Goal: Task Accomplishment & Management: Use online tool/utility

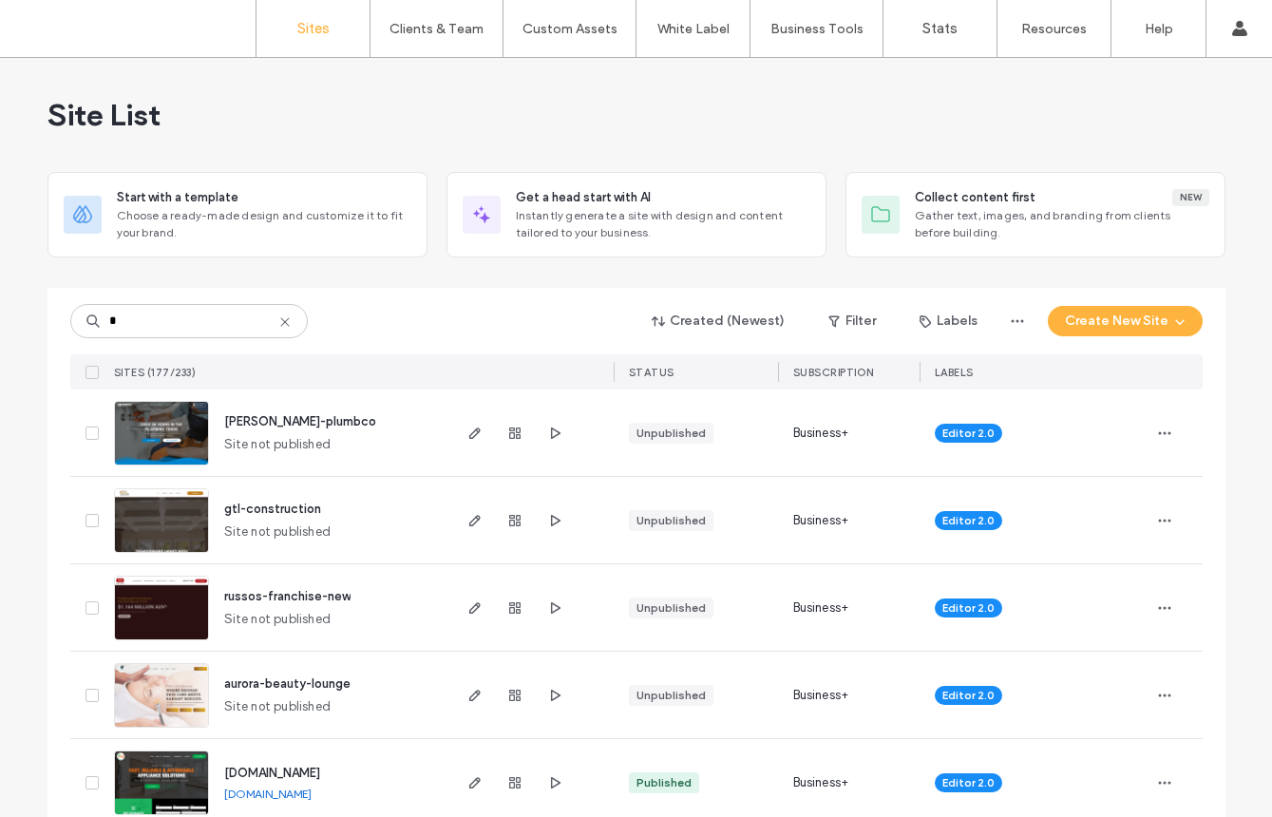
type input "*"
click at [170, 438] on img at bounding box center [161, 466] width 93 height 129
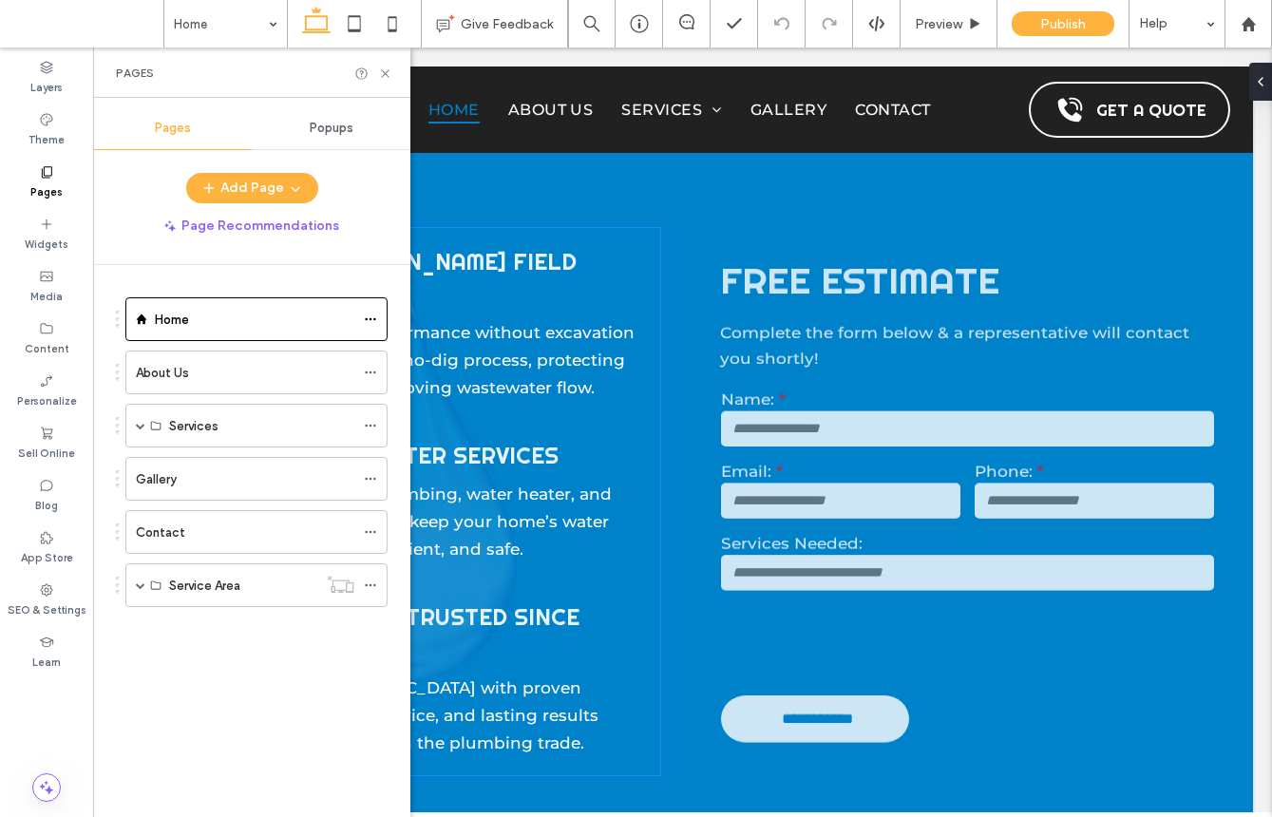
scroll to position [873, 0]
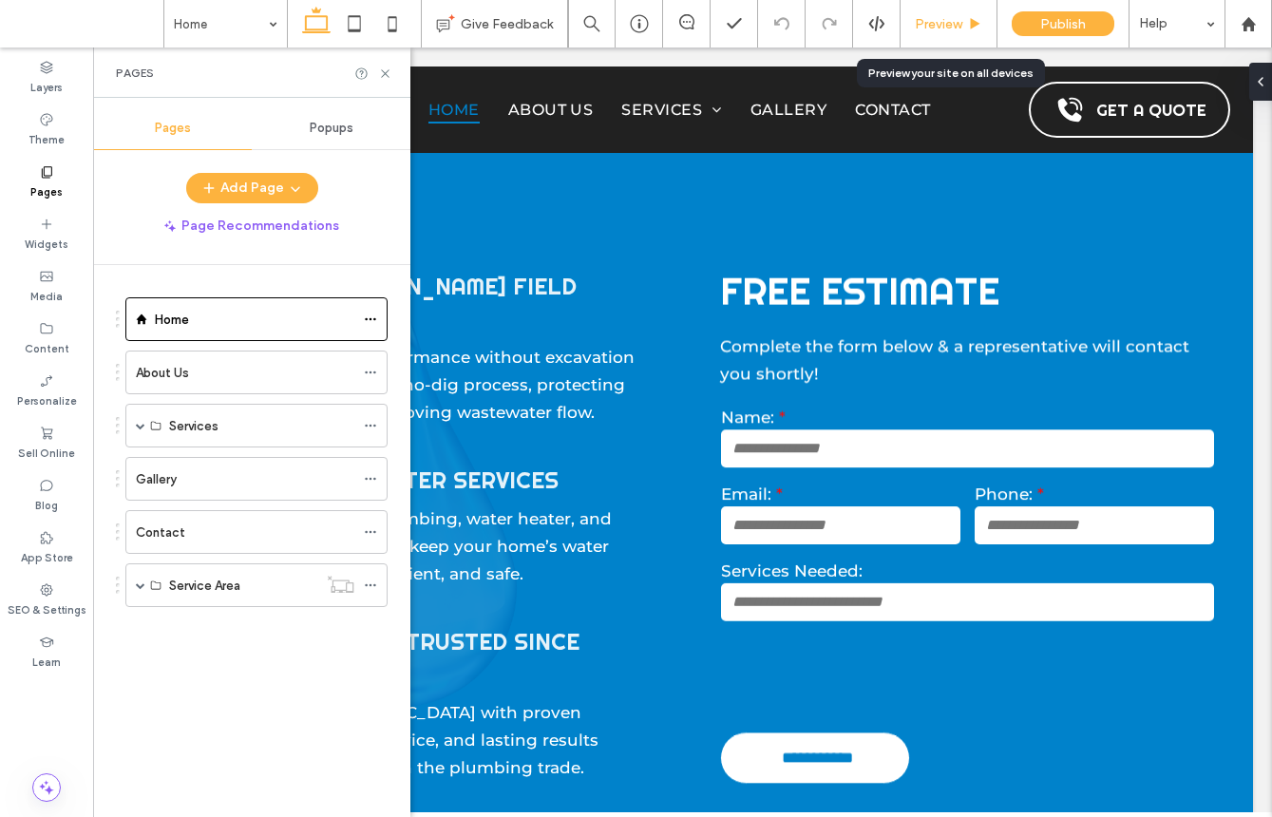
click at [923, 28] on span "Preview" at bounding box center [939, 24] width 48 height 16
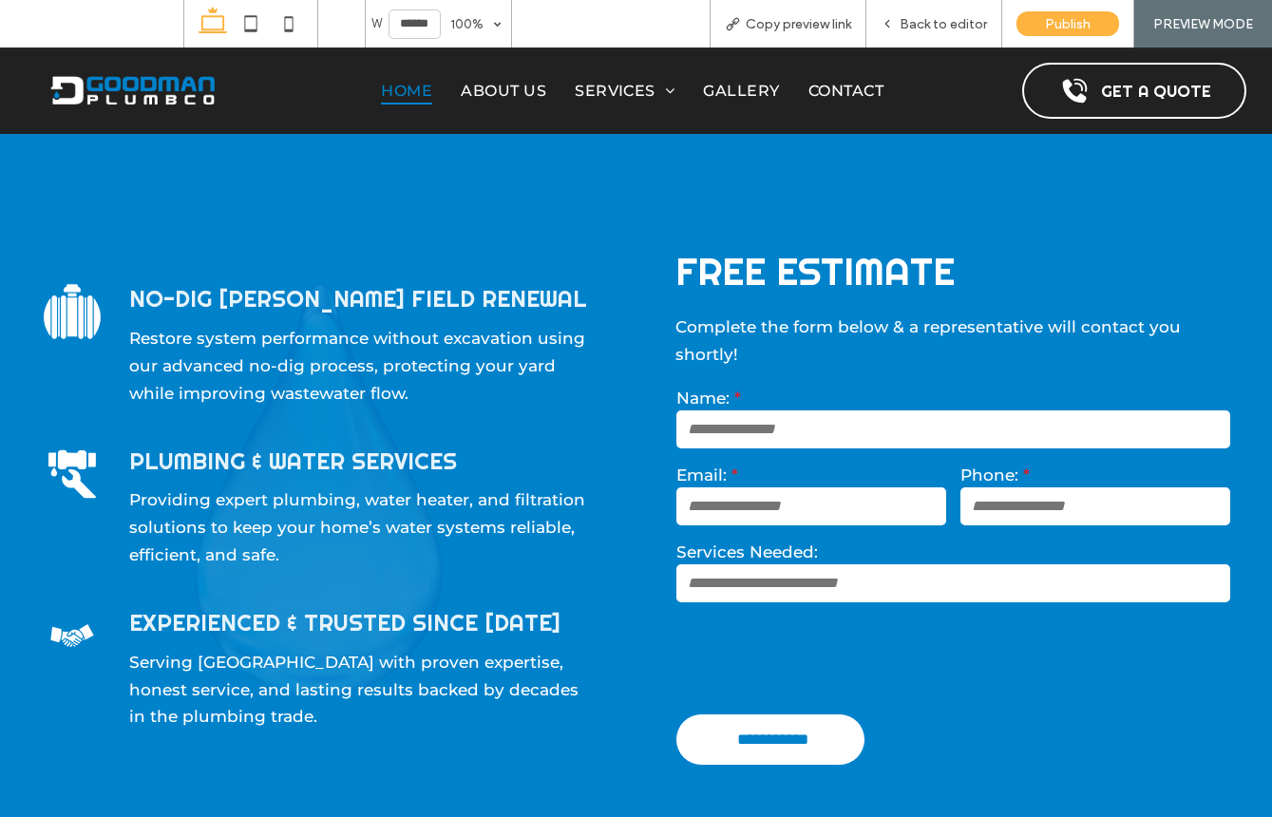
click at [923, 28] on span "Back to editor" at bounding box center [943, 24] width 87 height 16
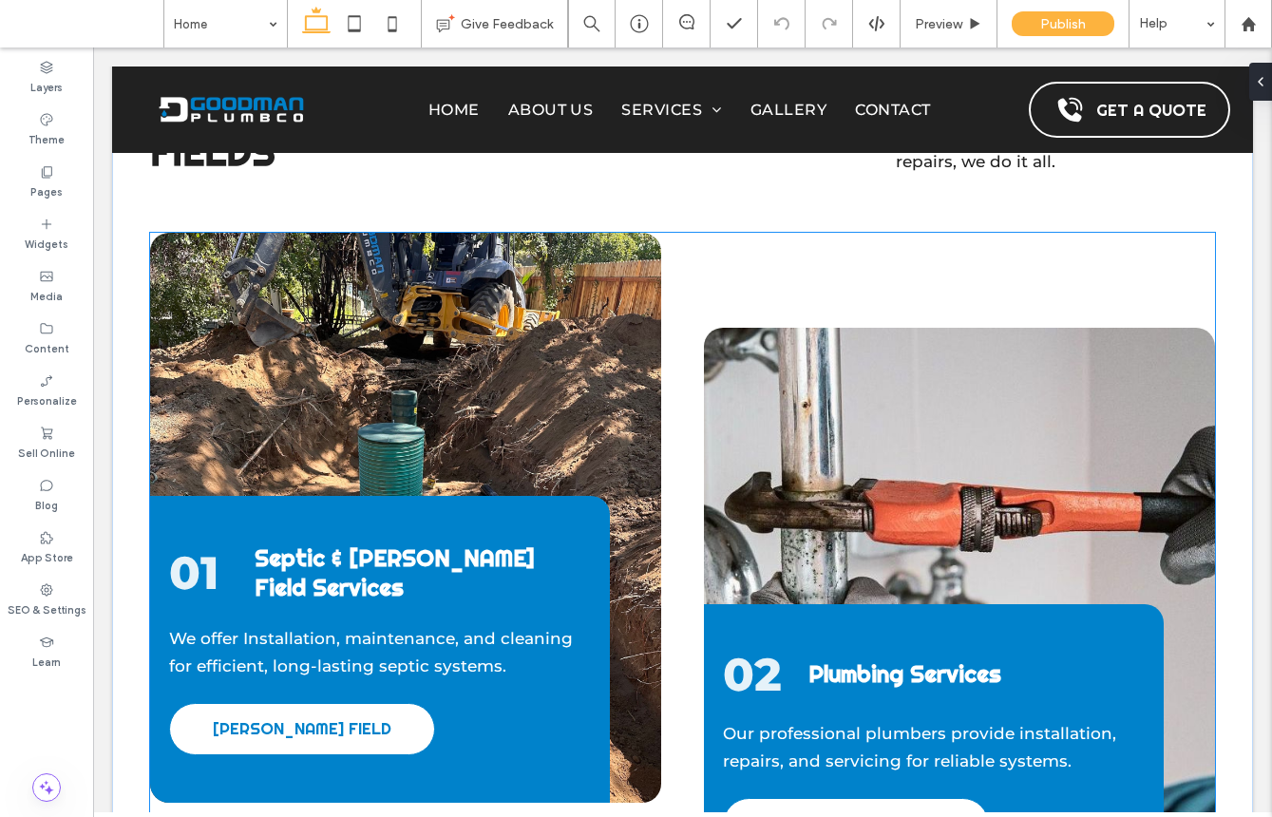
scroll to position [3159, 0]
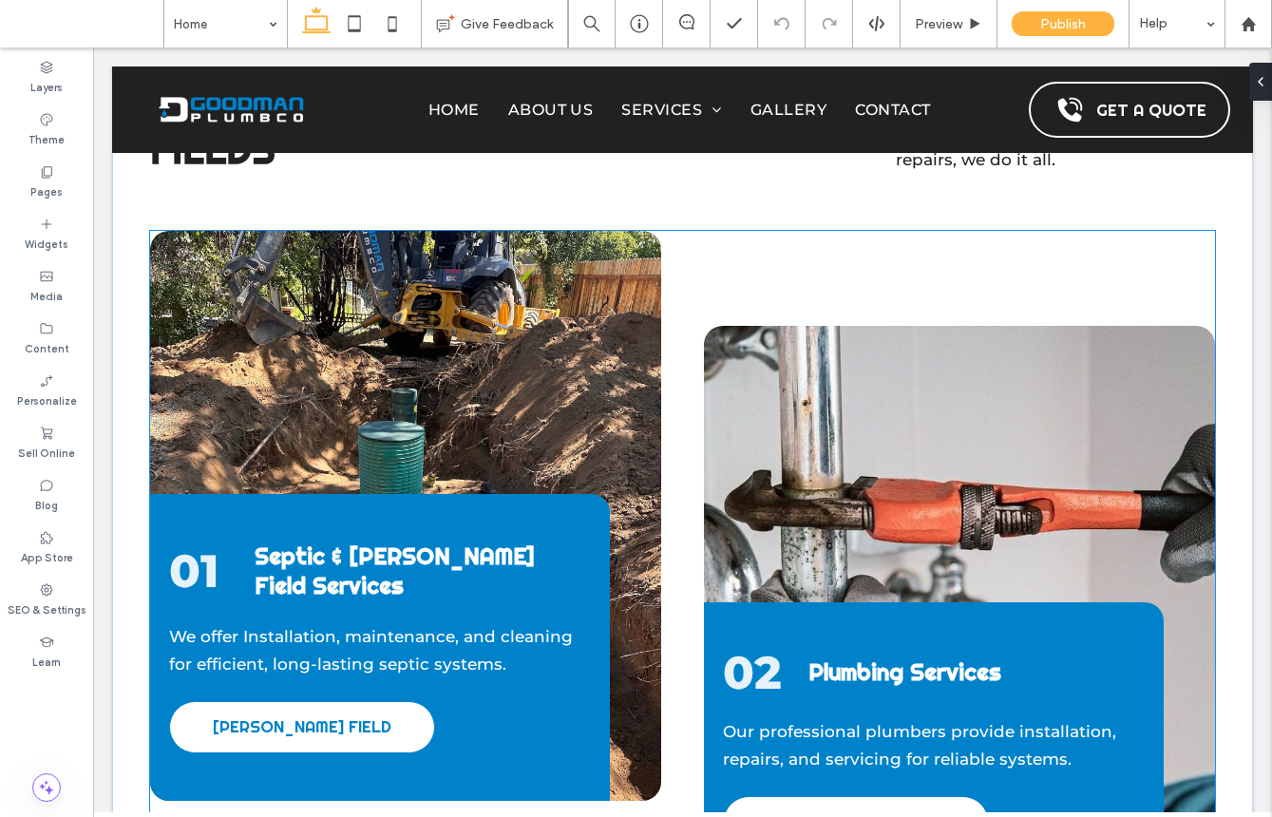
click at [590, 234] on div "01 Septic & Leach Field Services We offer Installation, maintenance, and cleani…" at bounding box center [405, 516] width 511 height 570
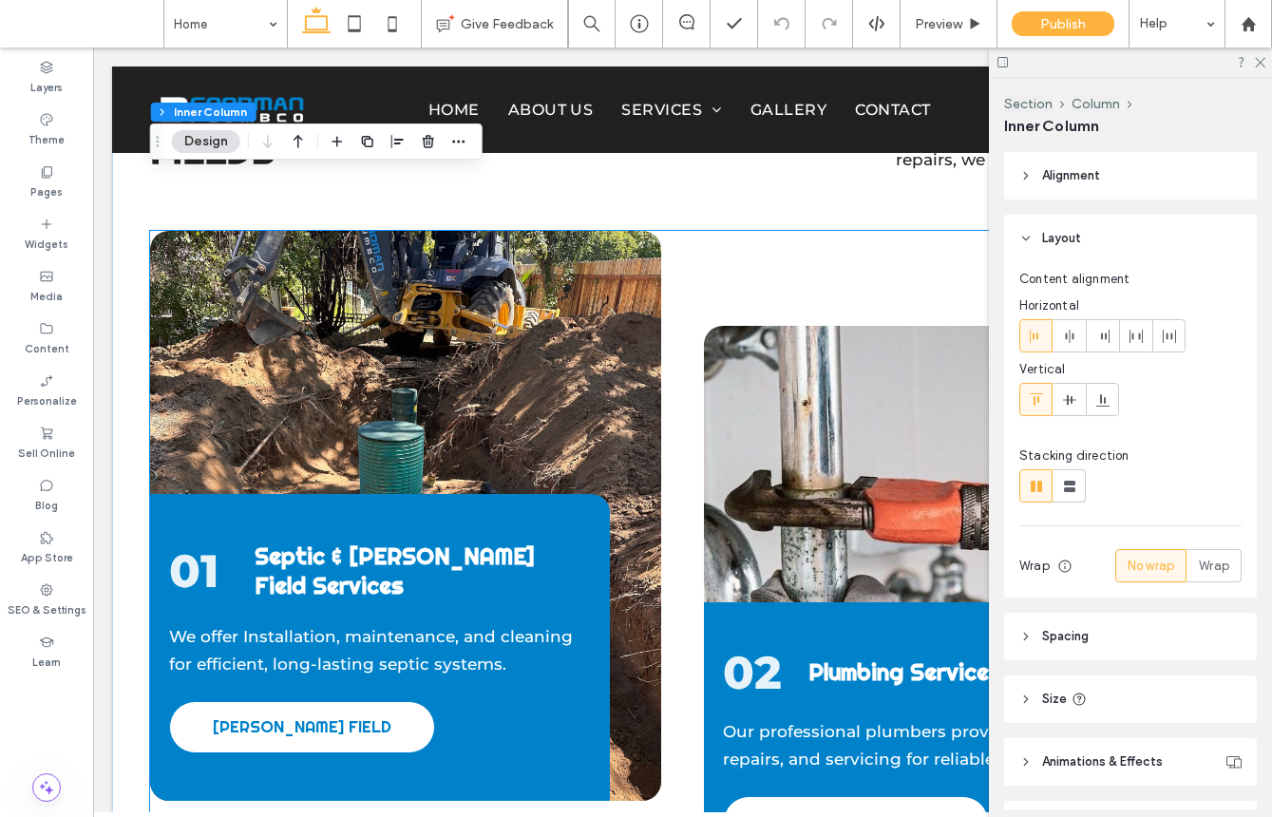
click at [590, 234] on div "01 Septic & Leach Field Services We offer Installation, maintenance, and cleani…" at bounding box center [405, 516] width 511 height 570
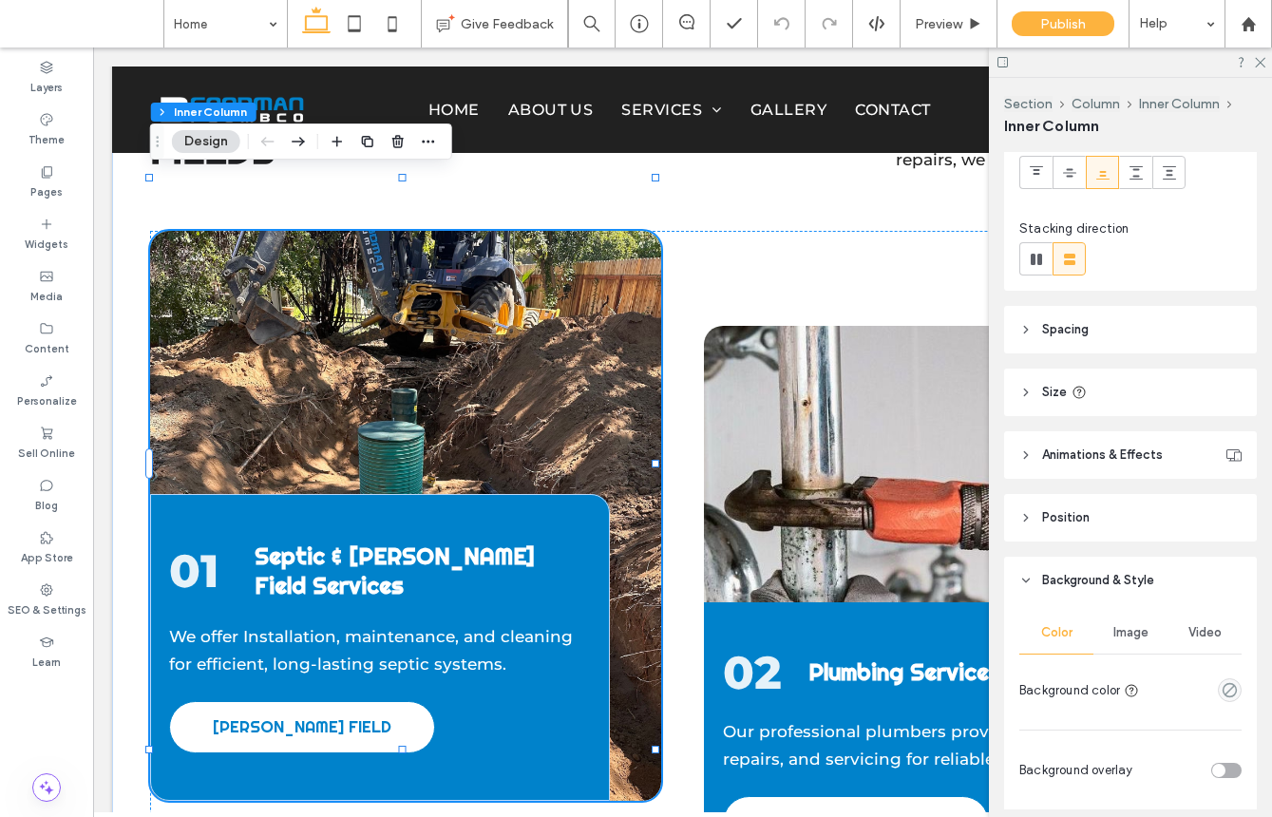
scroll to position [379, 0]
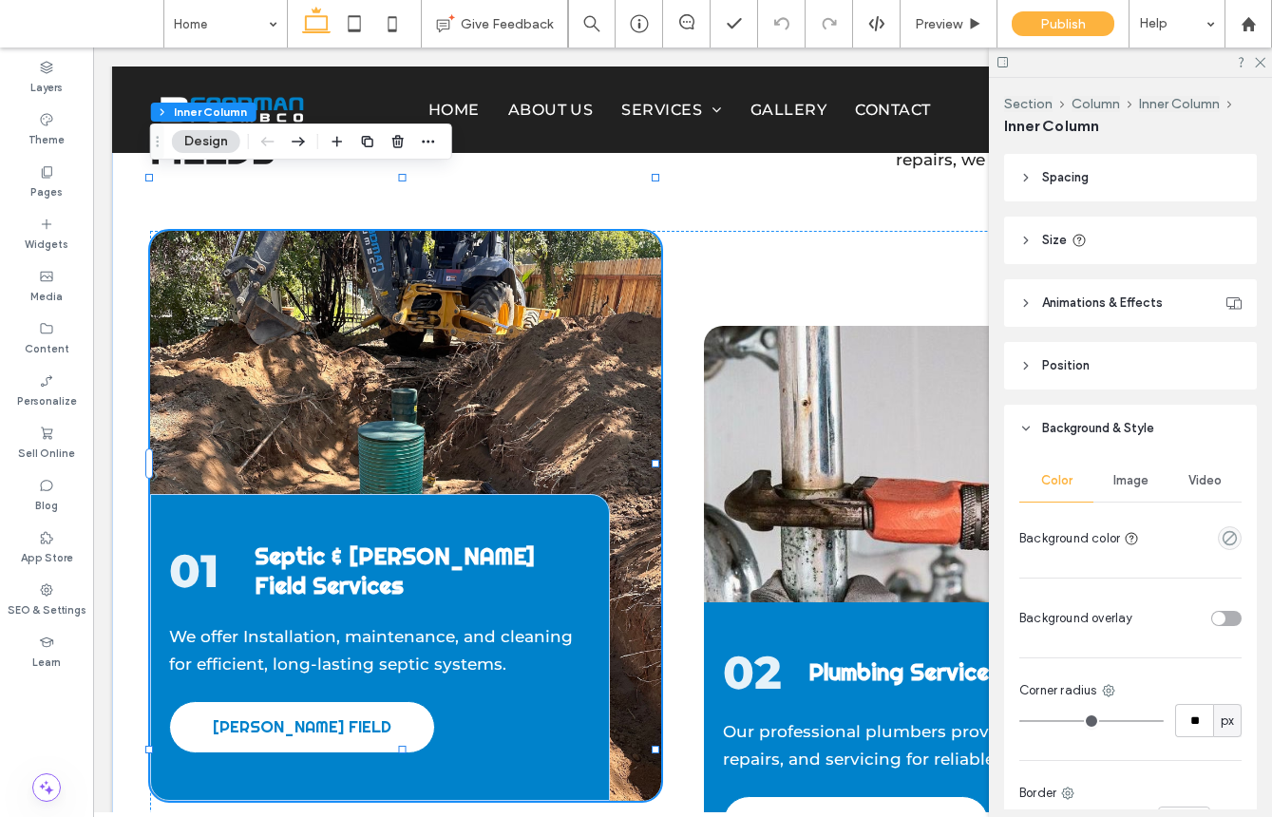
click at [1129, 496] on div "Image" at bounding box center [1131, 481] width 74 height 42
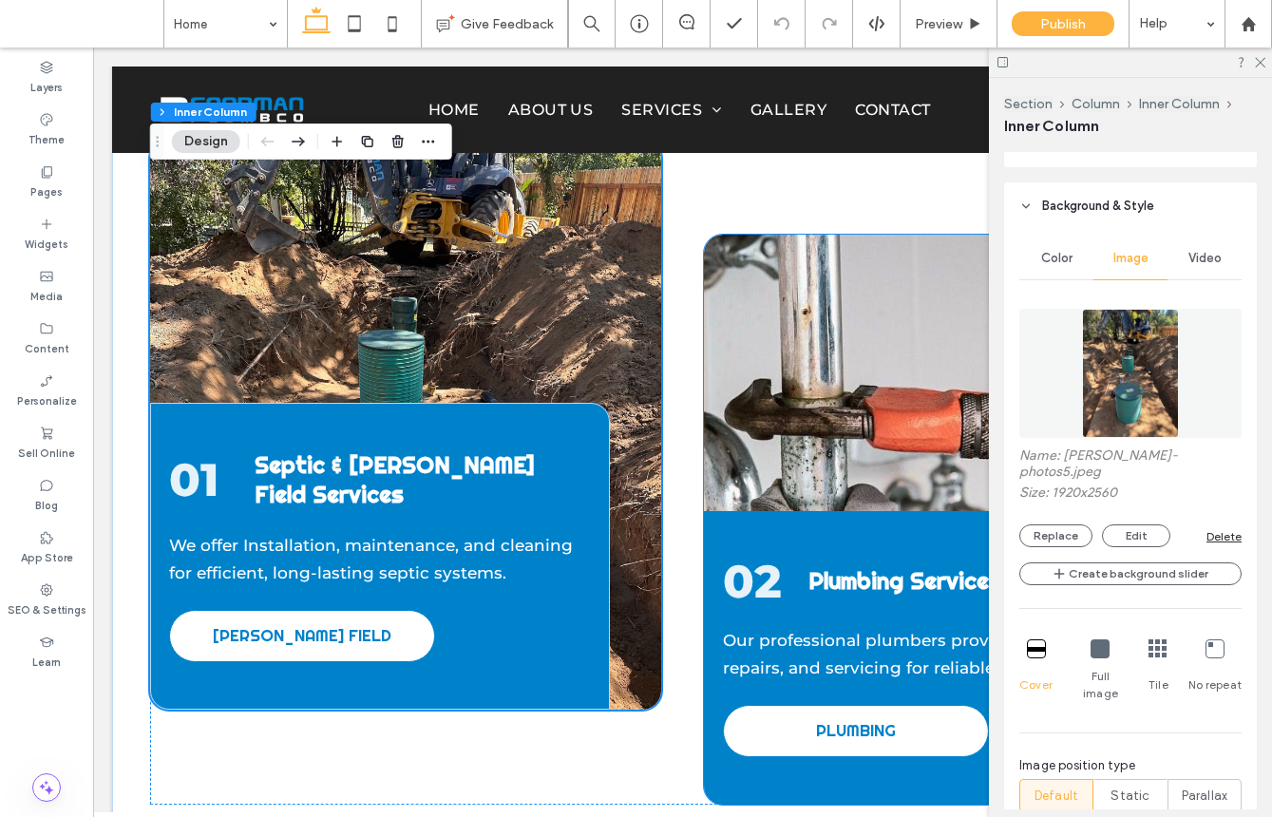
scroll to position [3153, 0]
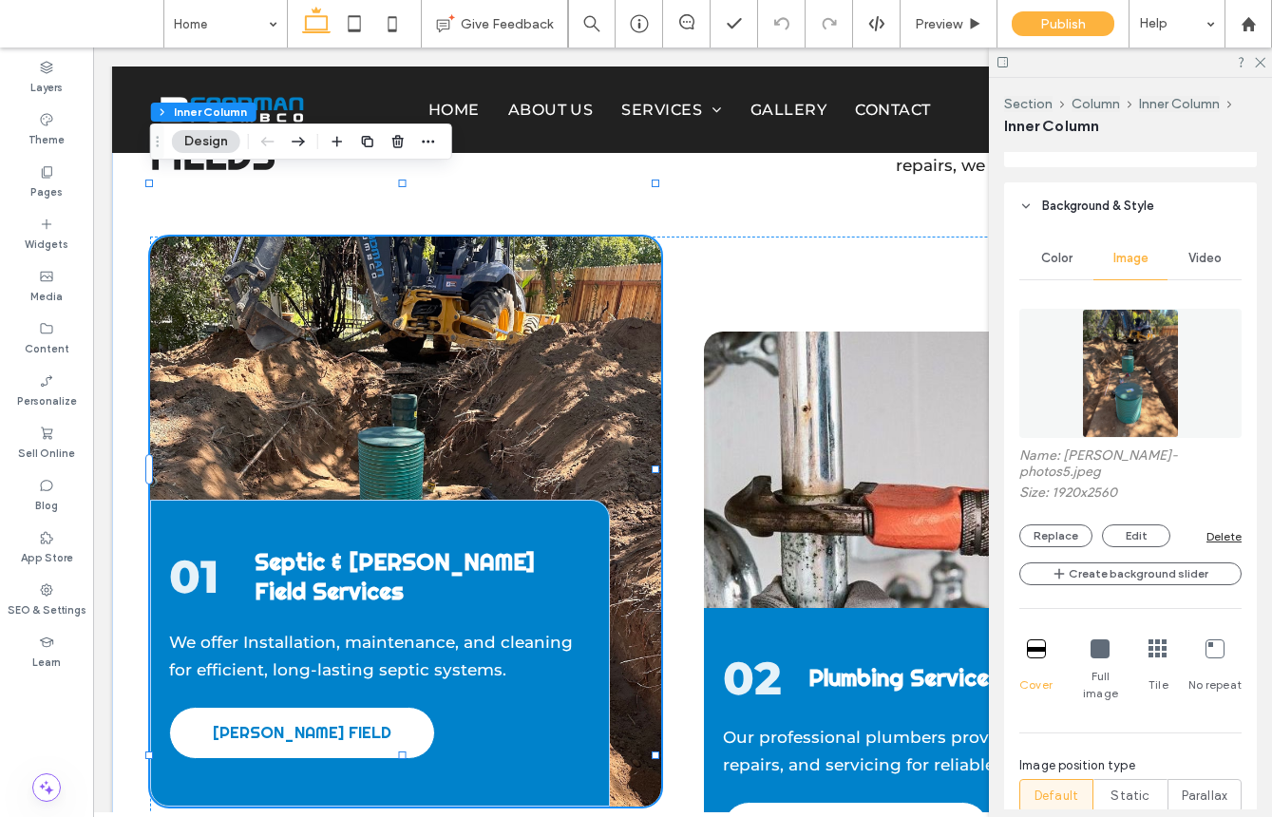
click at [422, 307] on div "01 Septic & Leach Field Services We offer Installation, maintenance, and cleani…" at bounding box center [405, 522] width 511 height 570
click at [59, 182] on label "Pages" at bounding box center [46, 190] width 32 height 21
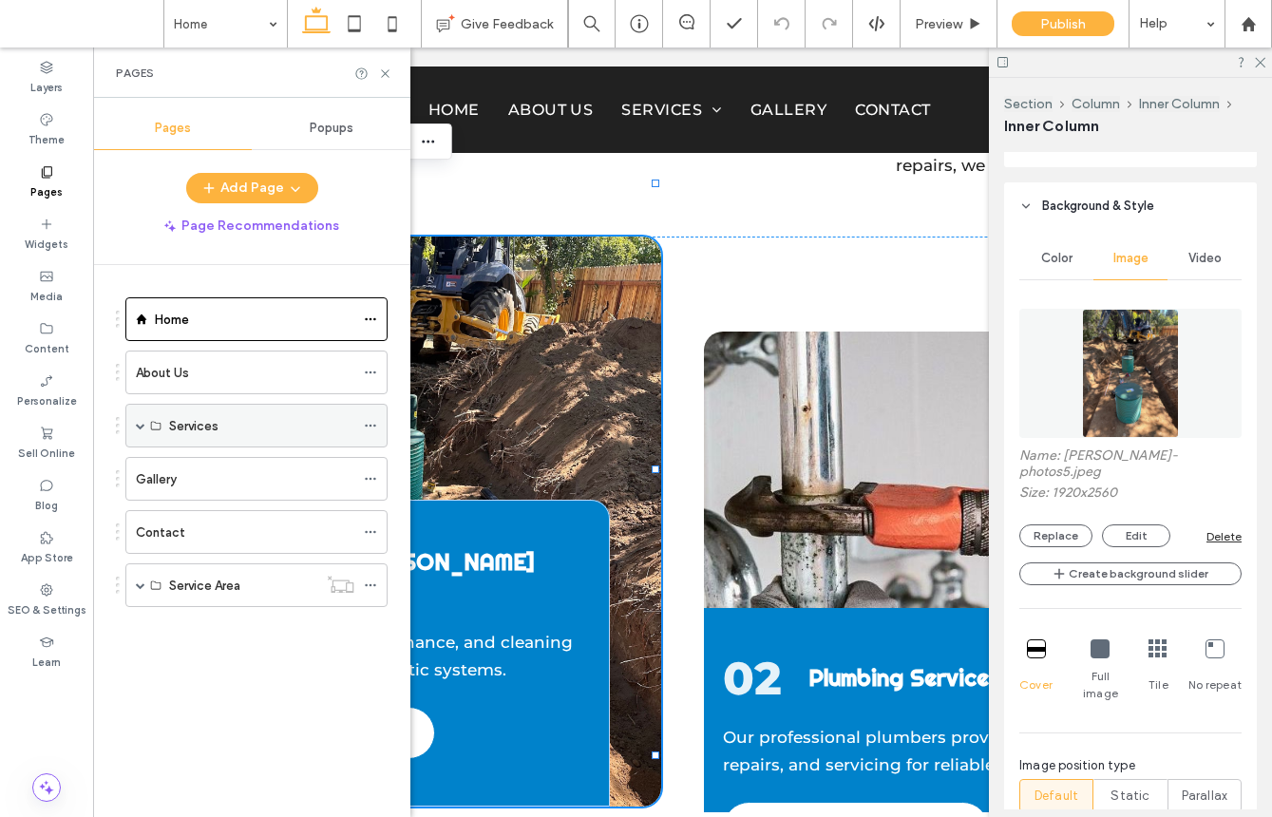
click at [140, 428] on span at bounding box center [141, 426] width 10 height 10
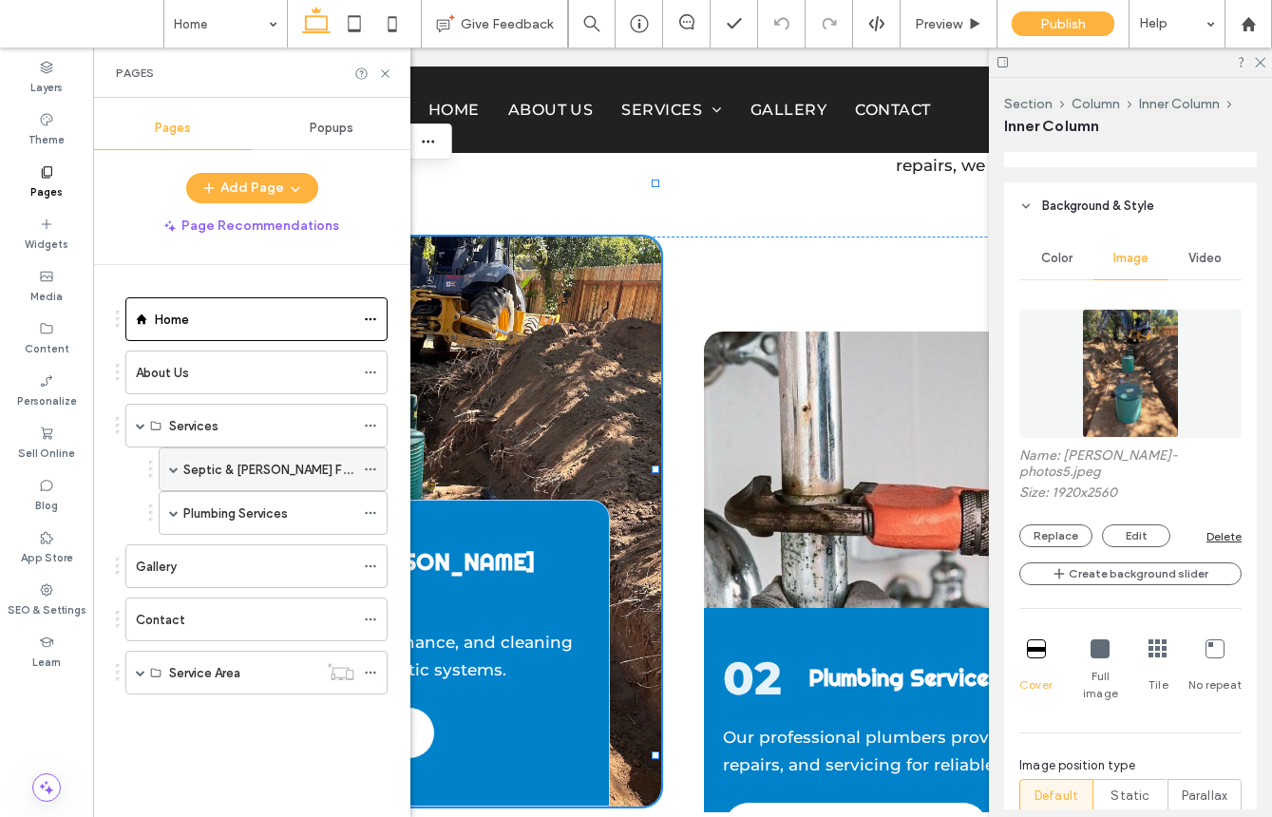
click at [171, 469] on span at bounding box center [174, 470] width 10 height 10
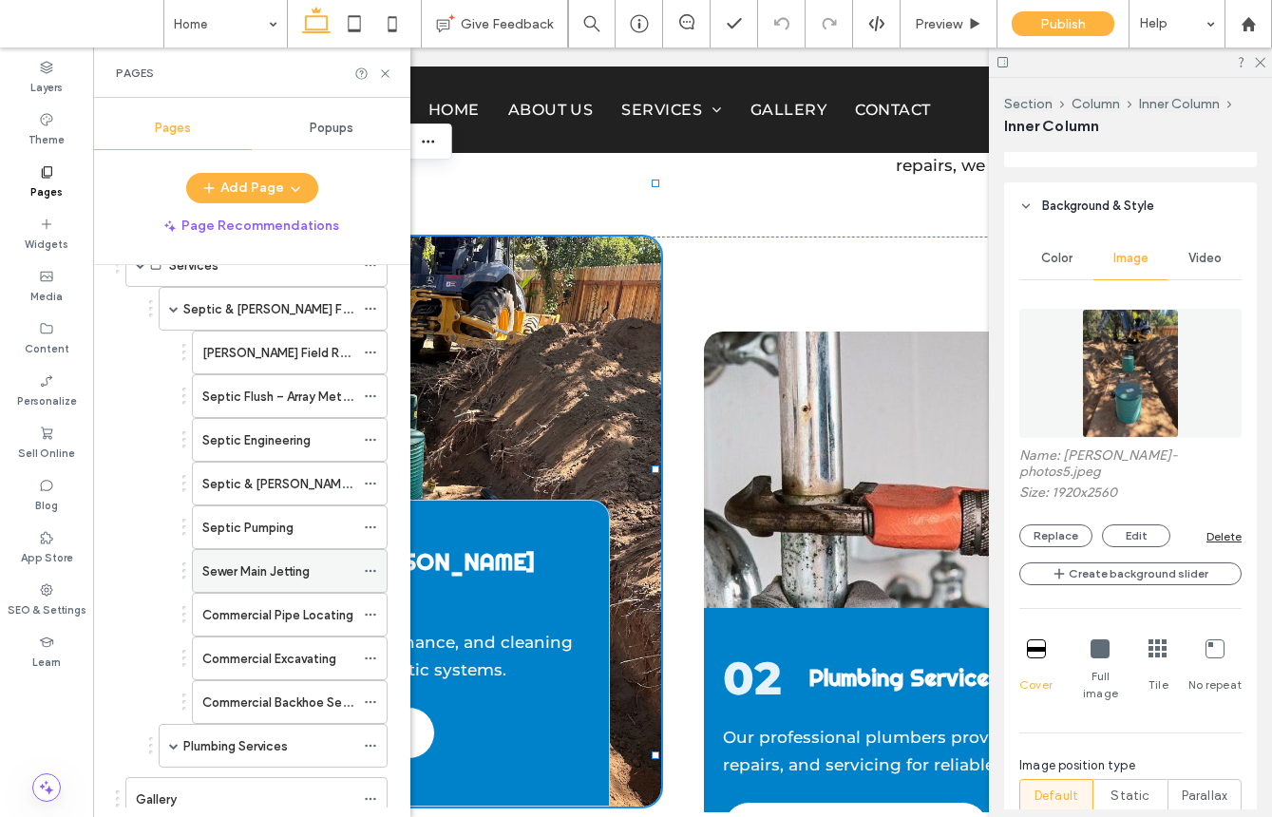
scroll to position [78, 0]
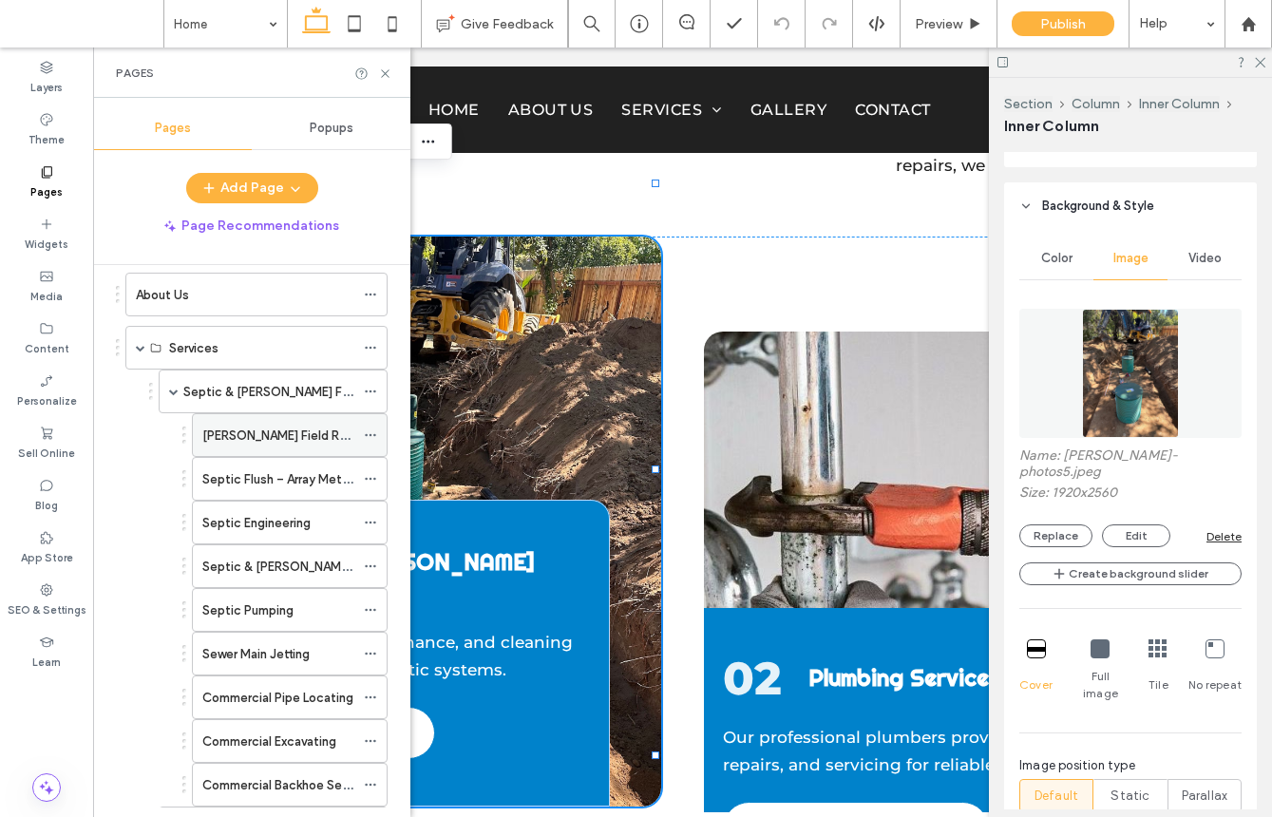
click at [297, 432] on label "Leach Field Renewal" at bounding box center [290, 435] width 177 height 33
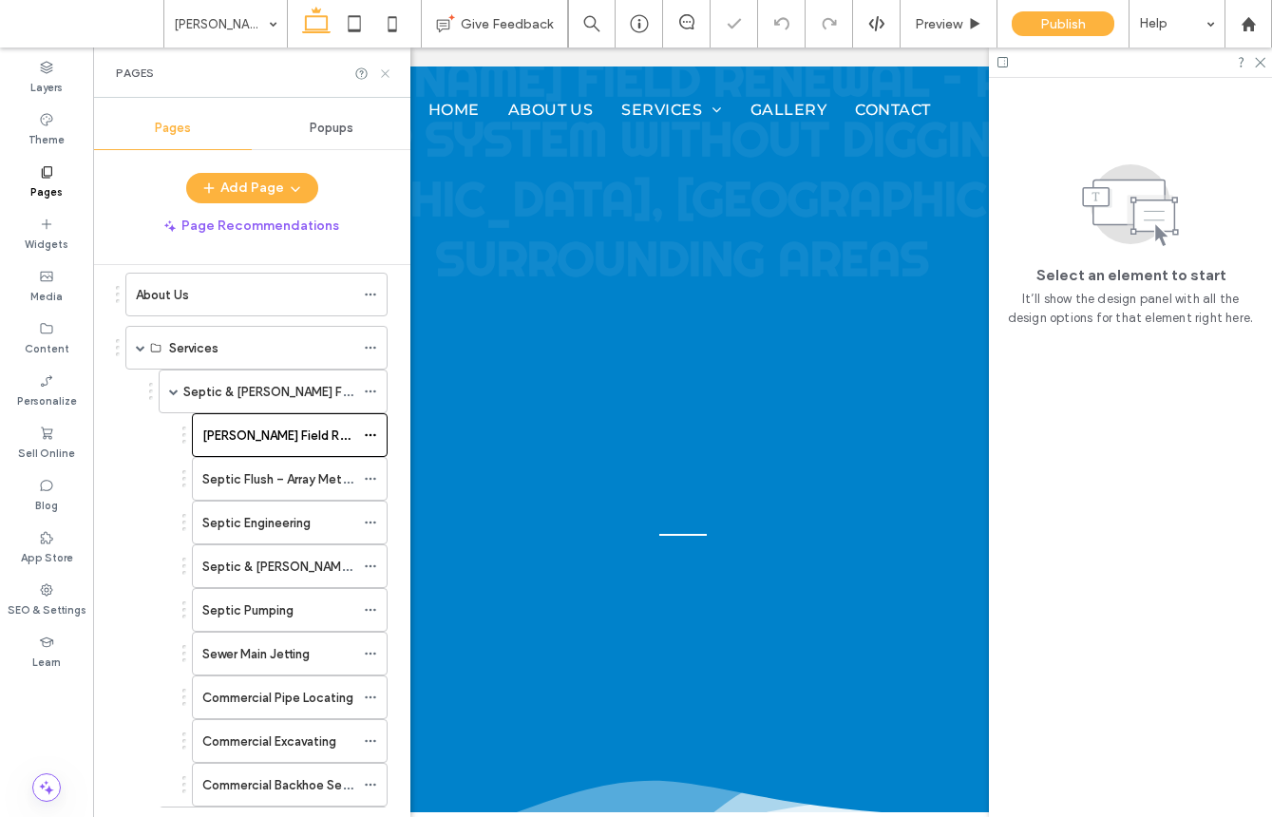
click at [380, 69] on icon at bounding box center [385, 74] width 14 height 14
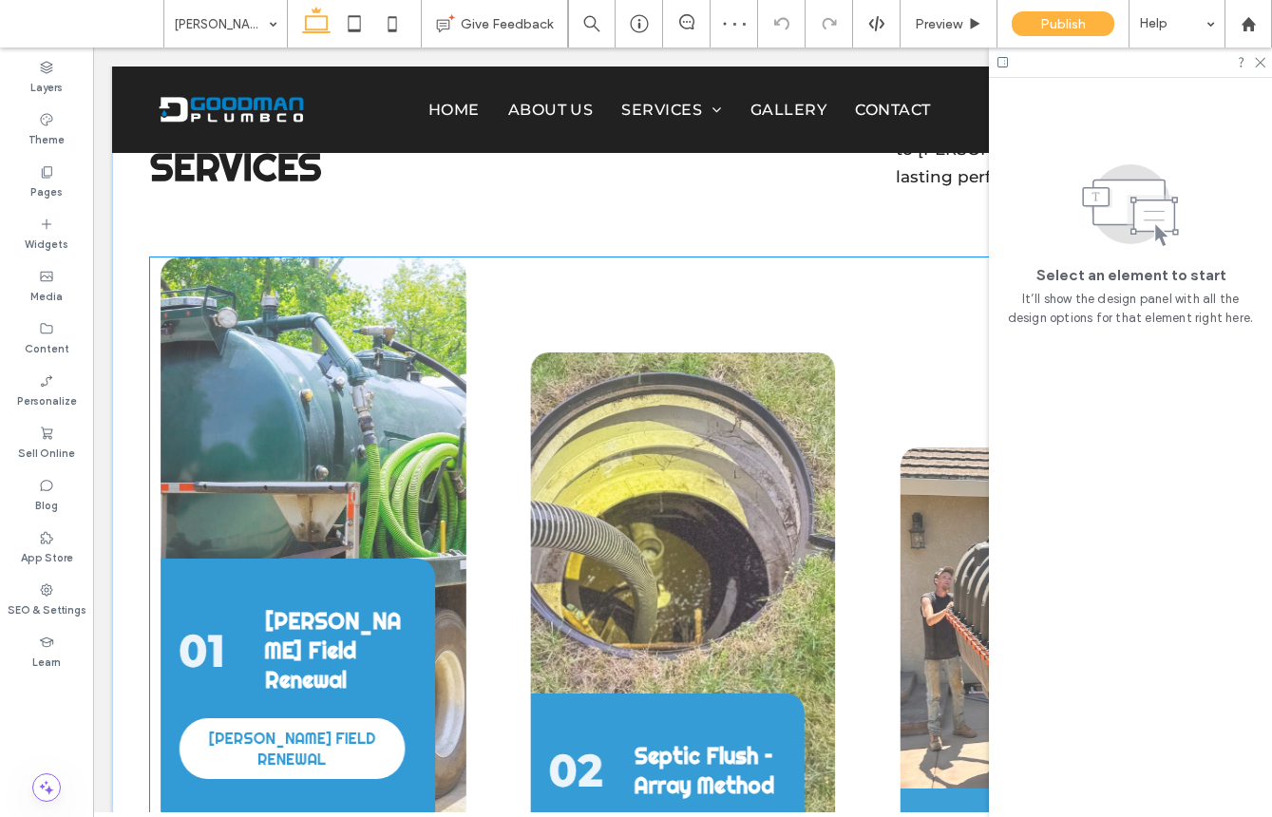
scroll to position [1974, 0]
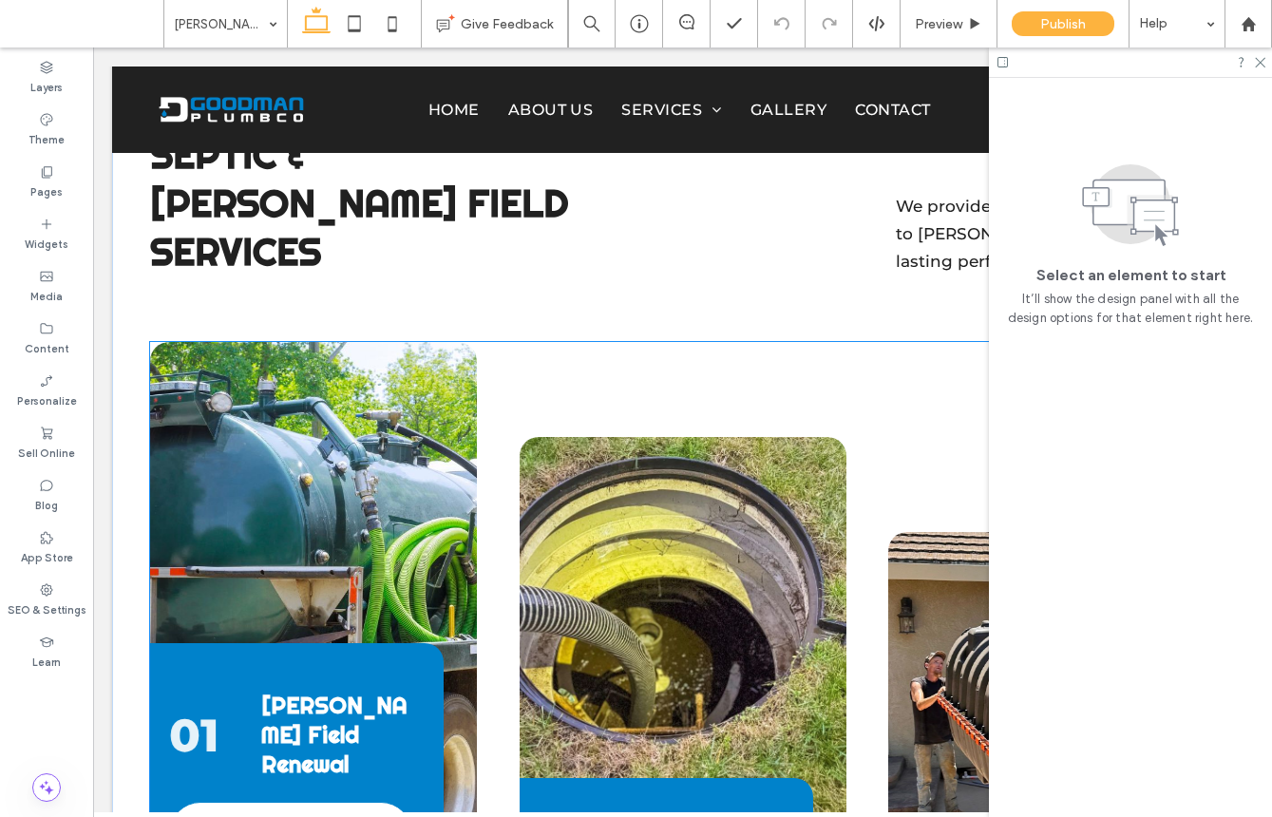
click at [418, 368] on div "01 Leach Field Renewal LEACH FIELD RENEWAL" at bounding box center [313, 627] width 327 height 570
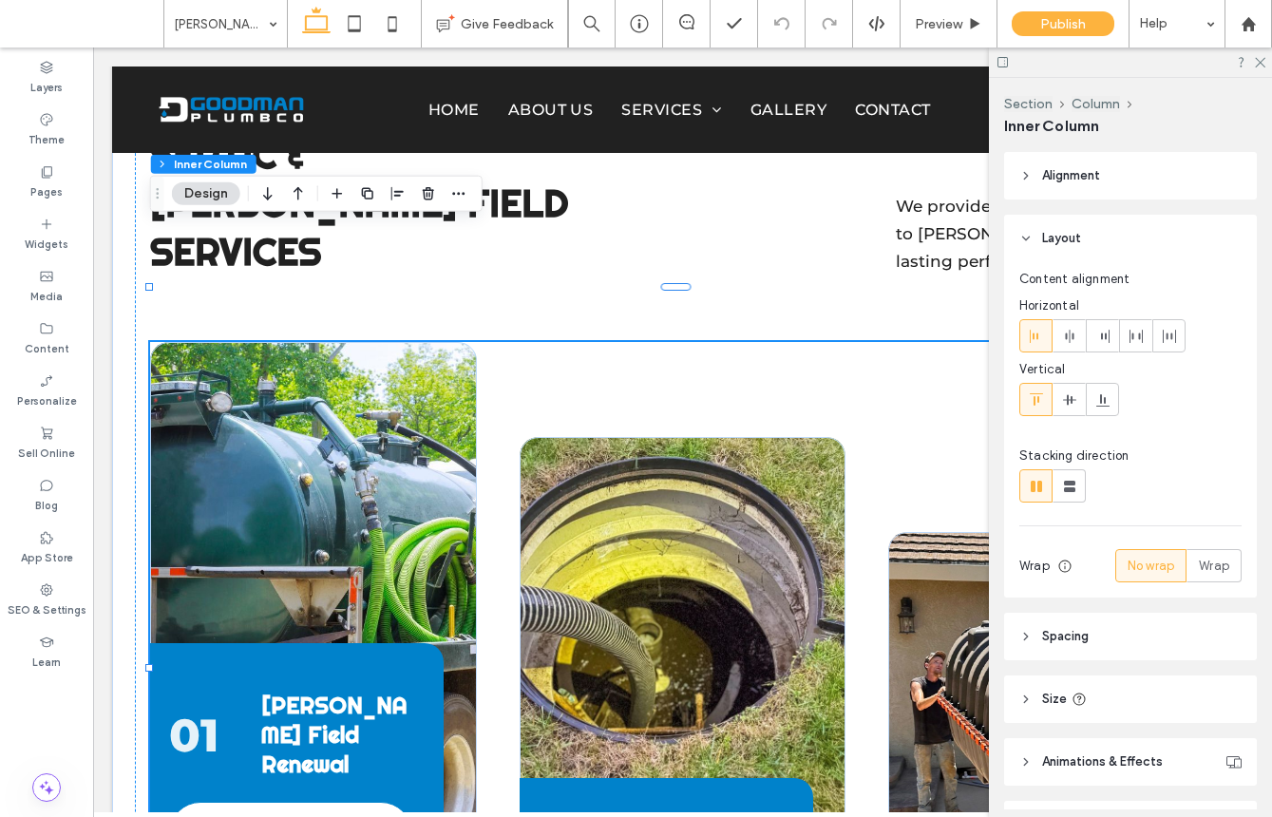
click at [418, 368] on div "01 Leach Field Renewal LEACH FIELD RENEWAL" at bounding box center [313, 627] width 327 height 570
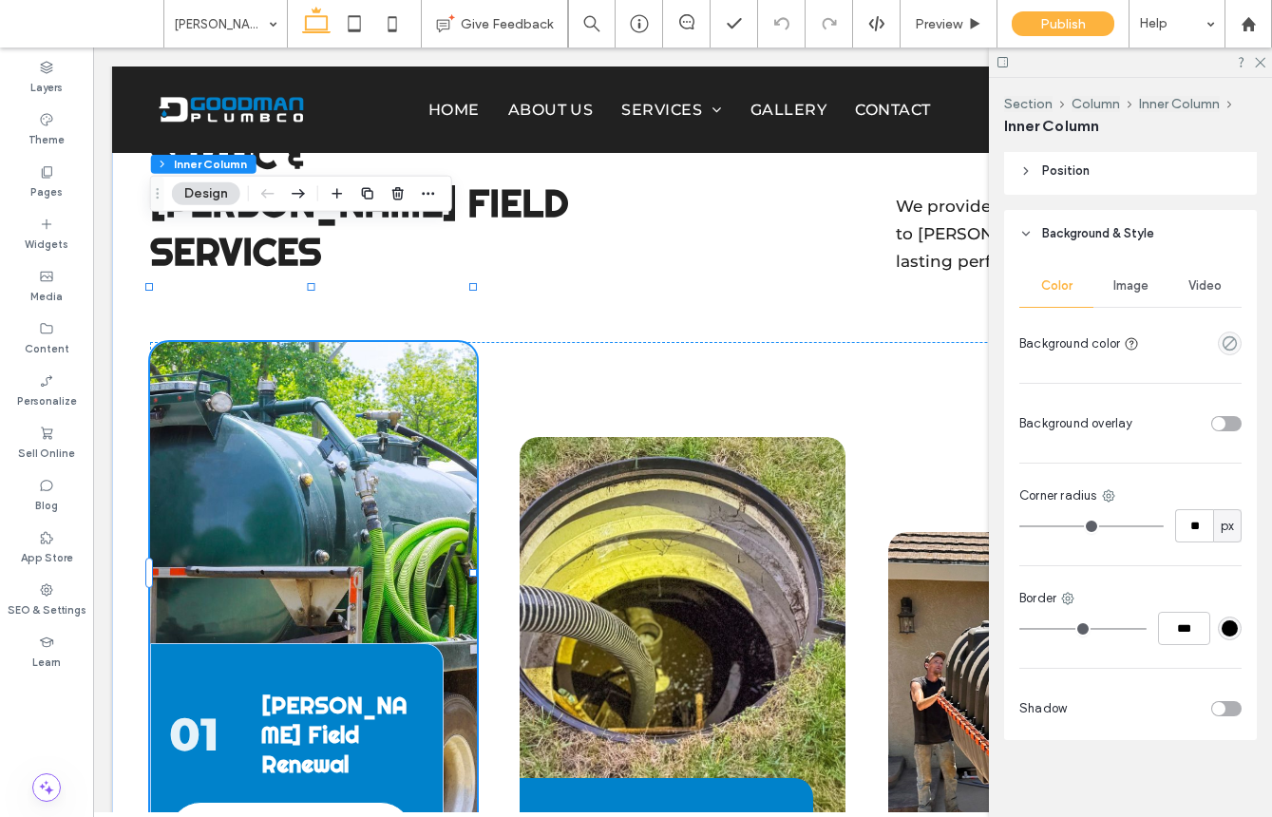
scroll to position [581, 0]
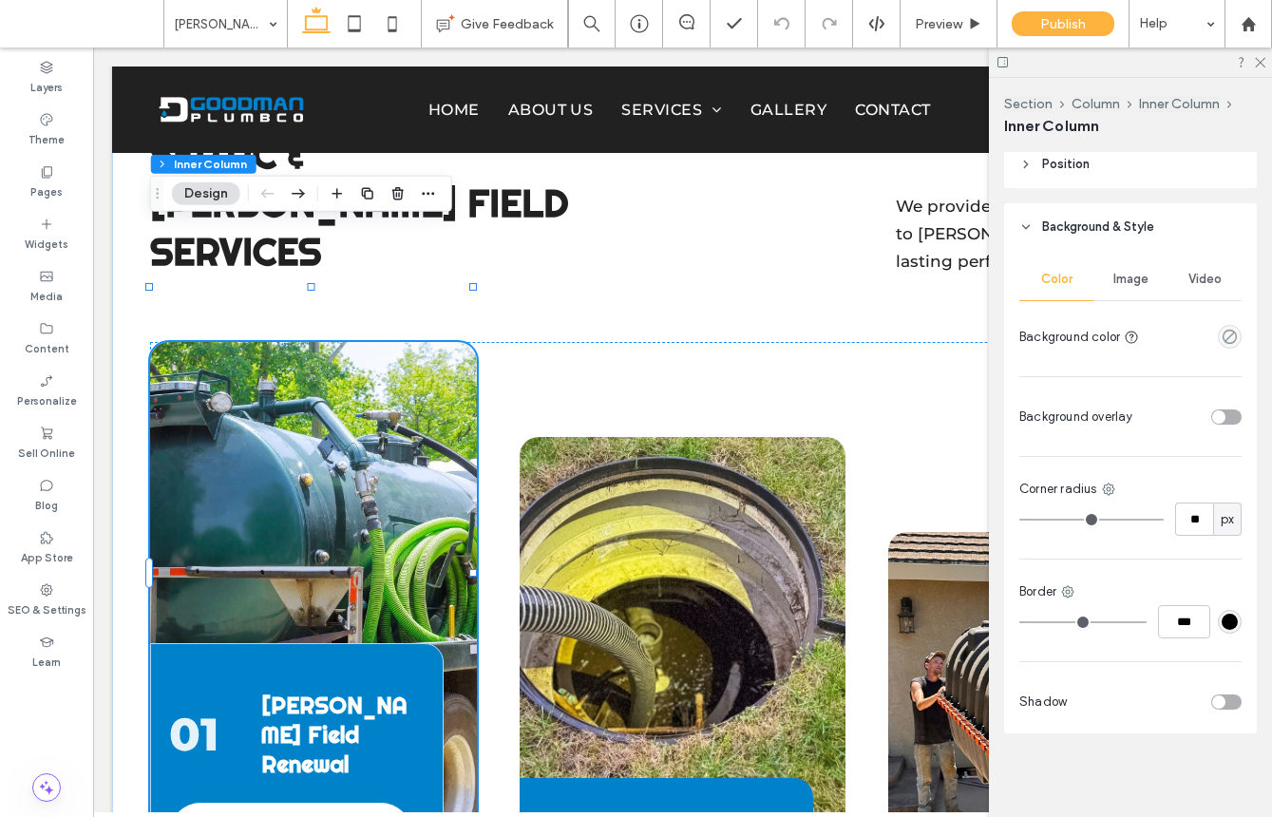
click at [1127, 292] on div "Image" at bounding box center [1131, 279] width 74 height 42
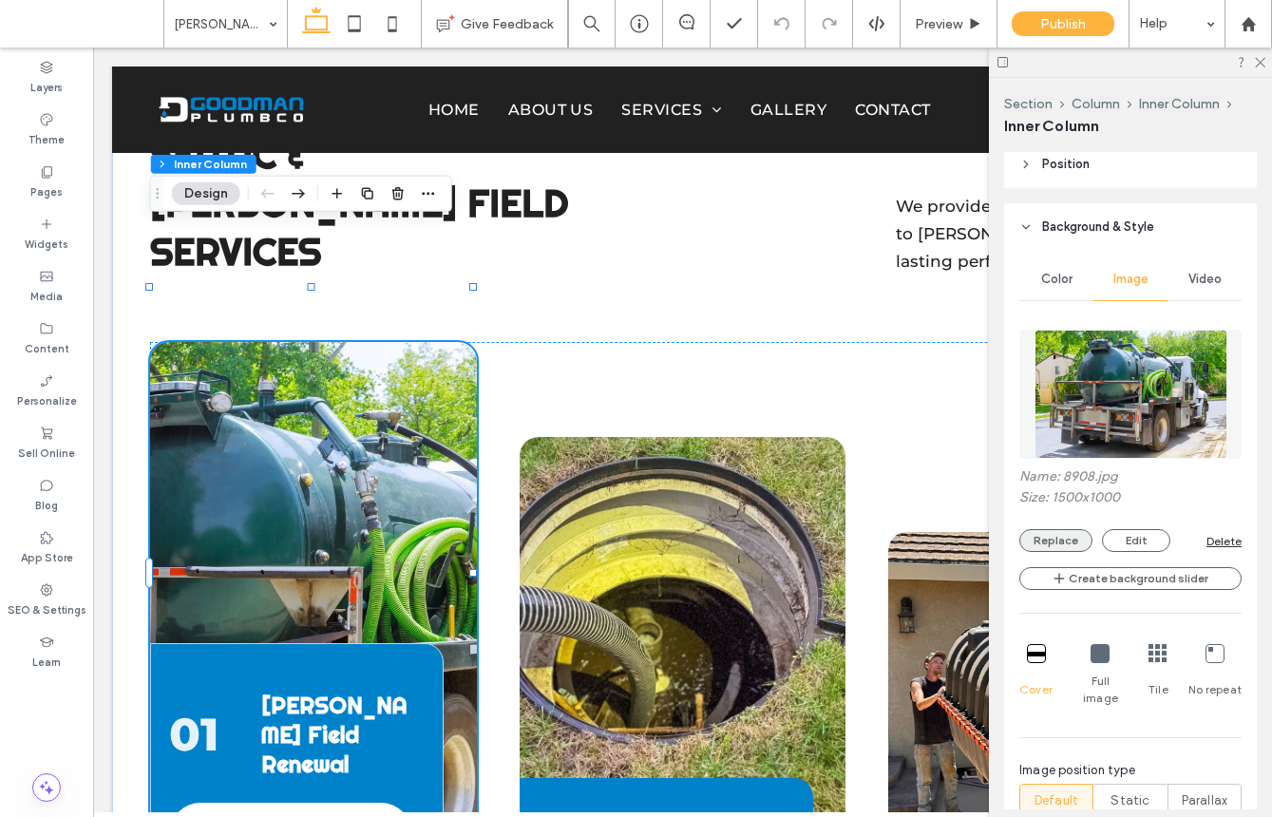
click at [1080, 536] on button "Replace" at bounding box center [1055, 540] width 73 height 23
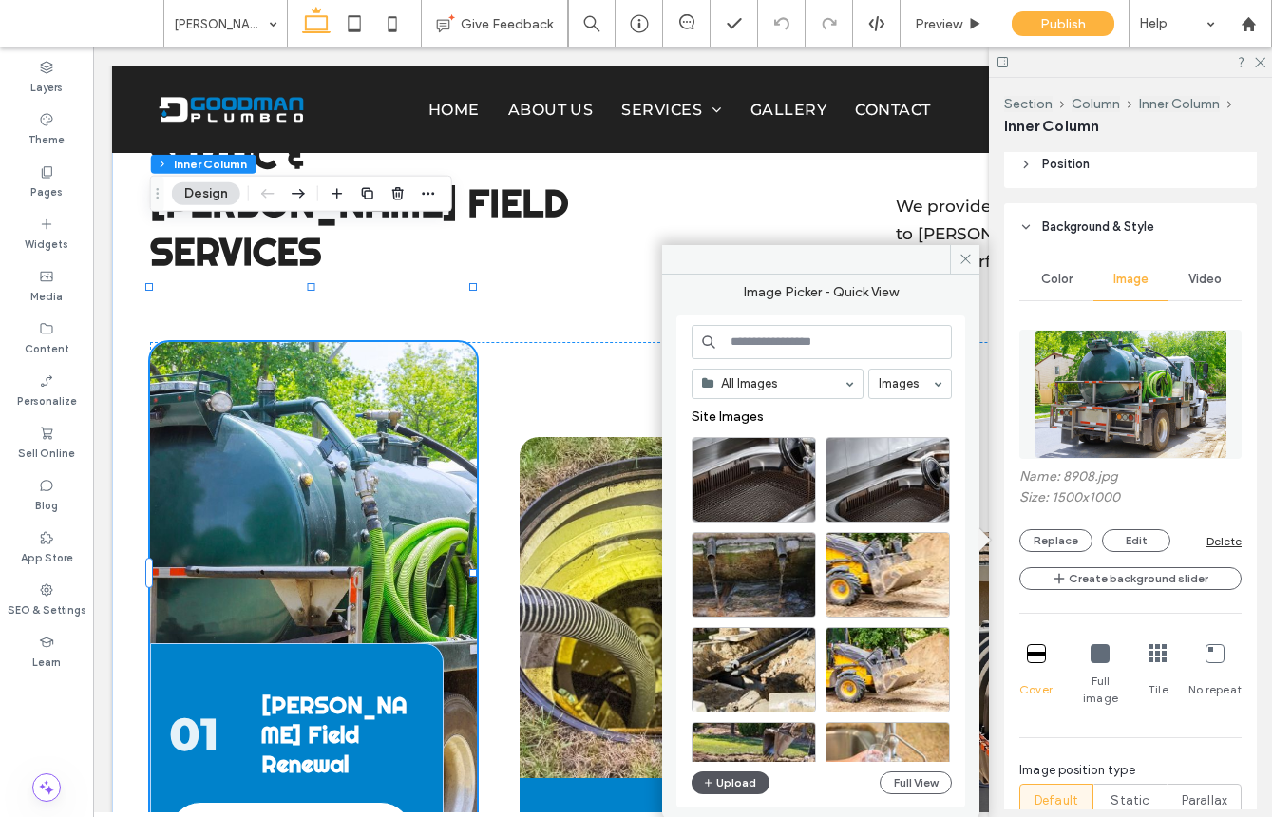
click at [749, 782] on button "Upload" at bounding box center [731, 782] width 78 height 23
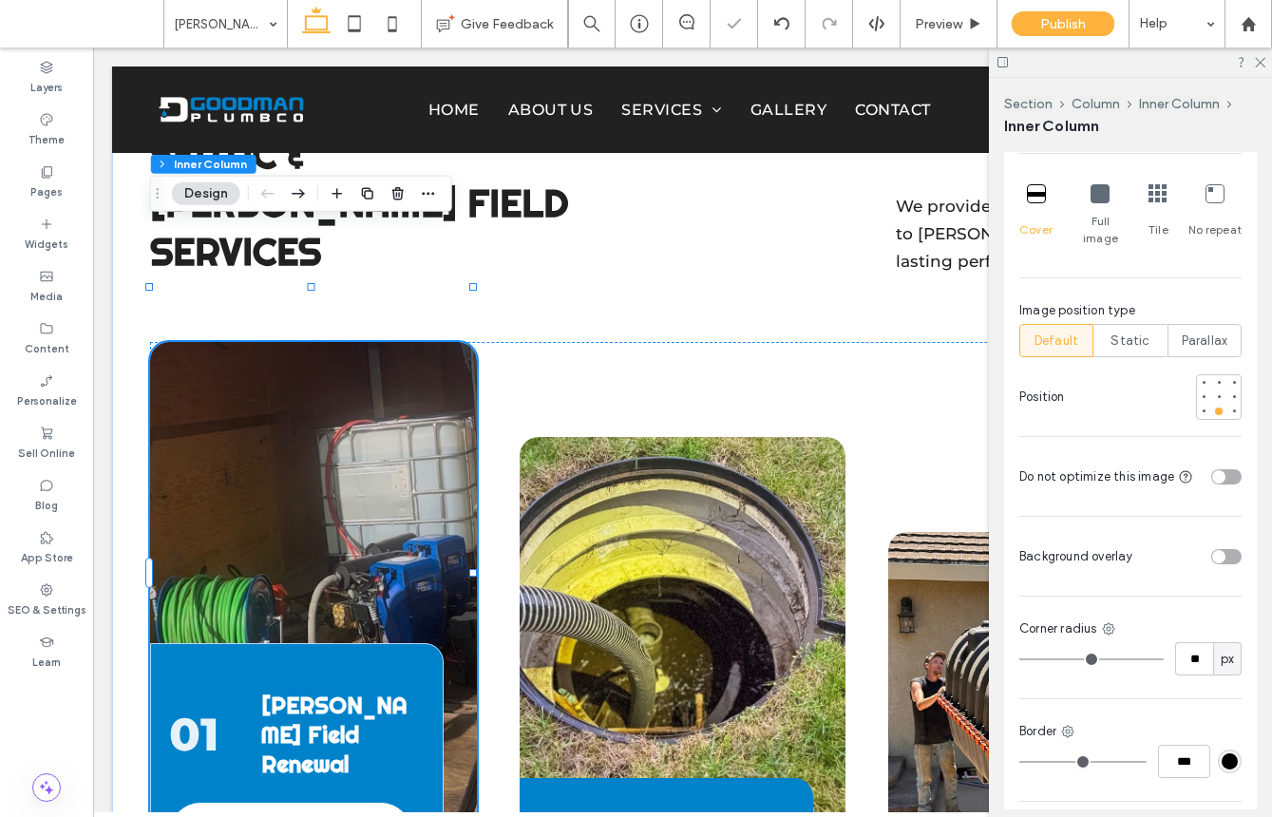
scroll to position [1141, 0]
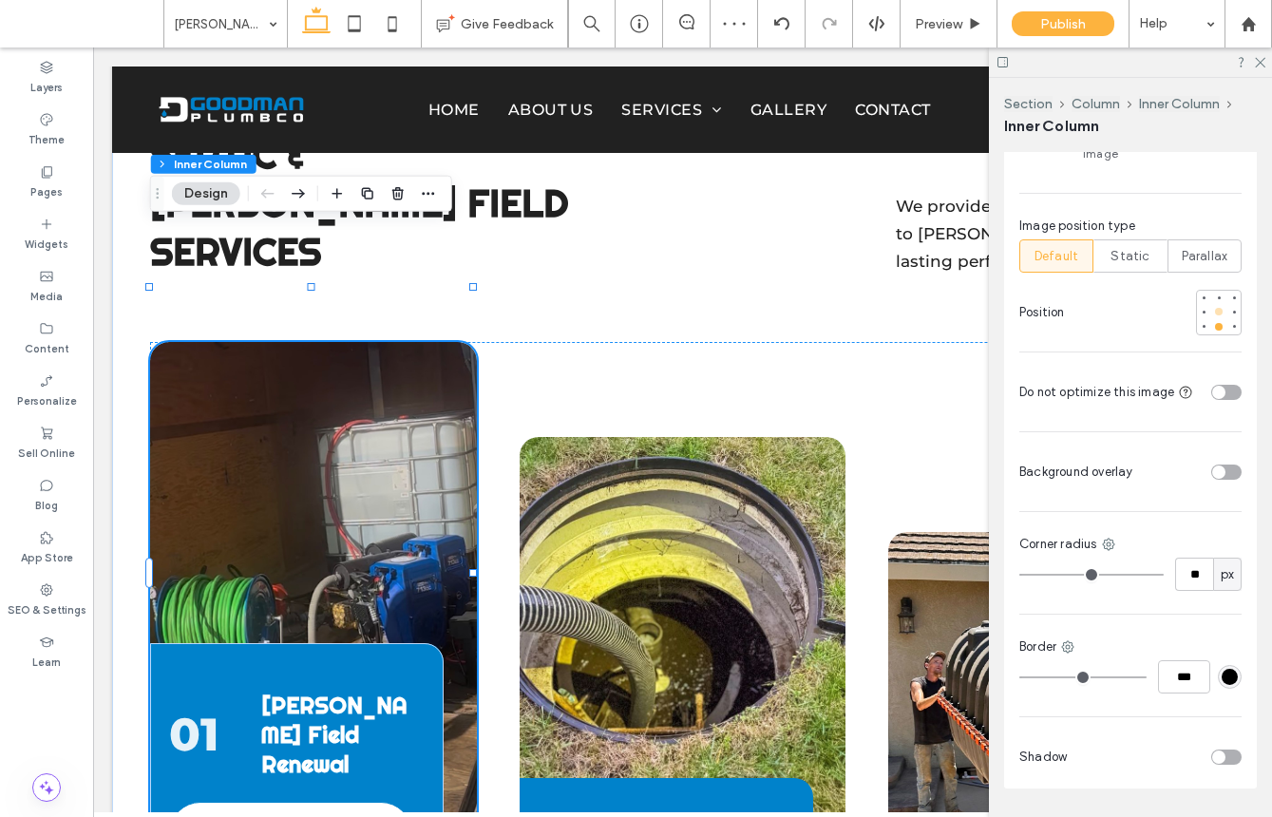
click at [1215, 308] on div at bounding box center [1219, 312] width 8 height 8
click at [1215, 294] on div at bounding box center [1219, 298] width 8 height 8
click at [1215, 323] on div at bounding box center [1219, 327] width 8 height 8
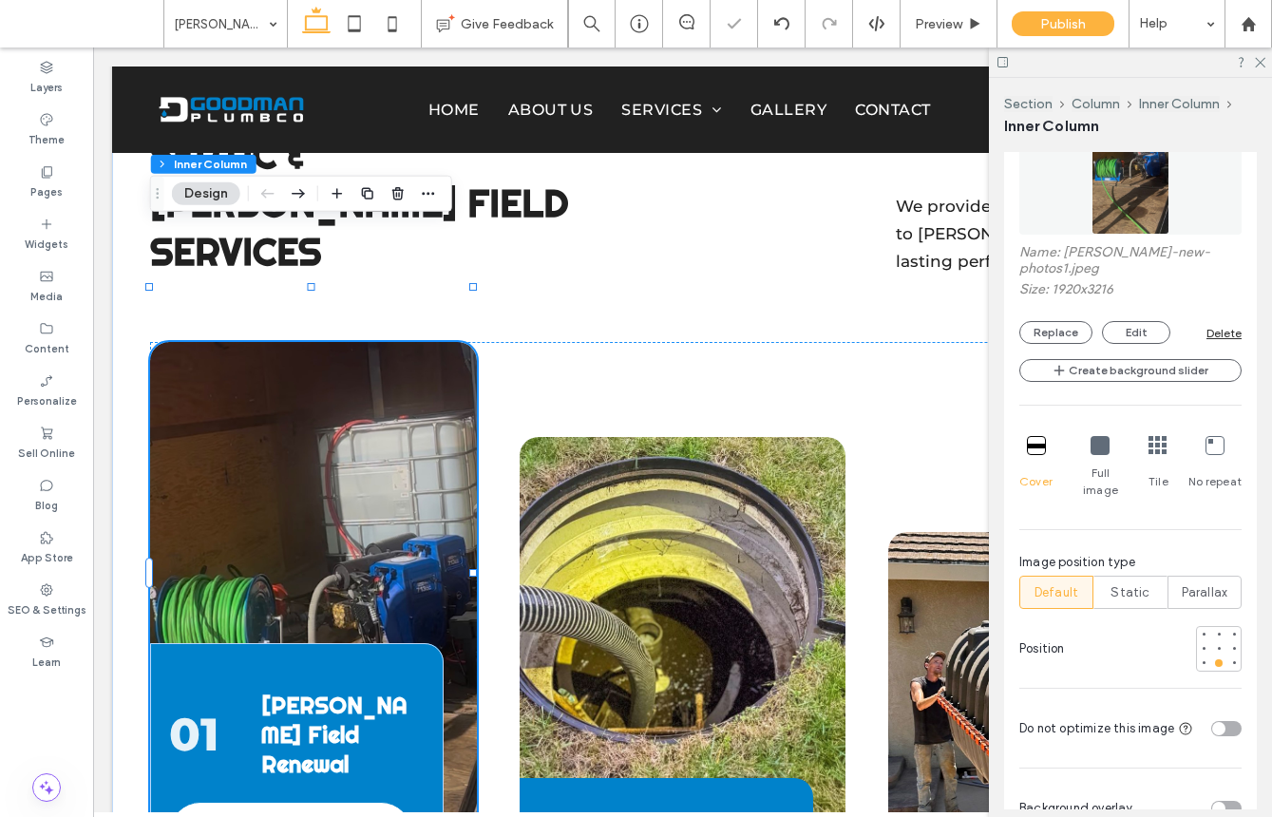
scroll to position [786, 0]
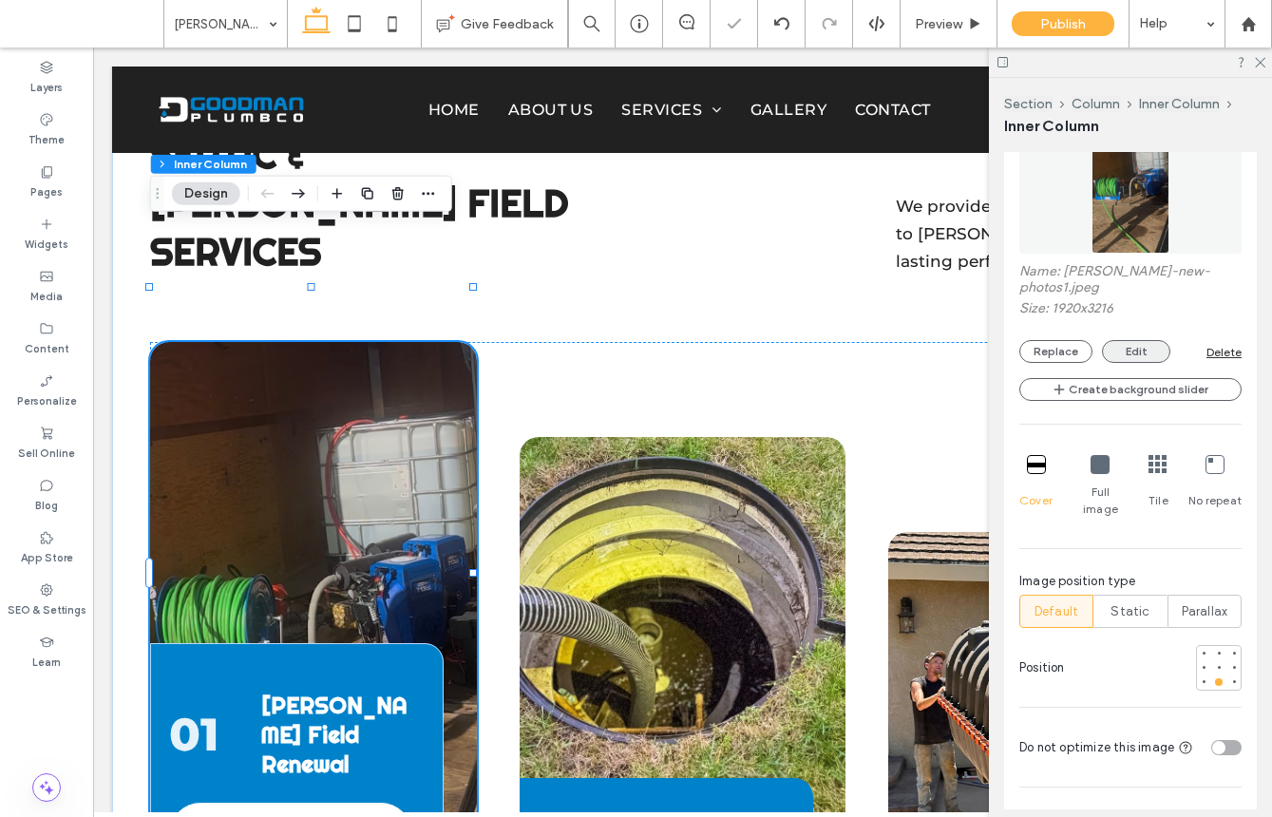
click at [1149, 353] on button "Edit" at bounding box center [1136, 351] width 68 height 23
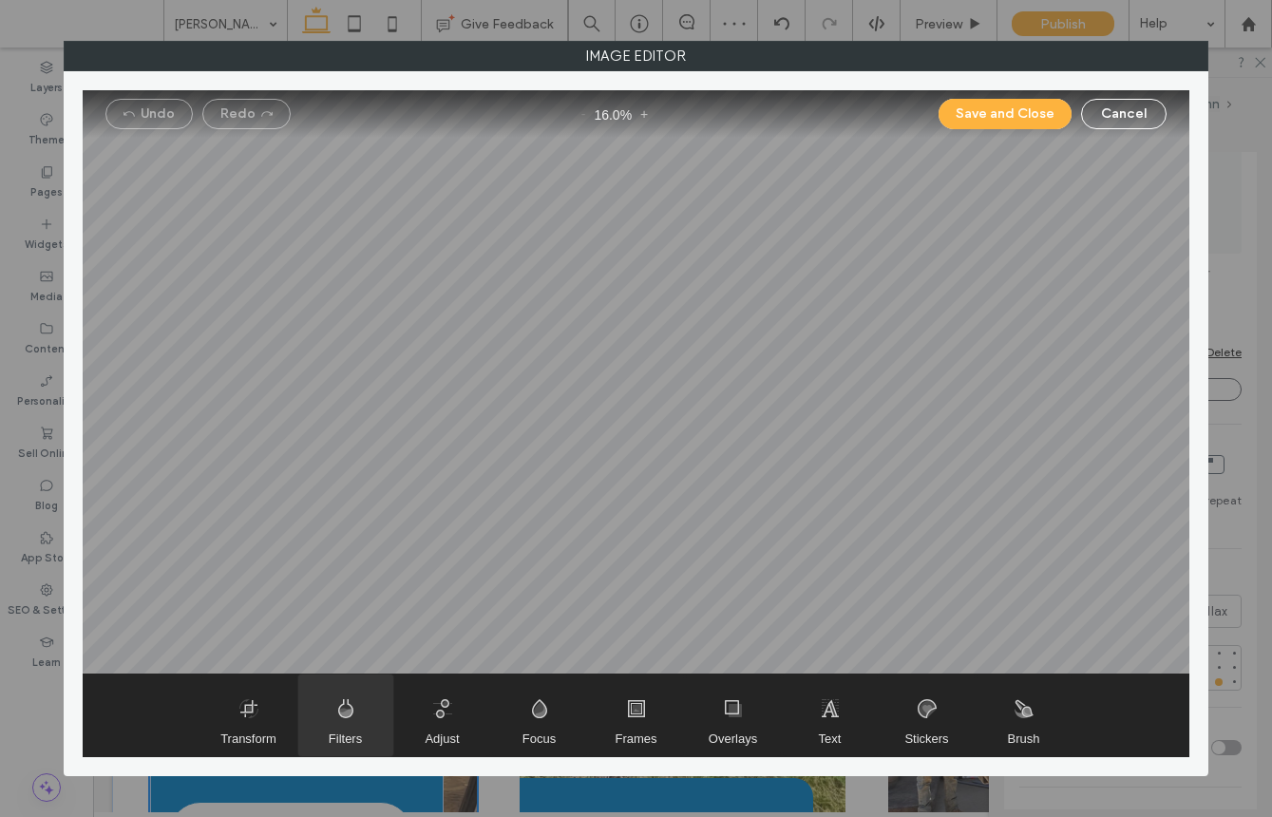
click at [304, 699] on span "Filters" at bounding box center [345, 716] width 95 height 82
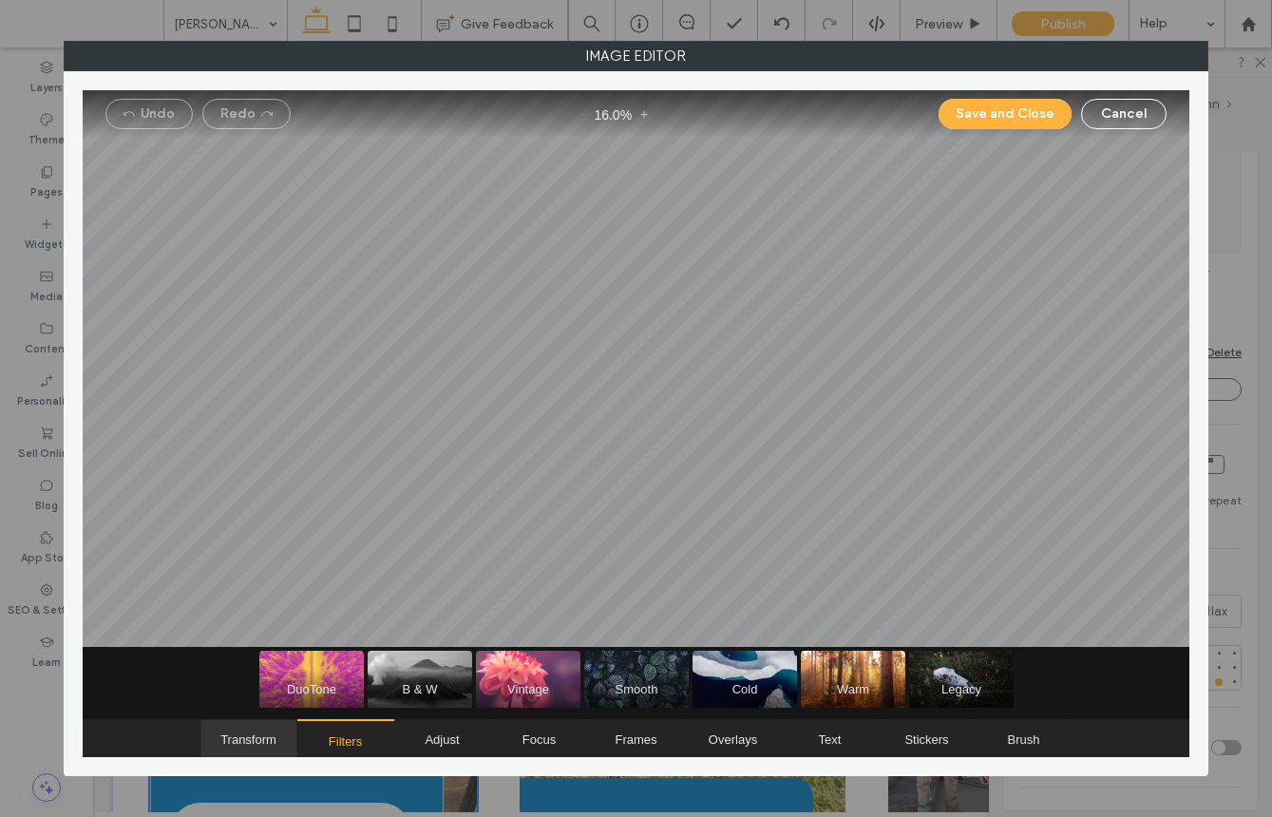
click at [261, 733] on span "Transform" at bounding box center [248, 740] width 56 height 14
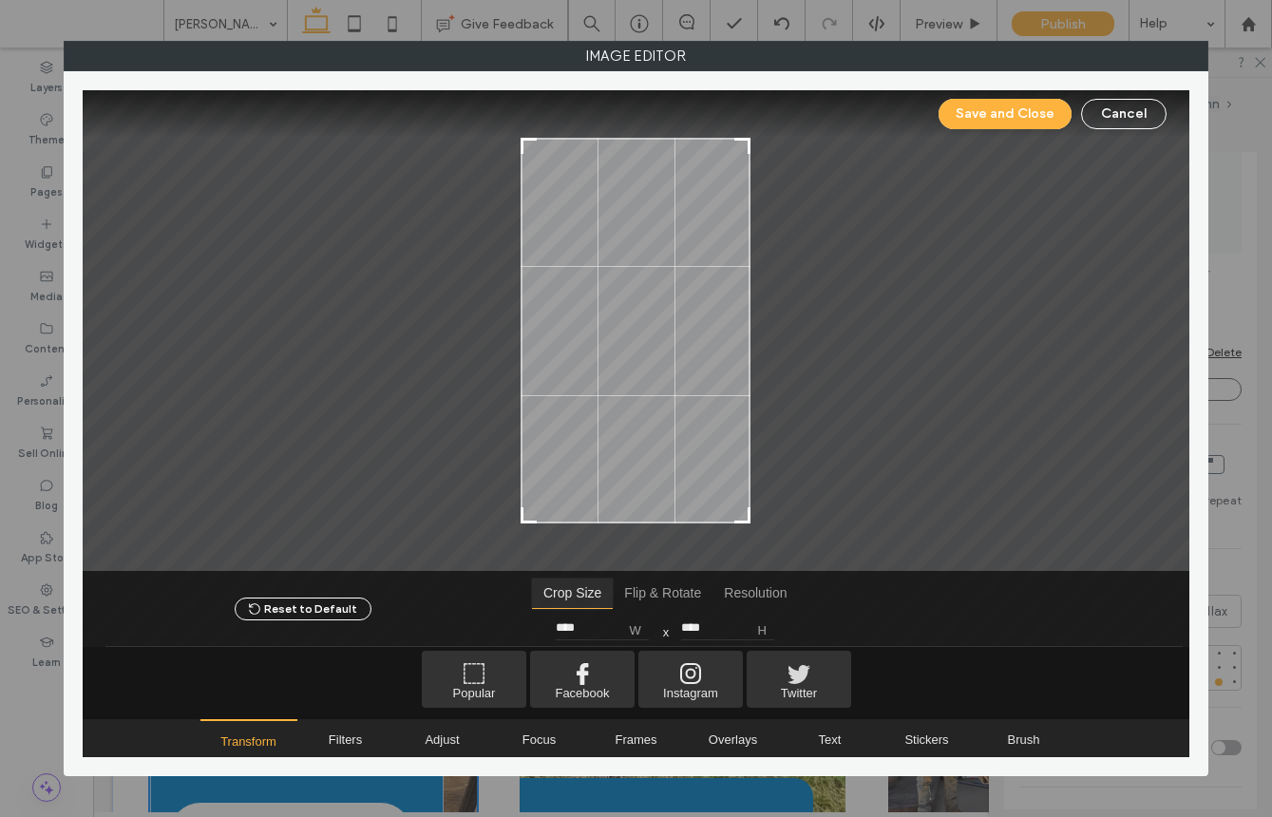
click at [588, 595] on span "Crop Size" at bounding box center [572, 593] width 81 height 29
drag, startPoint x: 743, startPoint y: 140, endPoint x: 764, endPoint y: 180, distance: 45.0
click at [764, 180] on div at bounding box center [636, 330] width 1107 height 481
type input "****"
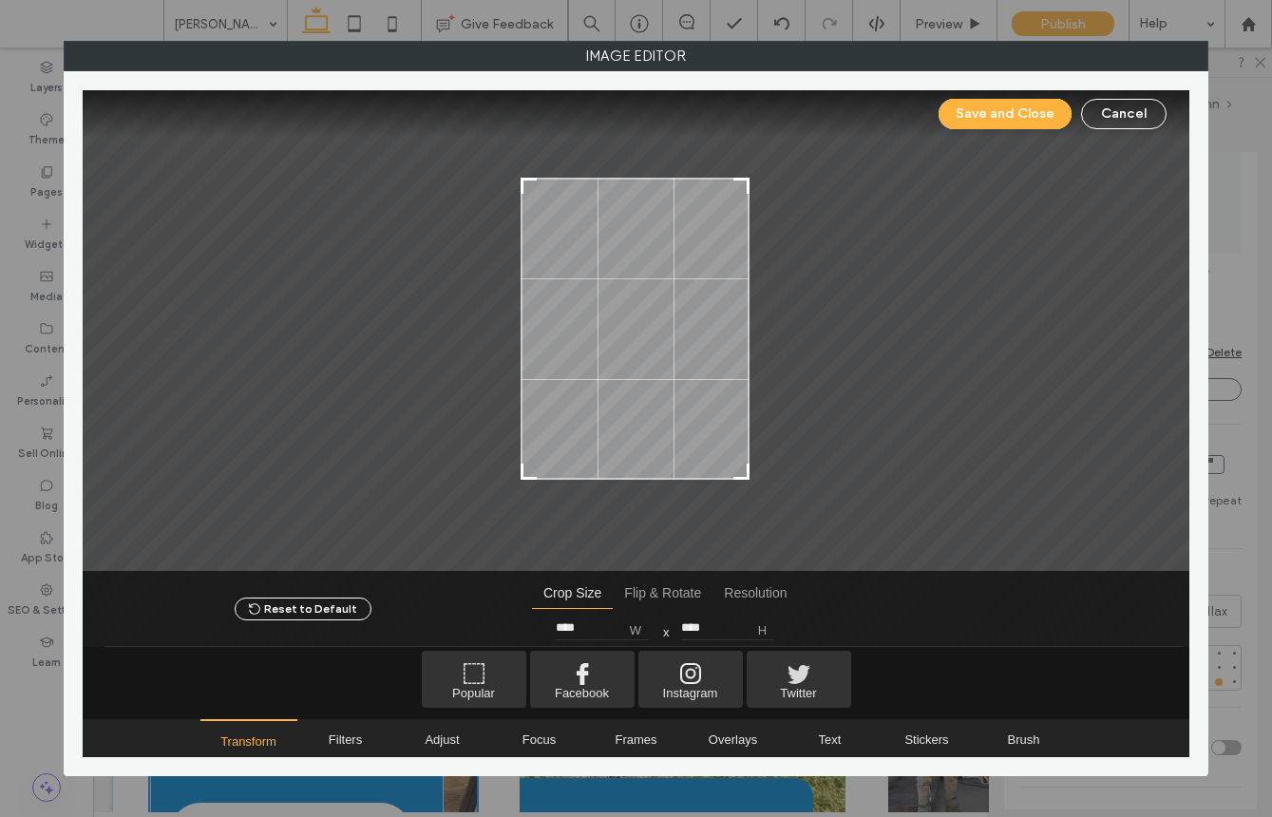
type input "****"
drag, startPoint x: 747, startPoint y: 518, endPoint x: 767, endPoint y: 459, distance: 62.2
click at [767, 459] on div at bounding box center [636, 330] width 1107 height 481
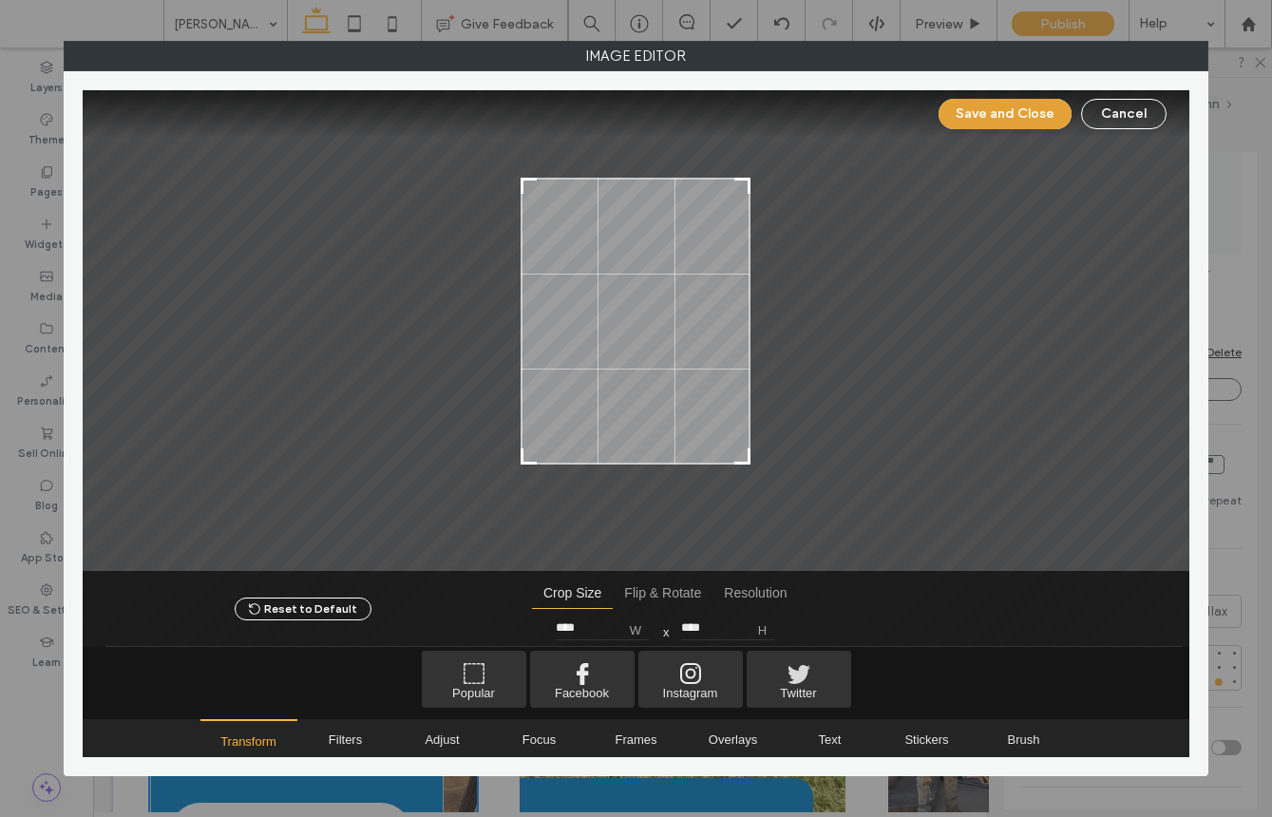
click at [993, 113] on button "Save and Close" at bounding box center [1005, 114] width 133 height 30
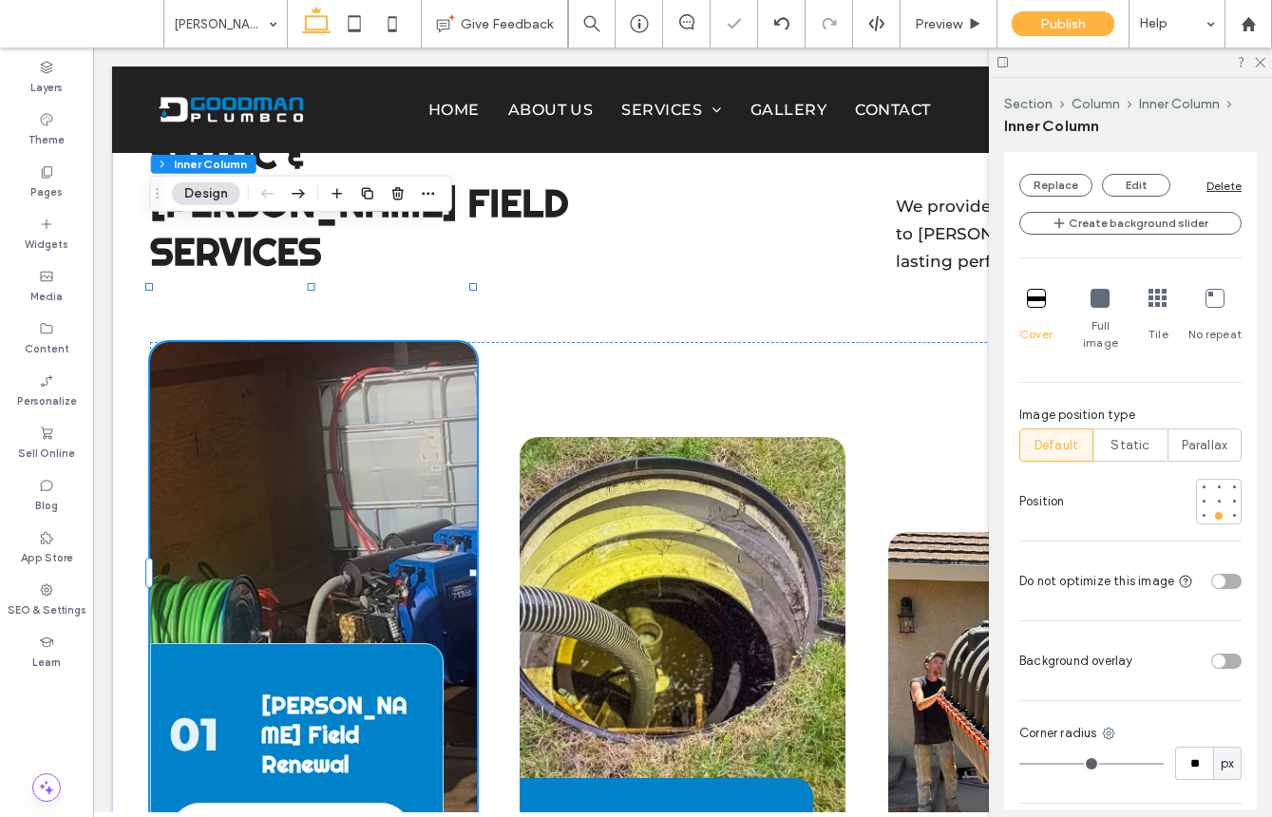
scroll to position [1179, 0]
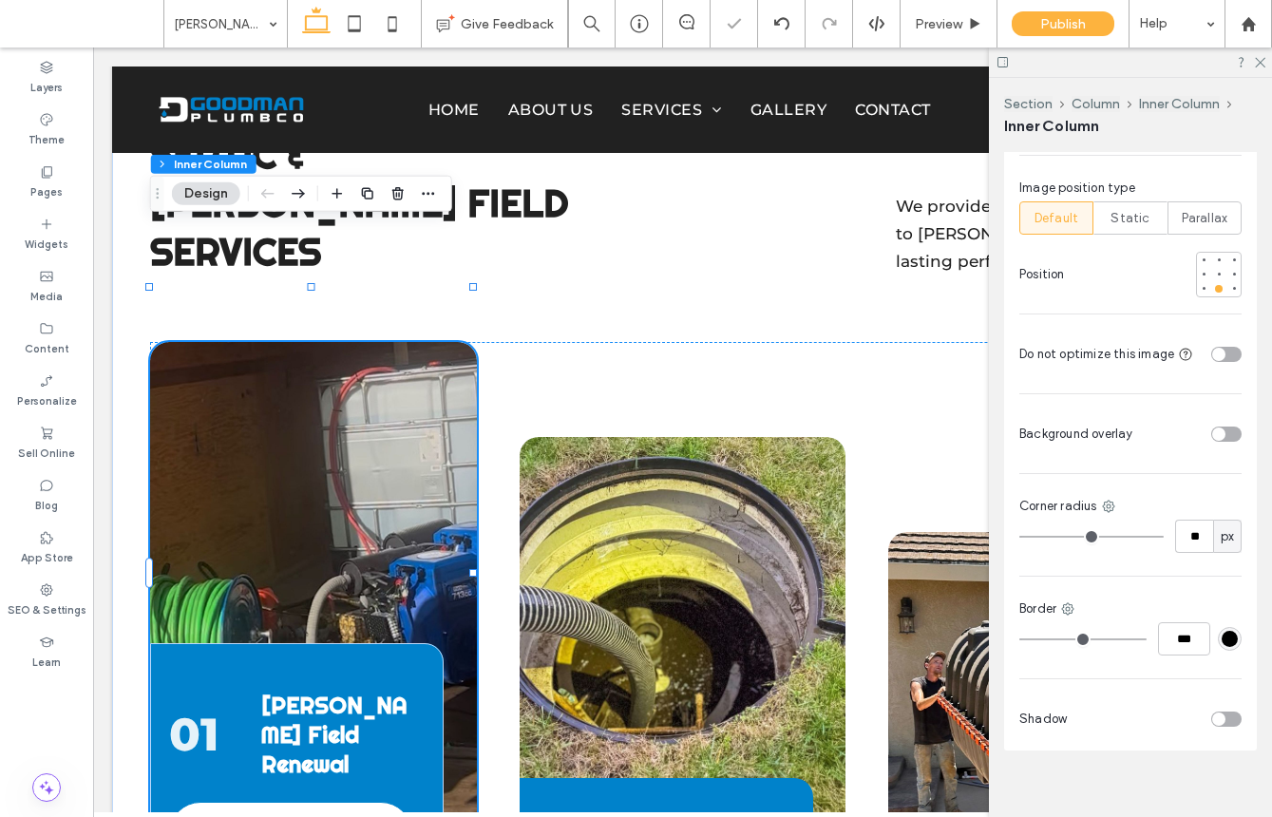
click at [1209, 337] on div at bounding box center [1221, 353] width 41 height 33
click at [1212, 348] on div "toggle" at bounding box center [1218, 354] width 13 height 13
click at [1215, 270] on div at bounding box center [1219, 274] width 8 height 8
click at [1212, 253] on div at bounding box center [1218, 259] width 13 height 13
click at [1212, 282] on div at bounding box center [1218, 288] width 13 height 13
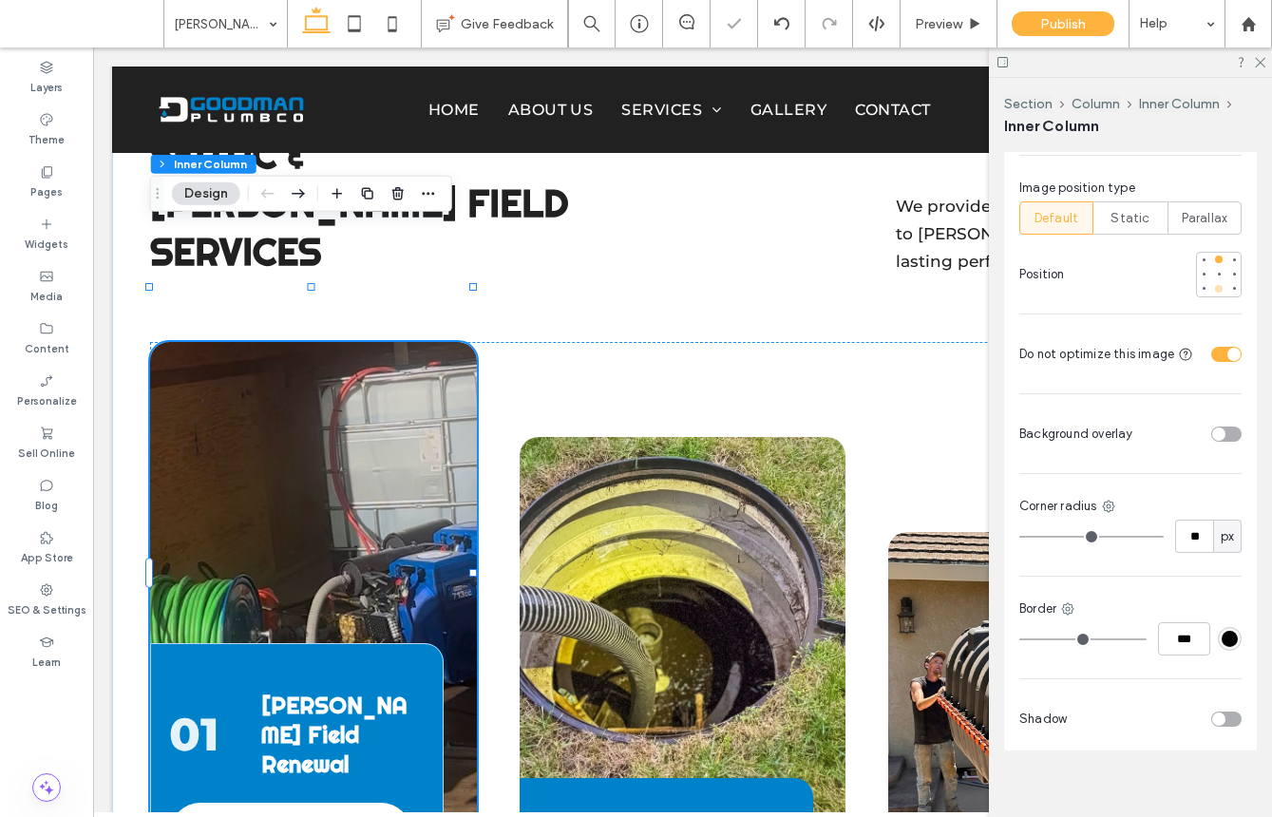
click at [1212, 282] on div at bounding box center [1218, 288] width 13 height 13
click at [1215, 270] on div at bounding box center [1219, 274] width 8 height 8
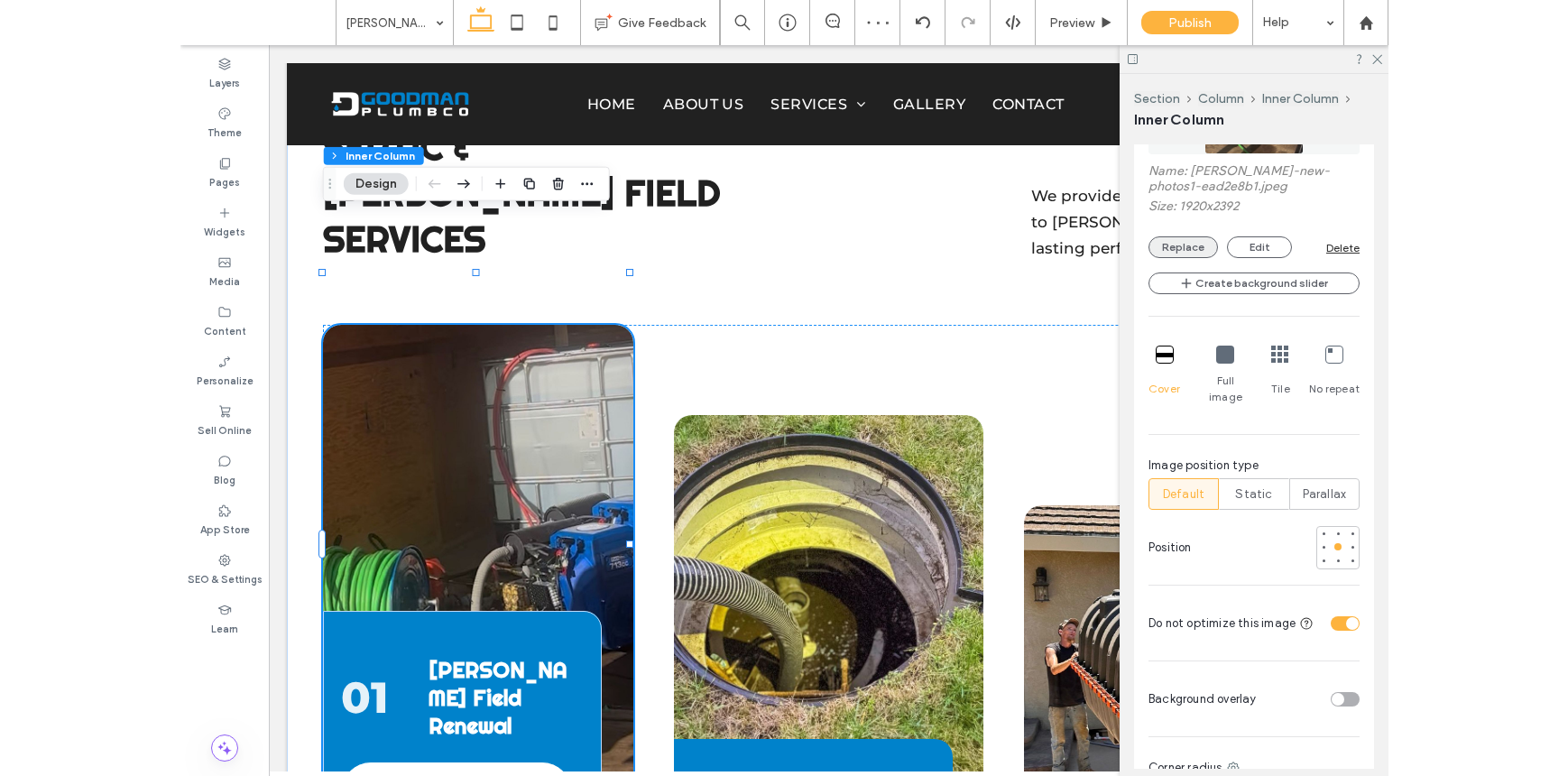
scroll to position [829, 0]
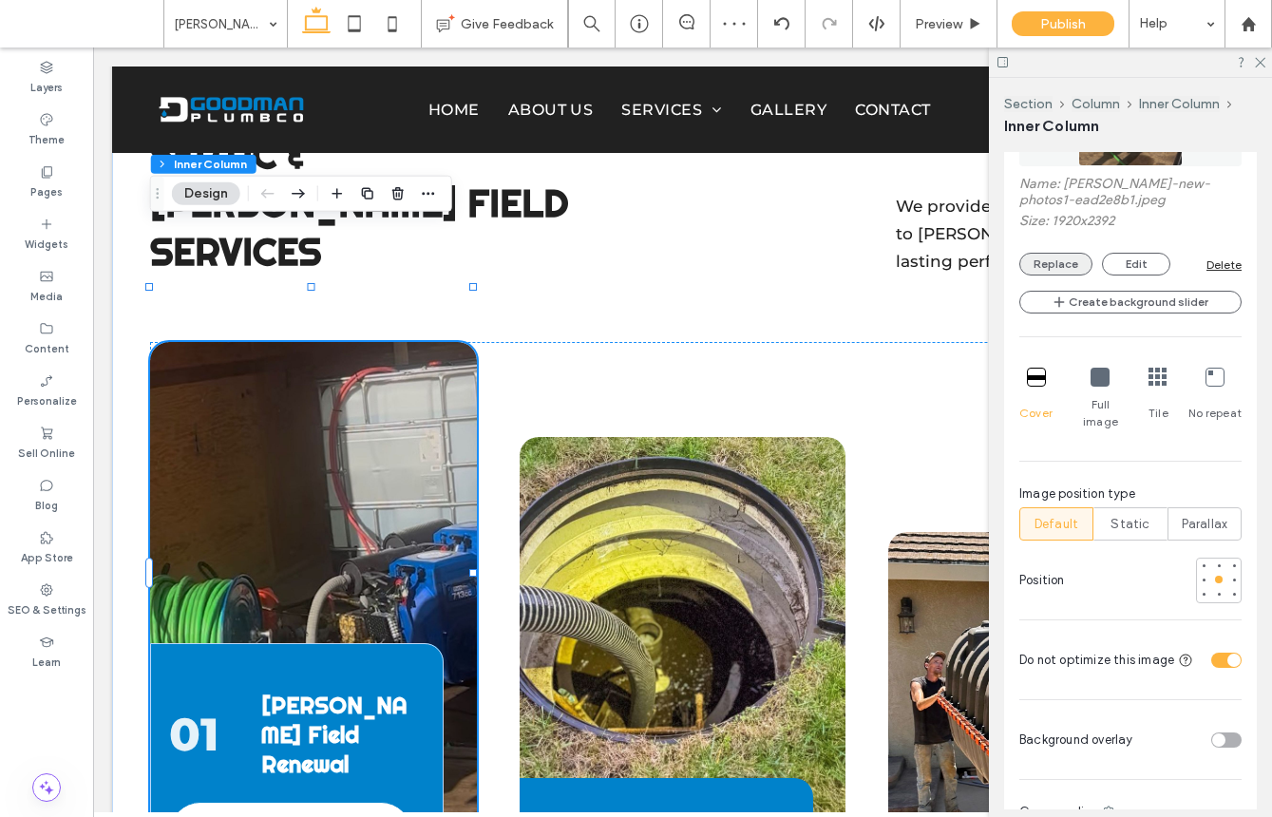
click at [1065, 257] on button "Replace" at bounding box center [1055, 264] width 73 height 23
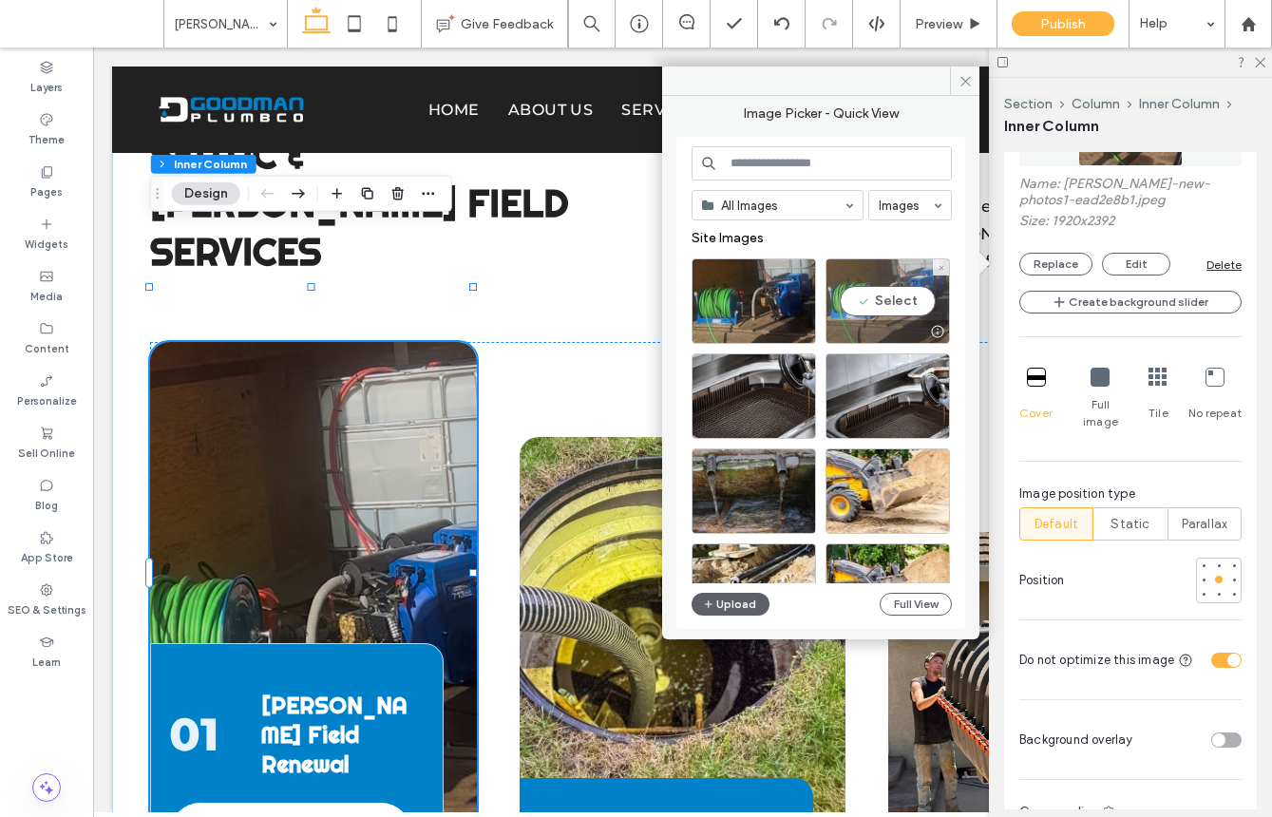
click at [858, 299] on div "Select" at bounding box center [888, 301] width 124 height 86
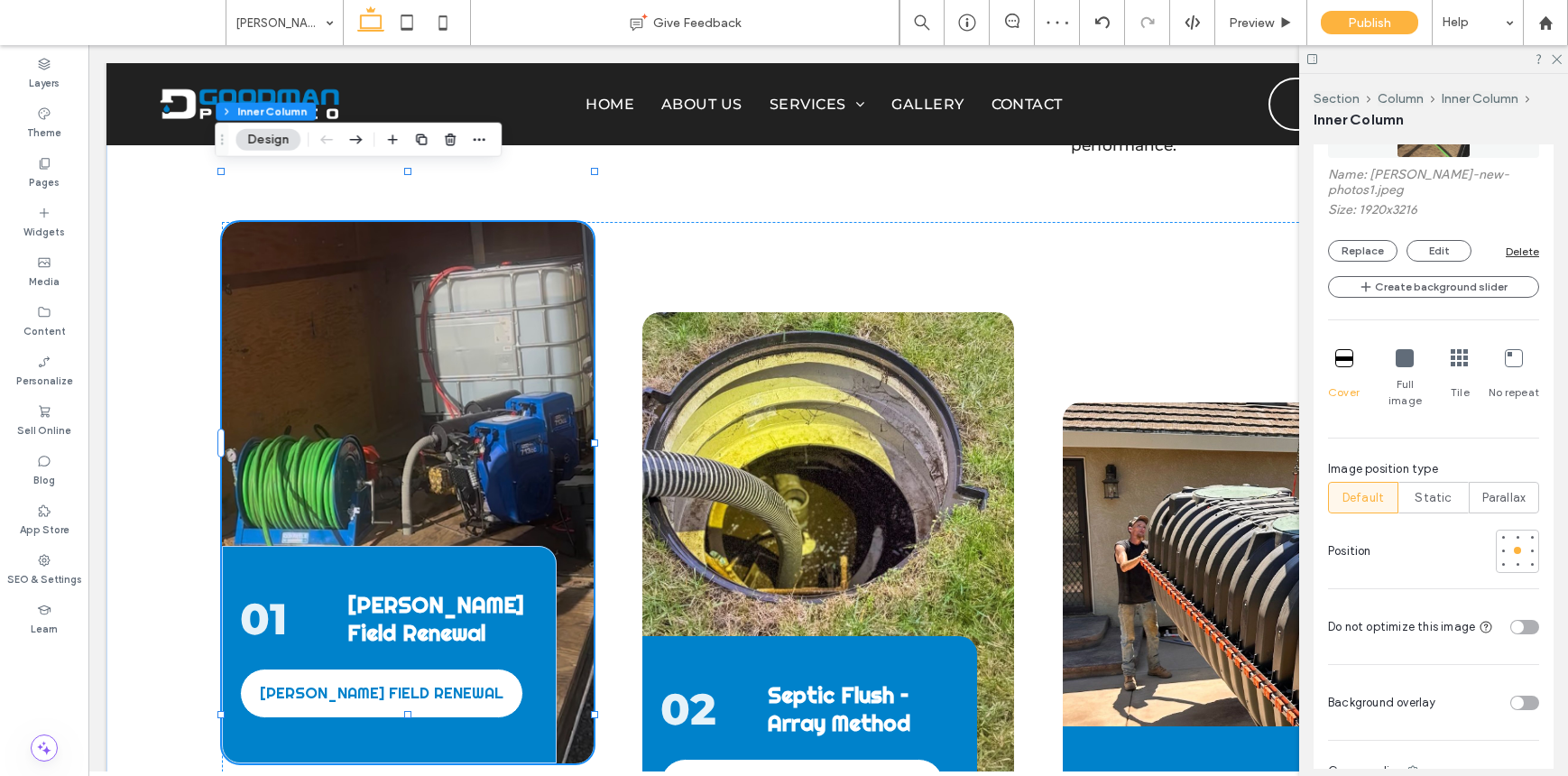
click at [552, 222] on div "01 Leach Field Renewal LEACH FIELD RENEWAL" at bounding box center [407, 493] width 371 height 541
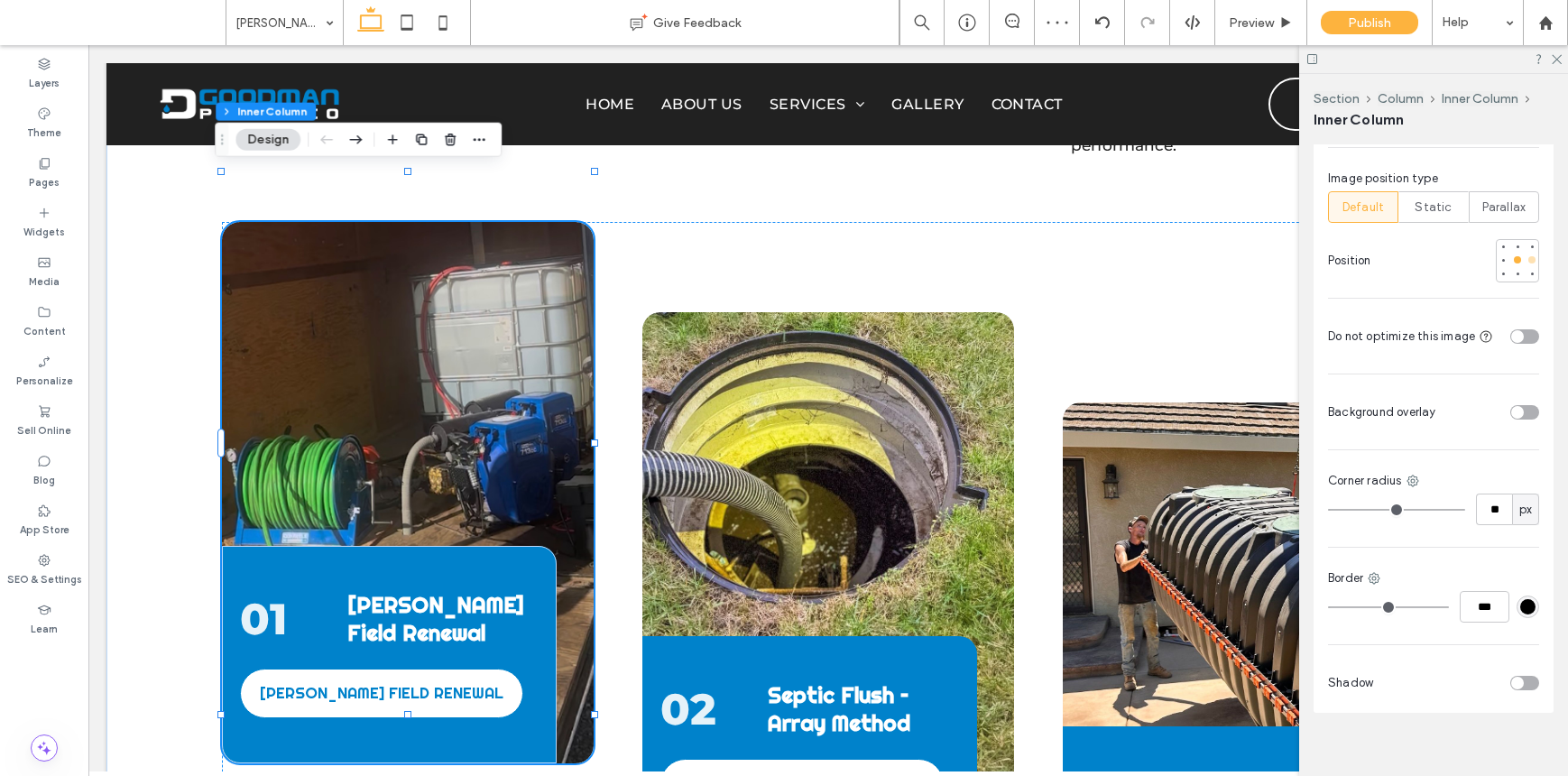
scroll to position [1116, 0]
click at [1207, 246] on div at bounding box center [1518, 250] width 8 height 8
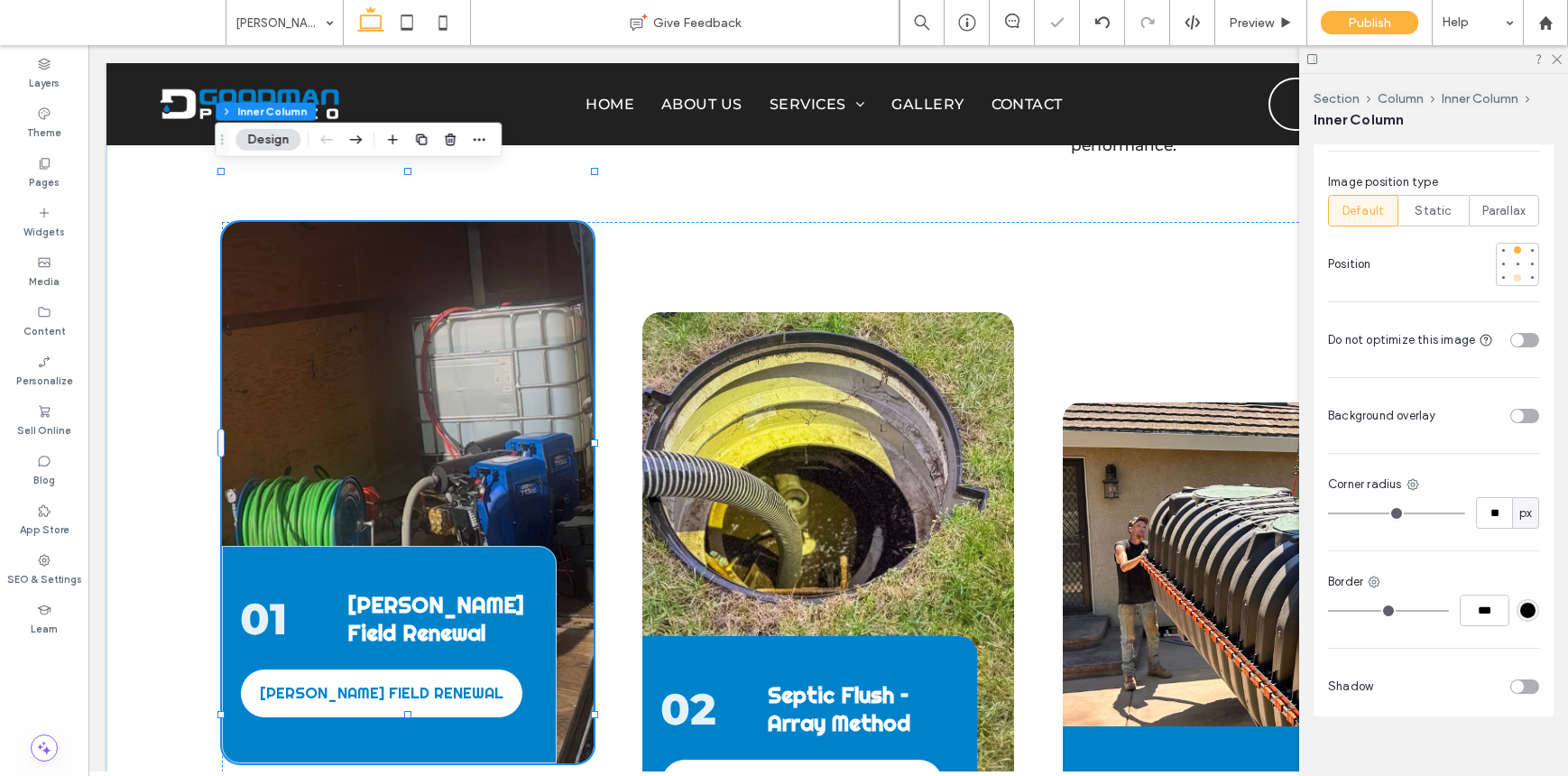
click at [1207, 272] on div at bounding box center [1517, 277] width 12 height 12
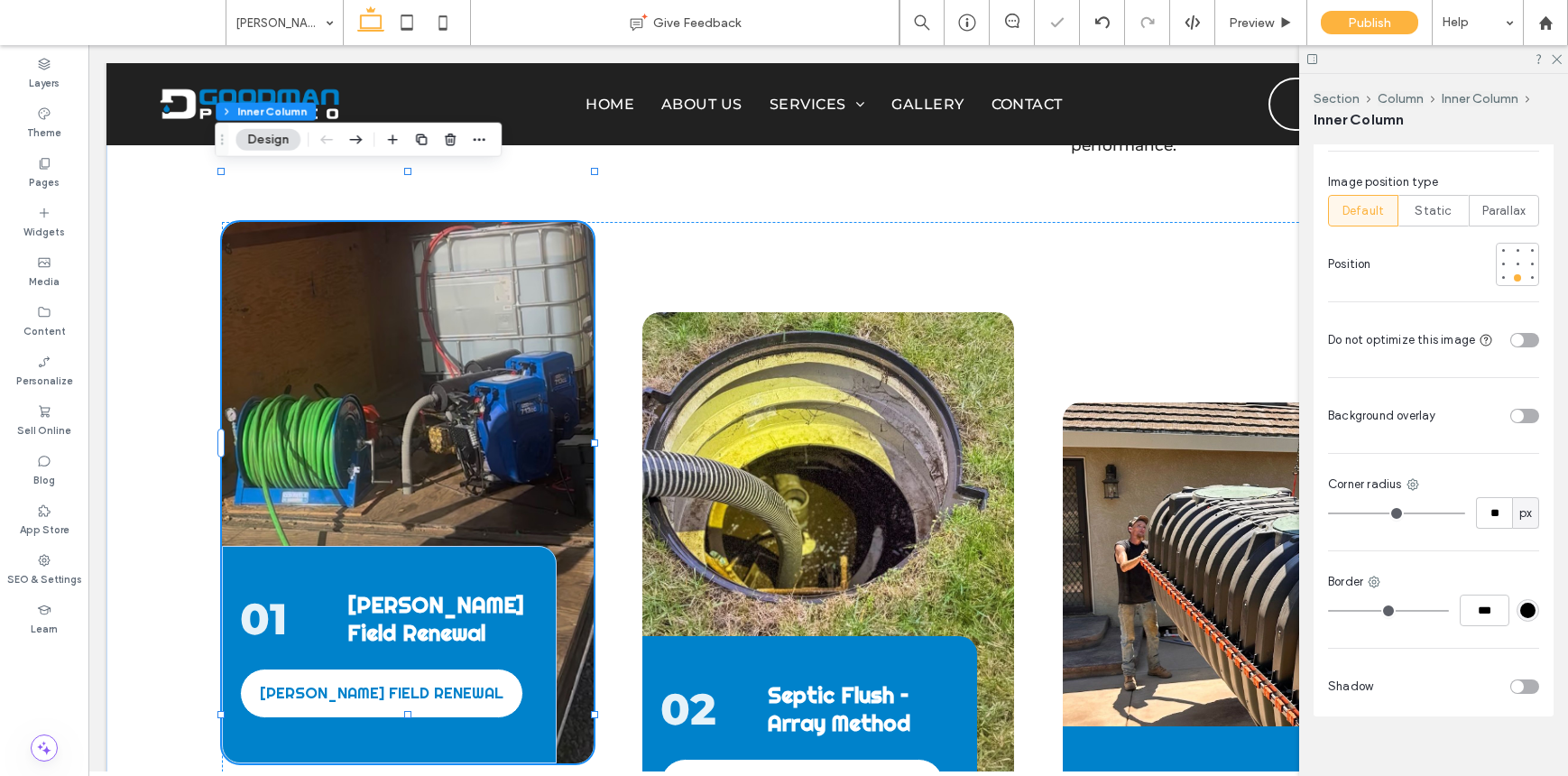
click at [1207, 333] on div "toggle" at bounding box center [1524, 340] width 28 height 14
click at [407, 25] on icon at bounding box center [406, 23] width 36 height 36
type input "***"
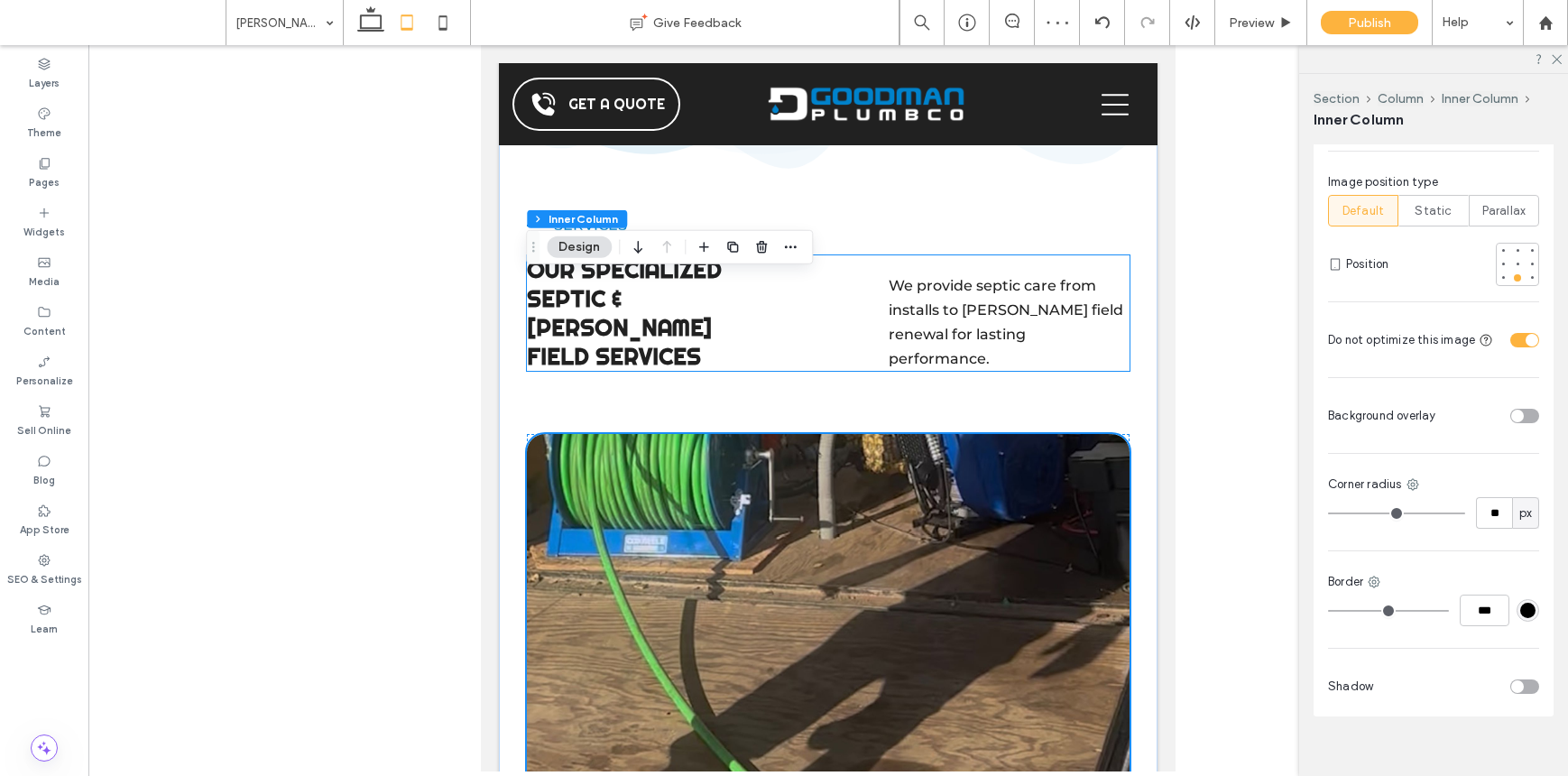
scroll to position [1859, 0]
click at [962, 433] on div "01 Leach Field Renewal LEACH FIELD RENEWAL" at bounding box center [829, 704] width 604 height 541
click at [1207, 254] on div at bounding box center [1517, 259] width 12 height 12
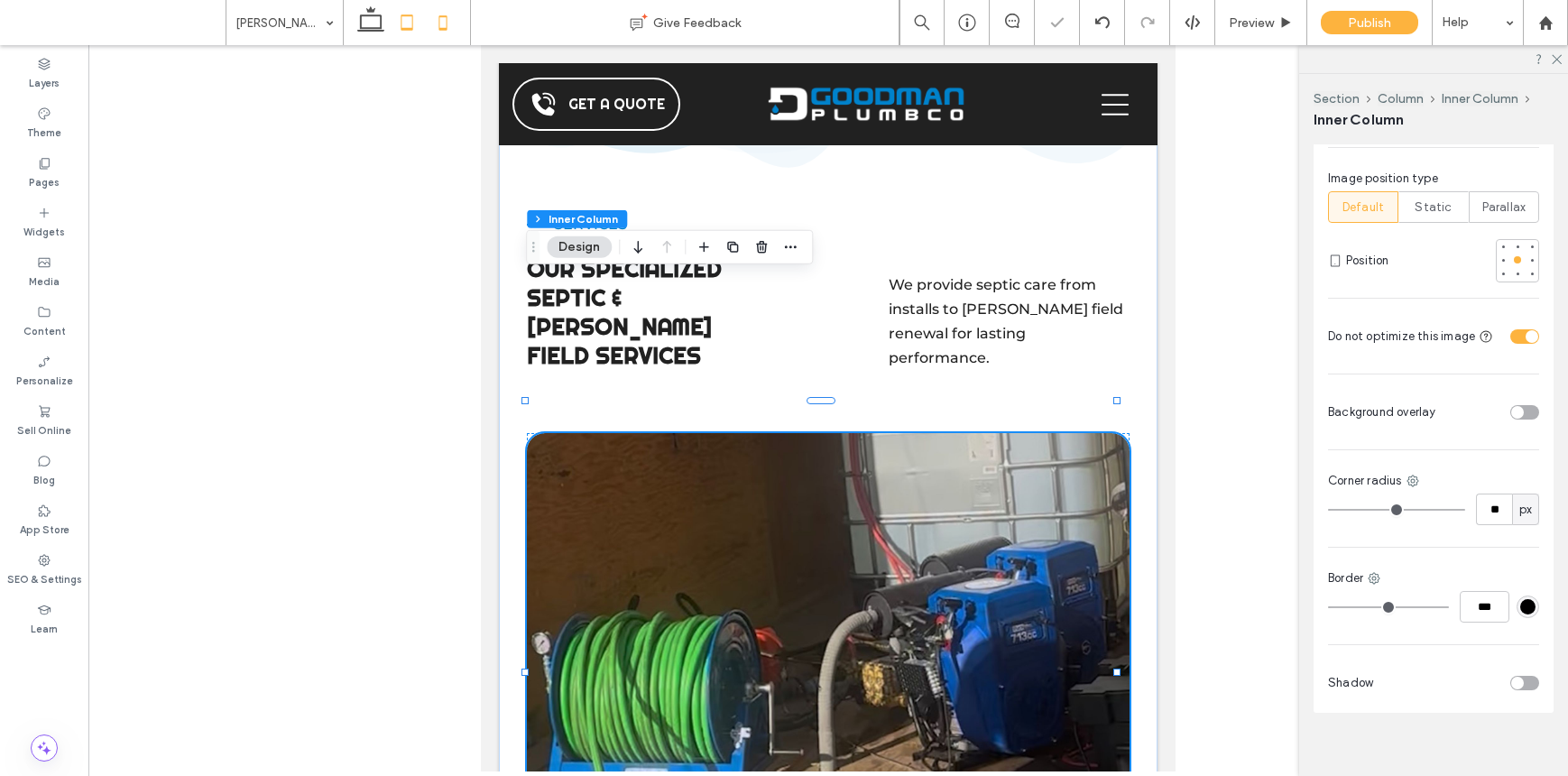
click at [447, 18] on icon at bounding box center [443, 23] width 36 height 36
type input "***"
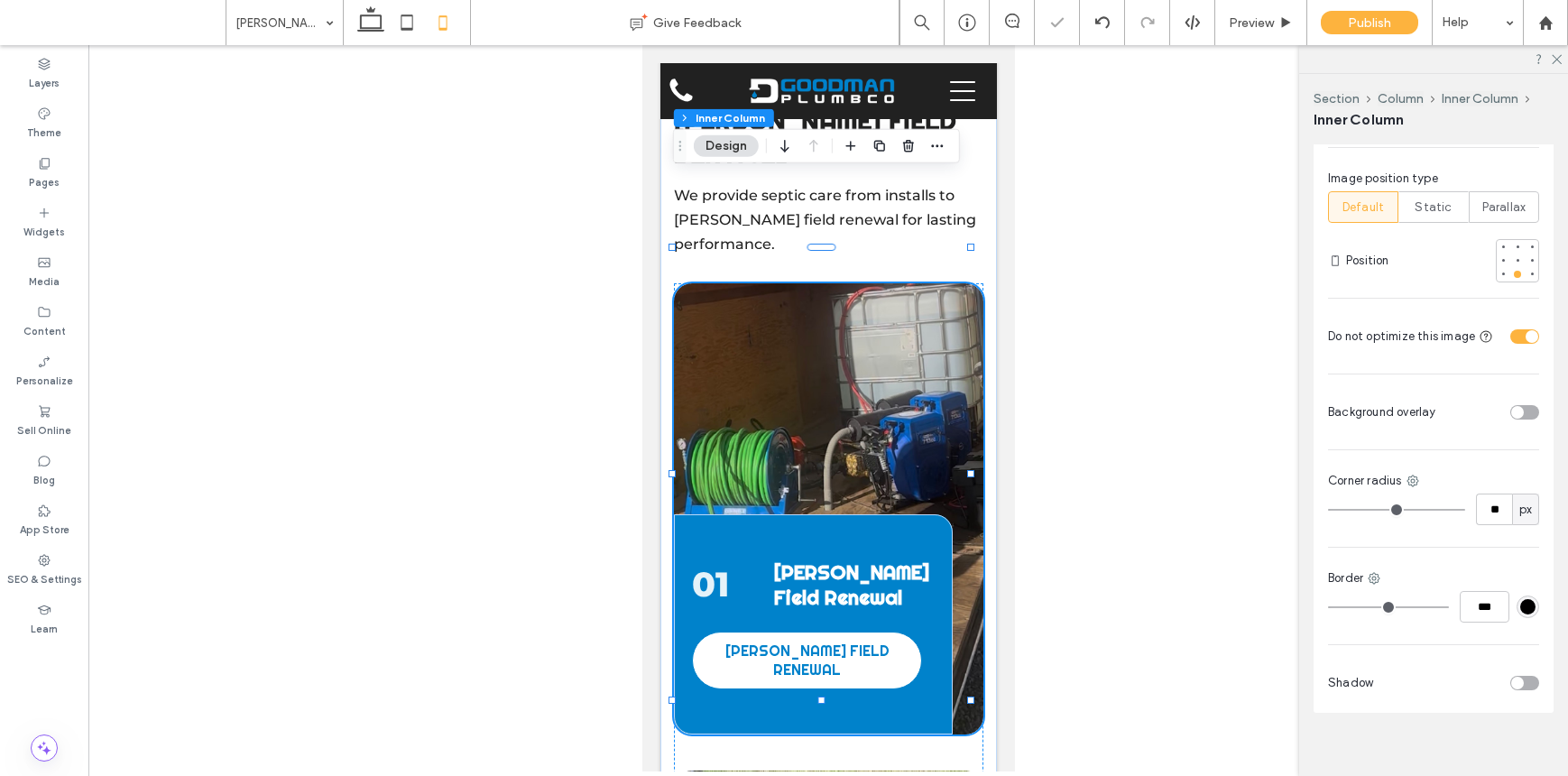
click at [929, 283] on div "01 Leach Field Renewal LEACH FIELD RENEWAL" at bounding box center [828, 508] width 310 height 451
click at [383, 32] on icon at bounding box center [370, 23] width 36 height 36
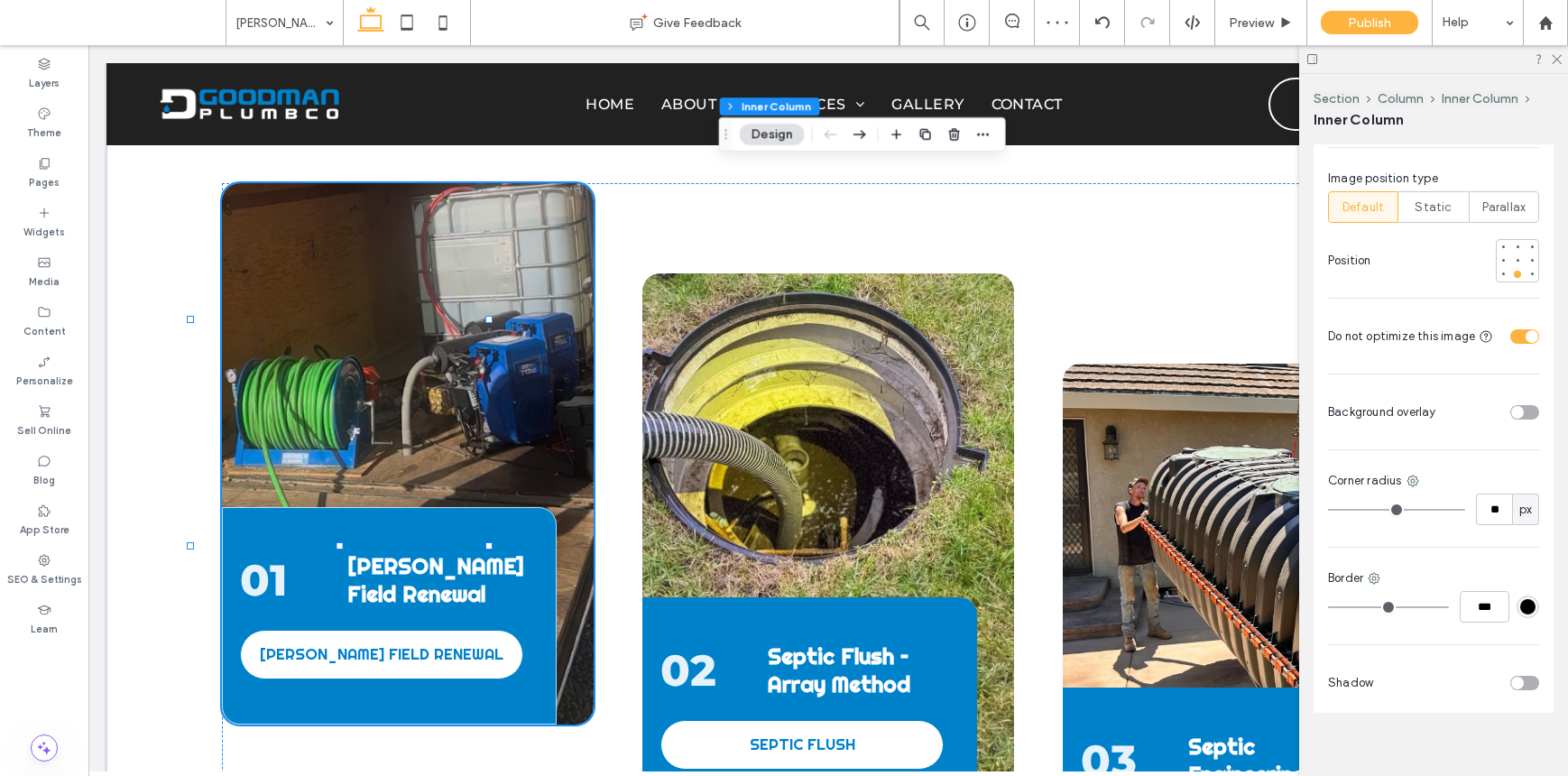
type input "**"
type input "***"
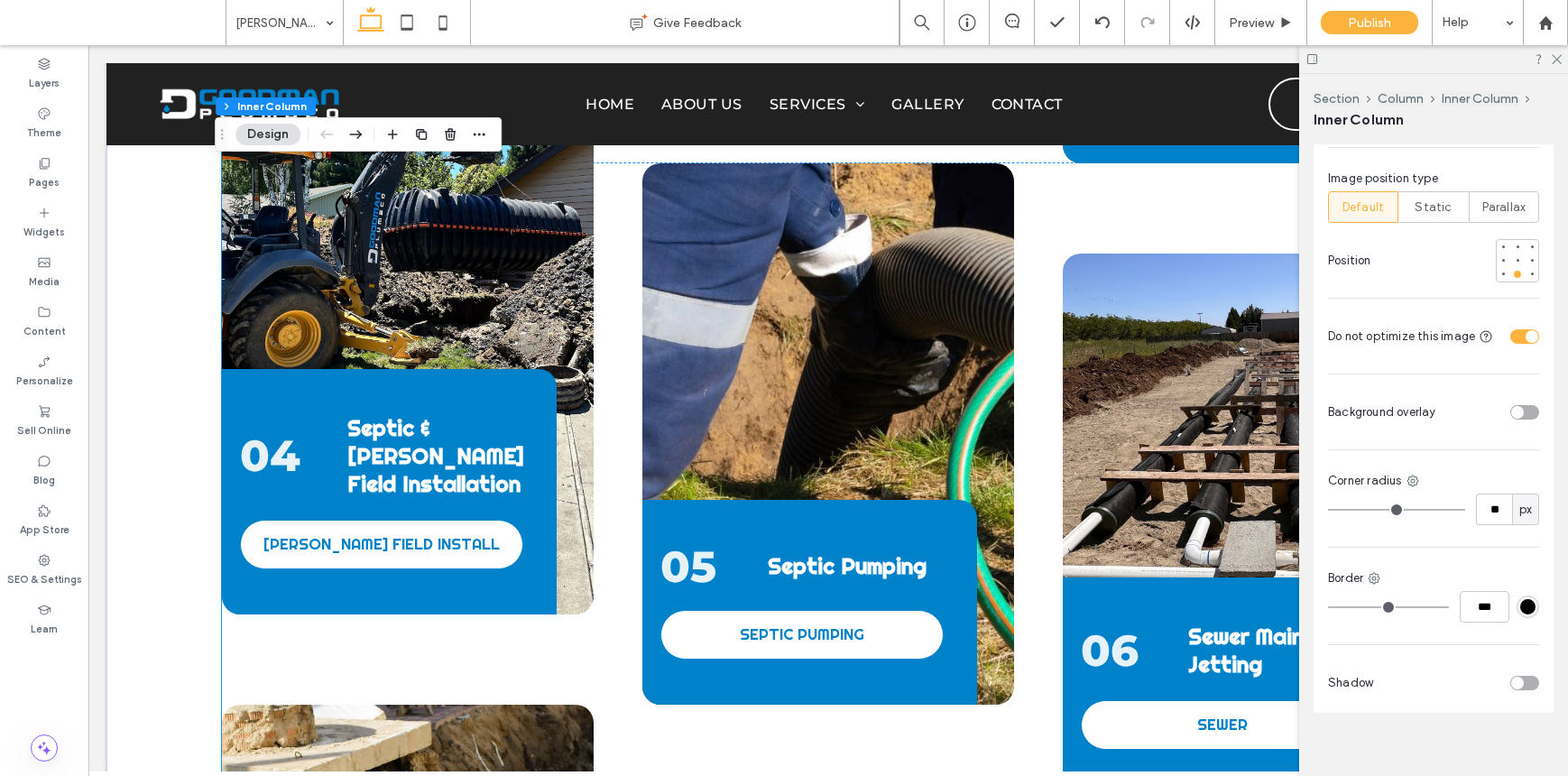
scroll to position [2653, 0]
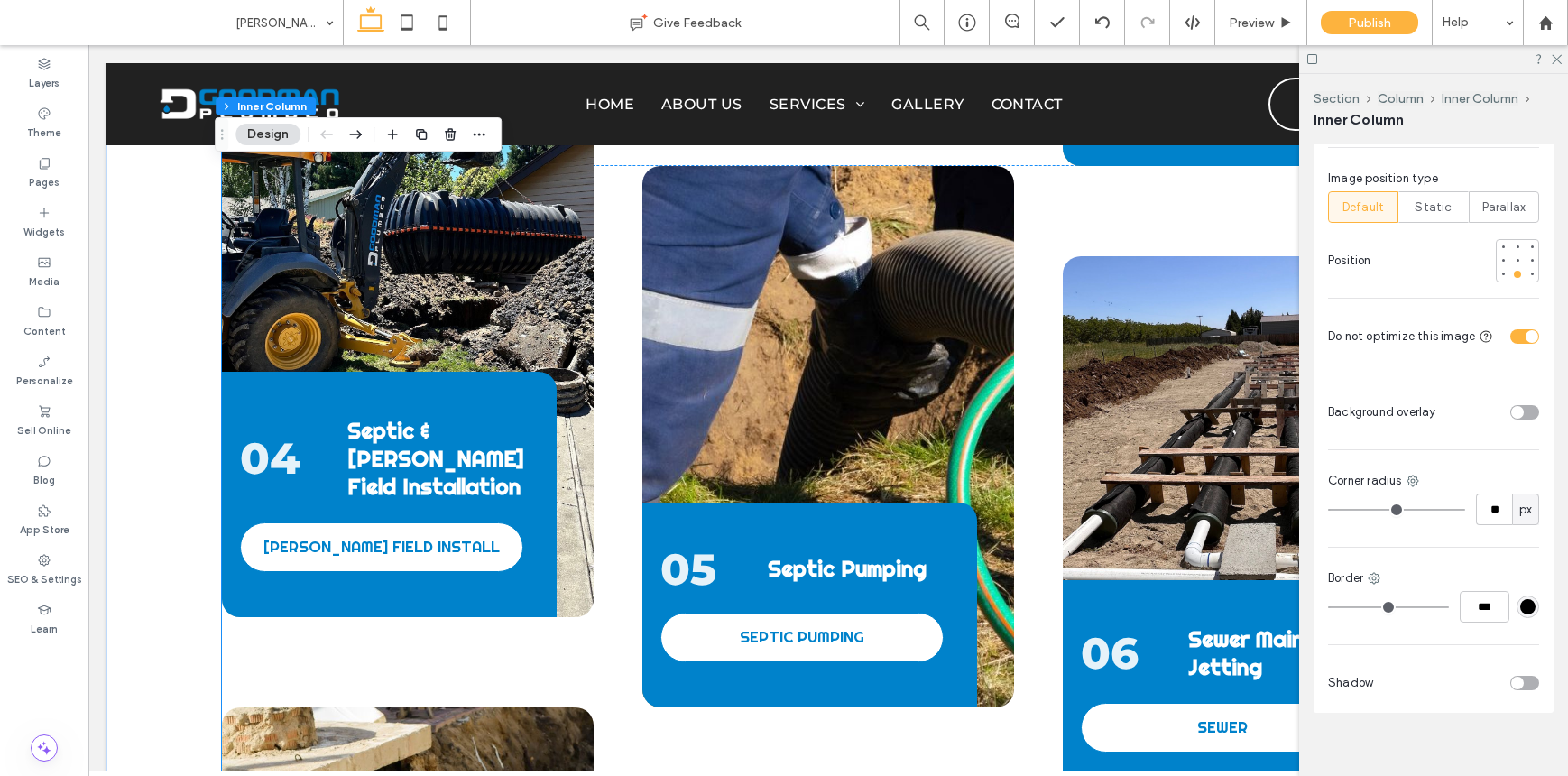
click at [928, 280] on div "05 Septic Pumping SEPTIC PUMPING" at bounding box center [827, 437] width 371 height 541
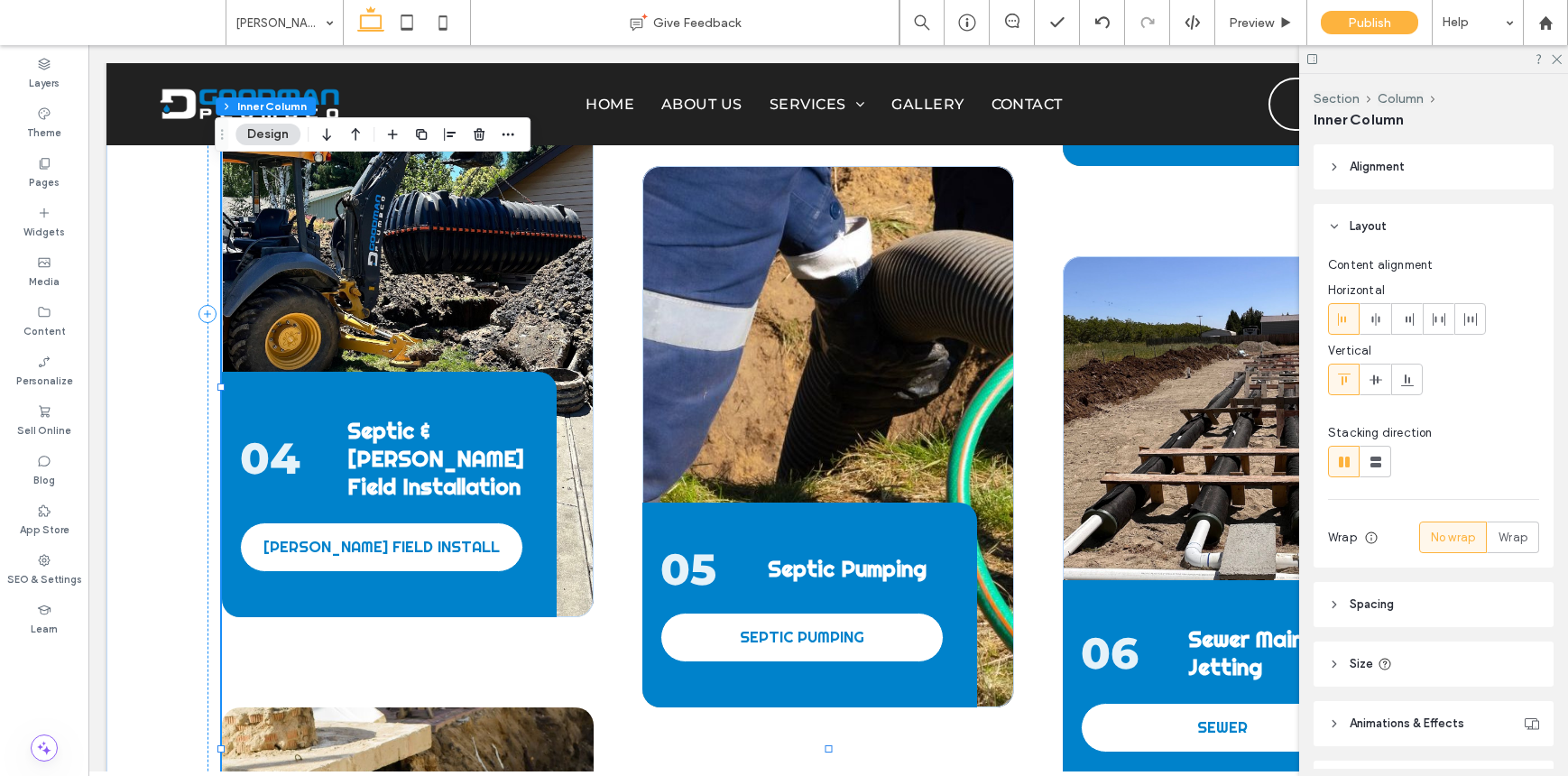
click at [928, 280] on div "05 Septic Pumping SEPTIC PUMPING" at bounding box center [827, 437] width 371 height 541
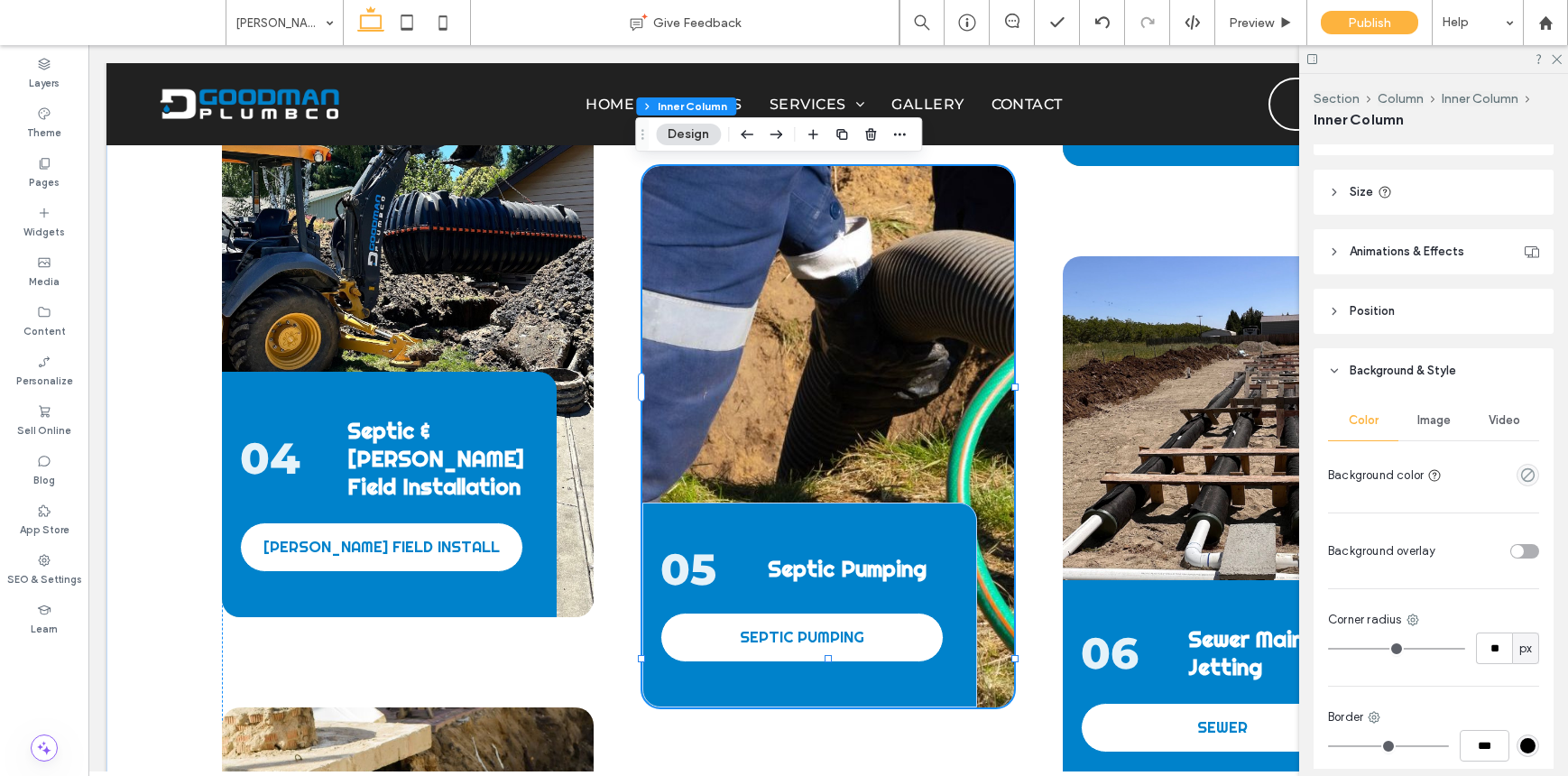
scroll to position [475, 0]
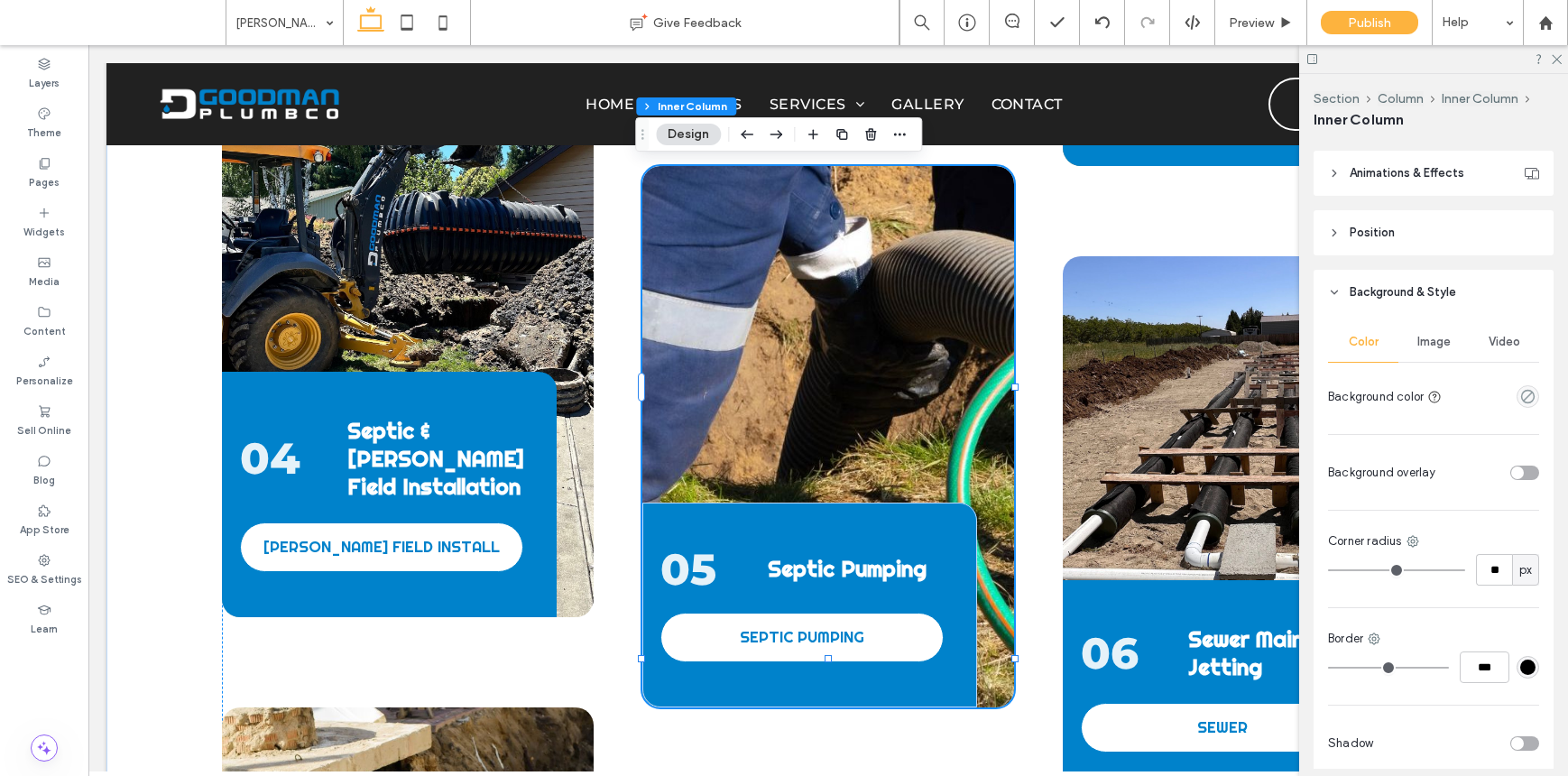
click at [1207, 349] on div "Image" at bounding box center [1434, 342] width 70 height 40
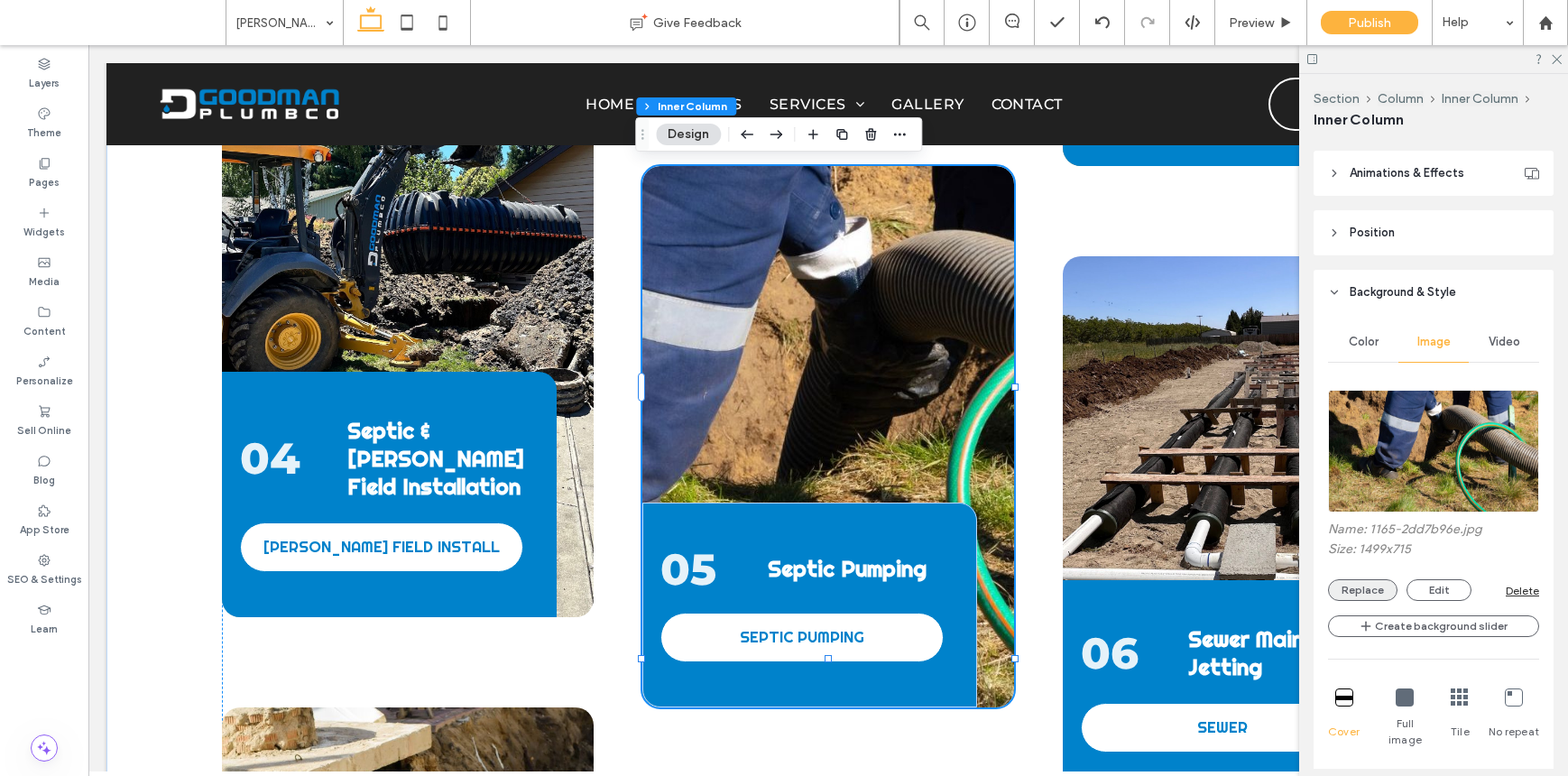
click at [1207, 586] on button "Replace" at bounding box center [1363, 590] width 69 height 22
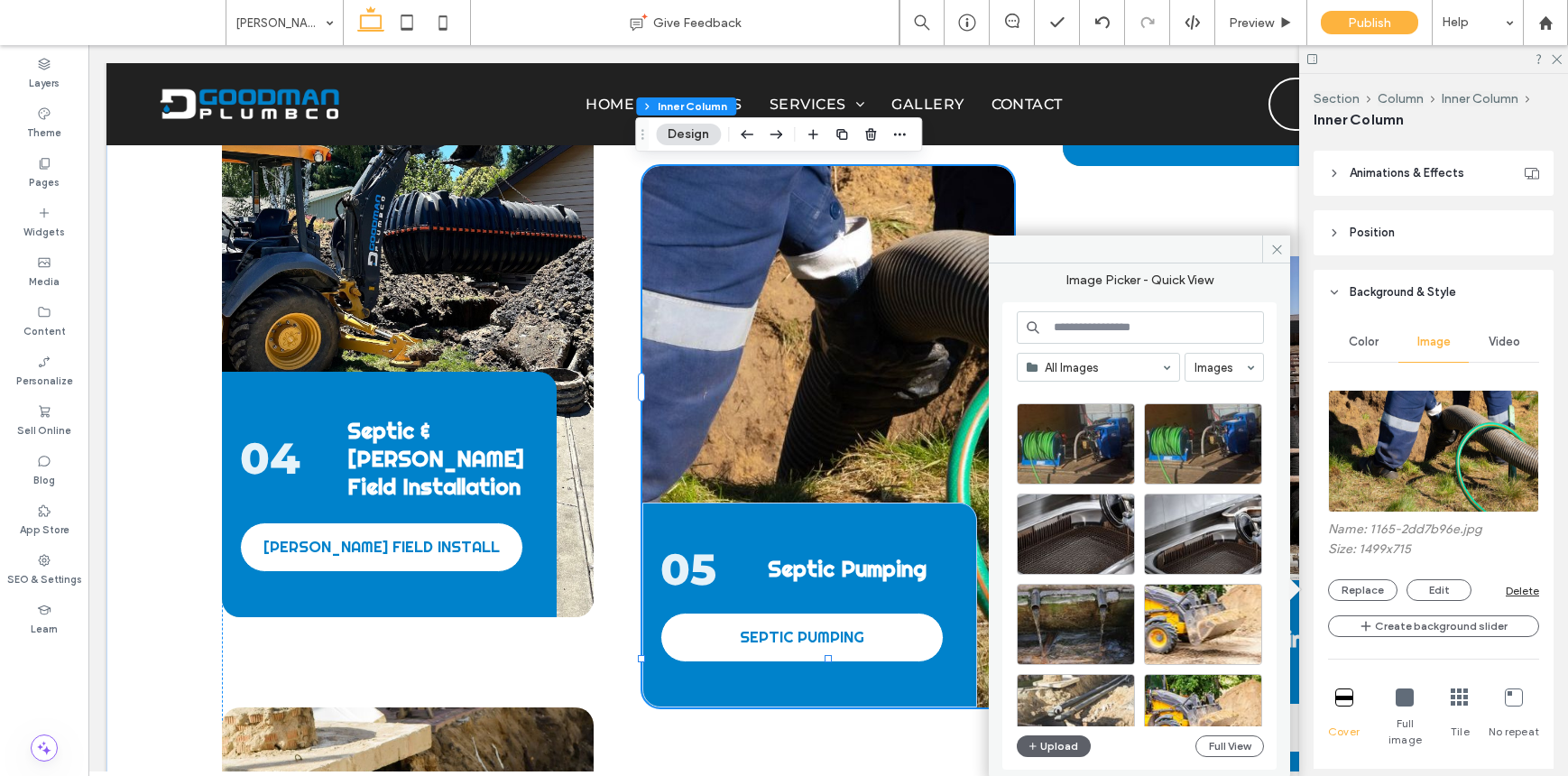
scroll to position [17, 0]
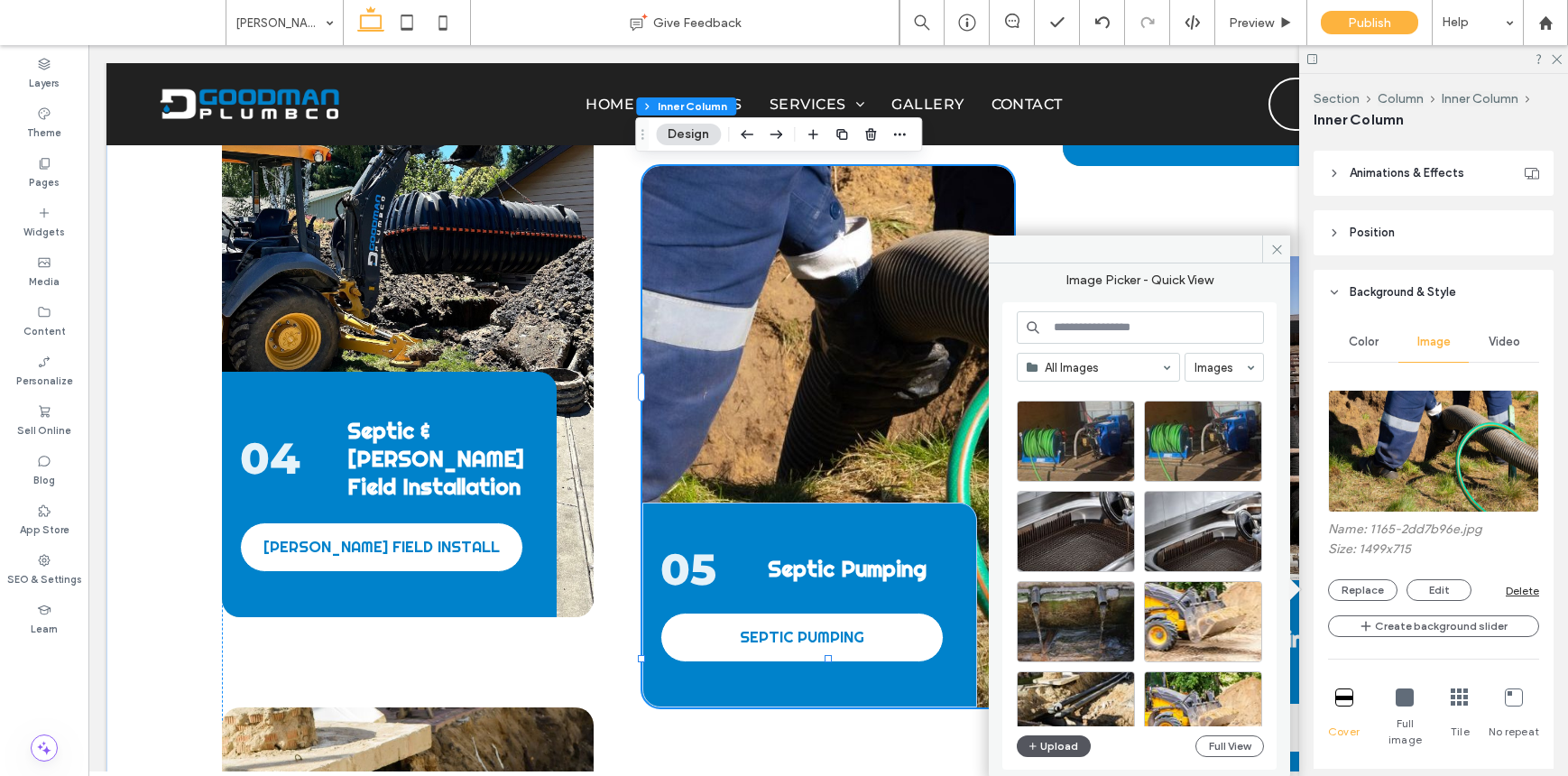
click at [1078, 736] on button "Upload" at bounding box center [1054, 746] width 74 height 22
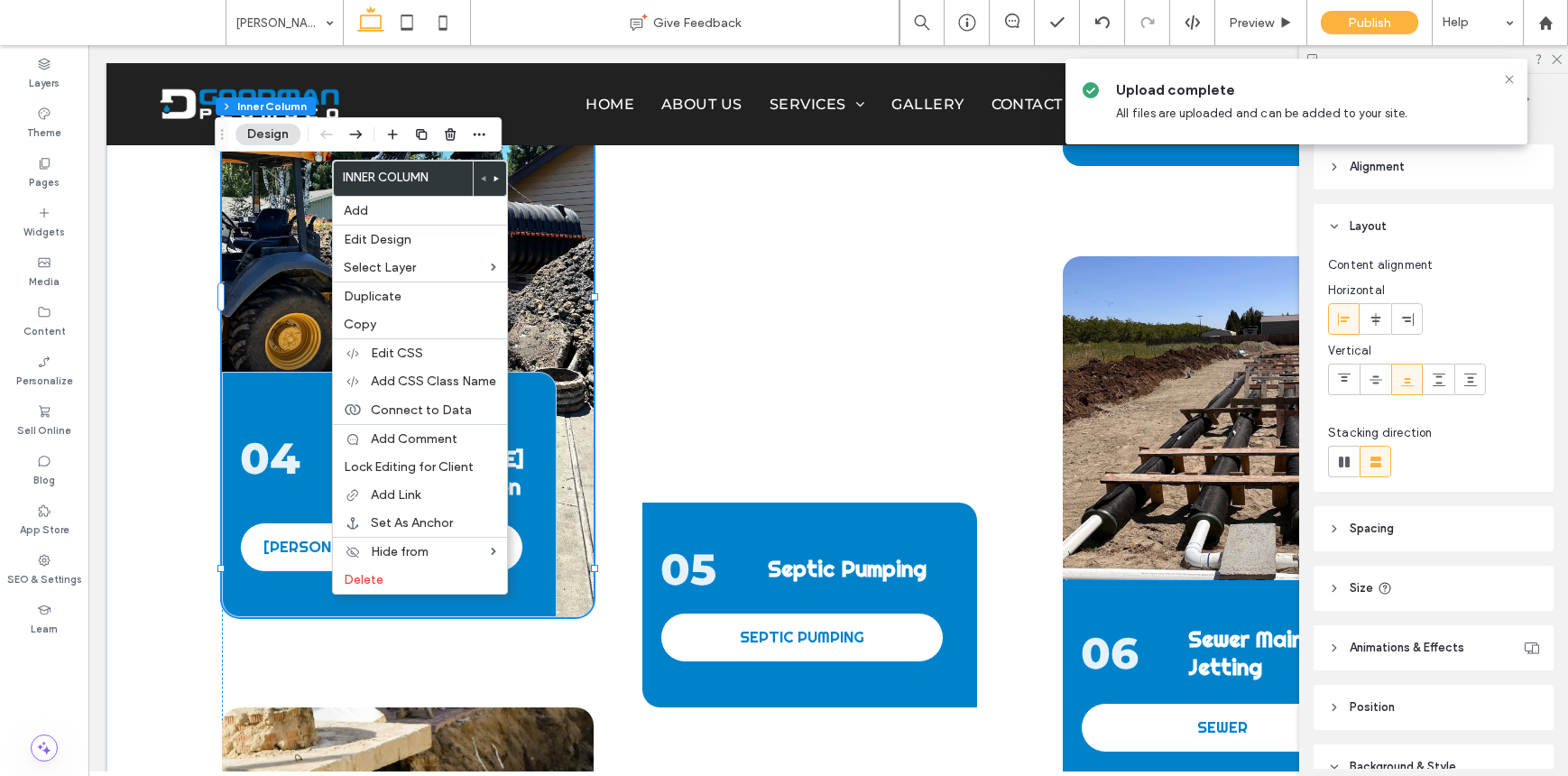
click at [262, 209] on div "04 Septic & Leach Field Installation LEACH FIELD INSTALL" at bounding box center [407, 347] width 371 height 541
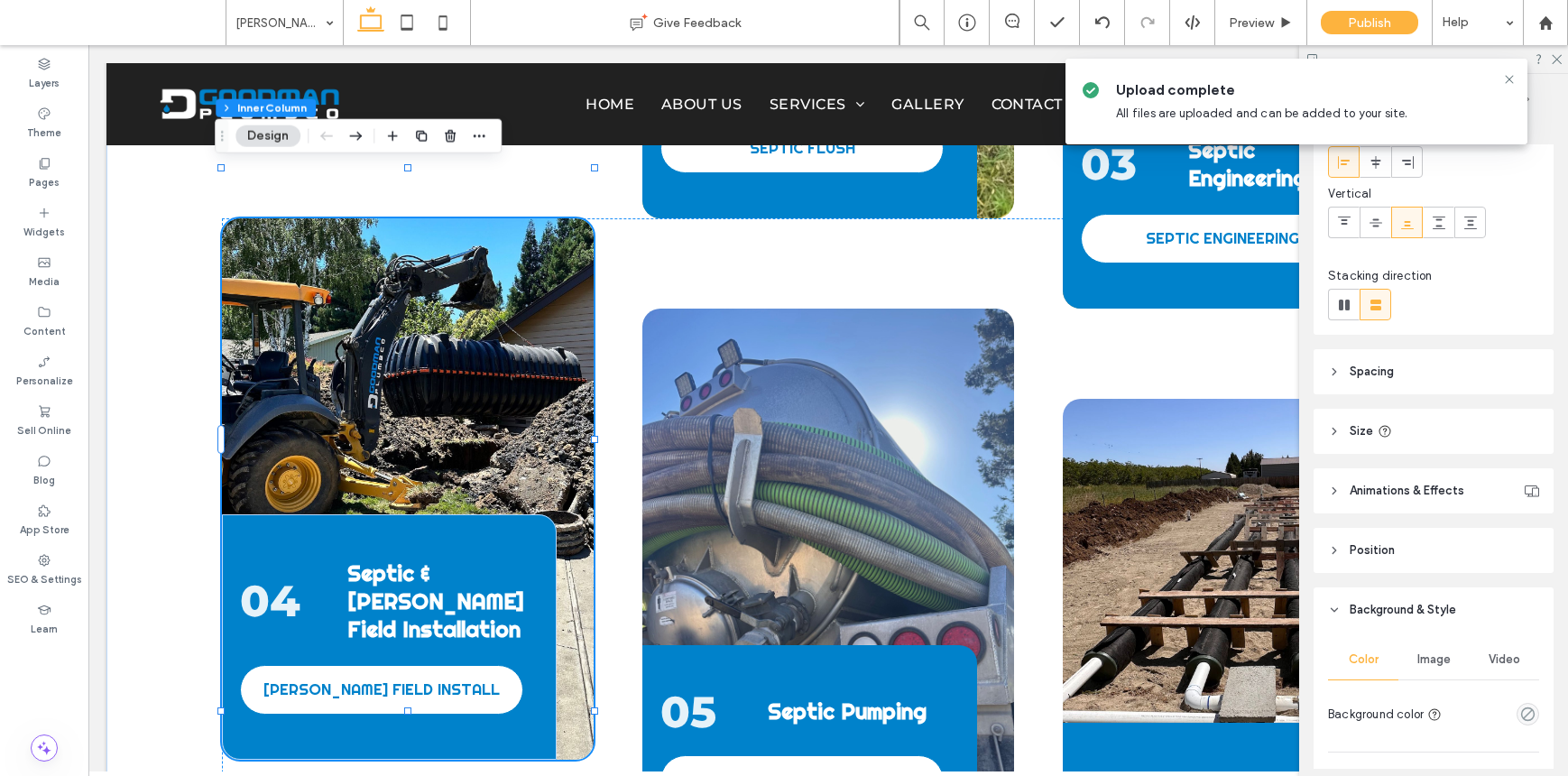
scroll to position [552, 0]
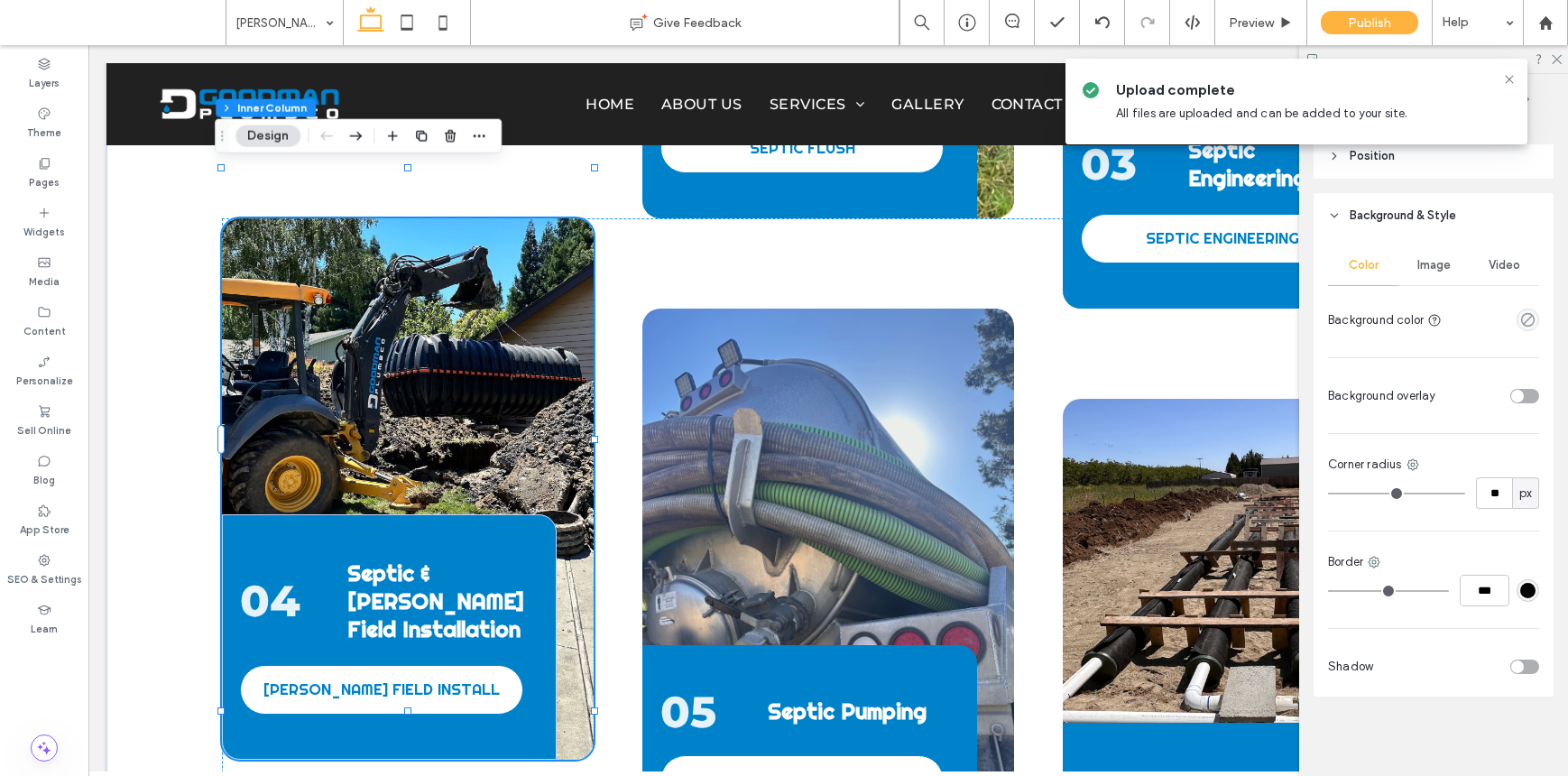
click at [1207, 270] on div "Image" at bounding box center [1434, 265] width 70 height 40
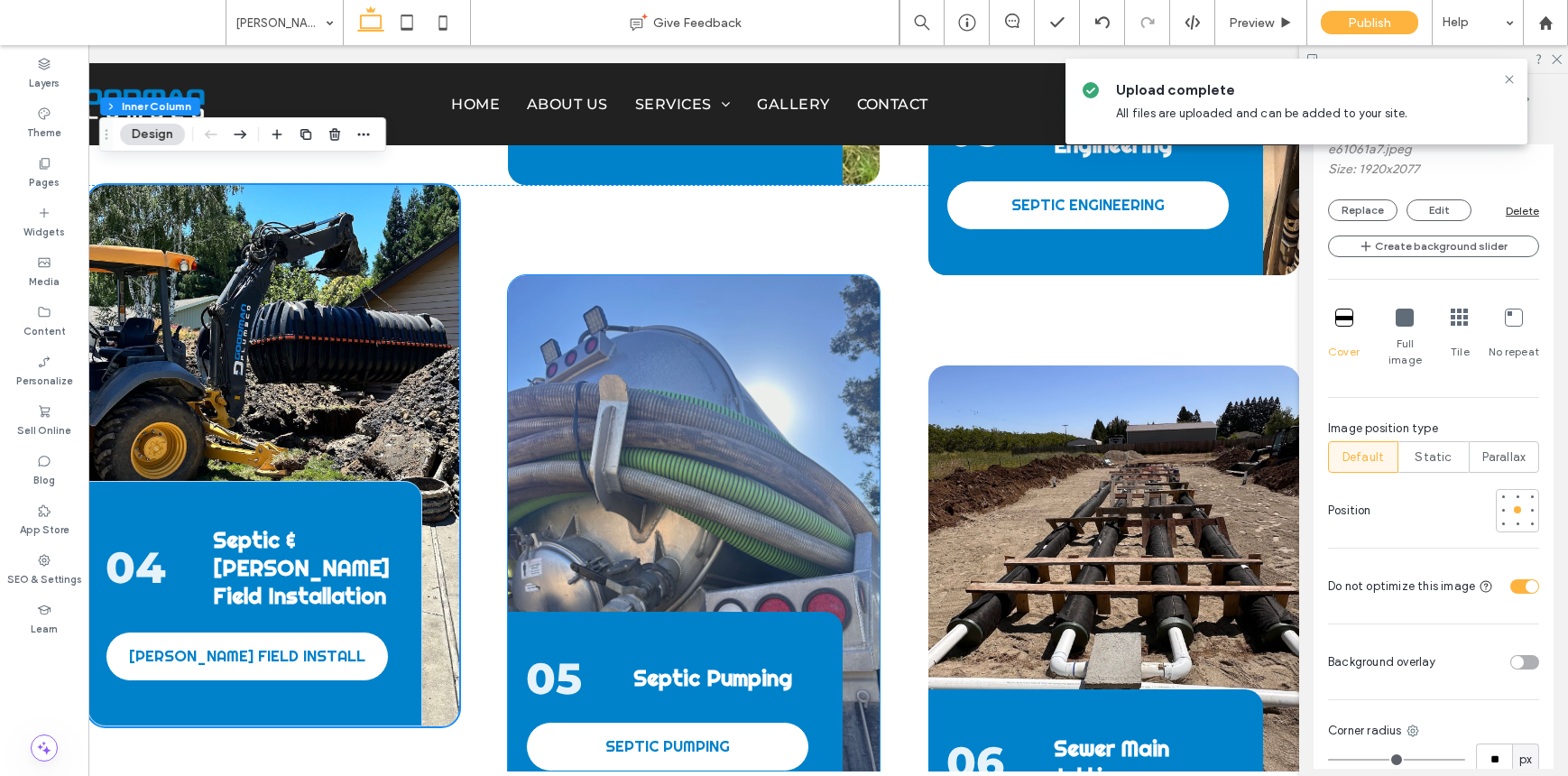
scroll to position [2579, 0]
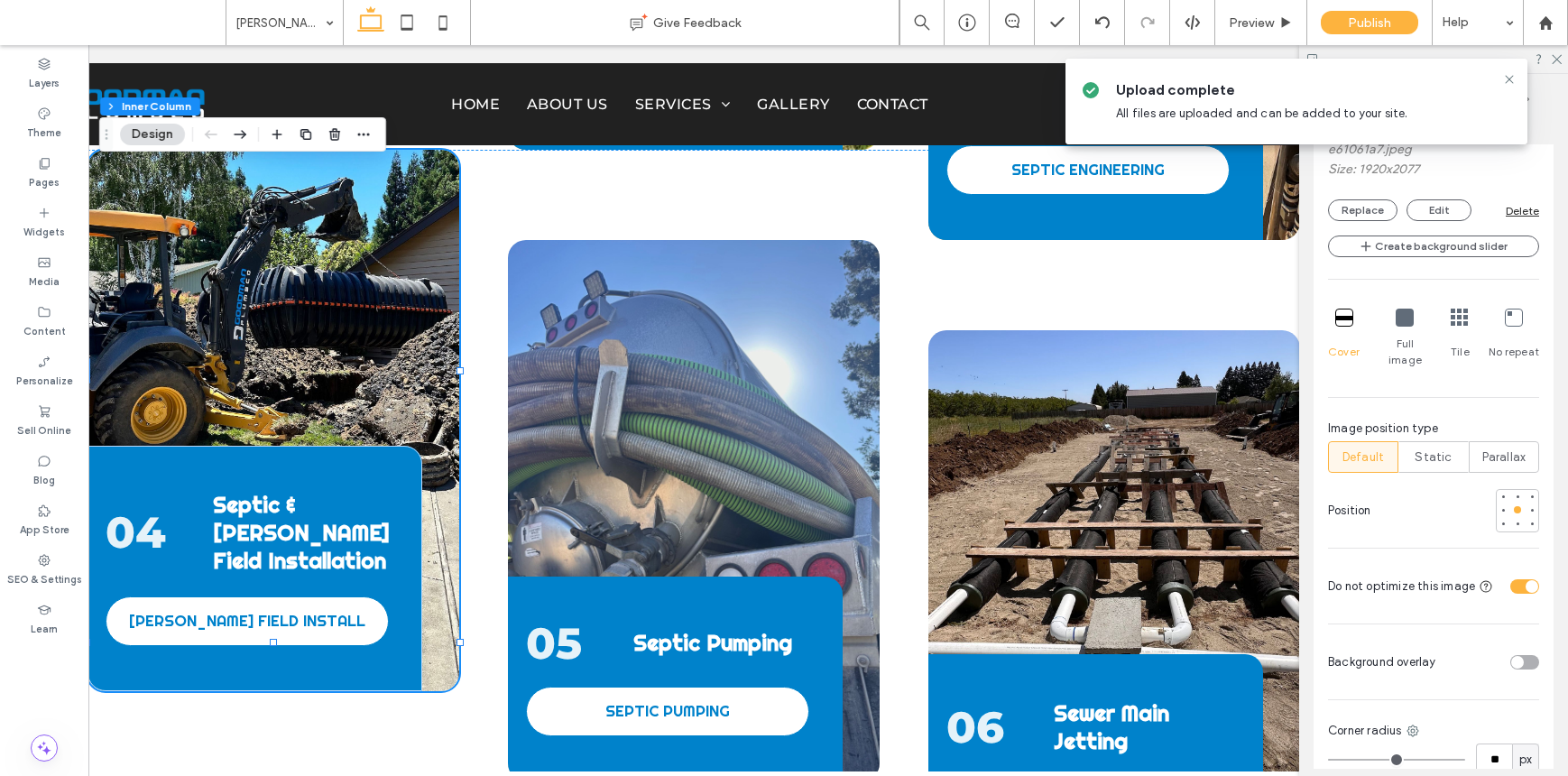
click at [364, 326] on div "04 Septic & Leach Field Installation LEACH FIELD INSTALL" at bounding box center [273, 421] width 371 height 541
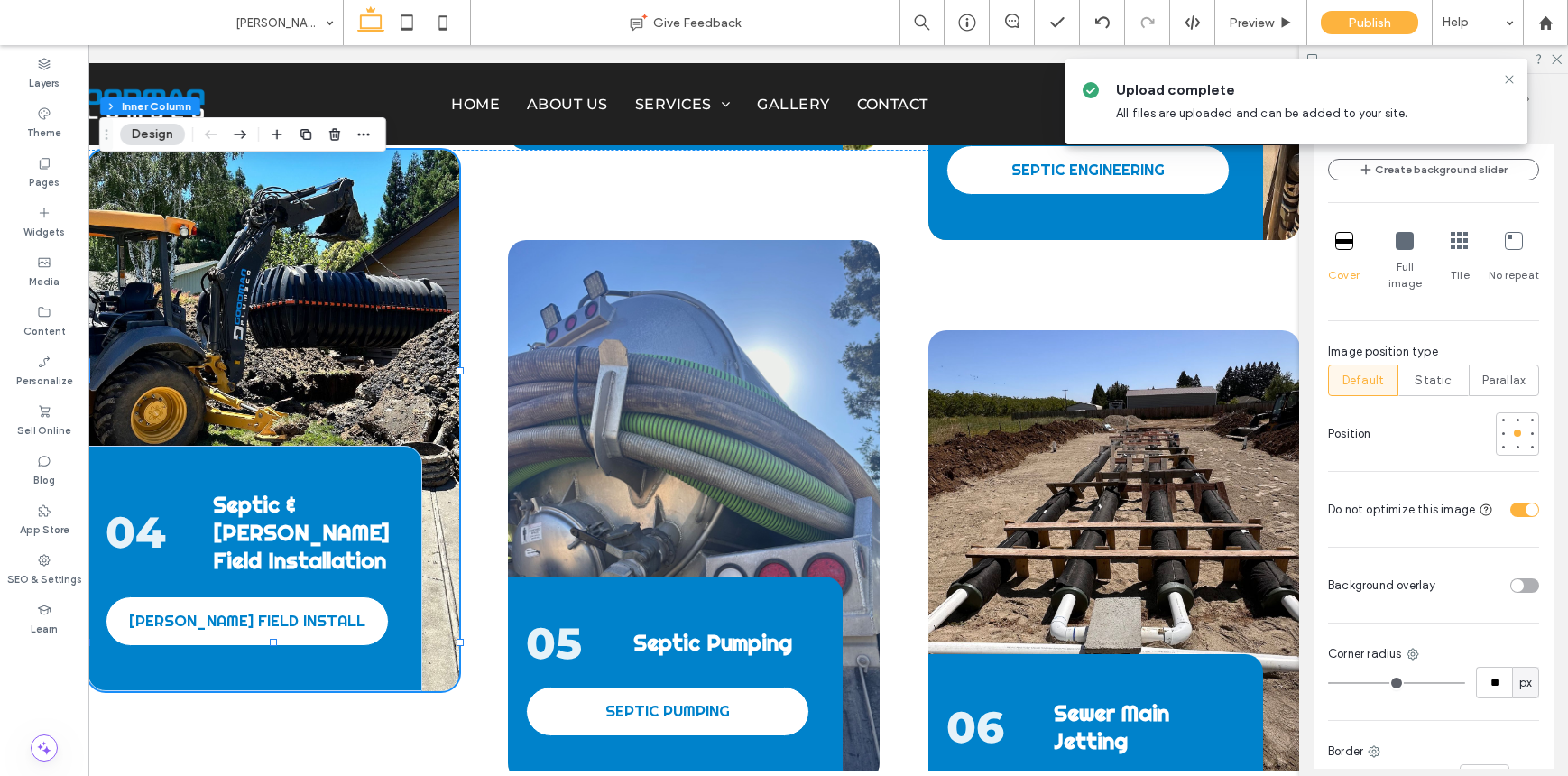
scroll to position [829, 0]
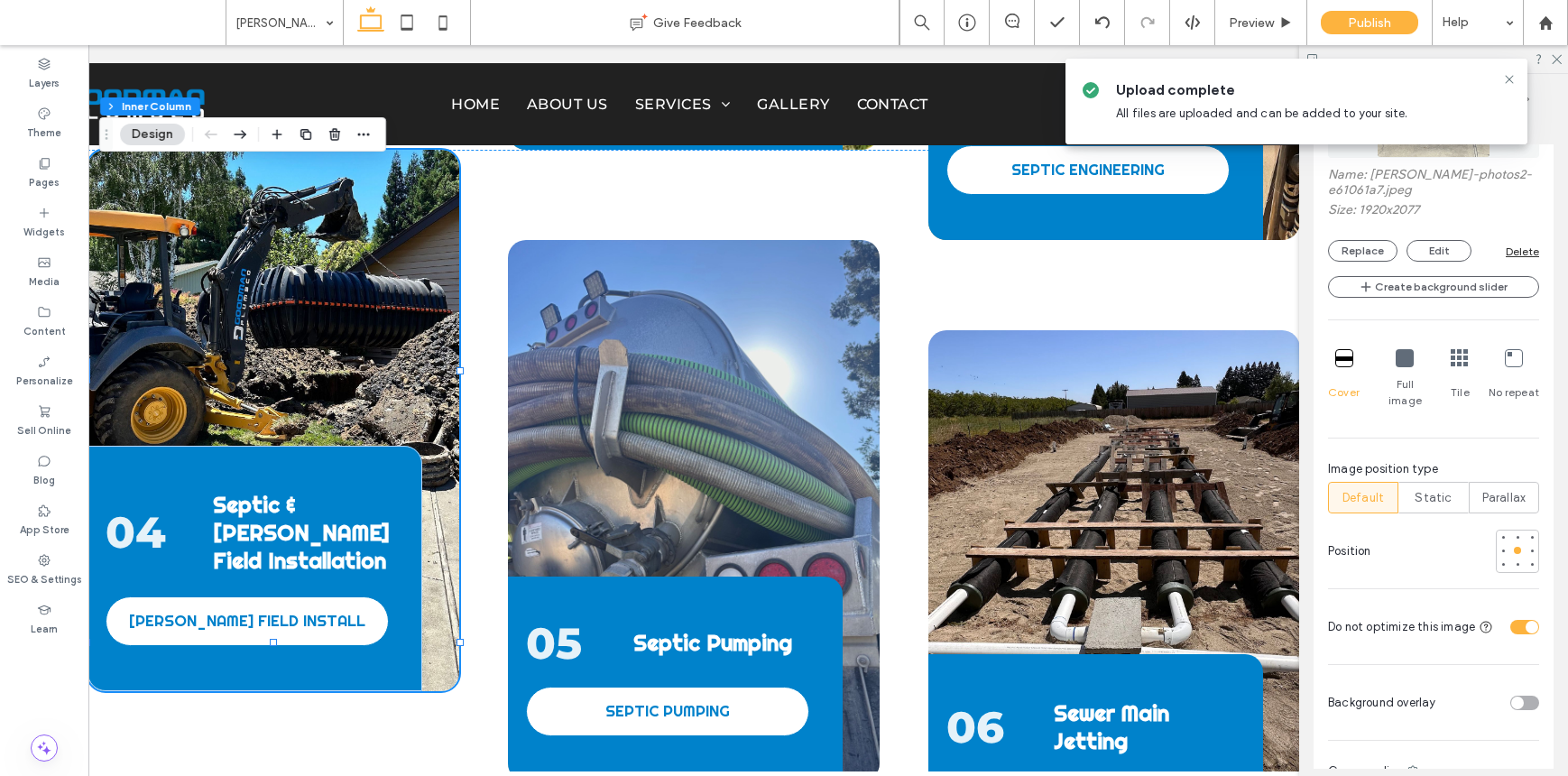
click at [1207, 238] on div "Name: d-goodman-photos2-e61061a7.jpeg Size: 1920x2077 Replace Edit Delete" at bounding box center [1434, 215] width 211 height 95
click at [1207, 248] on button "Replace" at bounding box center [1363, 251] width 69 height 22
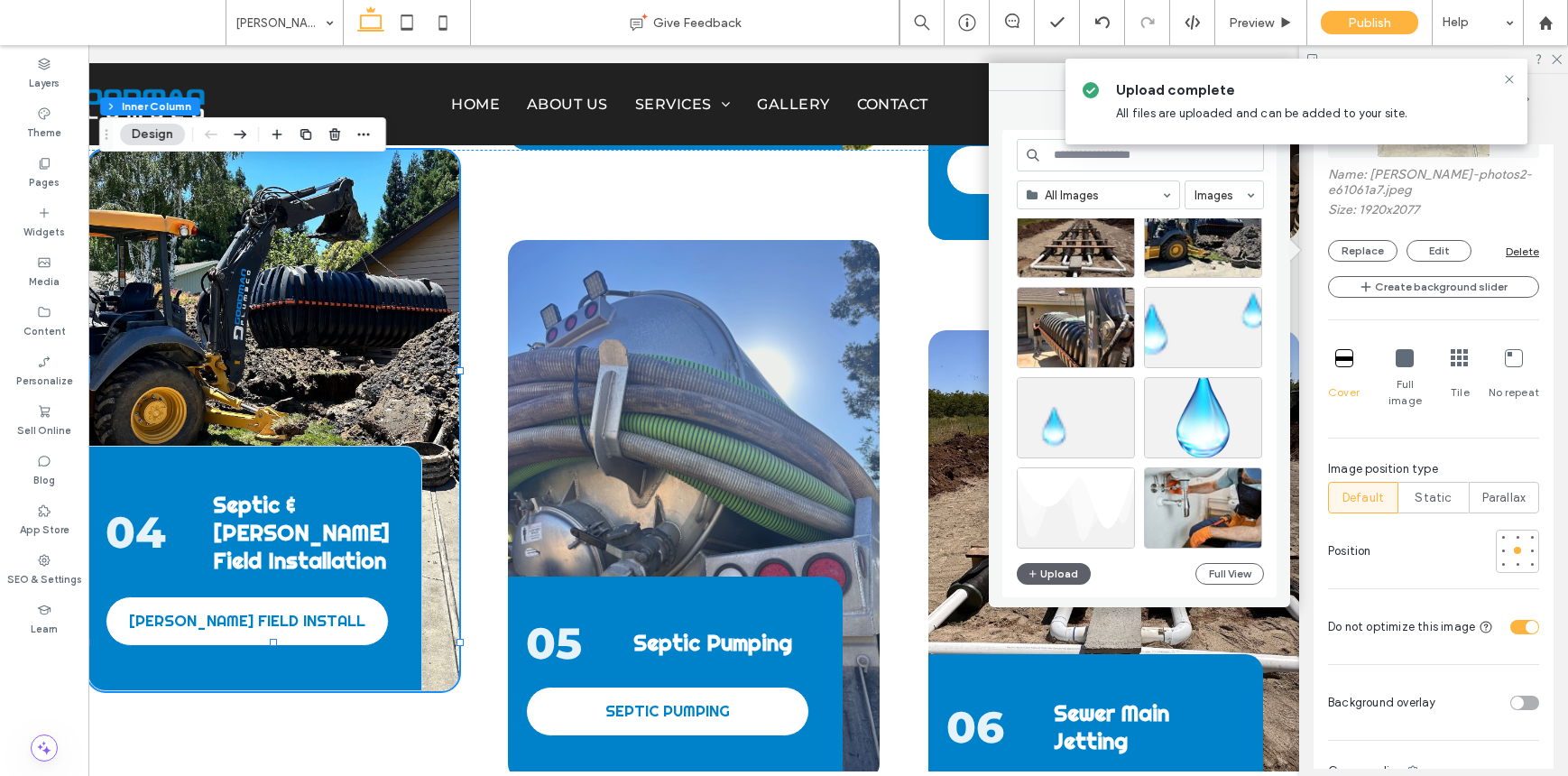
scroll to position [3664, 0]
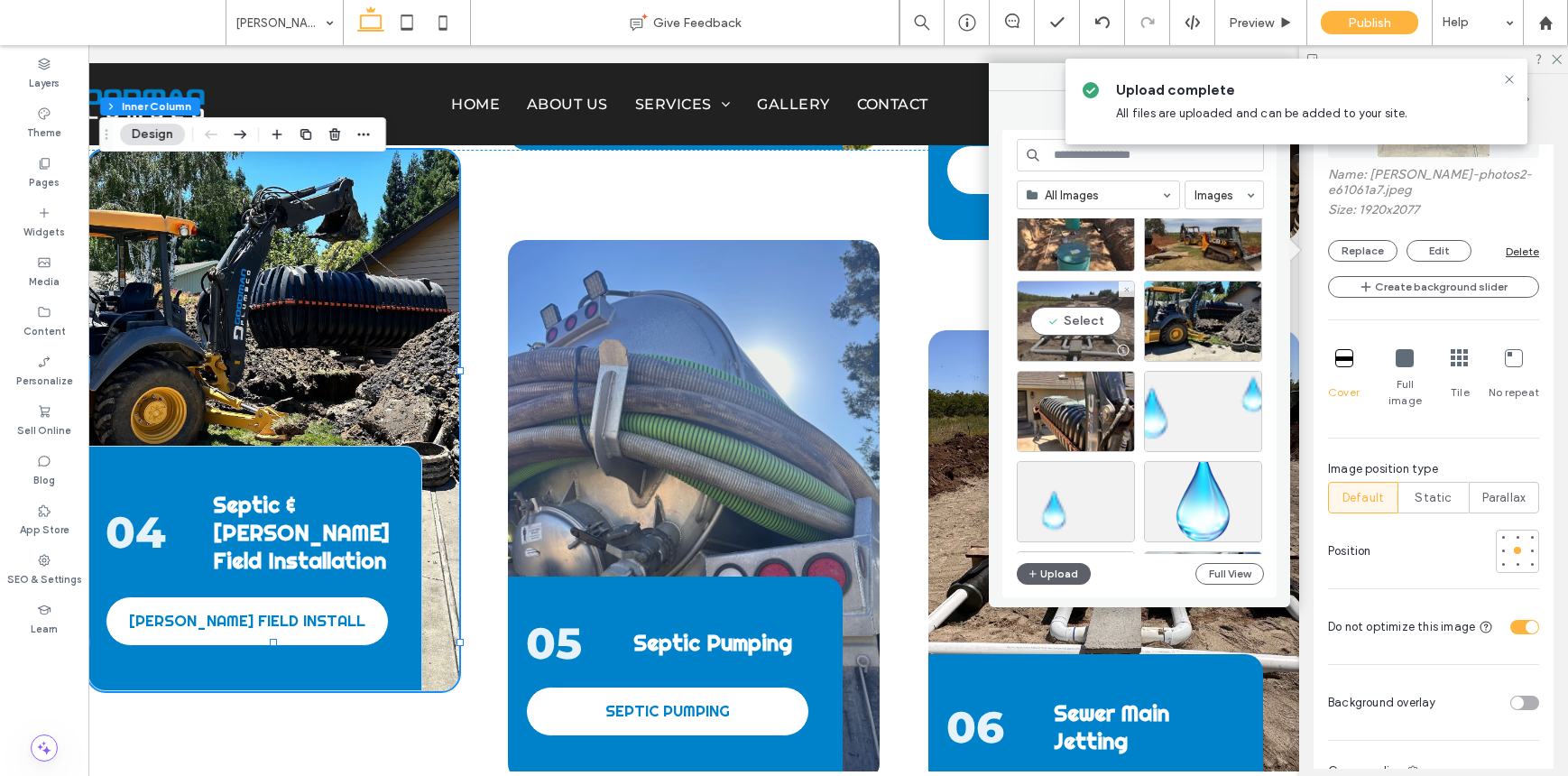
click at [1072, 314] on div "Select" at bounding box center [1076, 321] width 118 height 82
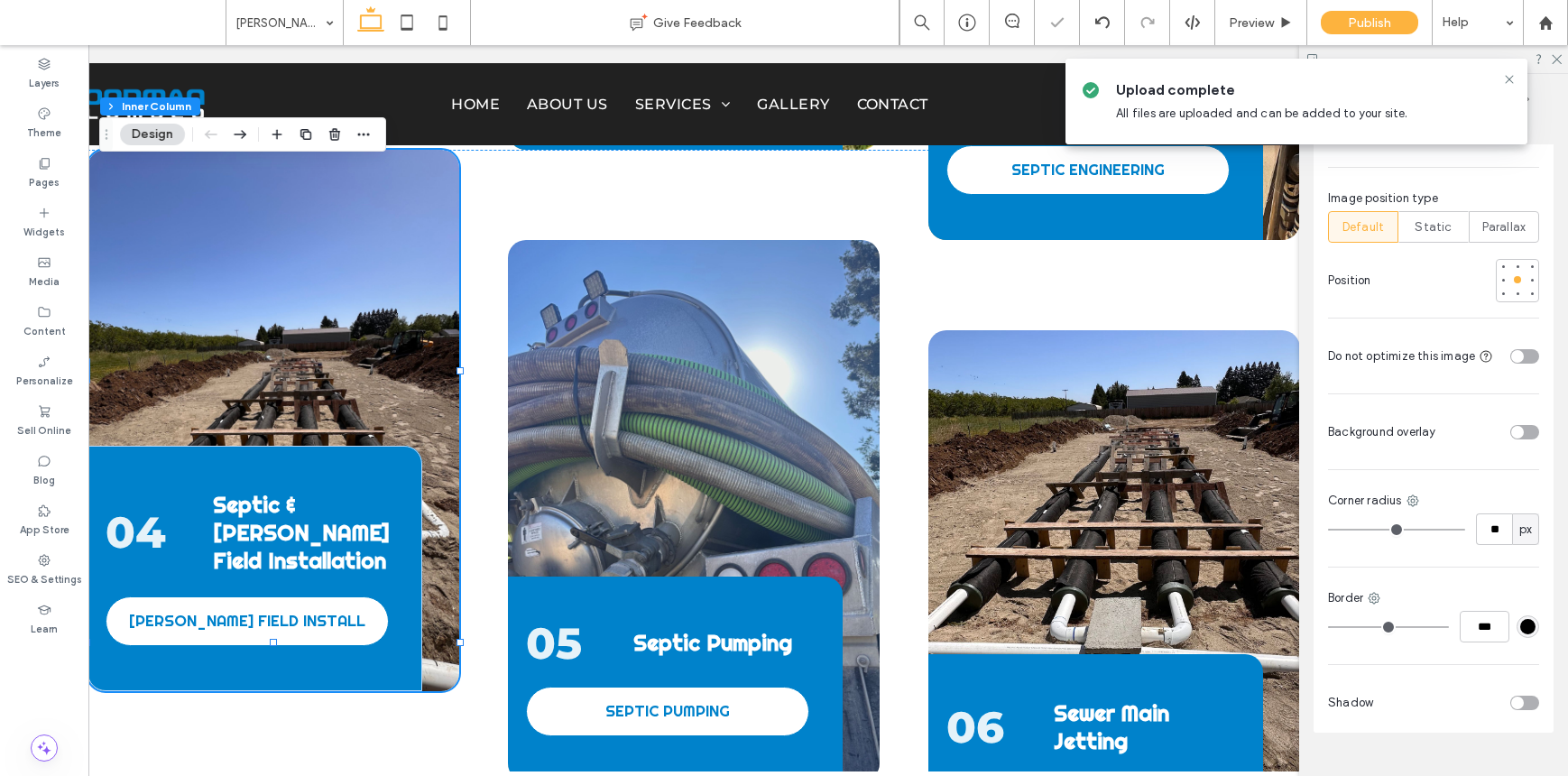
scroll to position [1105, 0]
click at [1207, 346] on div "toggle" at bounding box center [1517, 351] width 12 height 12
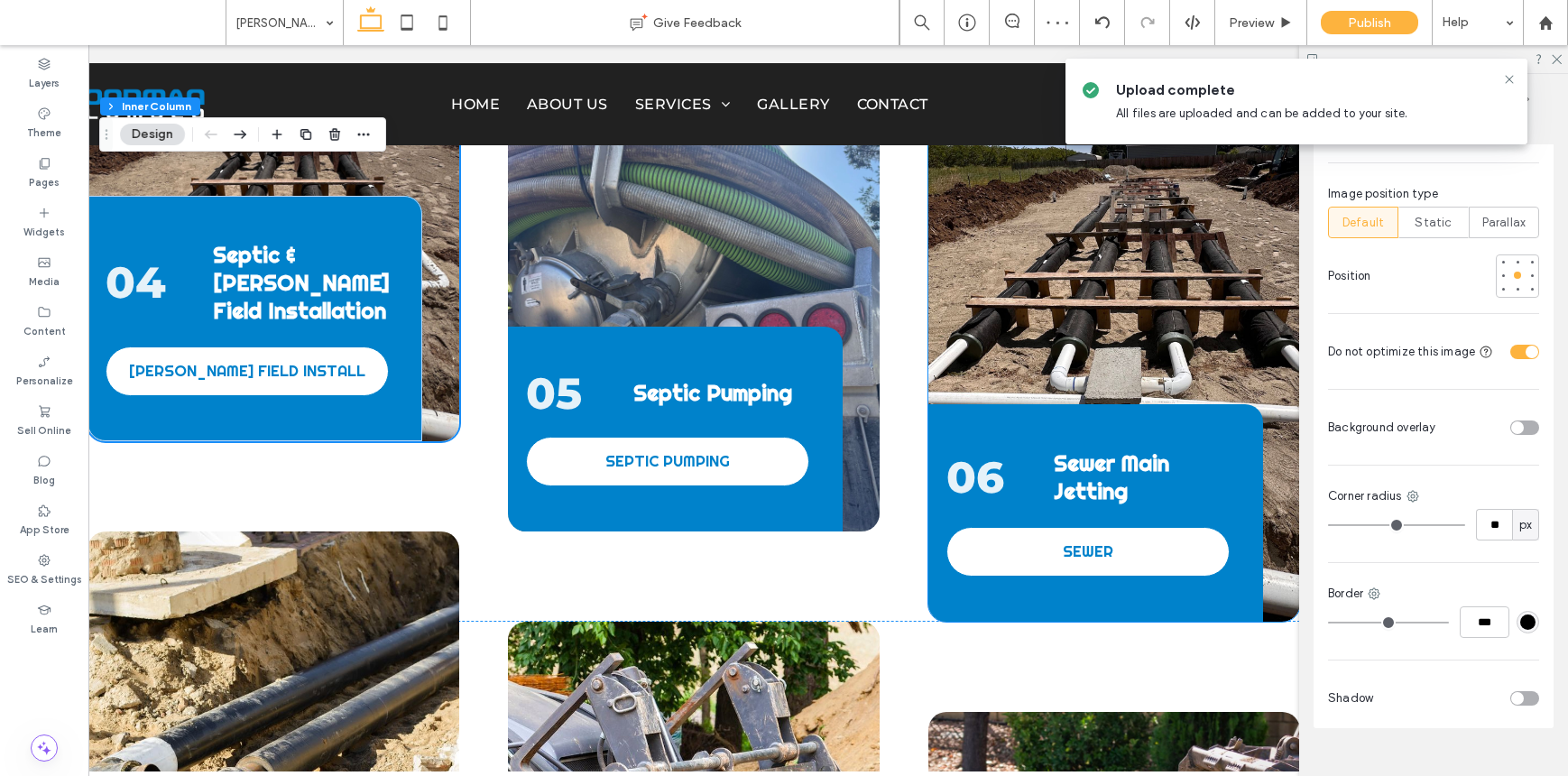
scroll to position [2723, 0]
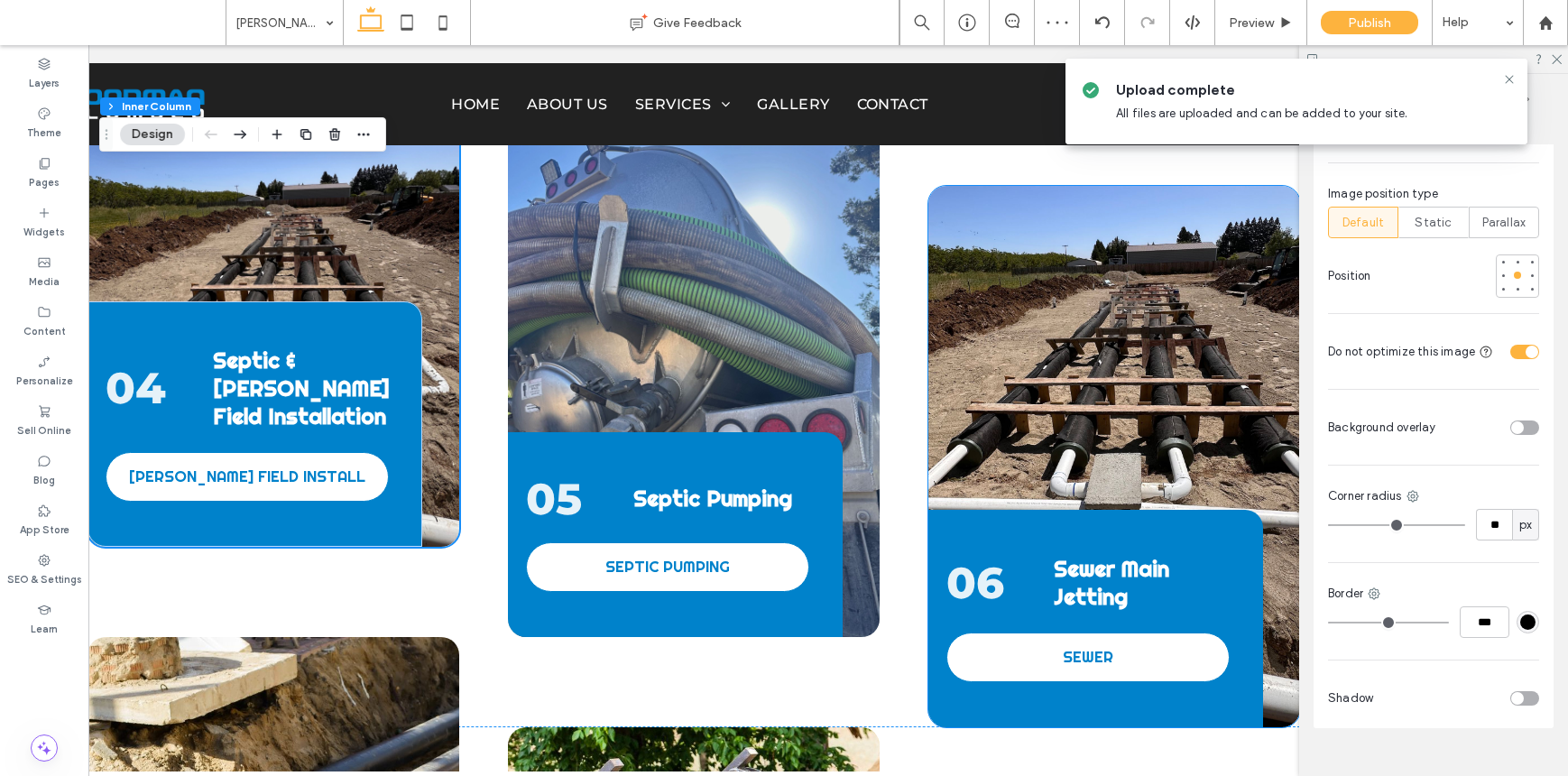
click at [1207, 290] on div "06 Sewer Main Jetting SEWER" at bounding box center [1114, 457] width 371 height 541
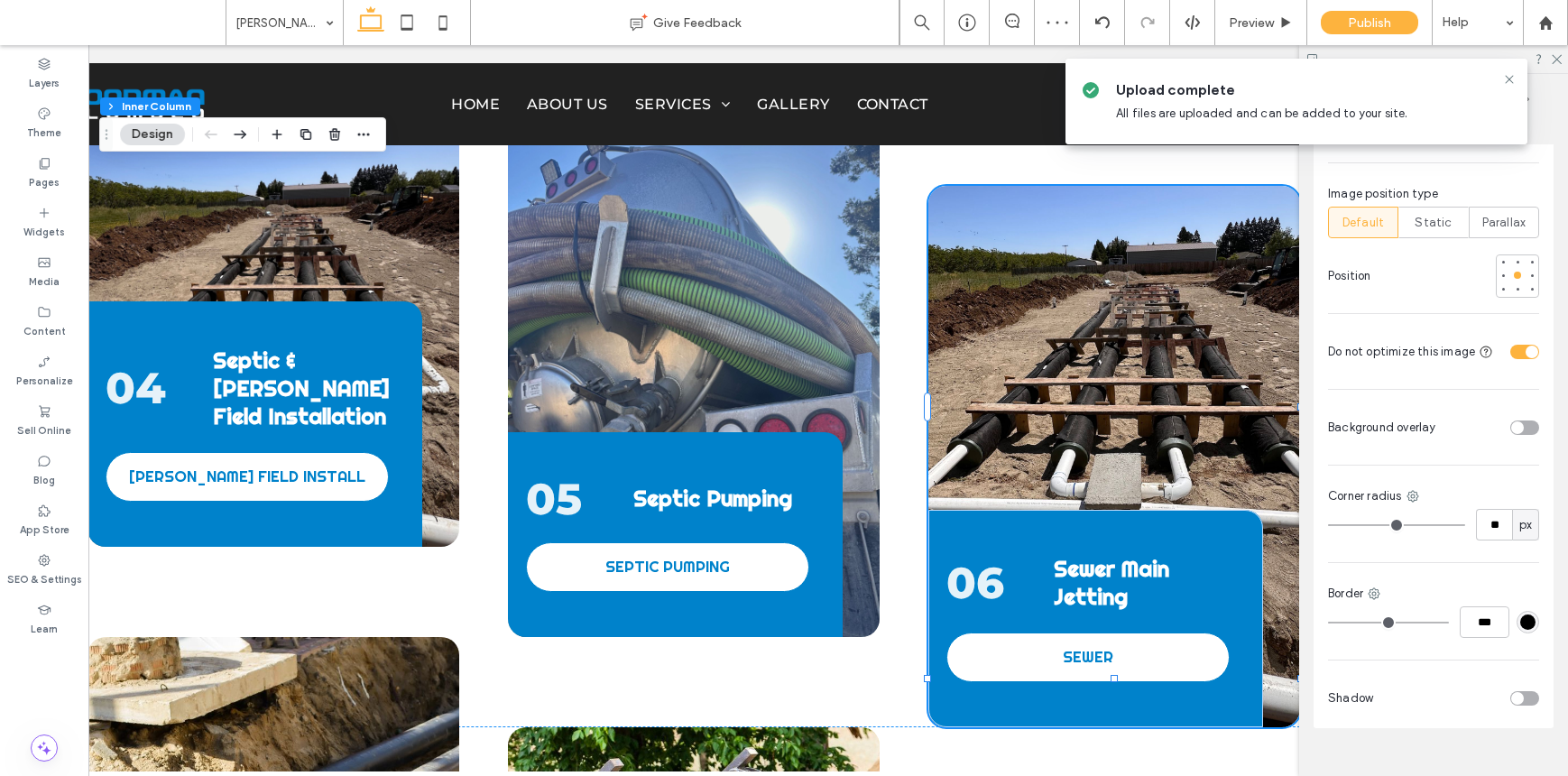
click at [1207, 290] on div "06 Sewer Main Jetting SEWER" at bounding box center [1114, 457] width 371 height 541
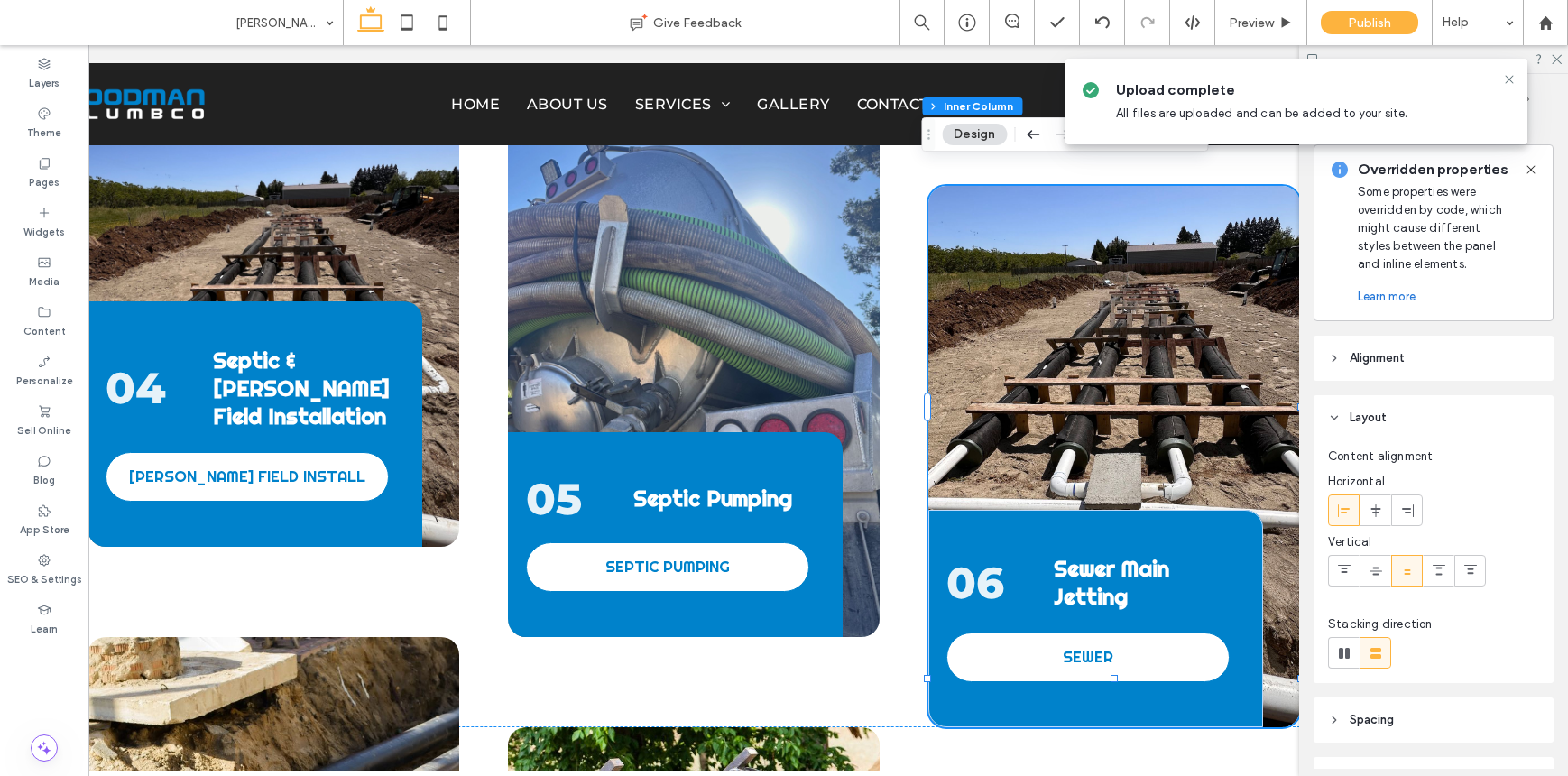
click at [1075, 350] on div "06 Sewer Main Jetting SEWER" at bounding box center [1114, 457] width 371 height 541
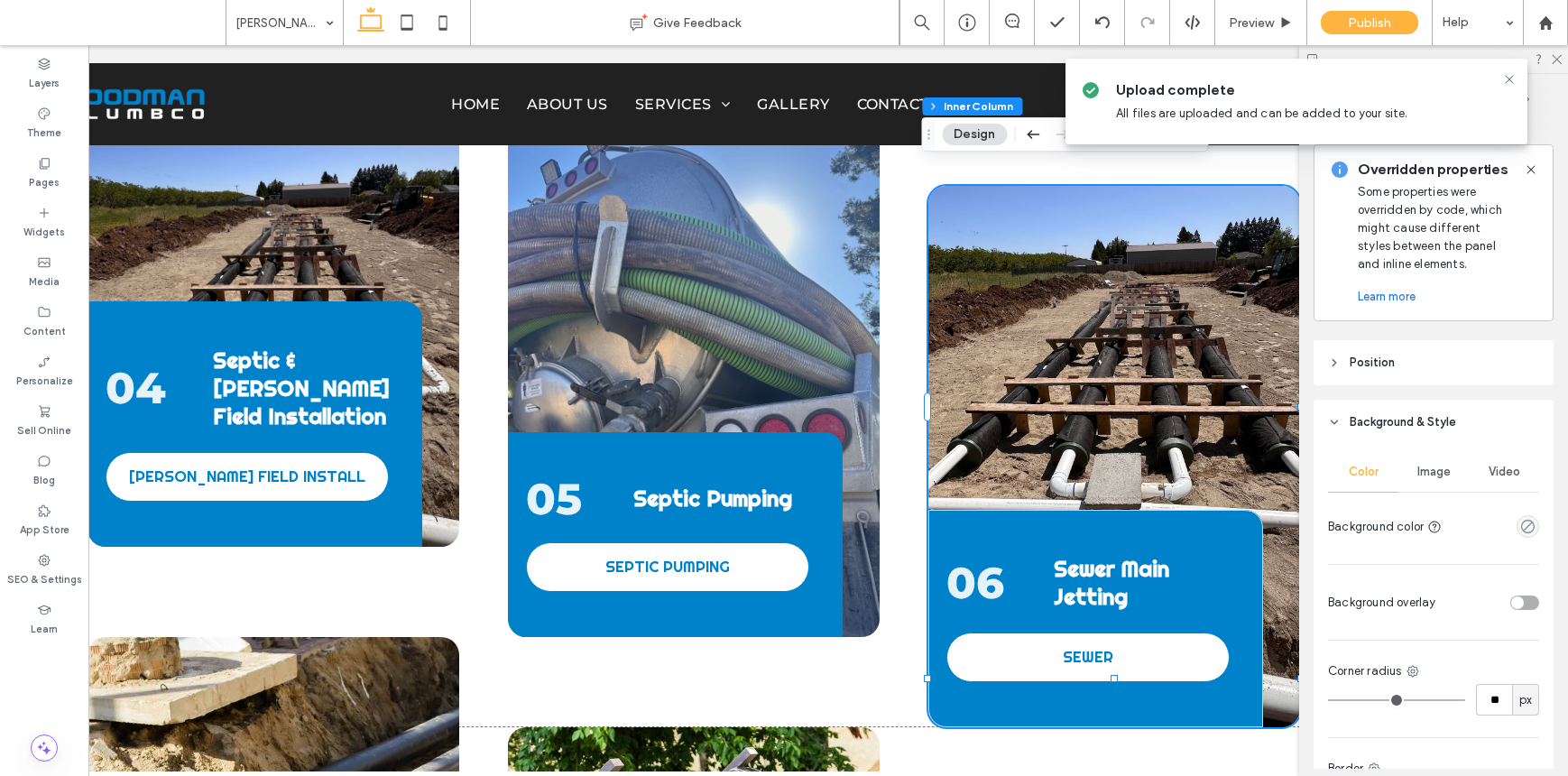
click at [1207, 440] on header "Background & Style" at bounding box center [1433, 423] width 240 height 46
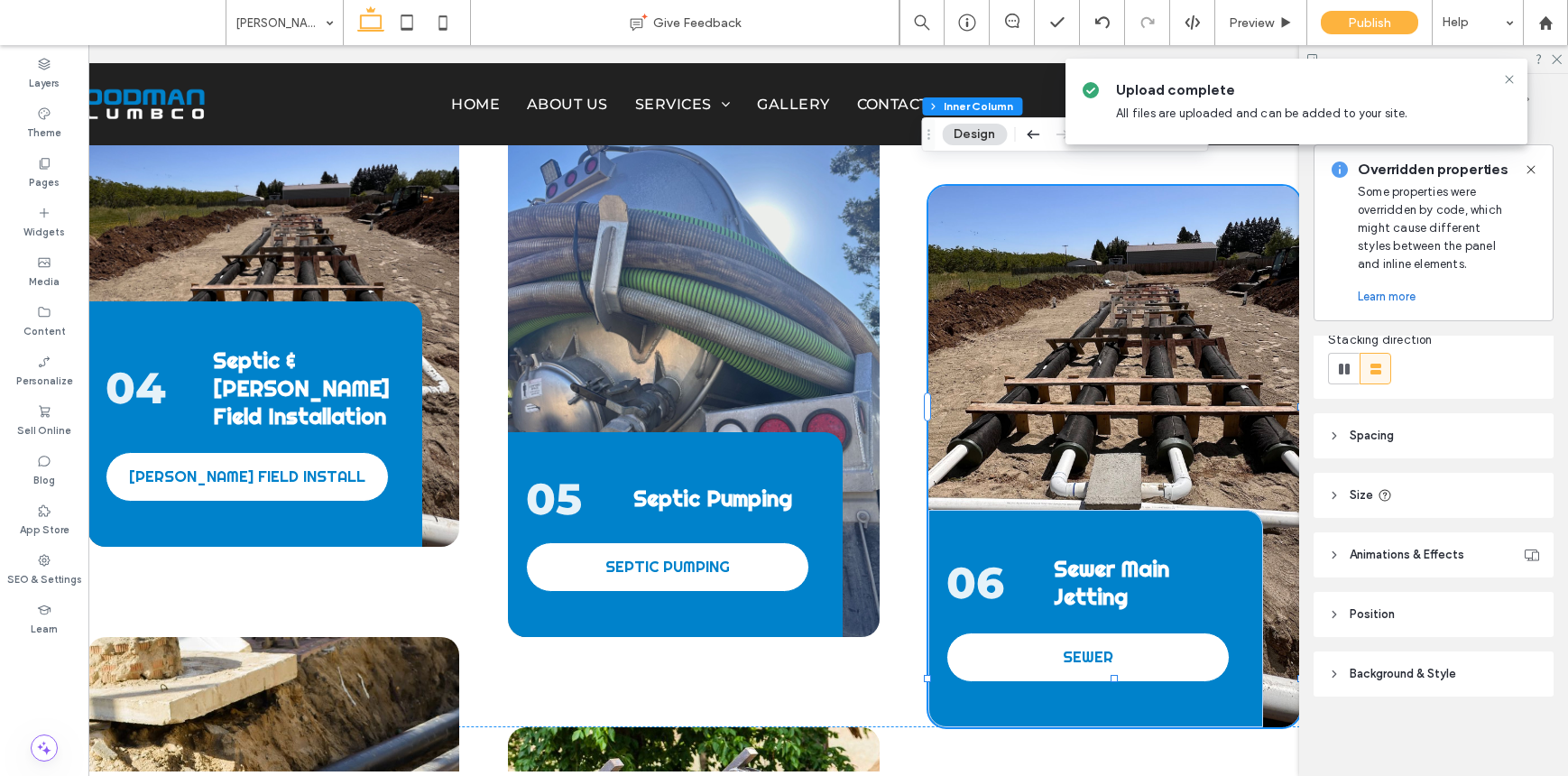
click at [1207, 463] on div "Alignment Layout Content alignment Horizontal Vertical Stacking direction Spaci…" at bounding box center [1439, 552] width 252 height 433
click at [1207, 670] on span "Background & Style" at bounding box center [1403, 673] width 106 height 18
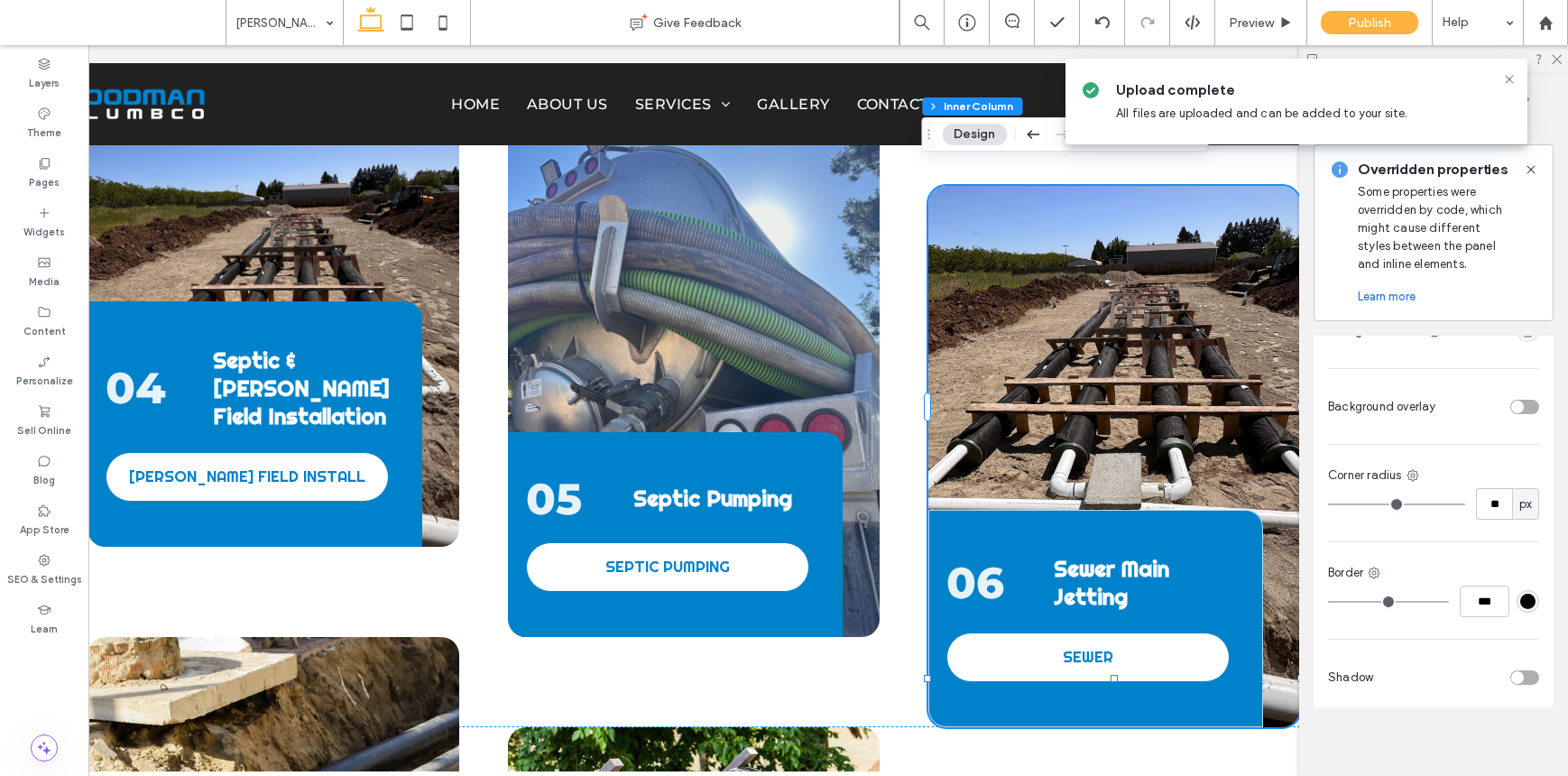
scroll to position [571, 0]
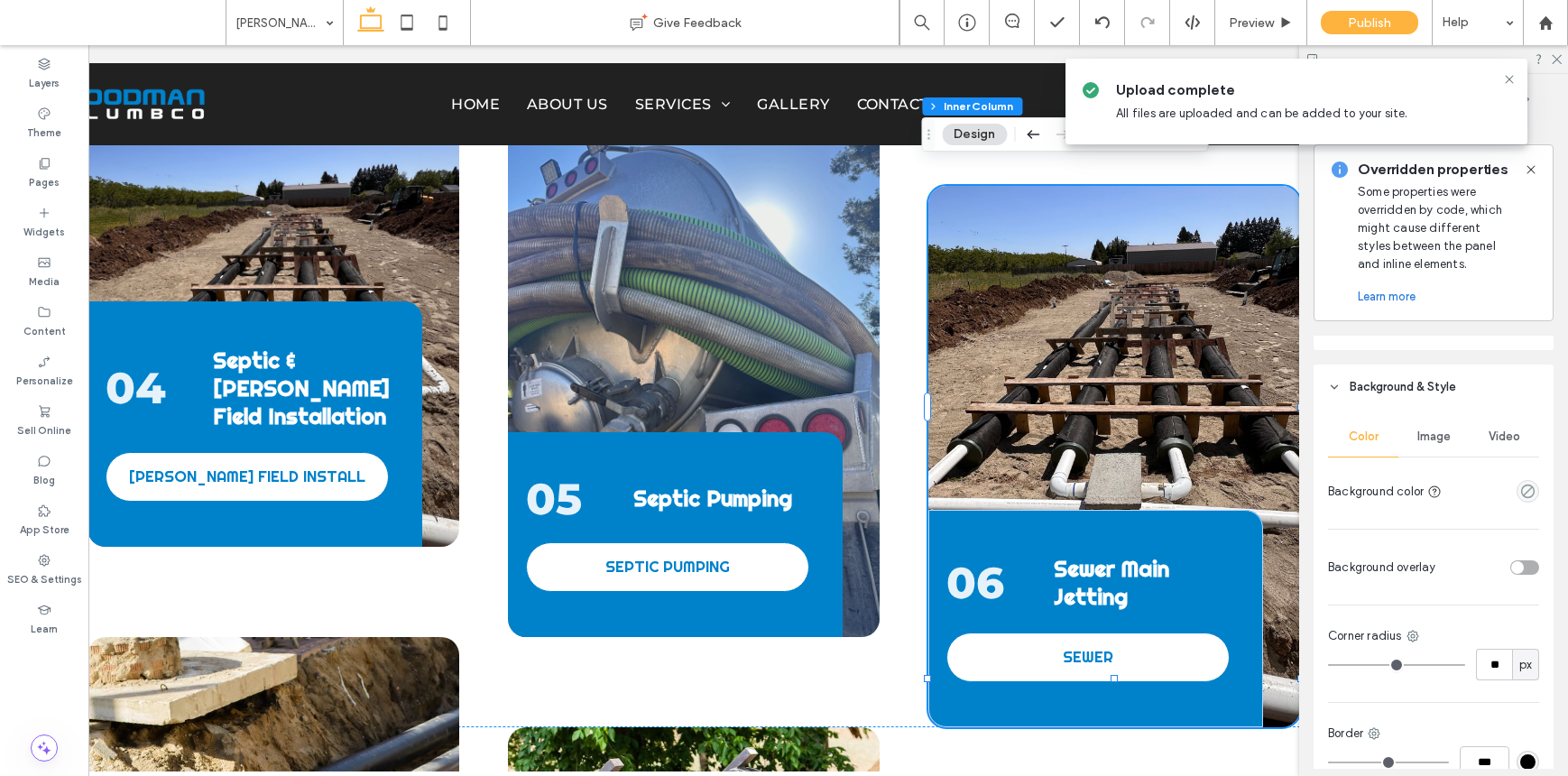
click at [1207, 449] on div "Image" at bounding box center [1434, 437] width 70 height 40
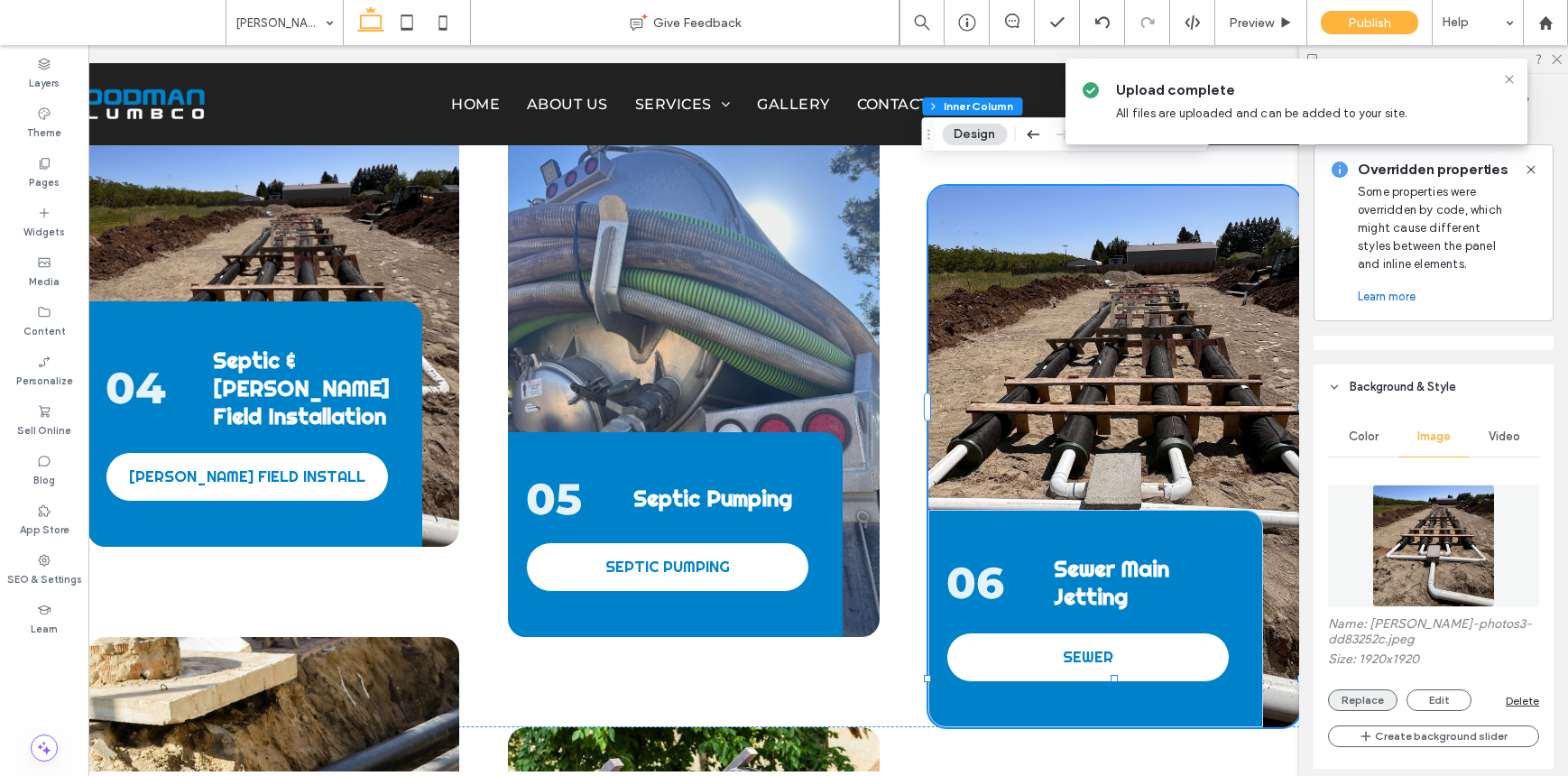
click at [1207, 701] on button "Replace" at bounding box center [1363, 700] width 69 height 22
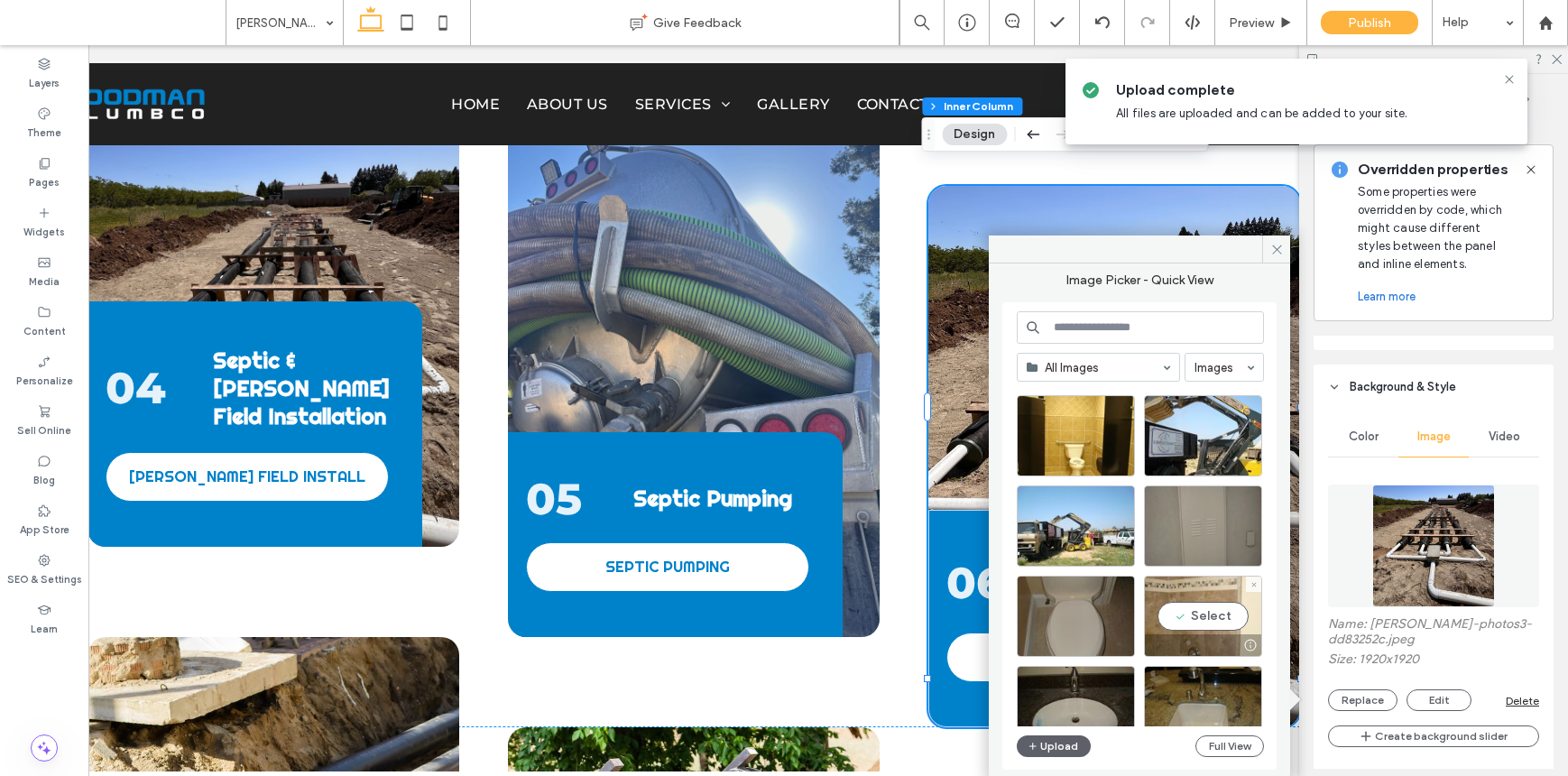
scroll to position [1752, 0]
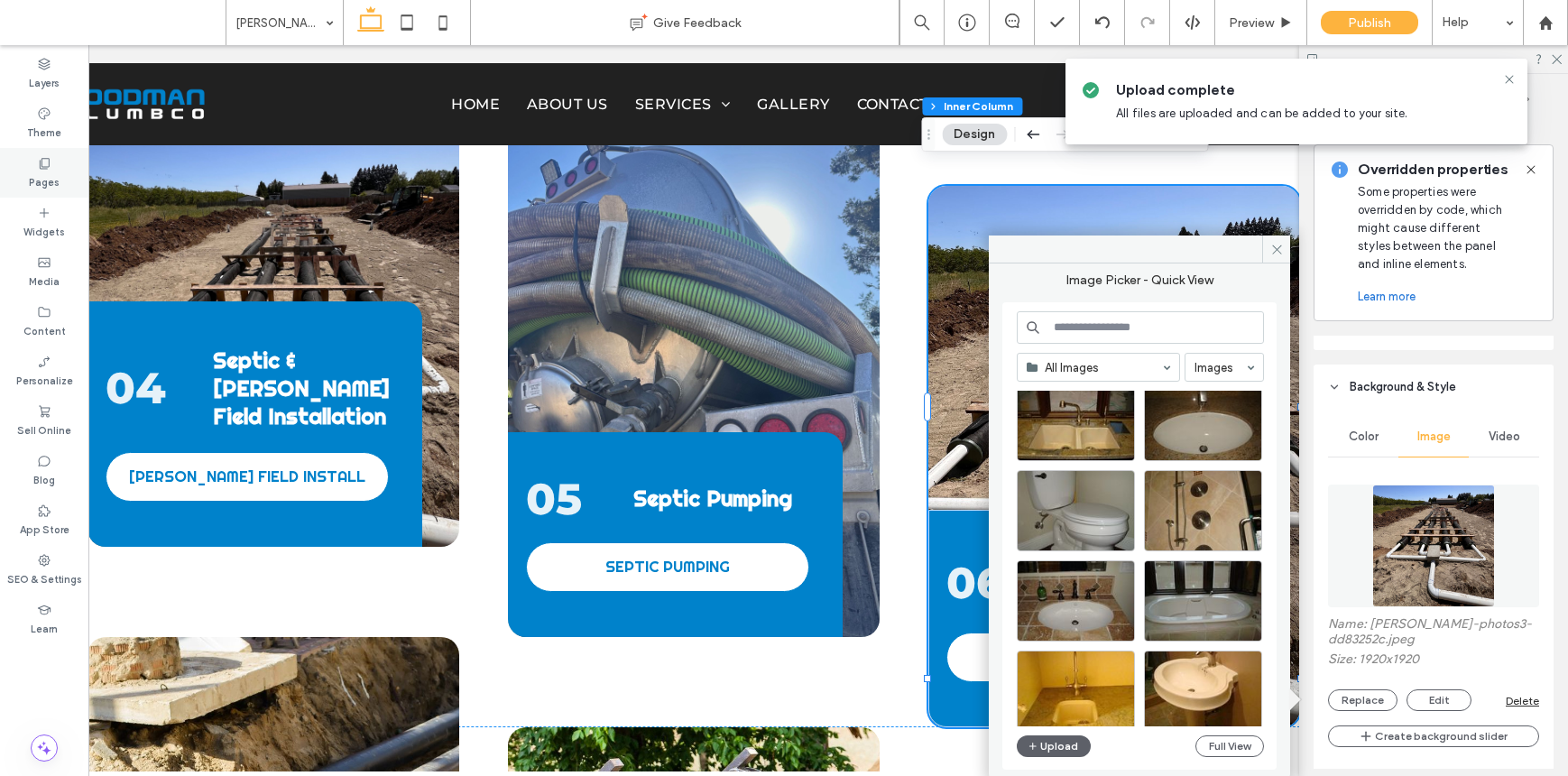
click at [32, 180] on label "Pages" at bounding box center [44, 180] width 30 height 20
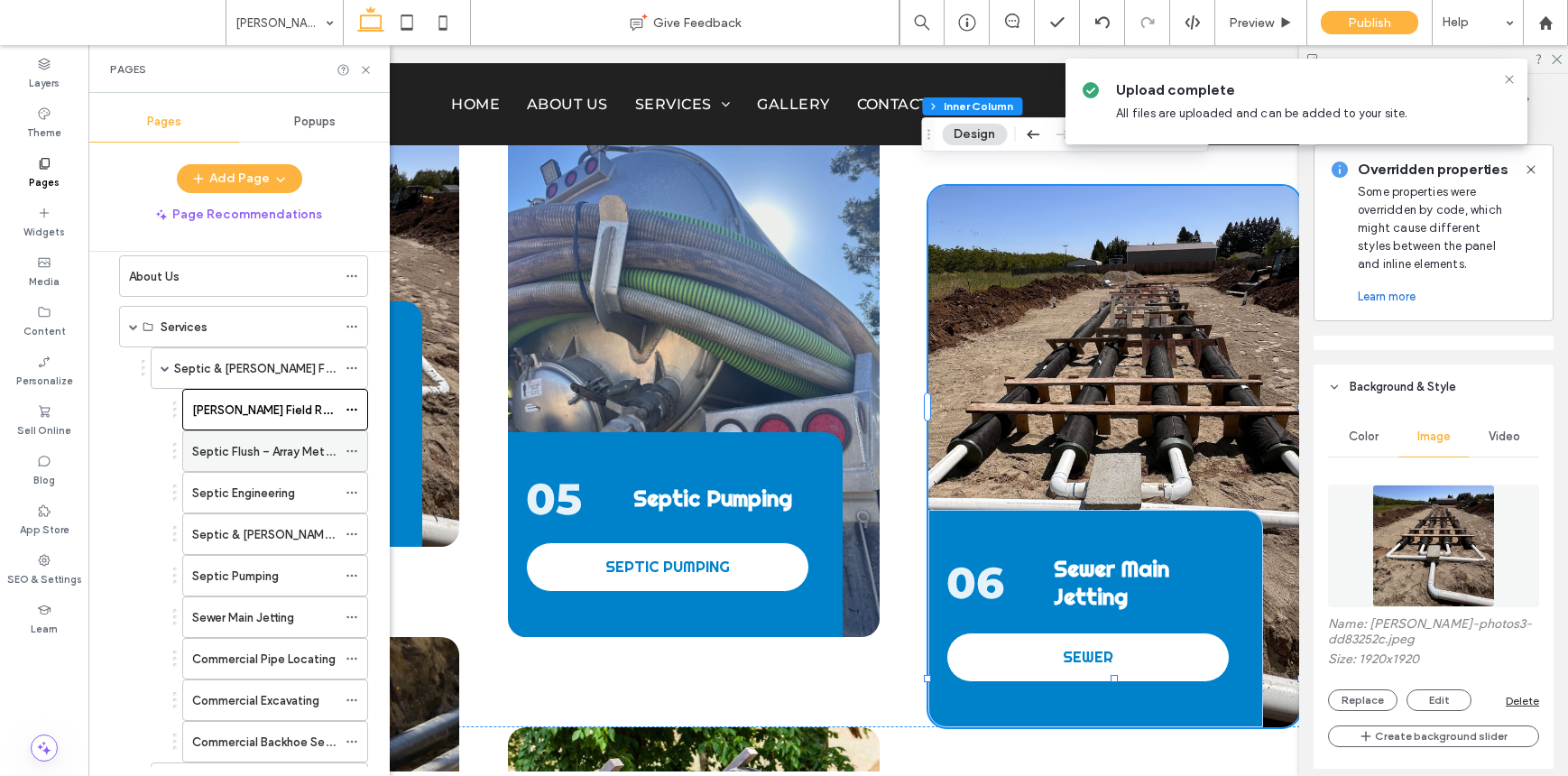
scroll to position [312, 0]
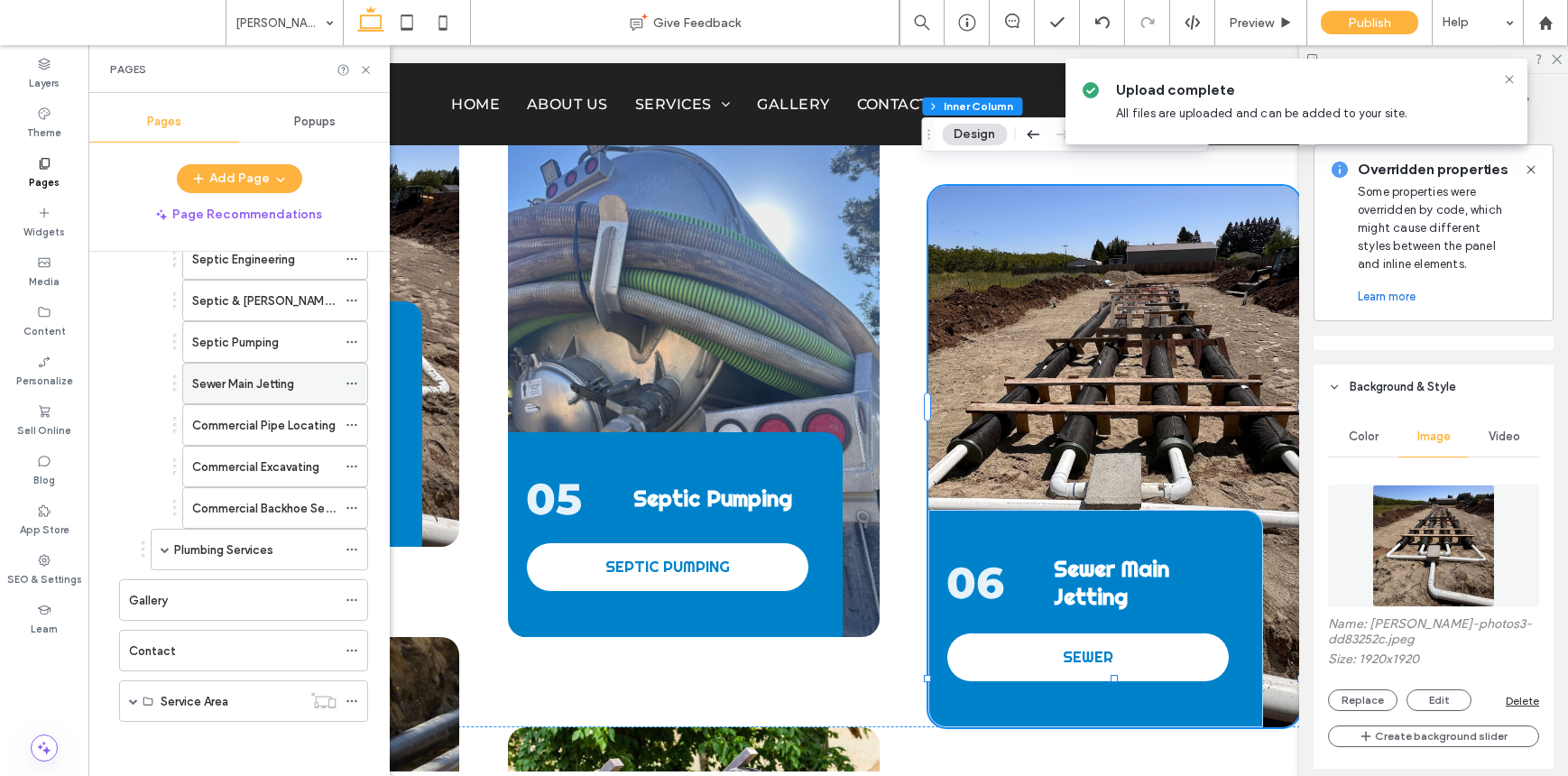
click at [289, 381] on label "Sewer Main Jetting" at bounding box center [242, 384] width 102 height 31
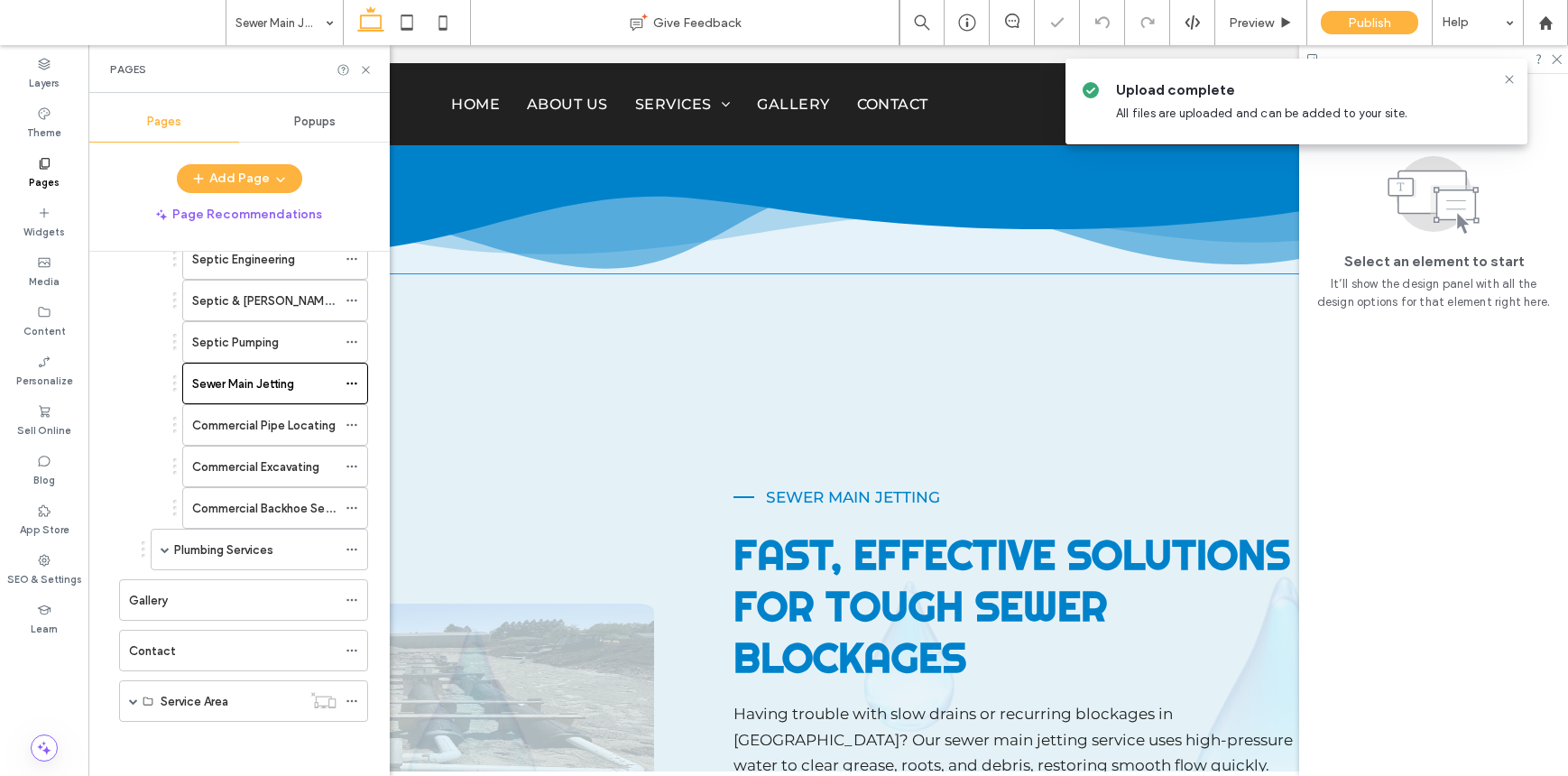
scroll to position [689, 0]
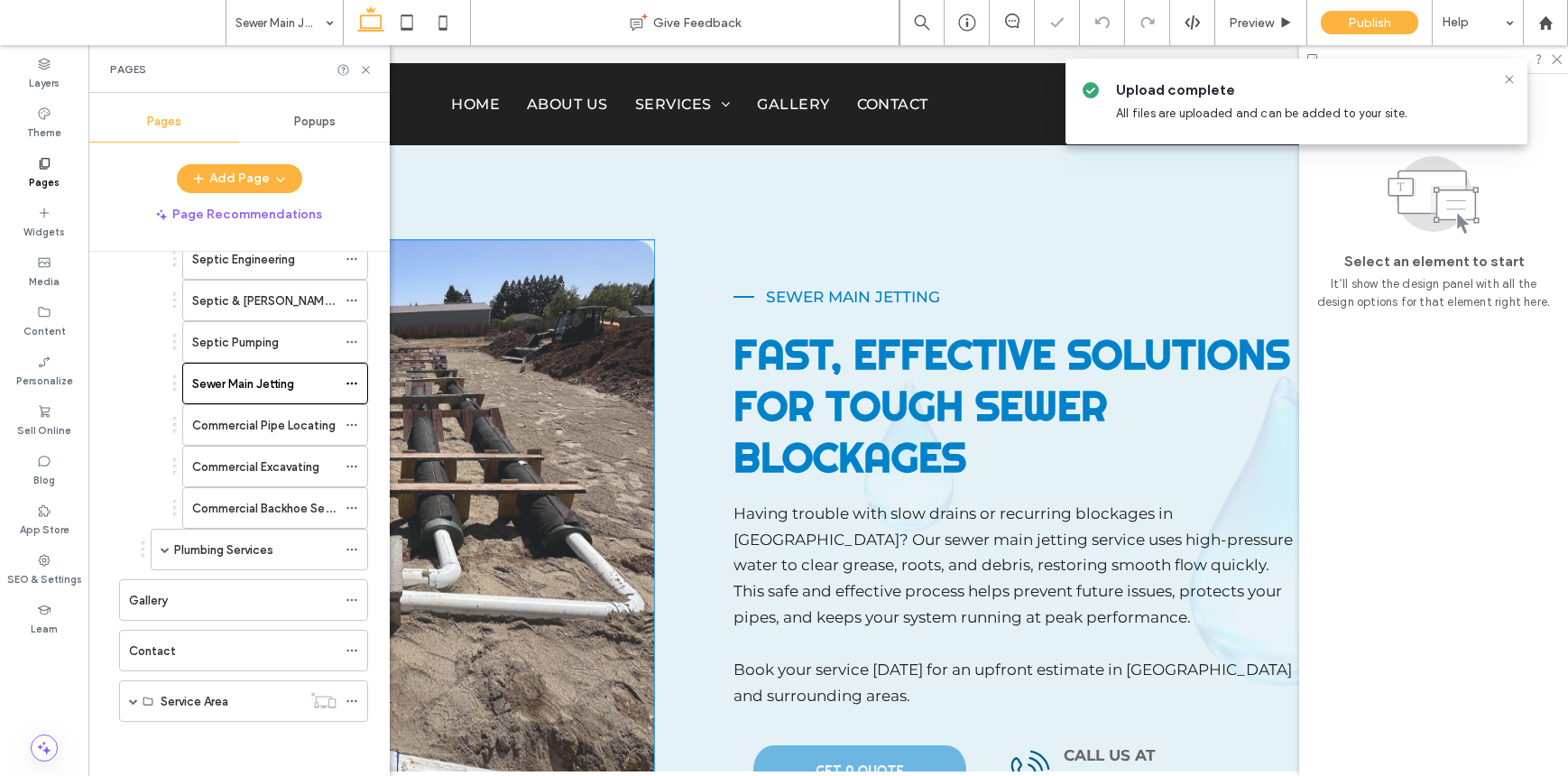
click at [615, 501] on img at bounding box center [370, 539] width 567 height 598
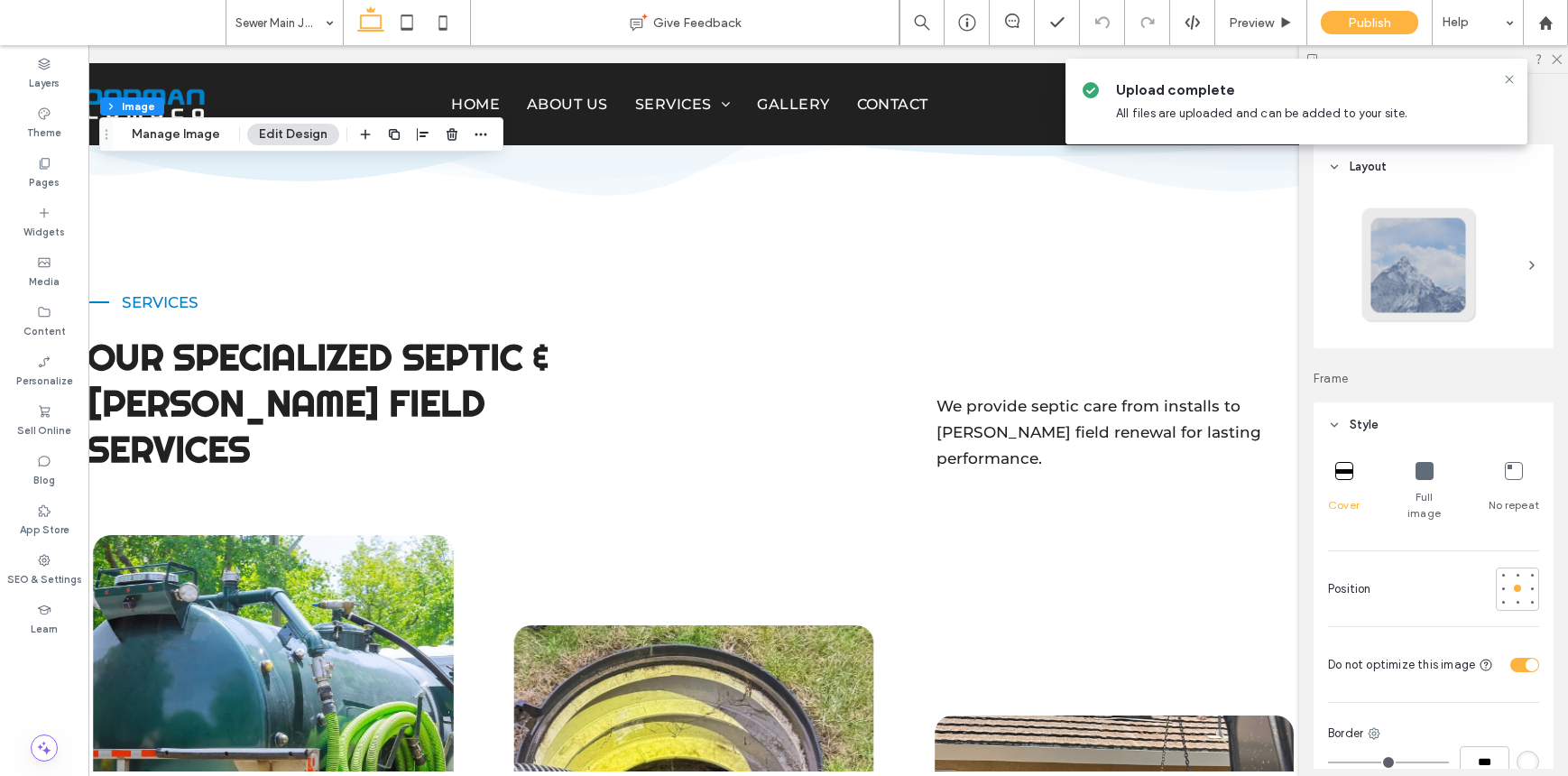
scroll to position [1555, 0]
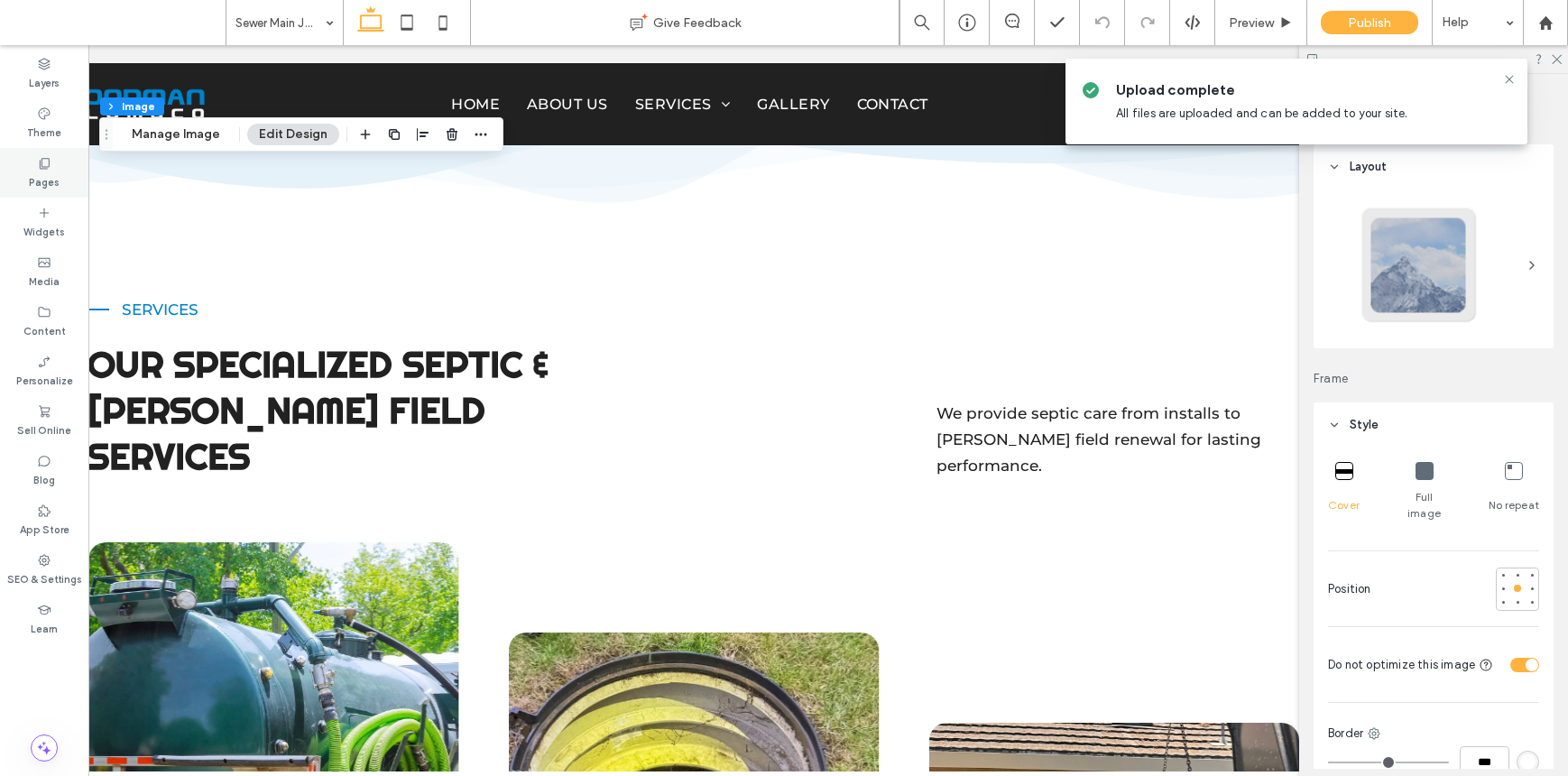
click at [39, 181] on label "Pages" at bounding box center [44, 180] width 30 height 20
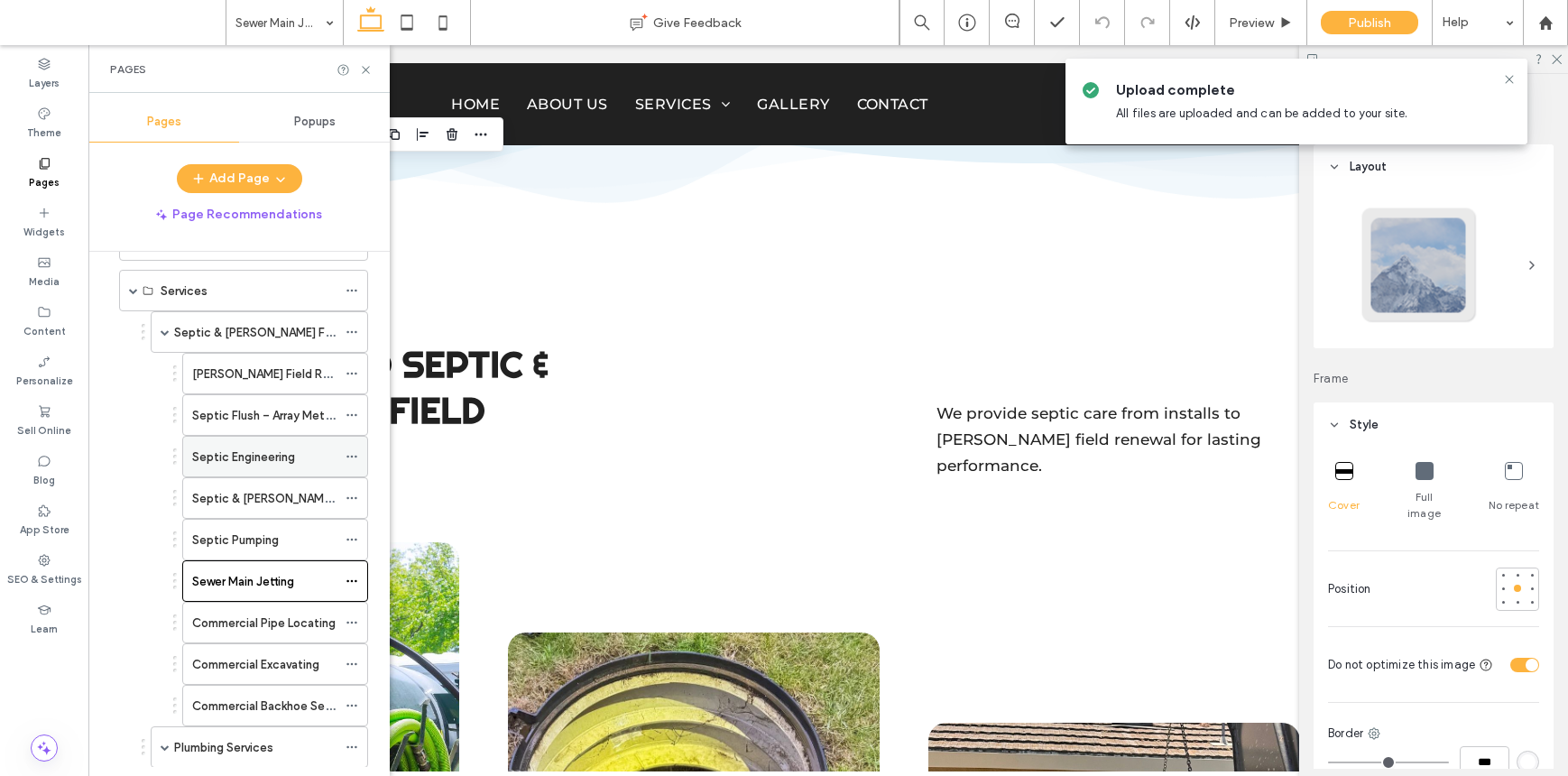
scroll to position [119, 0]
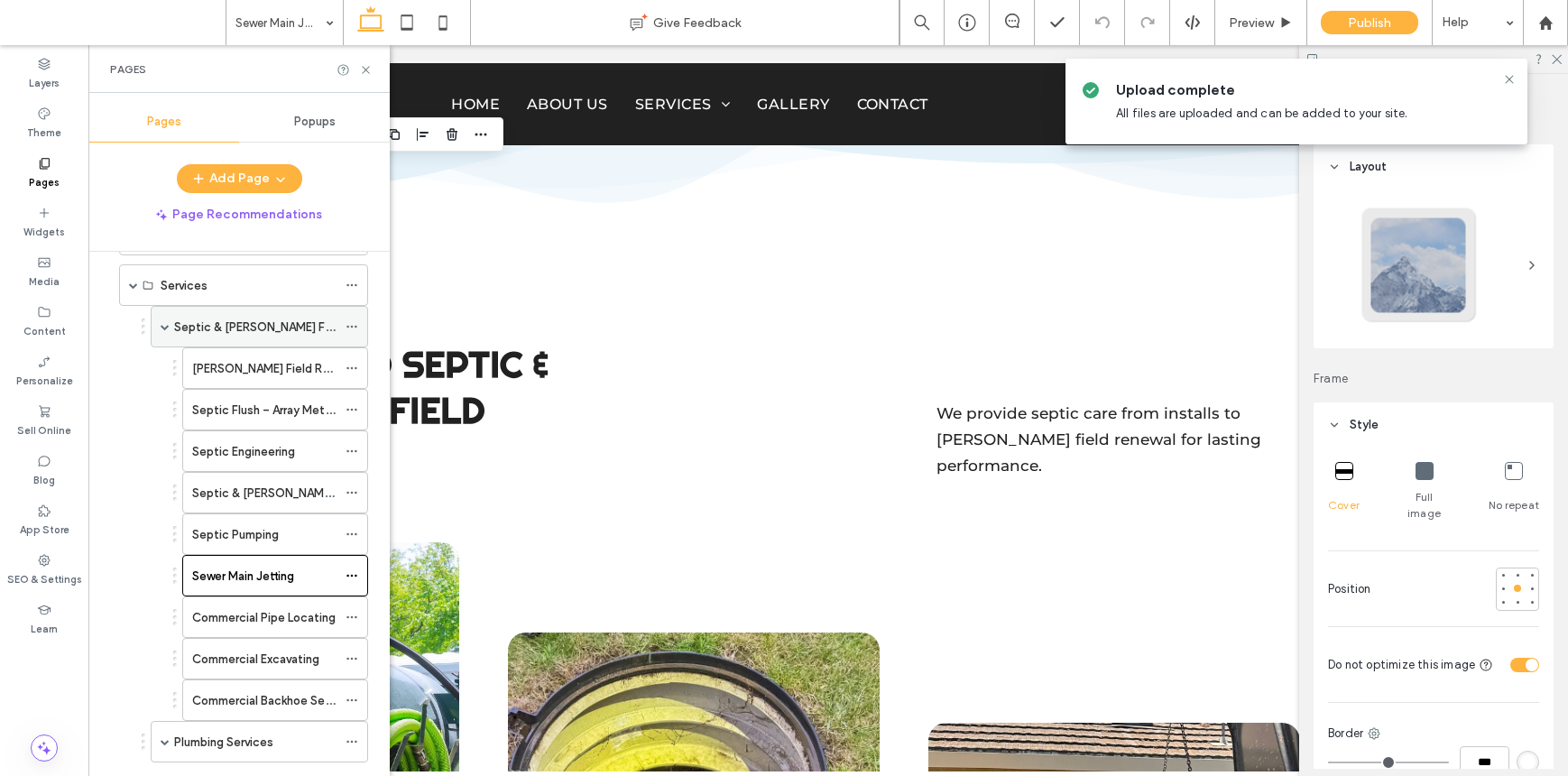
click at [292, 331] on label "Septic & Leach Field Services" at bounding box center [284, 327] width 220 height 31
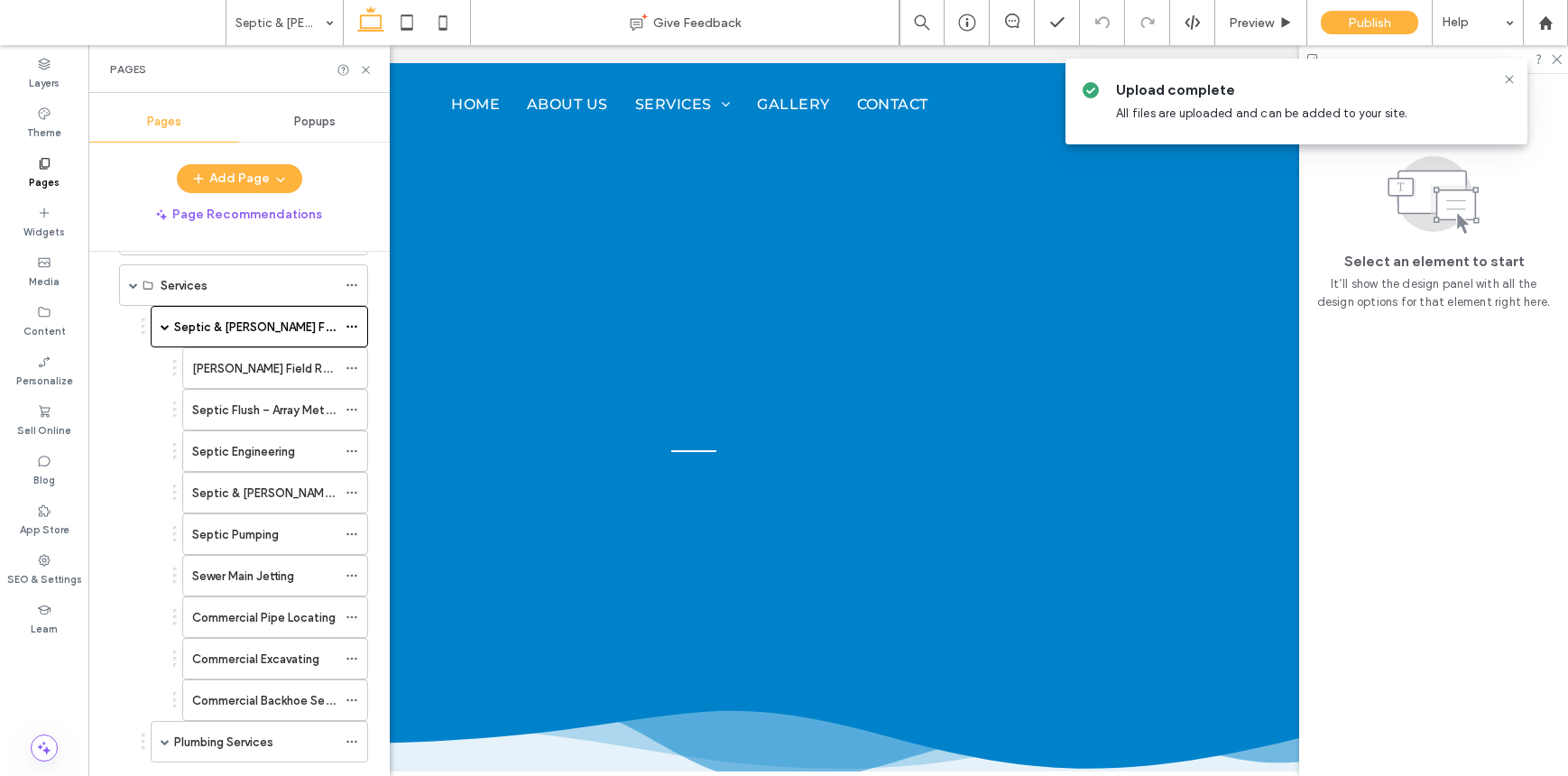
scroll to position [0, 0]
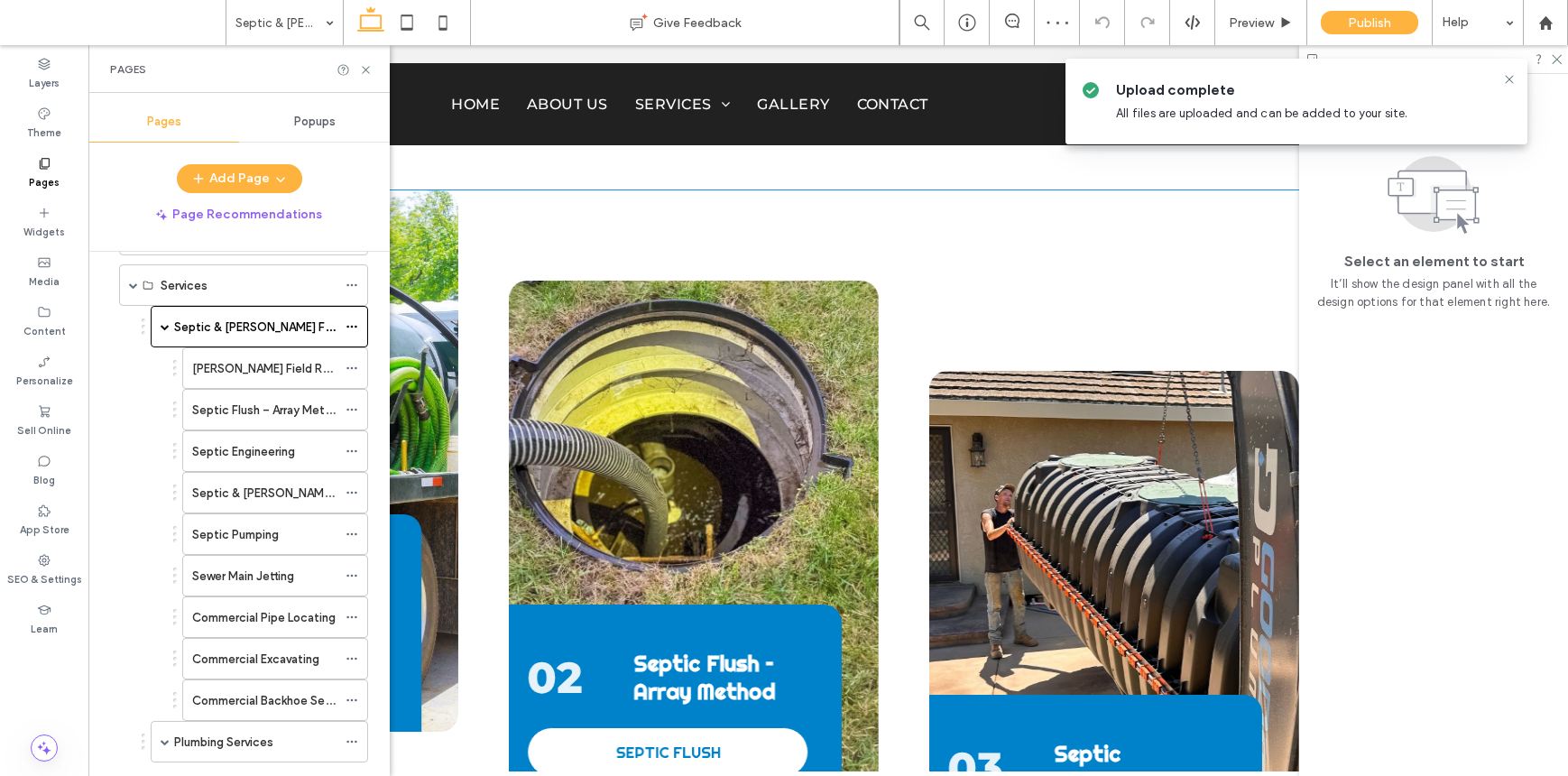
scroll to position [1912, 0]
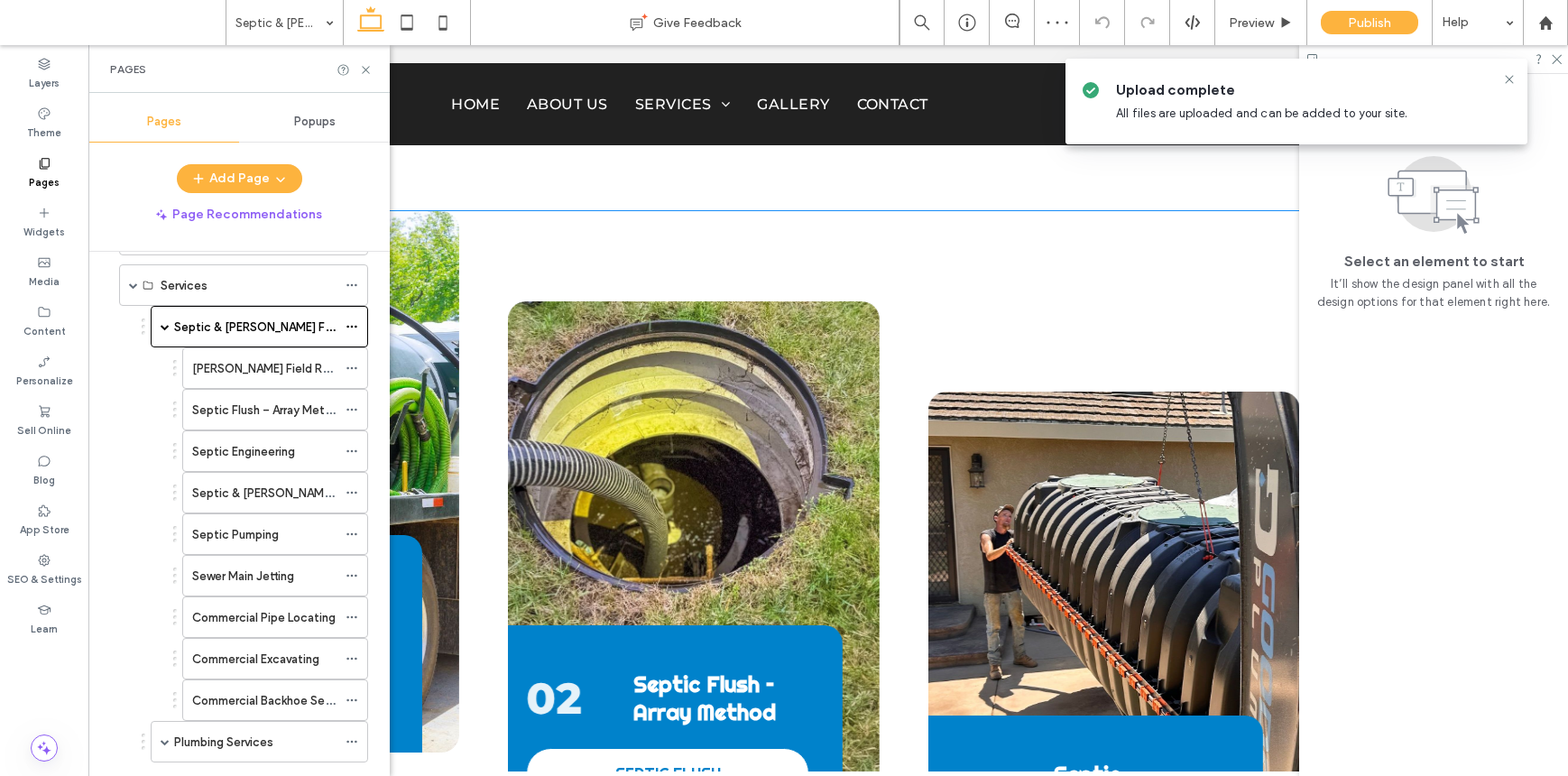
click at [885, 324] on div "01 Leach Field Renewal LEACH FIELD RENEWAL 02 Septic Flush – Array Method SEPTI…" at bounding box center [693, 572] width 1213 height 722
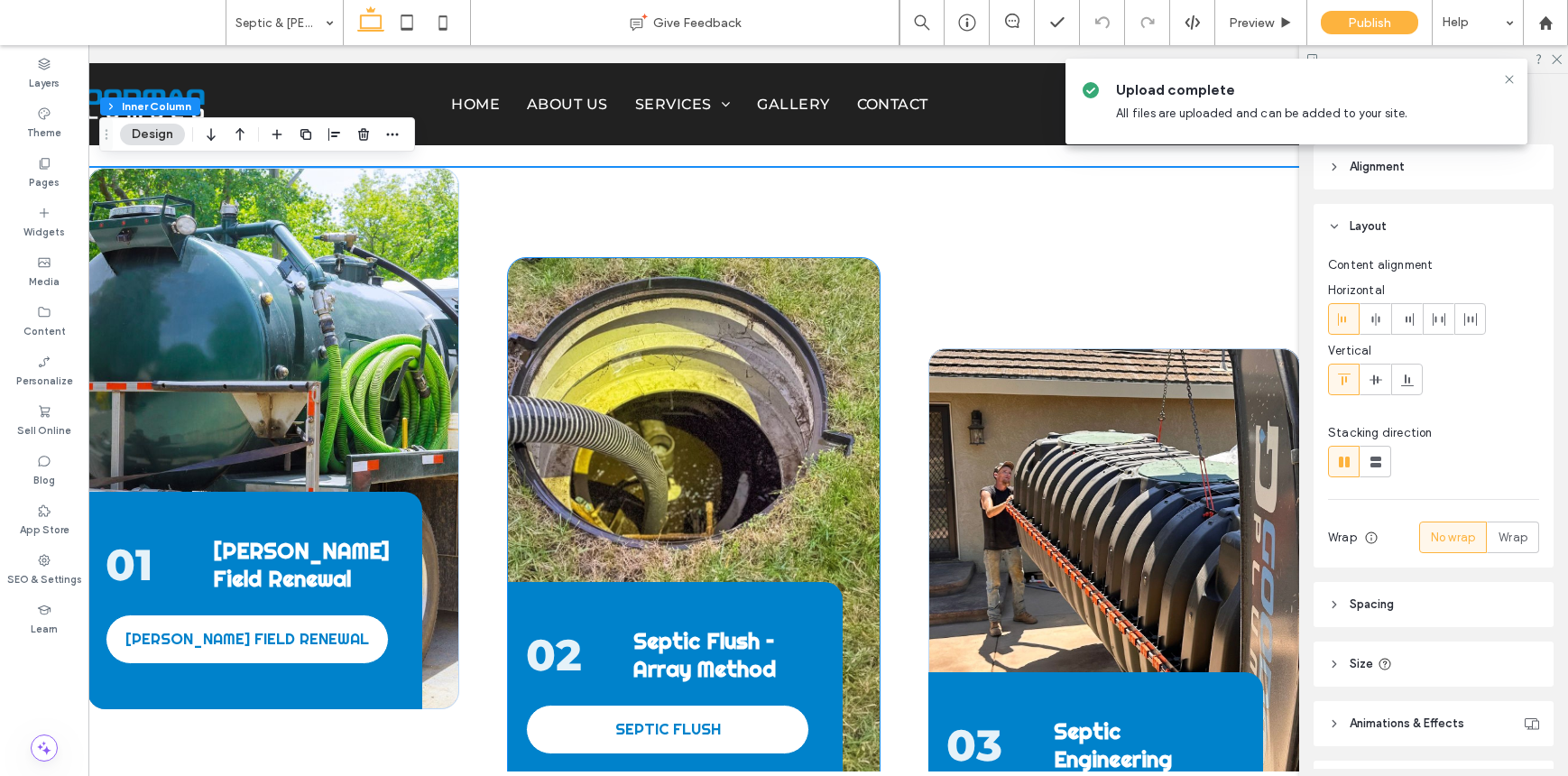
scroll to position [1718, 0]
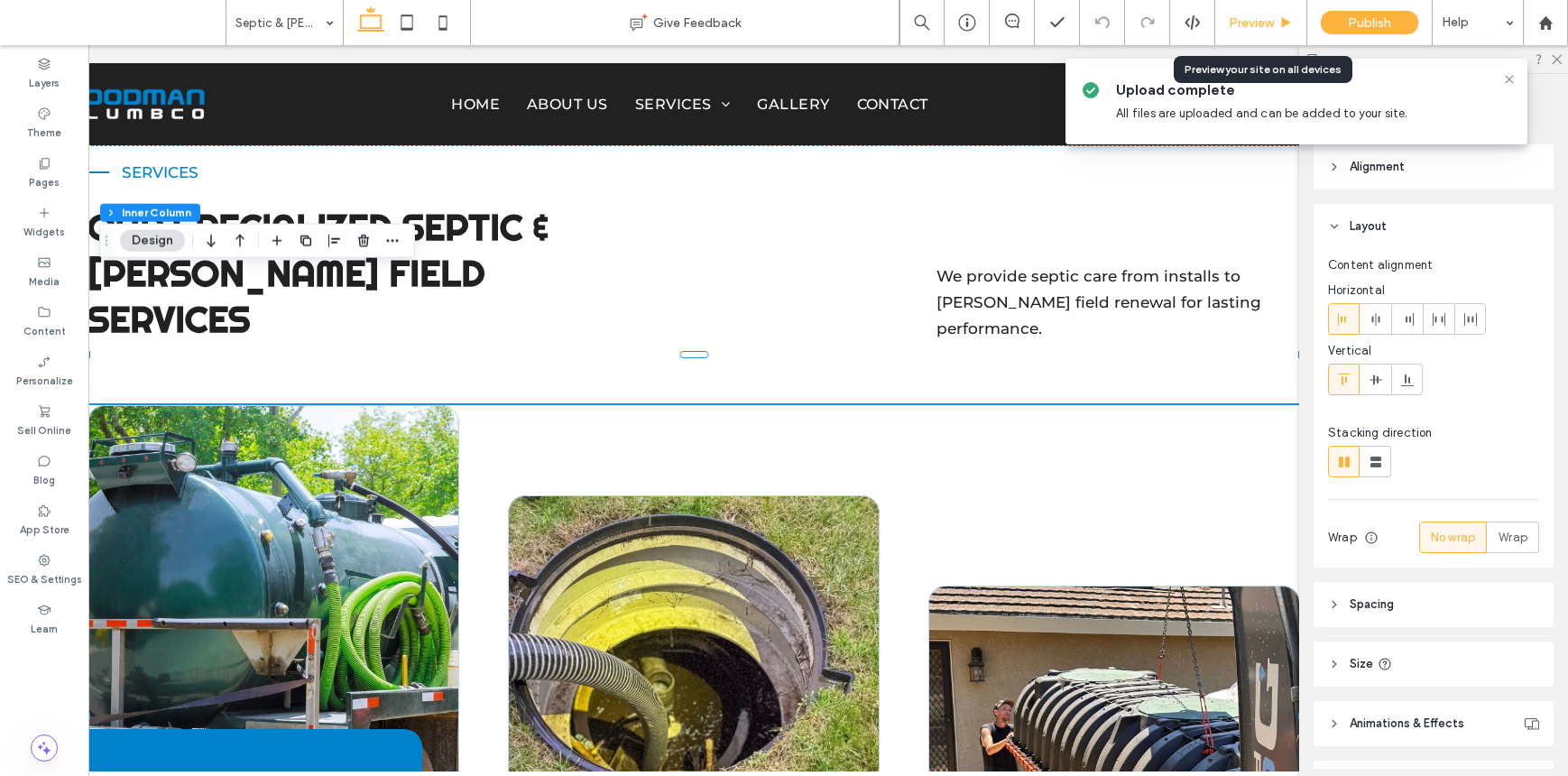
click at [1207, 13] on div "Preview" at bounding box center [1261, 23] width 92 height 46
click at [1207, 19] on span "Preview" at bounding box center [1252, 23] width 46 height 15
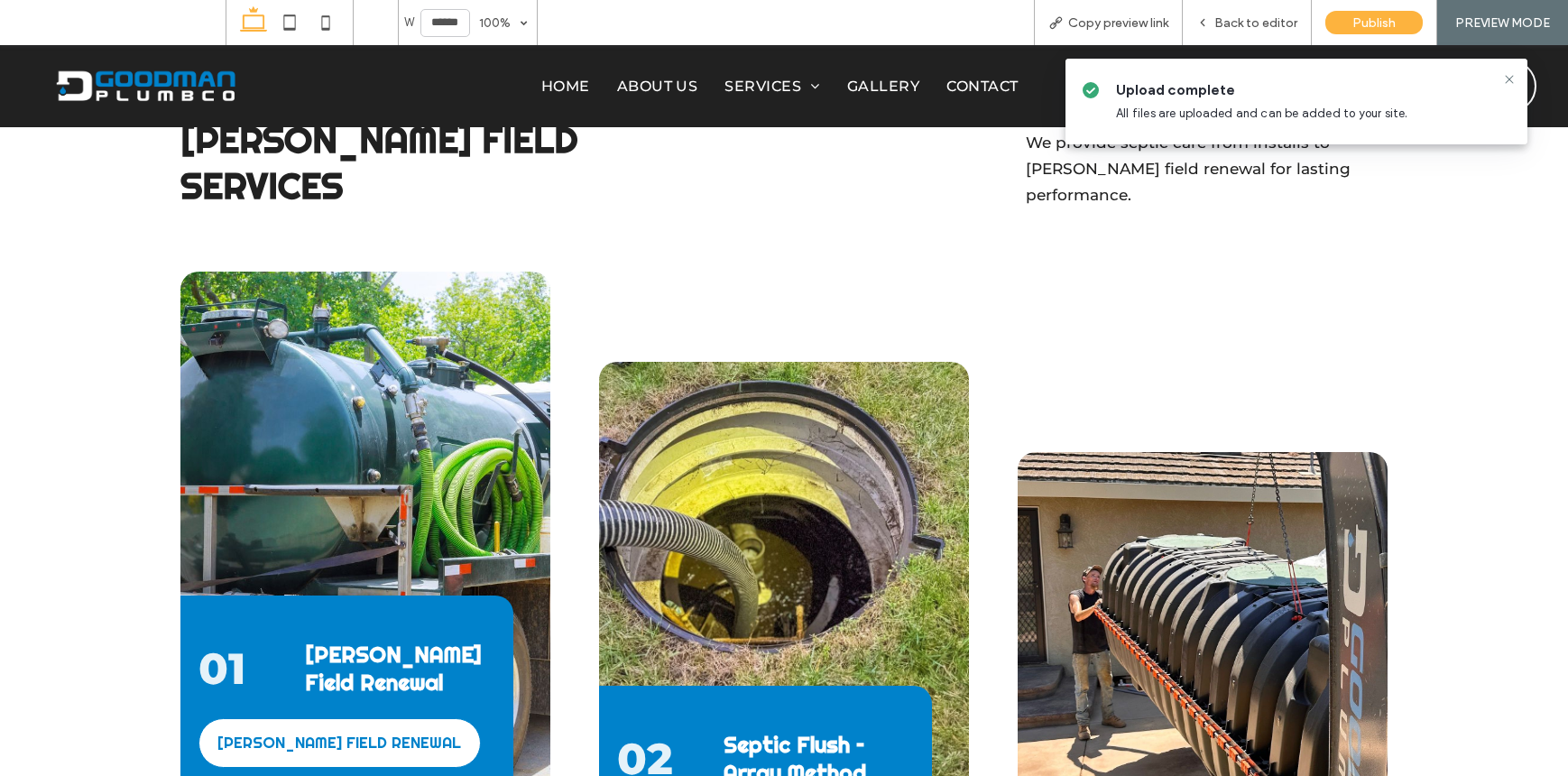
scroll to position [1844, 0]
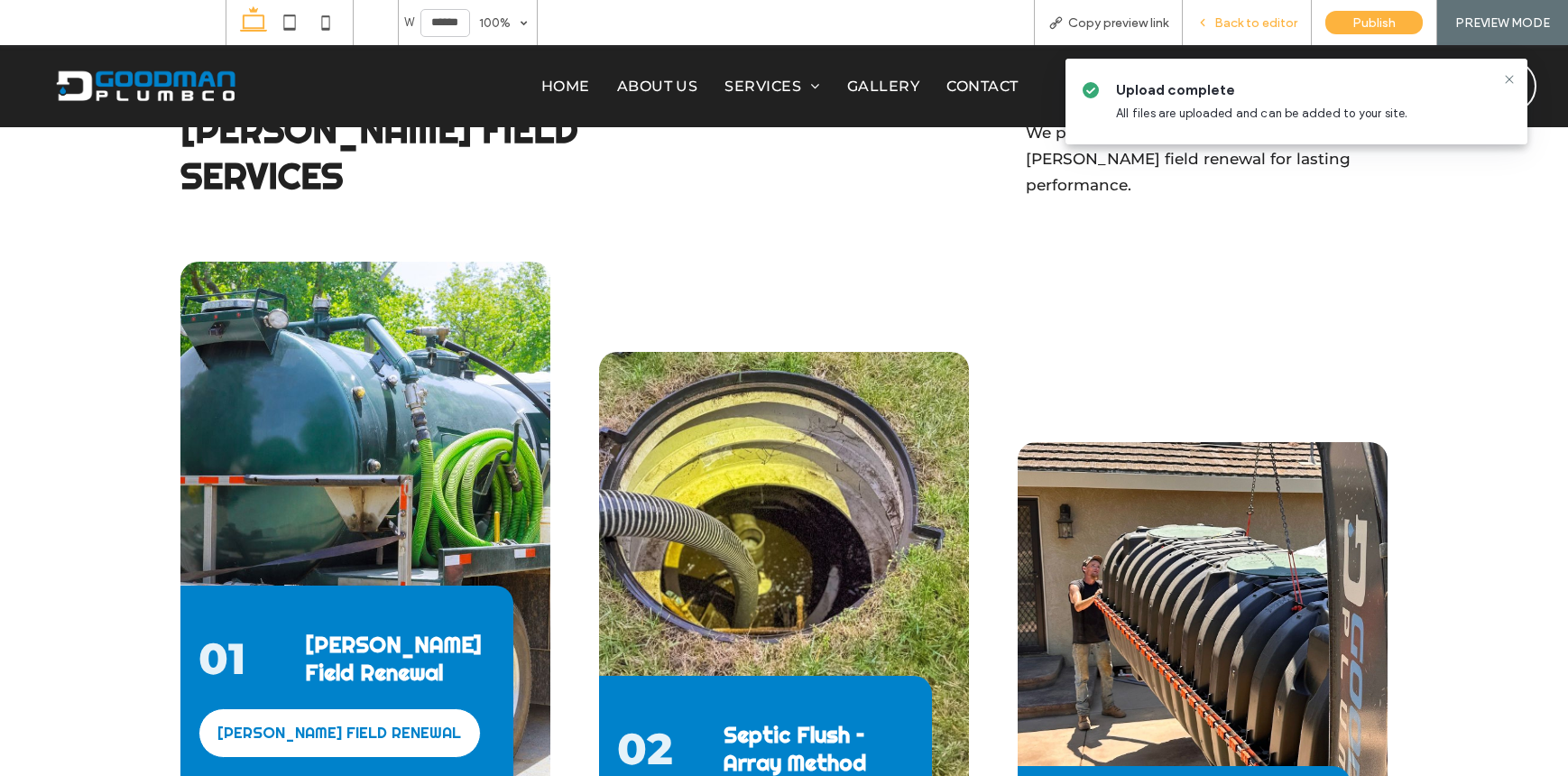
click at [1207, 19] on span "Back to editor" at bounding box center [1256, 23] width 83 height 15
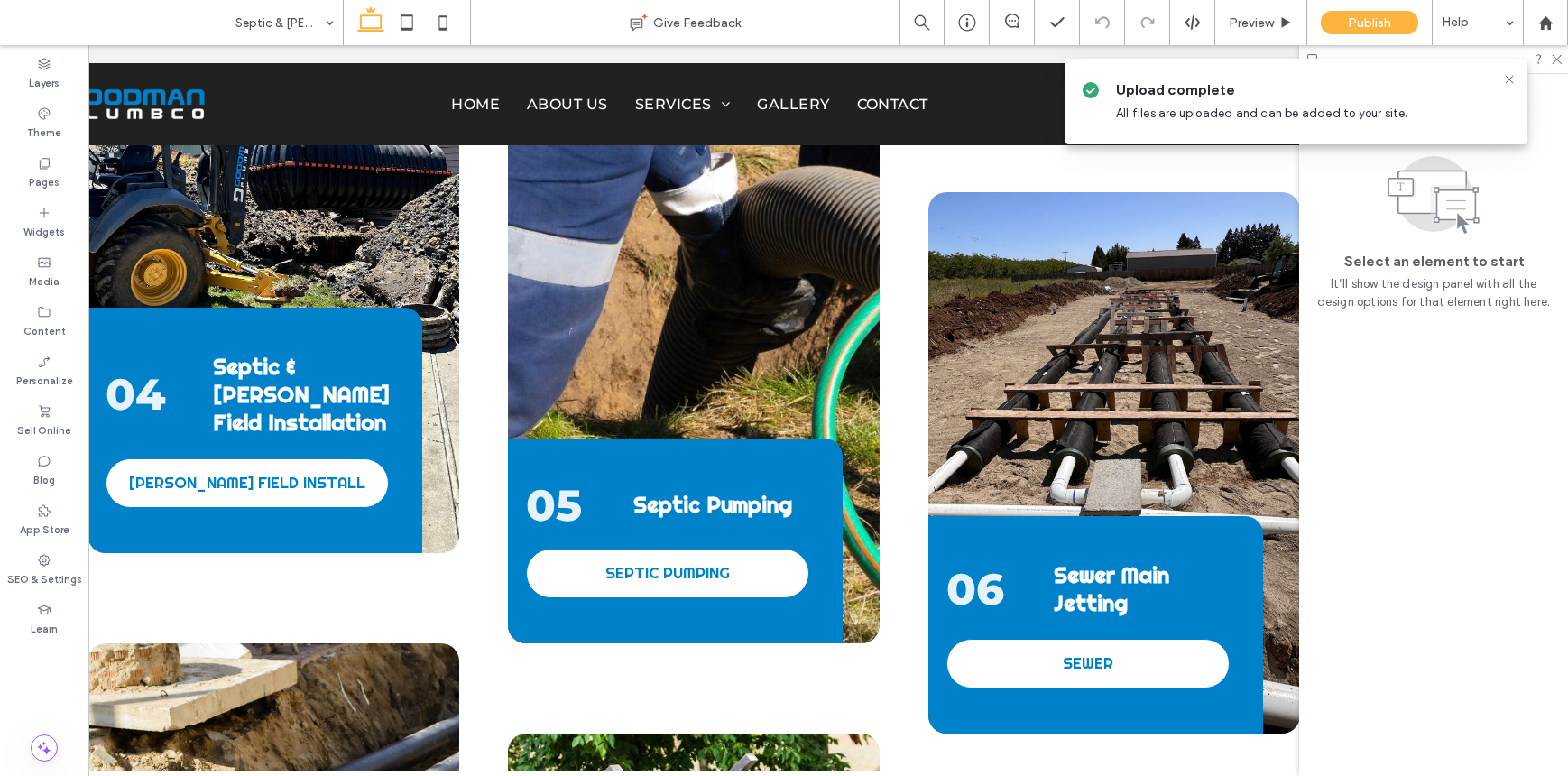
scroll to position [2673, 0]
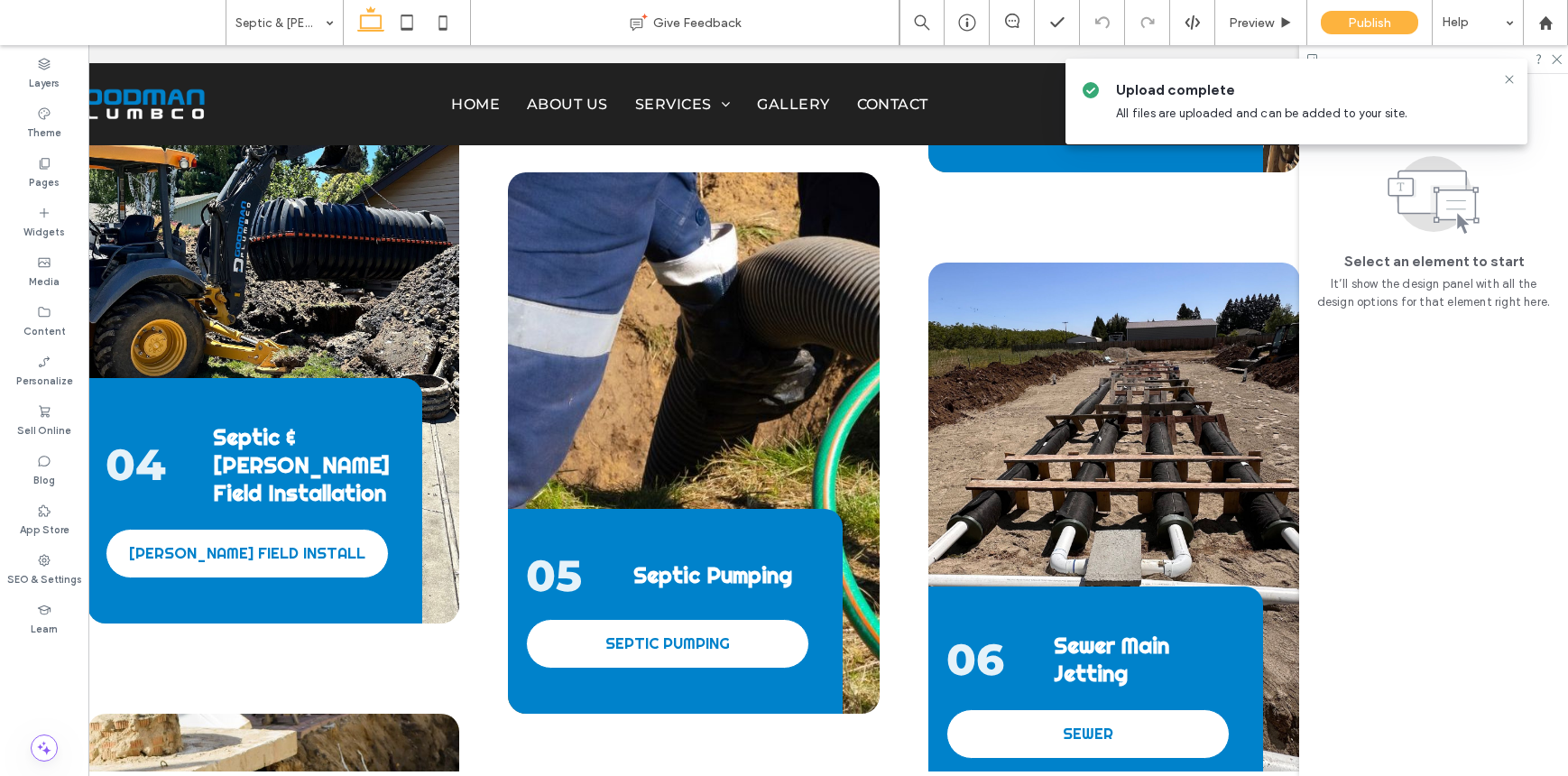
click at [1090, 306] on div "06 Sewer Main Jetting SEWER" at bounding box center [1114, 533] width 371 height 541
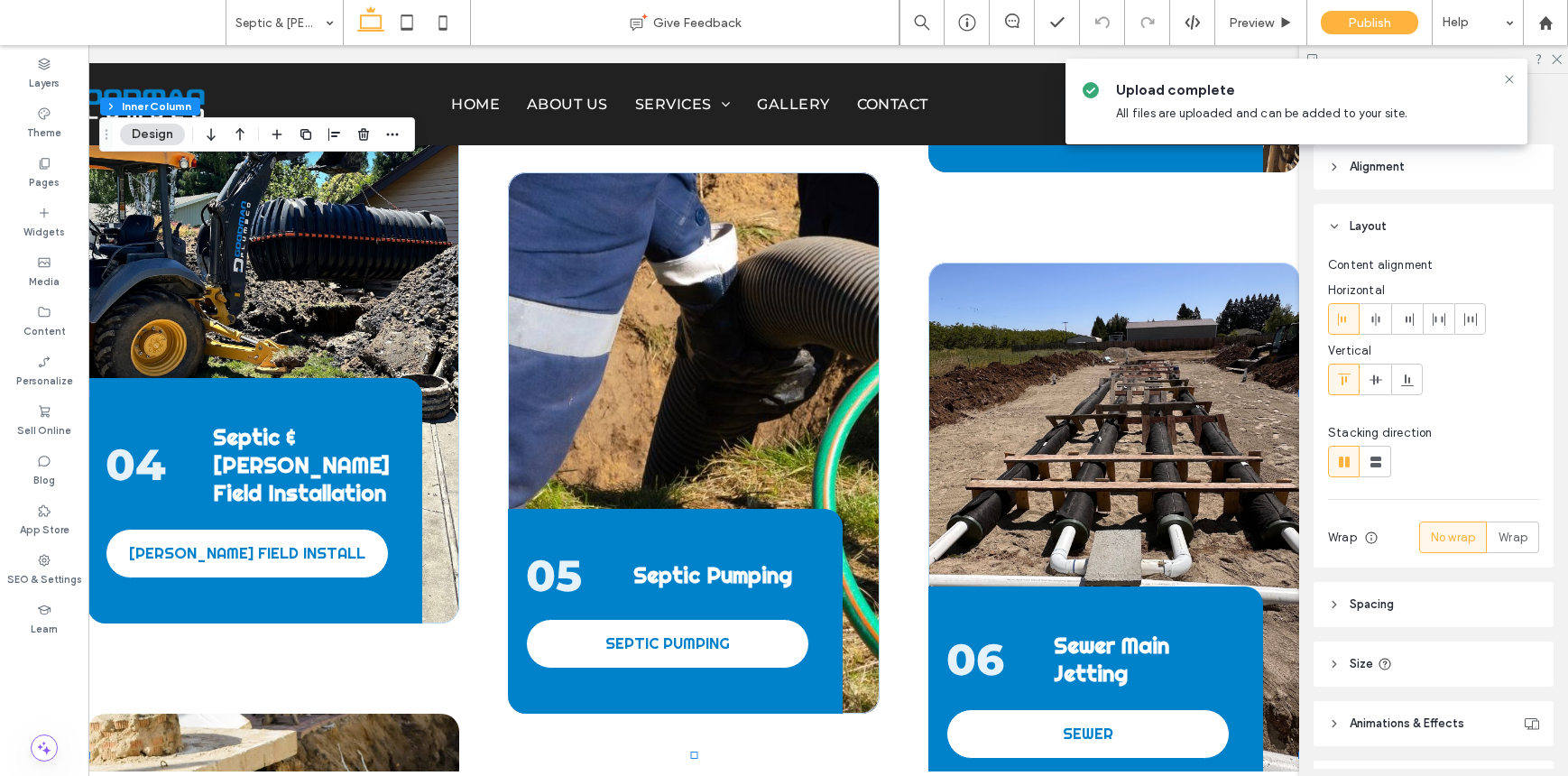
click at [1090, 306] on div "06 Sewer Main Jetting SEWER" at bounding box center [1114, 533] width 371 height 541
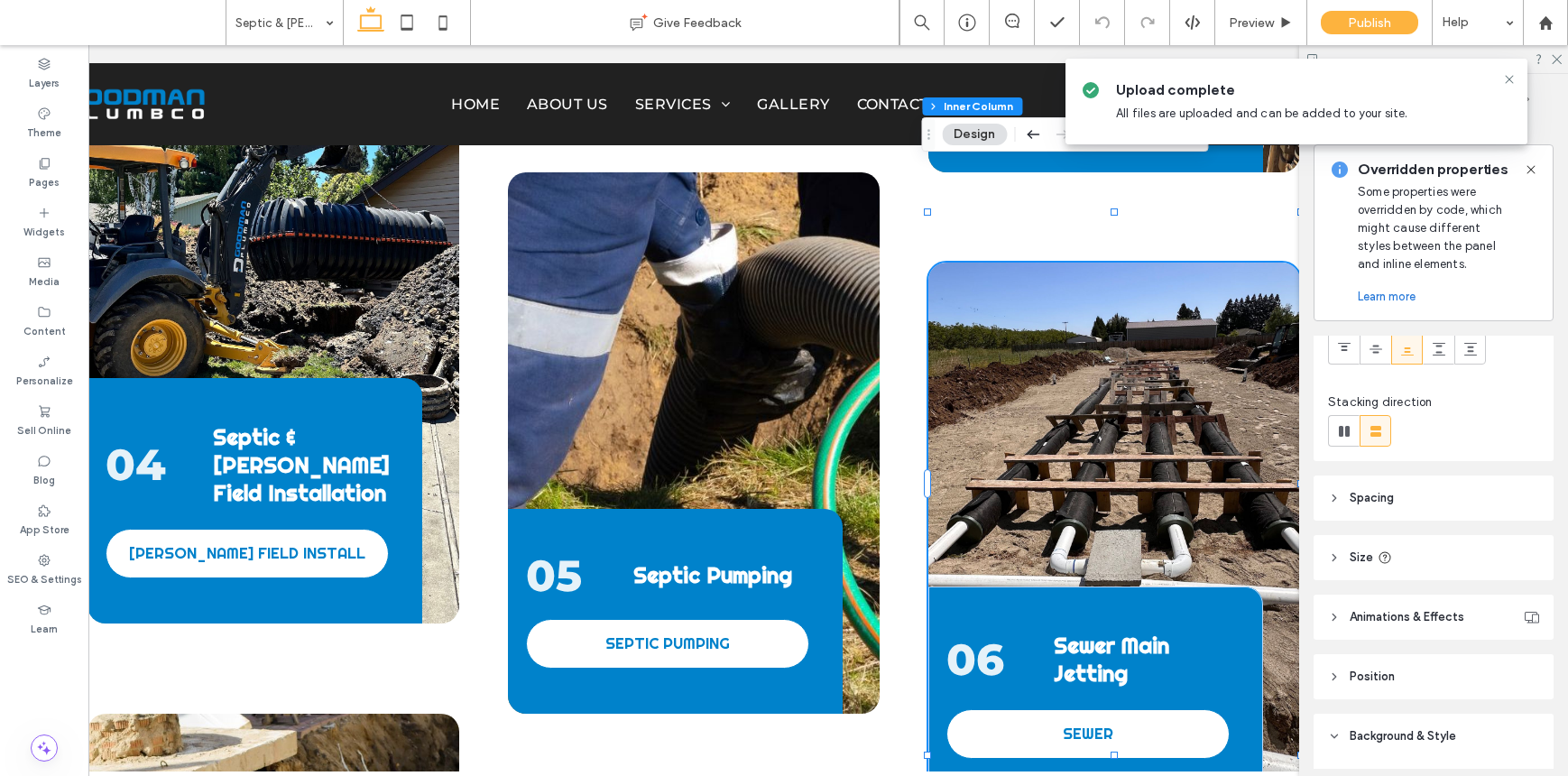
scroll to position [602, 0]
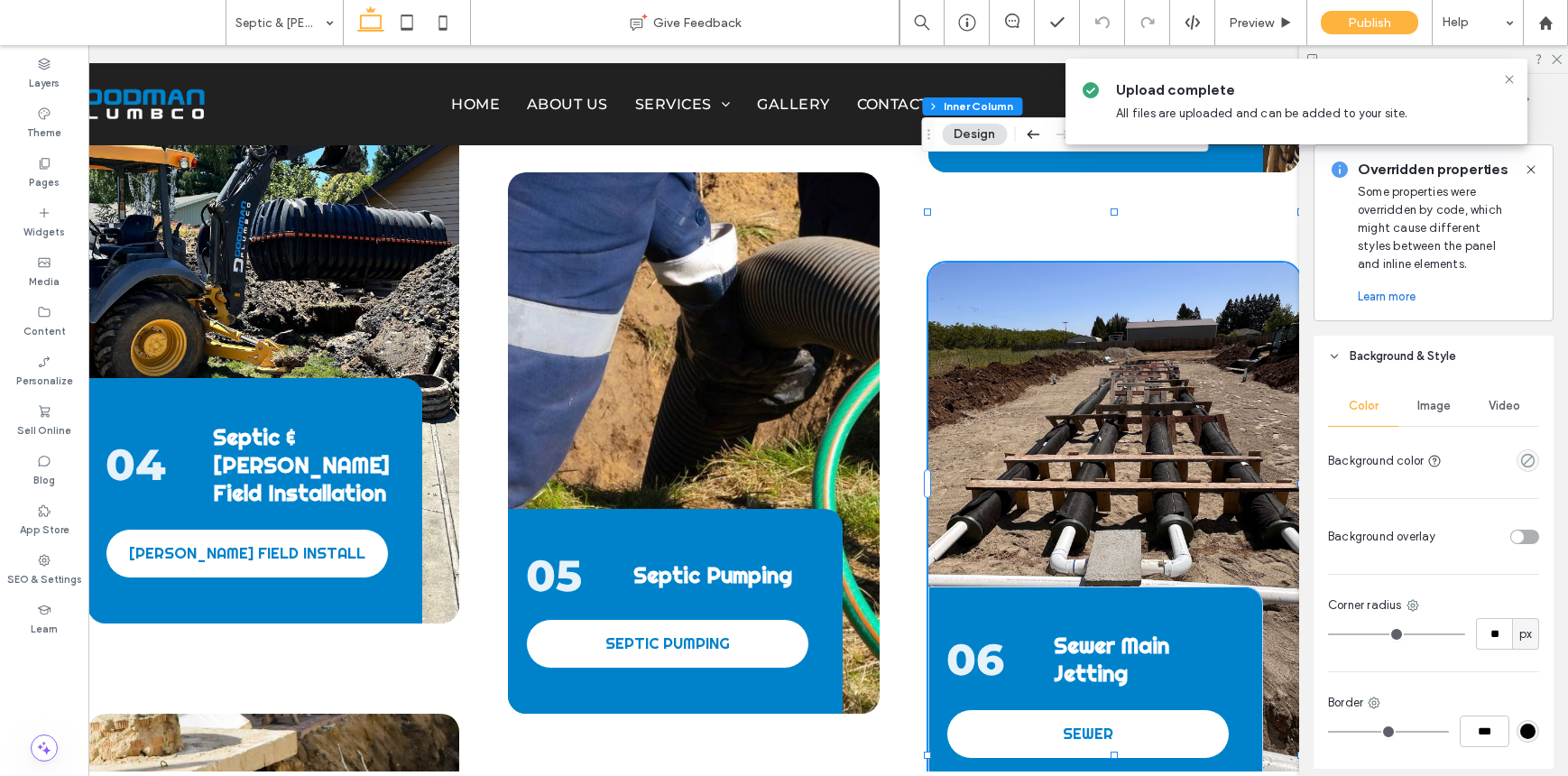
click at [1207, 409] on span "Image" at bounding box center [1434, 406] width 33 height 14
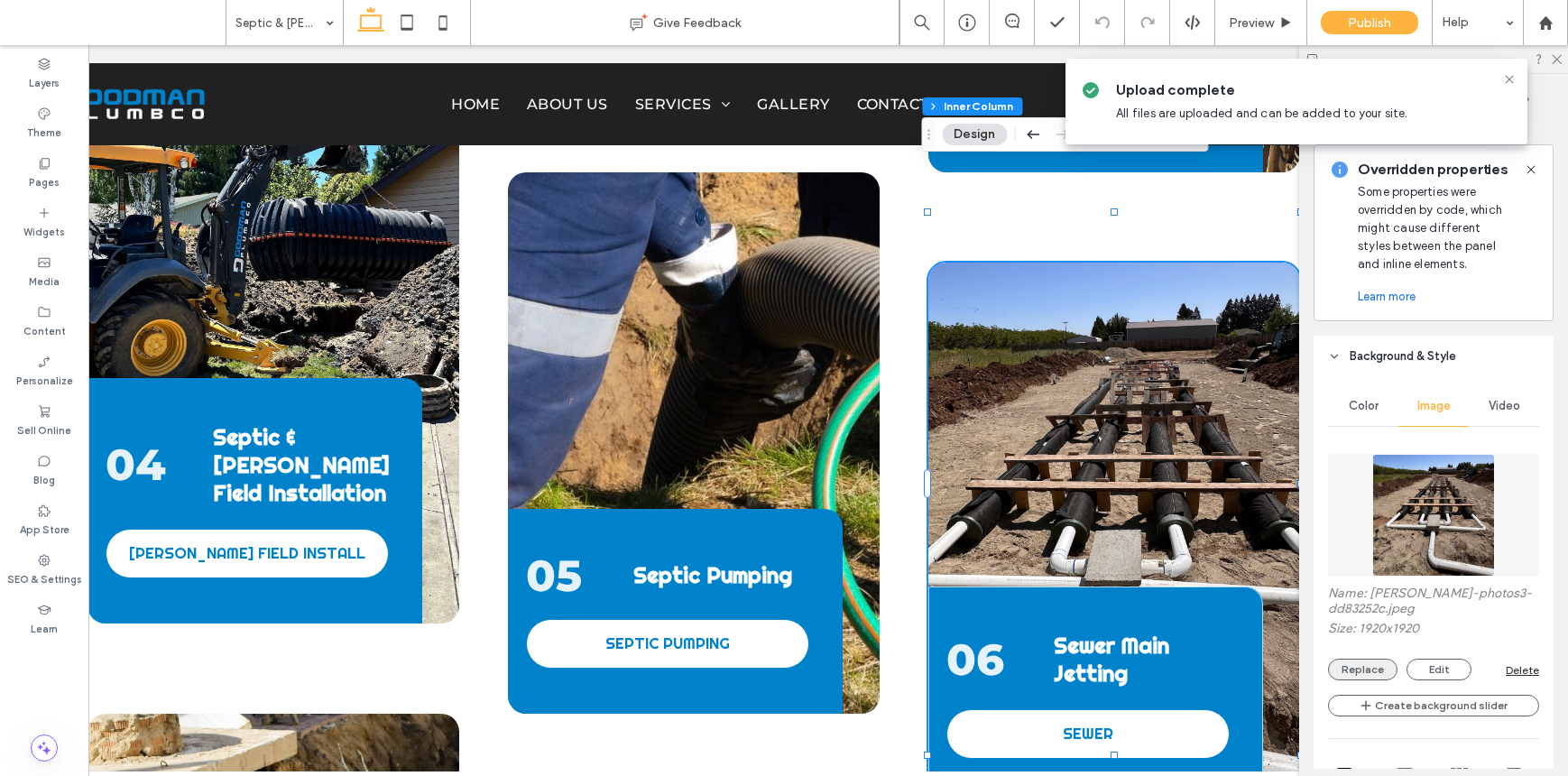
click at [1207, 677] on button "Replace" at bounding box center [1363, 670] width 69 height 22
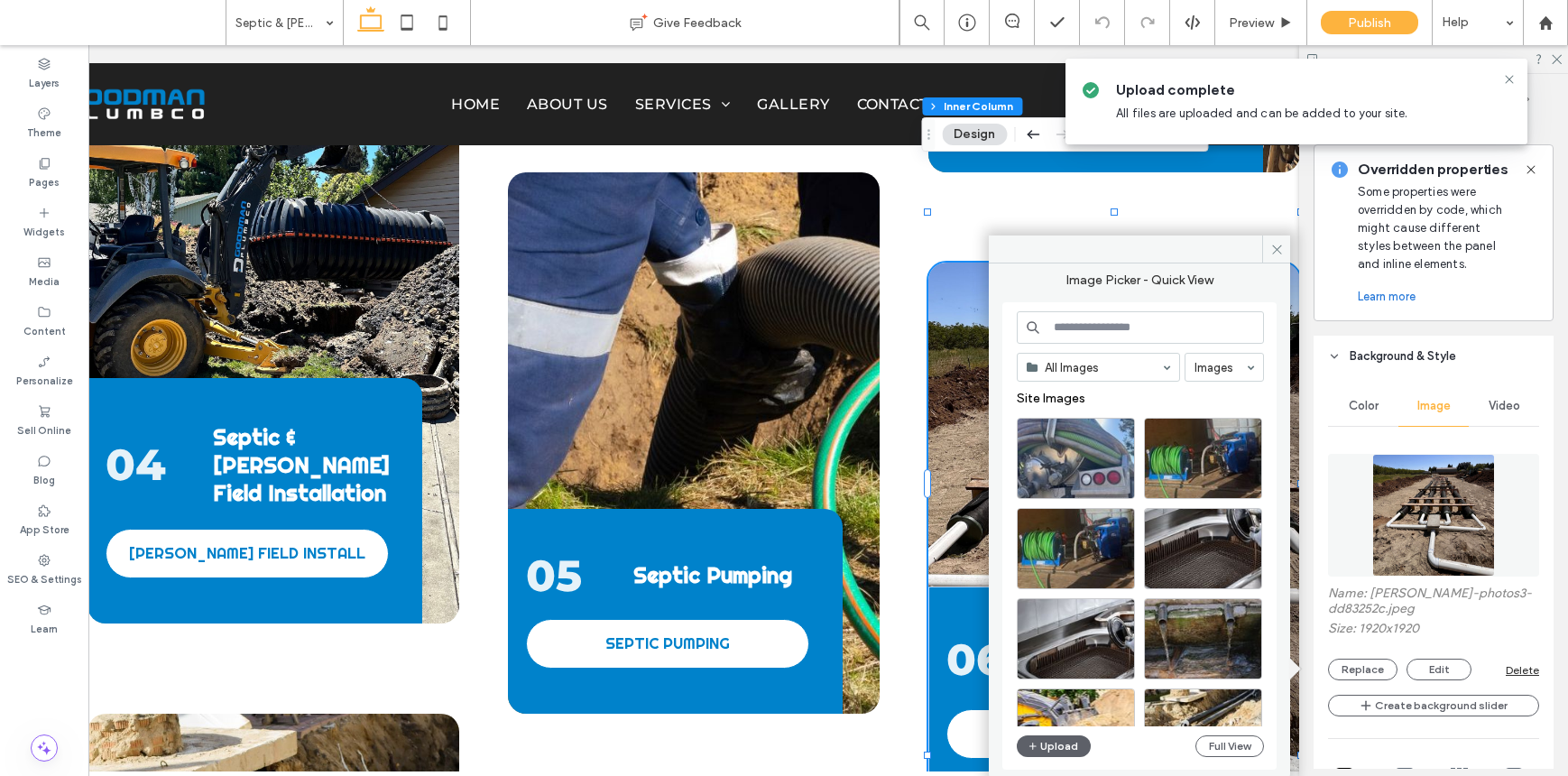
click at [1146, 329] on input at bounding box center [1141, 328] width 247 height 32
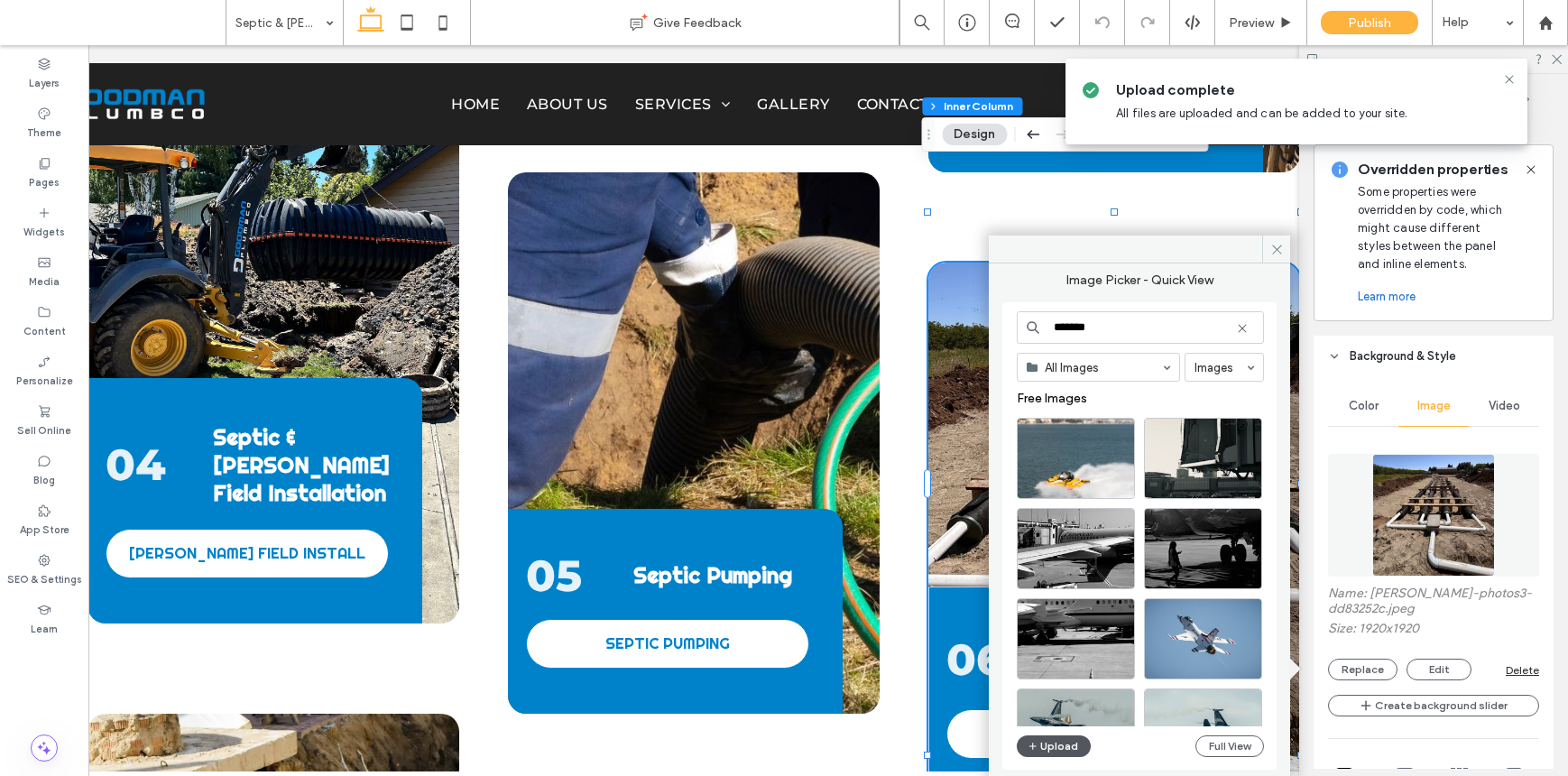
type input "*******"
click at [1066, 748] on button "Upload" at bounding box center [1054, 746] width 74 height 22
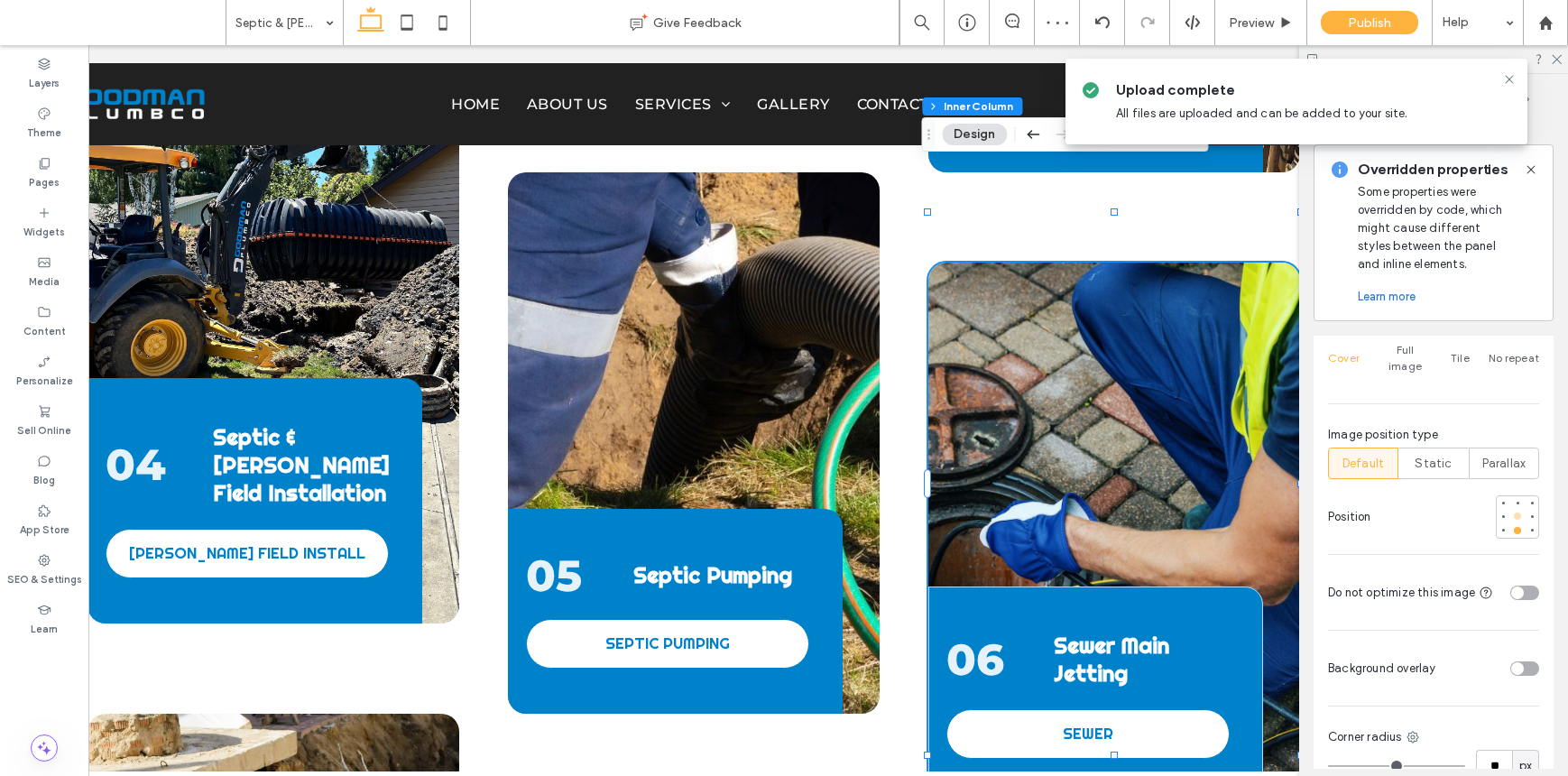
scroll to position [1043, 0]
click at [1207, 506] on div at bounding box center [1502, 512] width 12 height 12
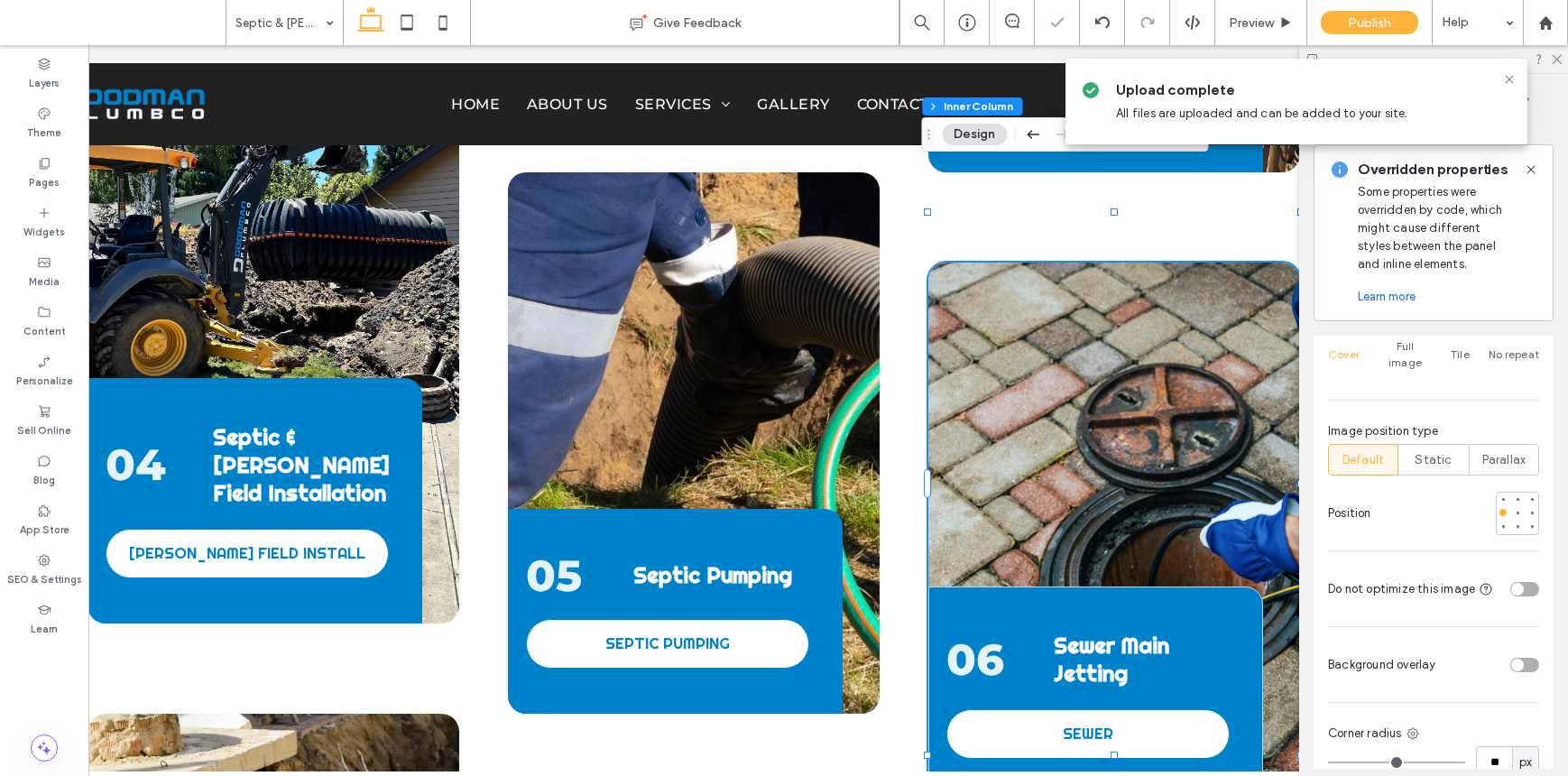
click at [1207, 583] on div "toggle" at bounding box center [1517, 589] width 12 height 12
drag, startPoint x: 1263, startPoint y: 17, endPoint x: 1298, endPoint y: 2, distance: 38.1
click at [1207, 17] on span "Preview" at bounding box center [1252, 23] width 46 height 15
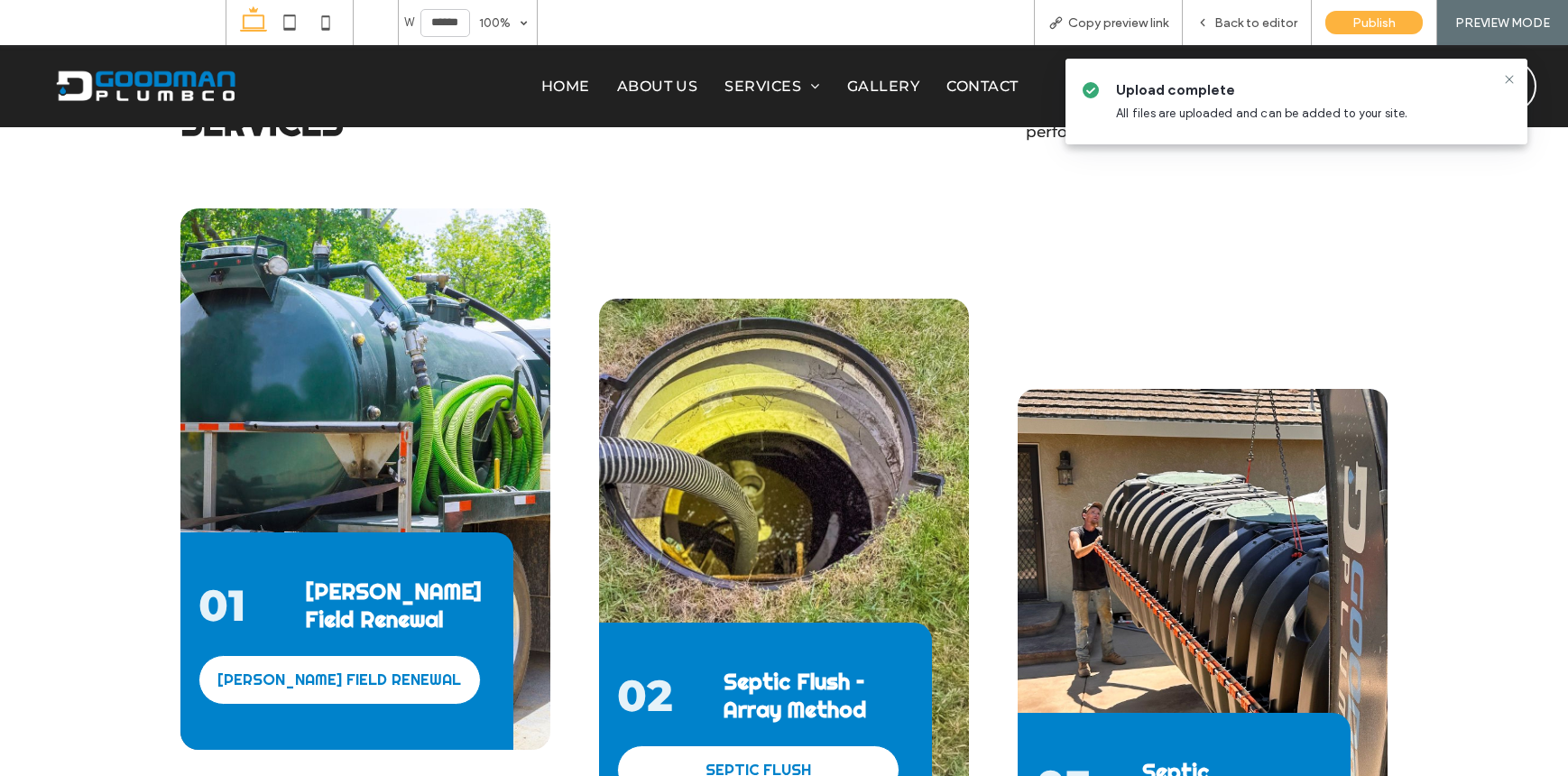
scroll to position [1752, 0]
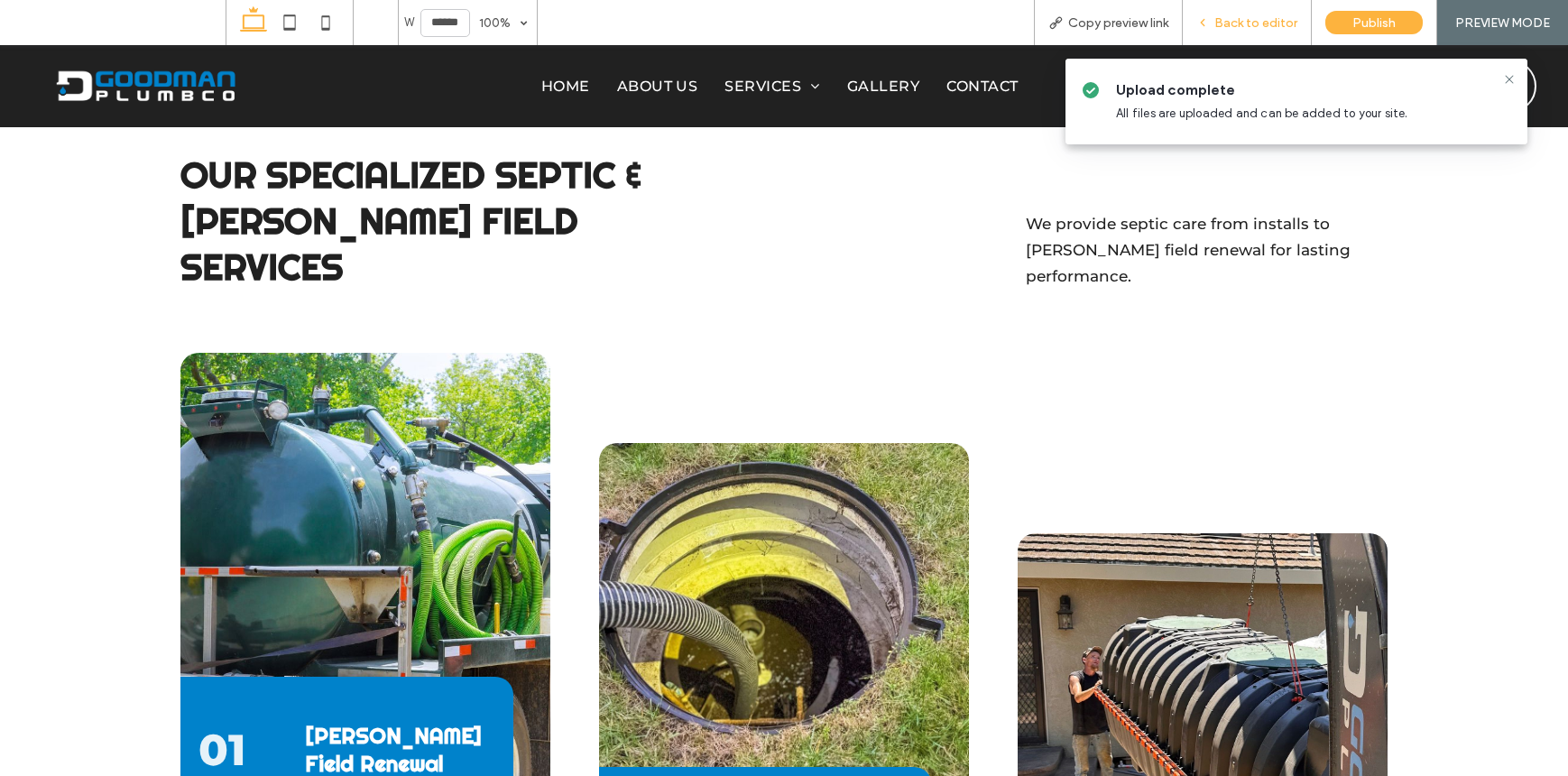
click at [1207, 24] on span "Back to editor" at bounding box center [1256, 23] width 83 height 15
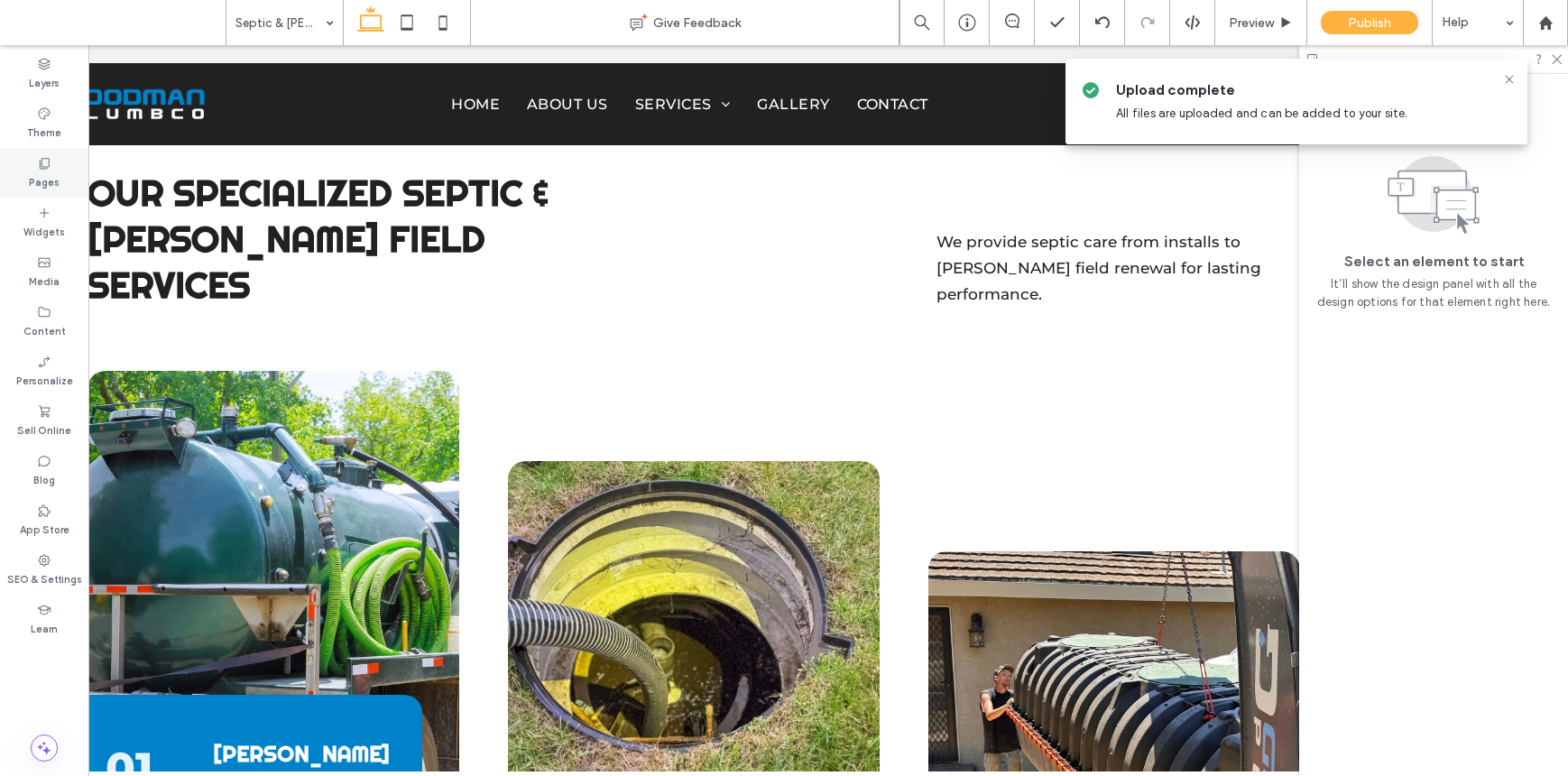
click at [55, 162] on div "Pages" at bounding box center [44, 173] width 88 height 49
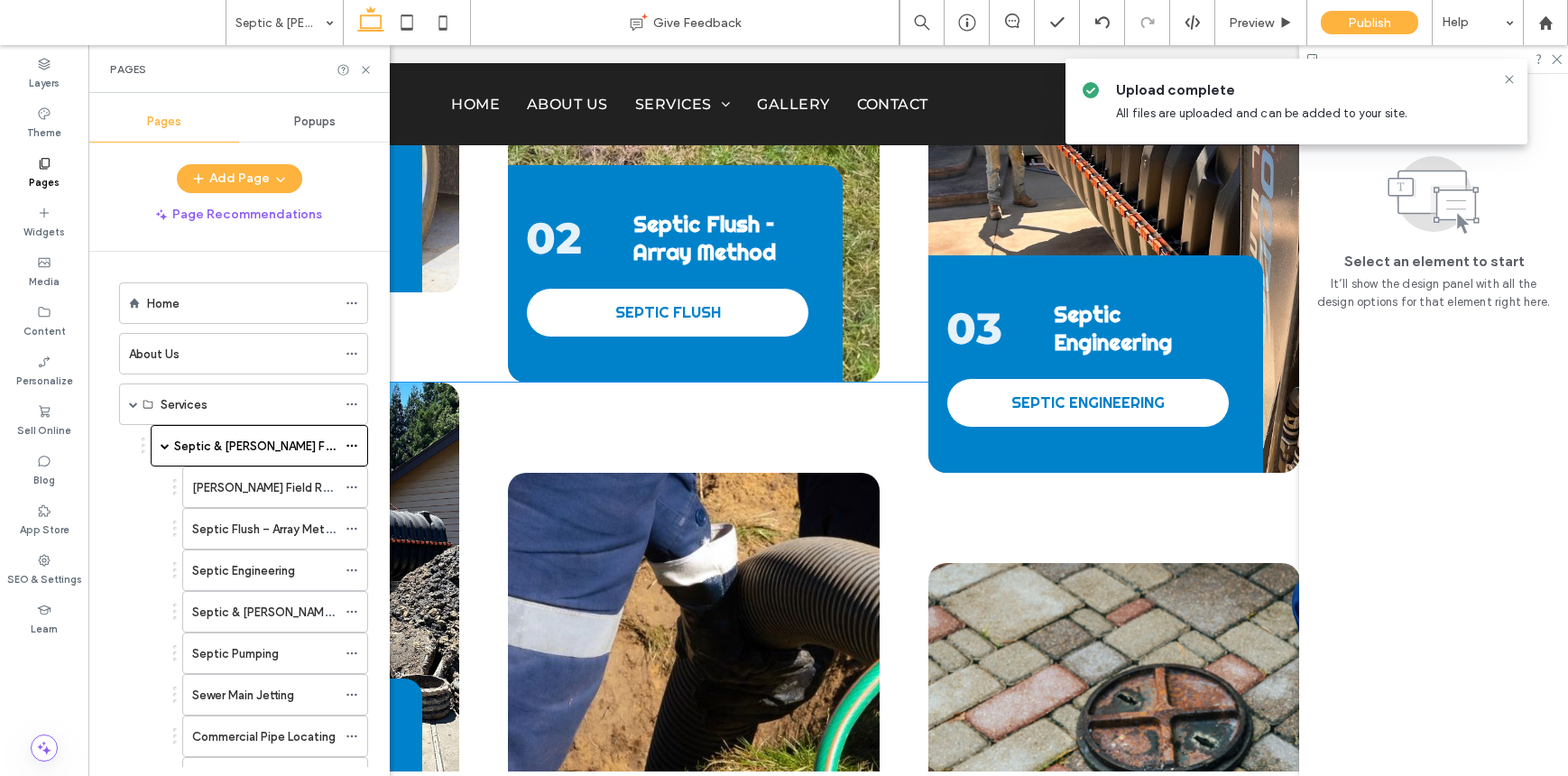
scroll to position [2675, 0]
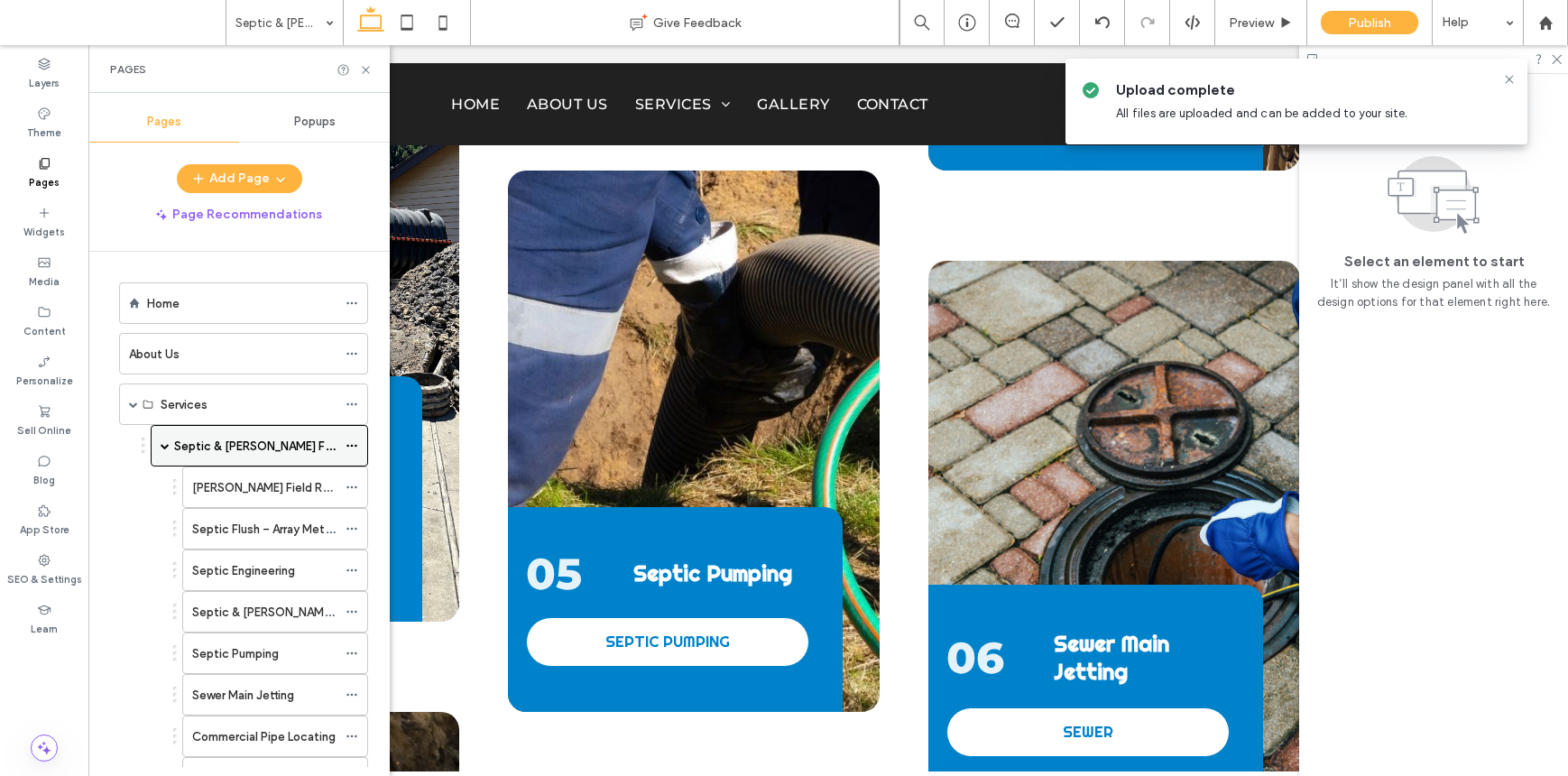
click at [278, 426] on div "Septic & Leach Field Services" at bounding box center [255, 445] width 162 height 40
click at [281, 407] on div "Septic & Leach Field Services Give Feedback Preview Publish Help Design Panel S…" at bounding box center [784, 388] width 1568 height 776
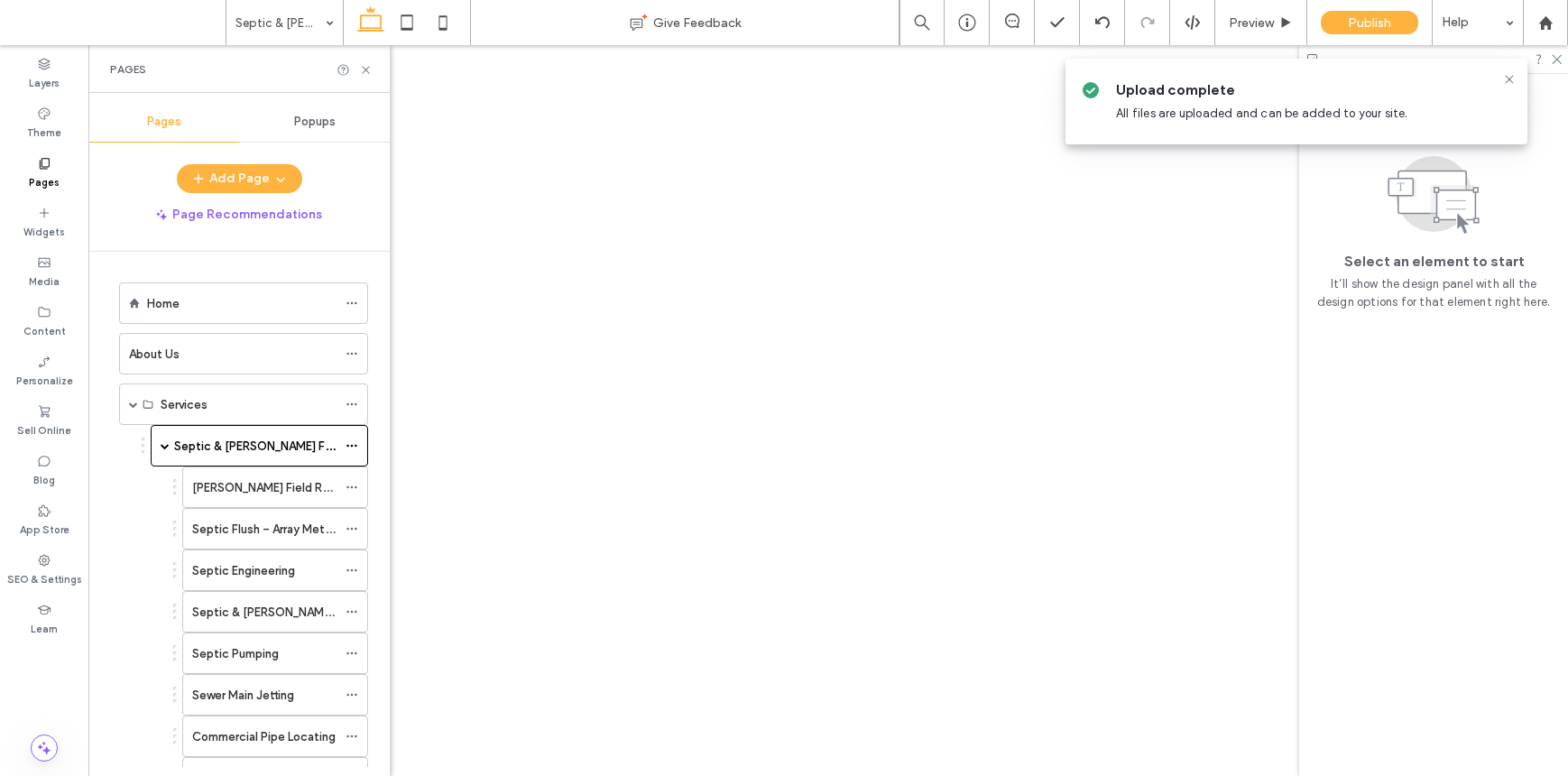
click at [283, 394] on div at bounding box center [784, 388] width 1568 height 776
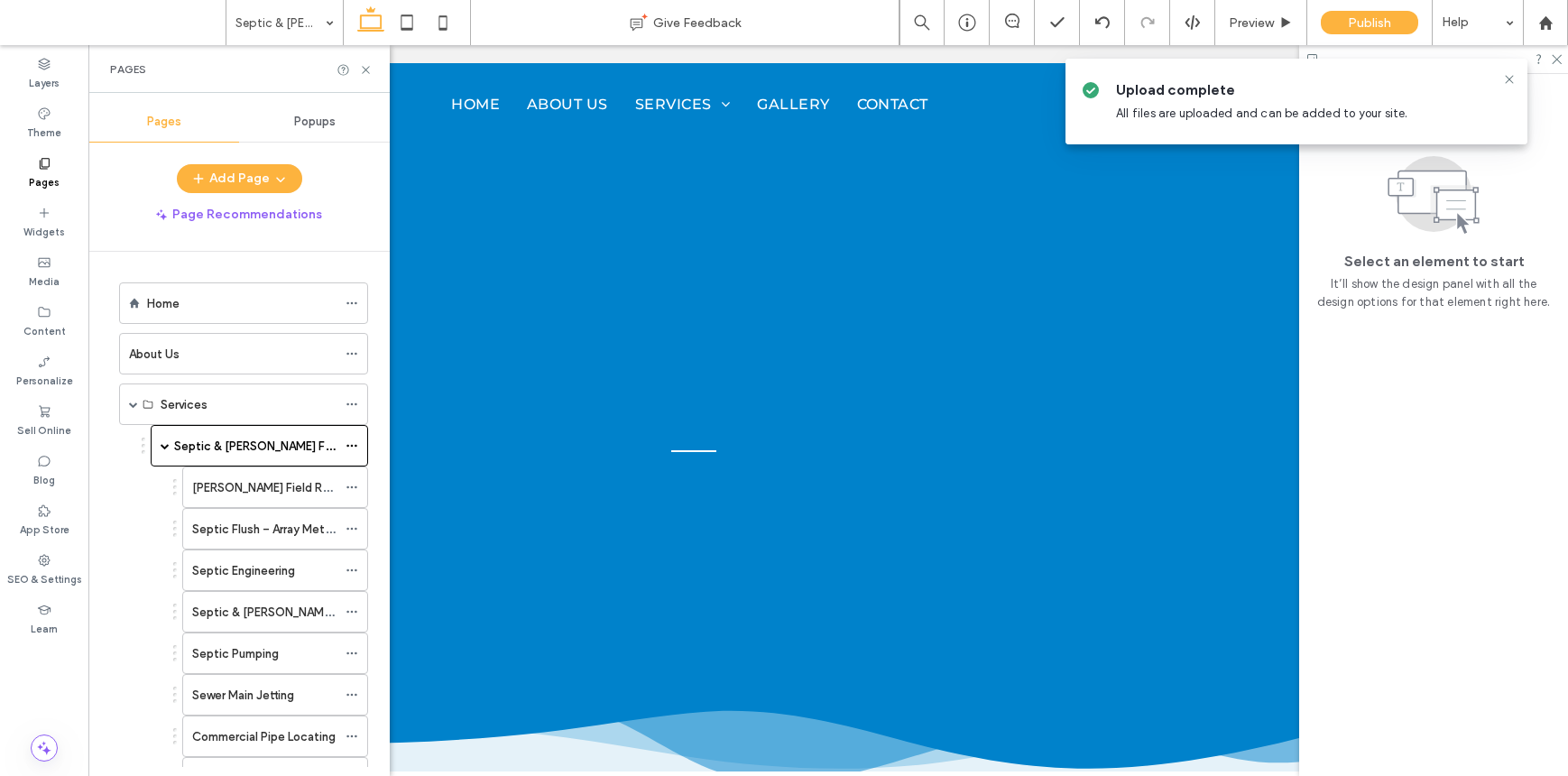
scroll to position [0, 0]
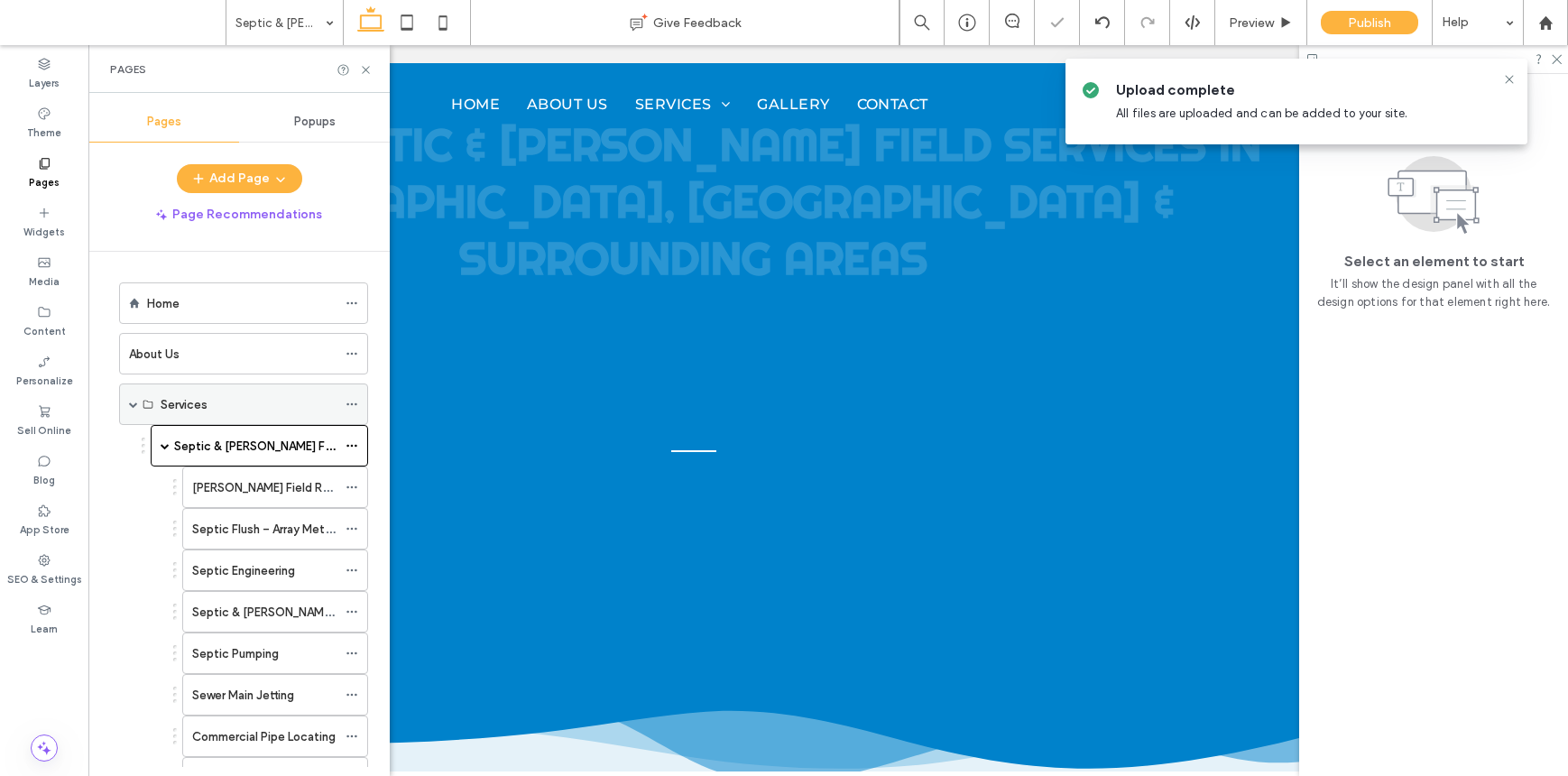
click at [274, 403] on div "Services" at bounding box center [248, 405] width 176 height 19
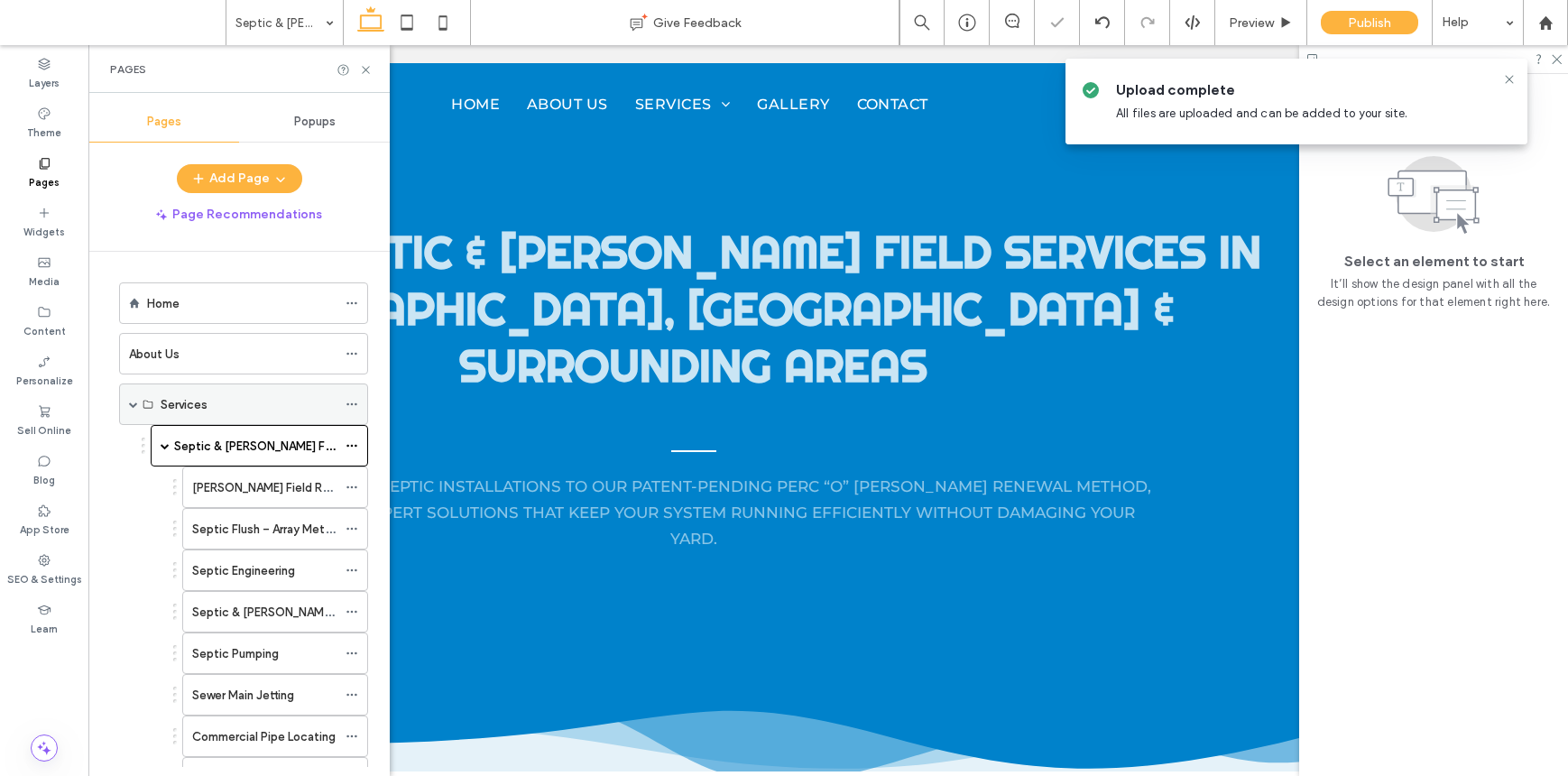
click at [197, 406] on label "Services" at bounding box center [183, 404] width 47 height 31
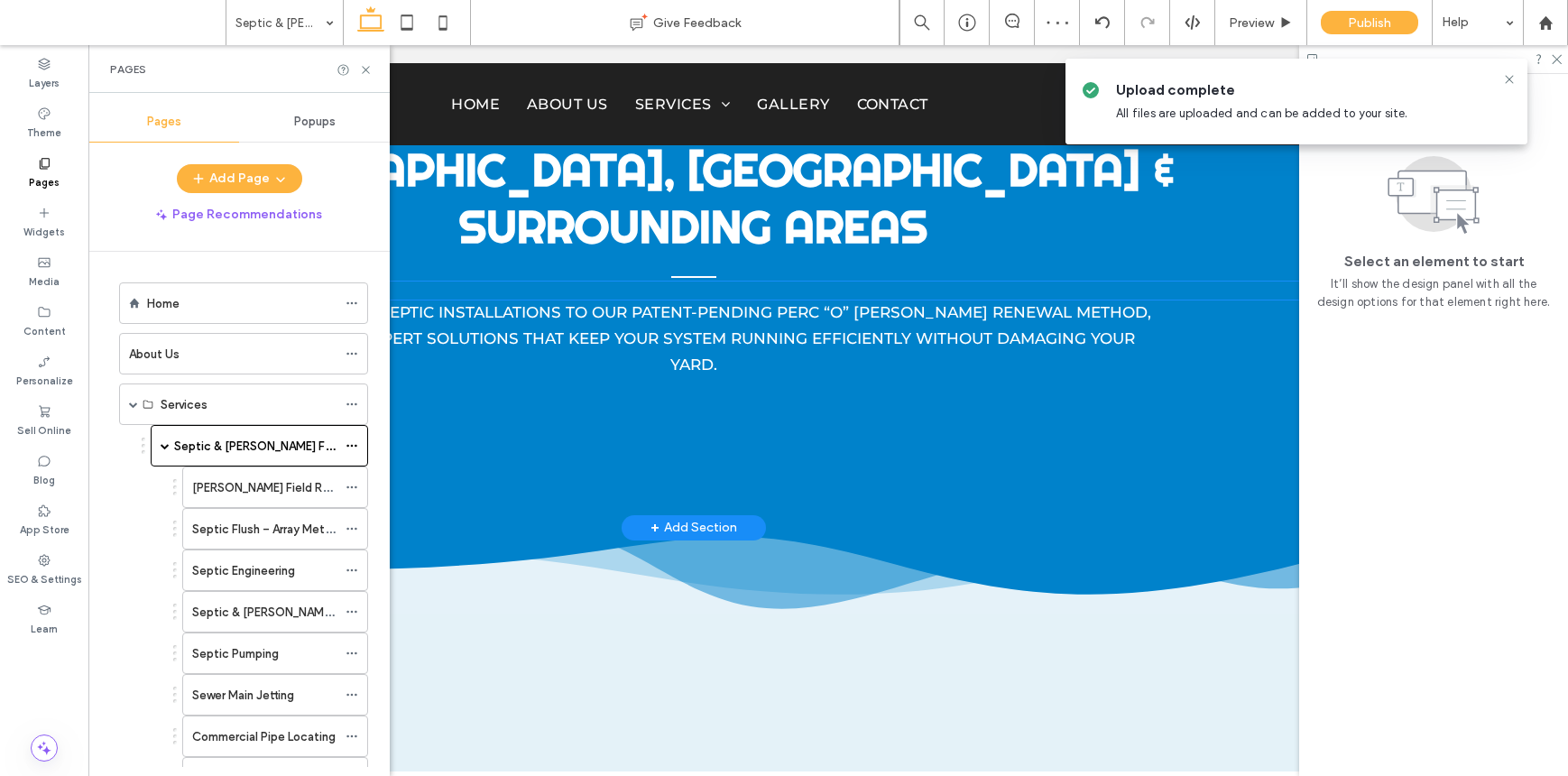
scroll to position [532, 0]
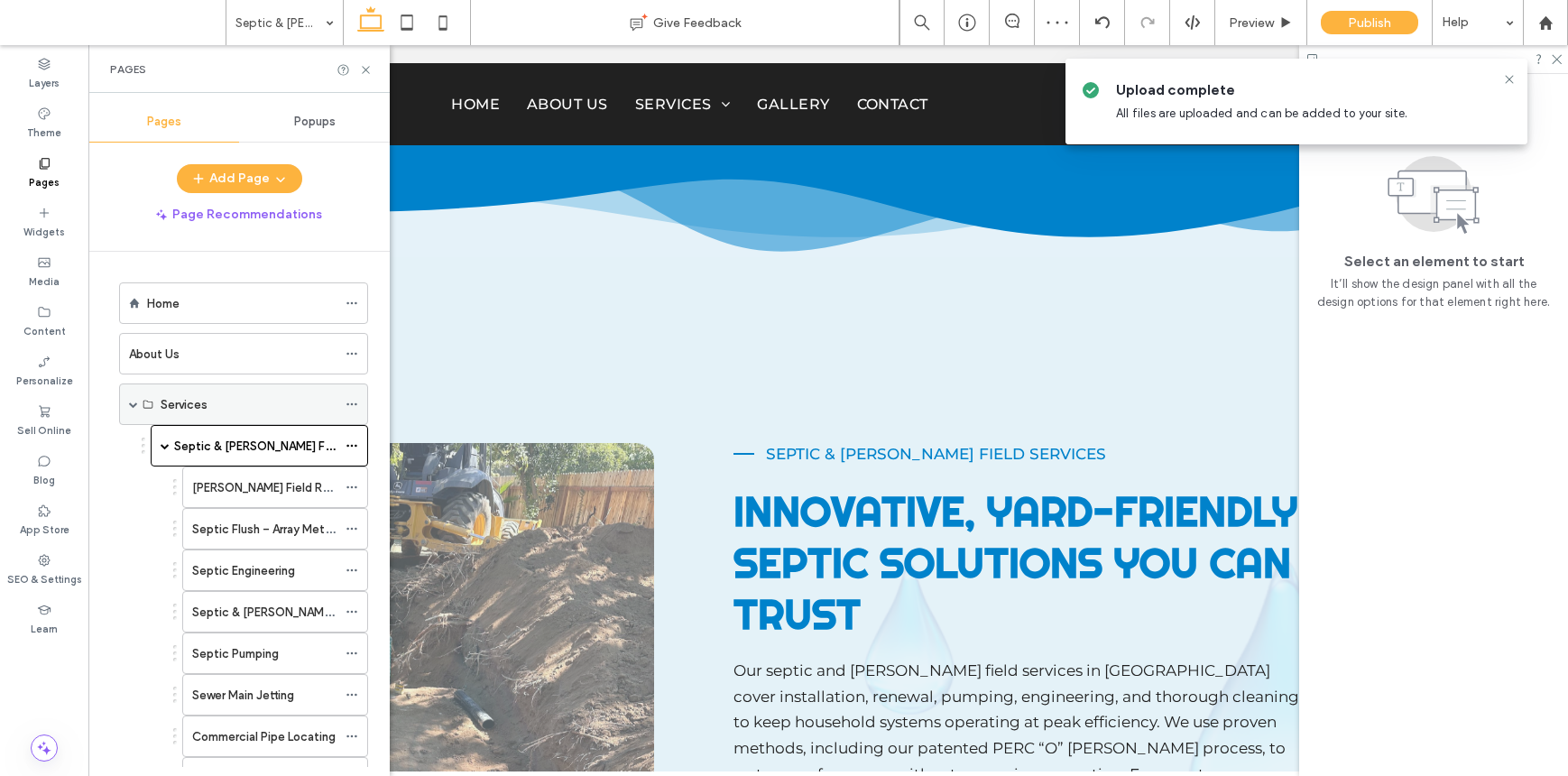
click at [231, 403] on div "Services" at bounding box center [248, 405] width 176 height 19
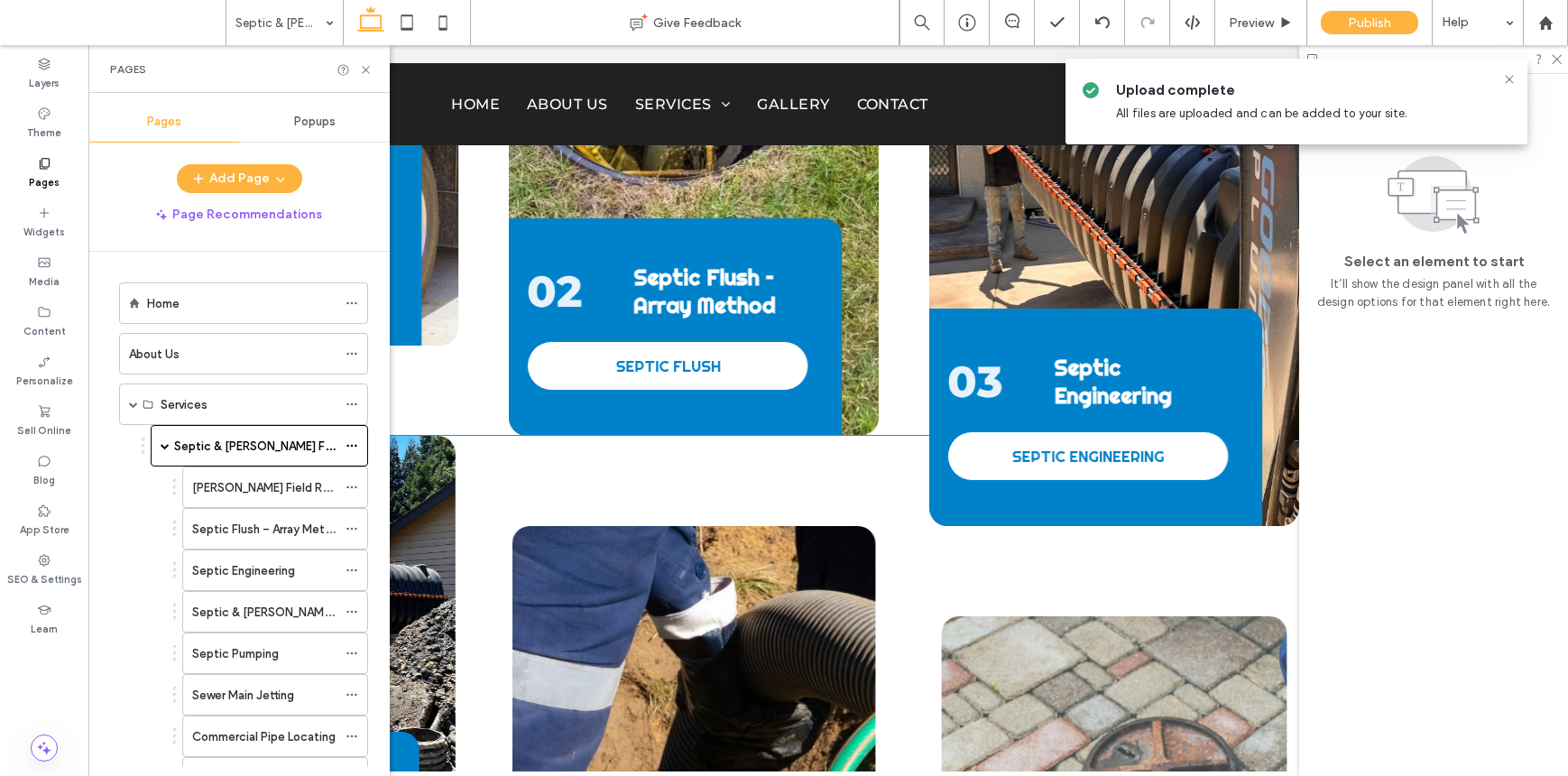
scroll to position [2671, 0]
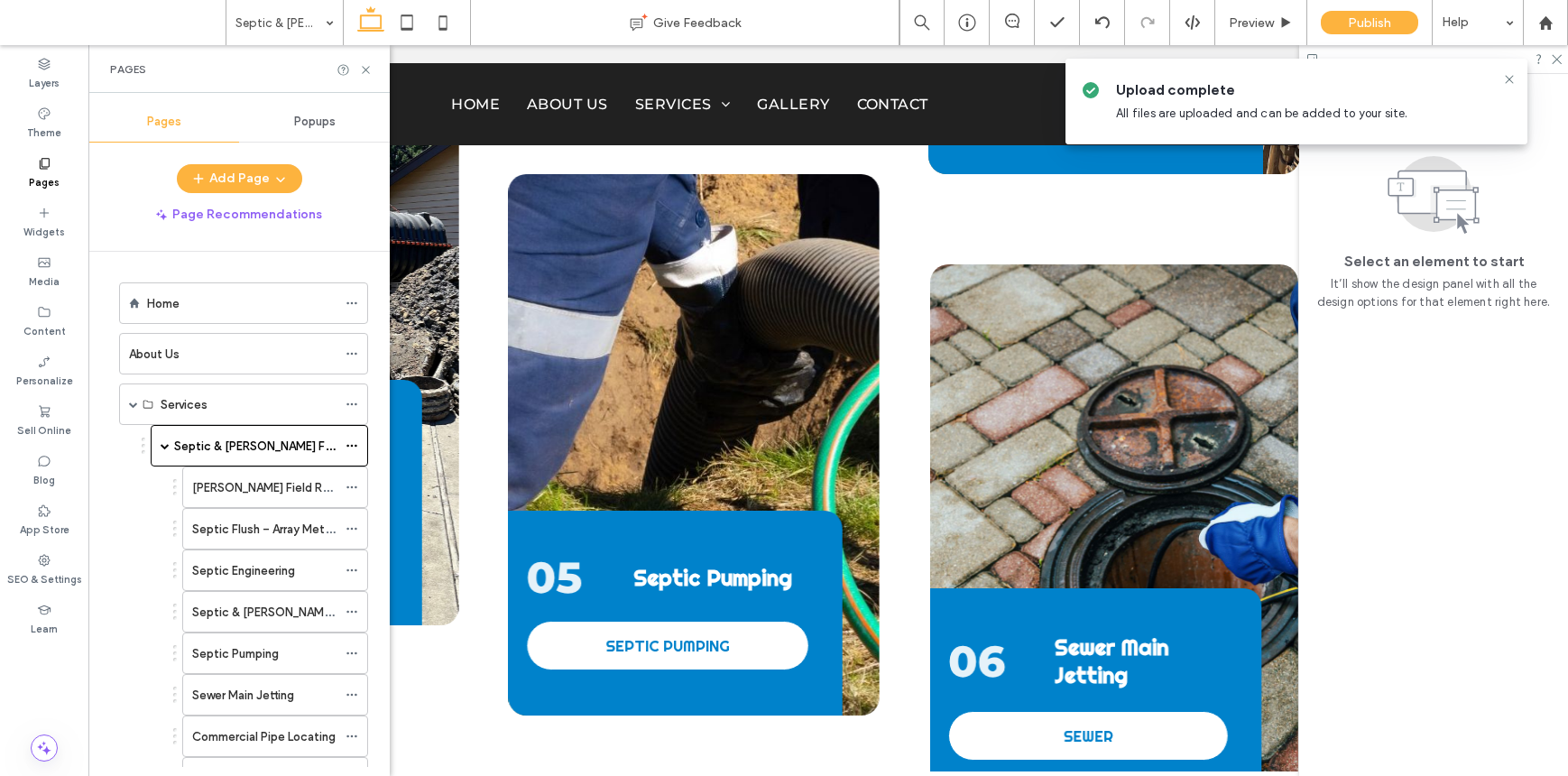
click at [864, 351] on div "05 Septic Pumping SEPTIC PUMPING" at bounding box center [693, 445] width 370 height 541
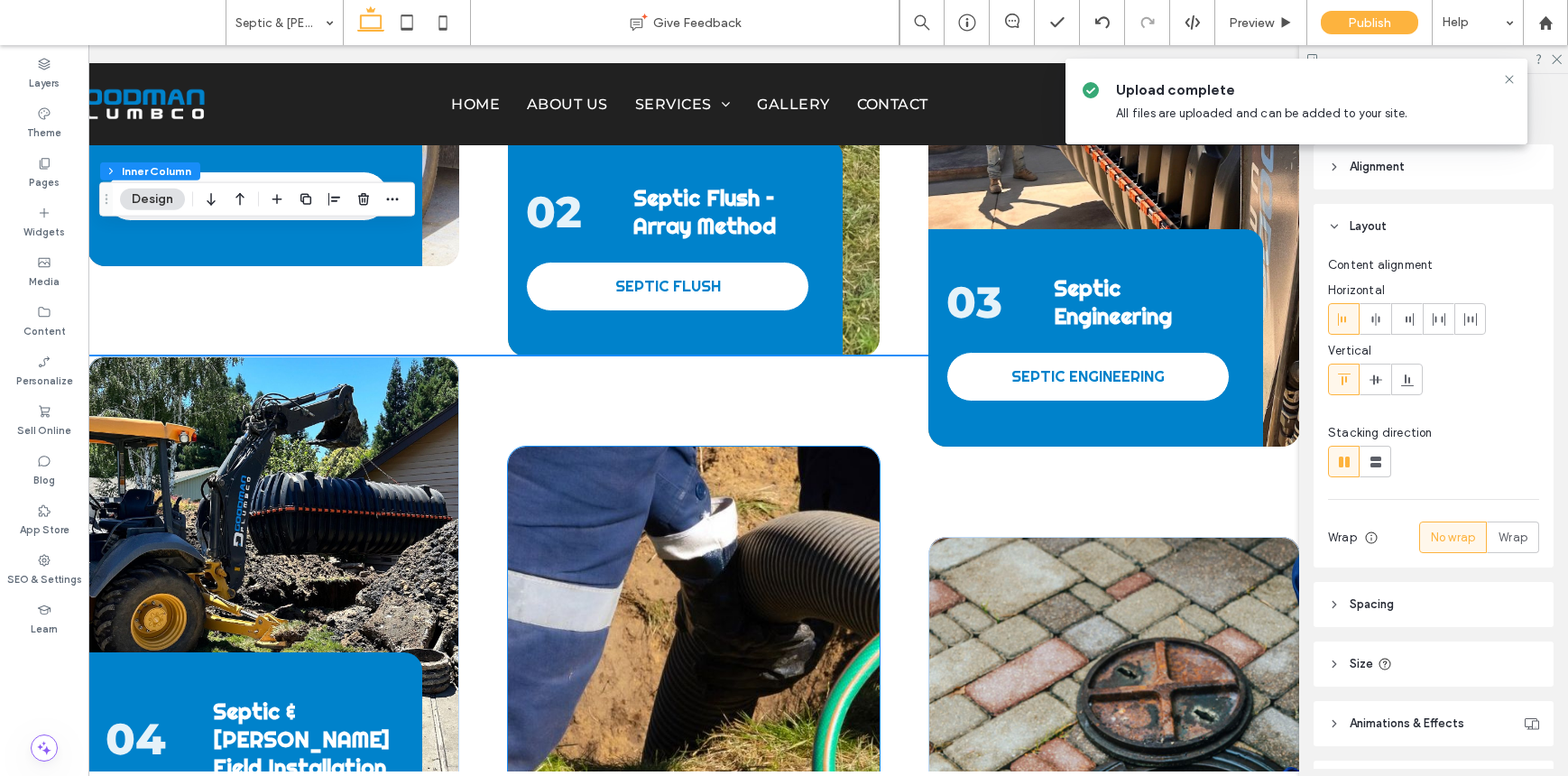
scroll to position [2420, 0]
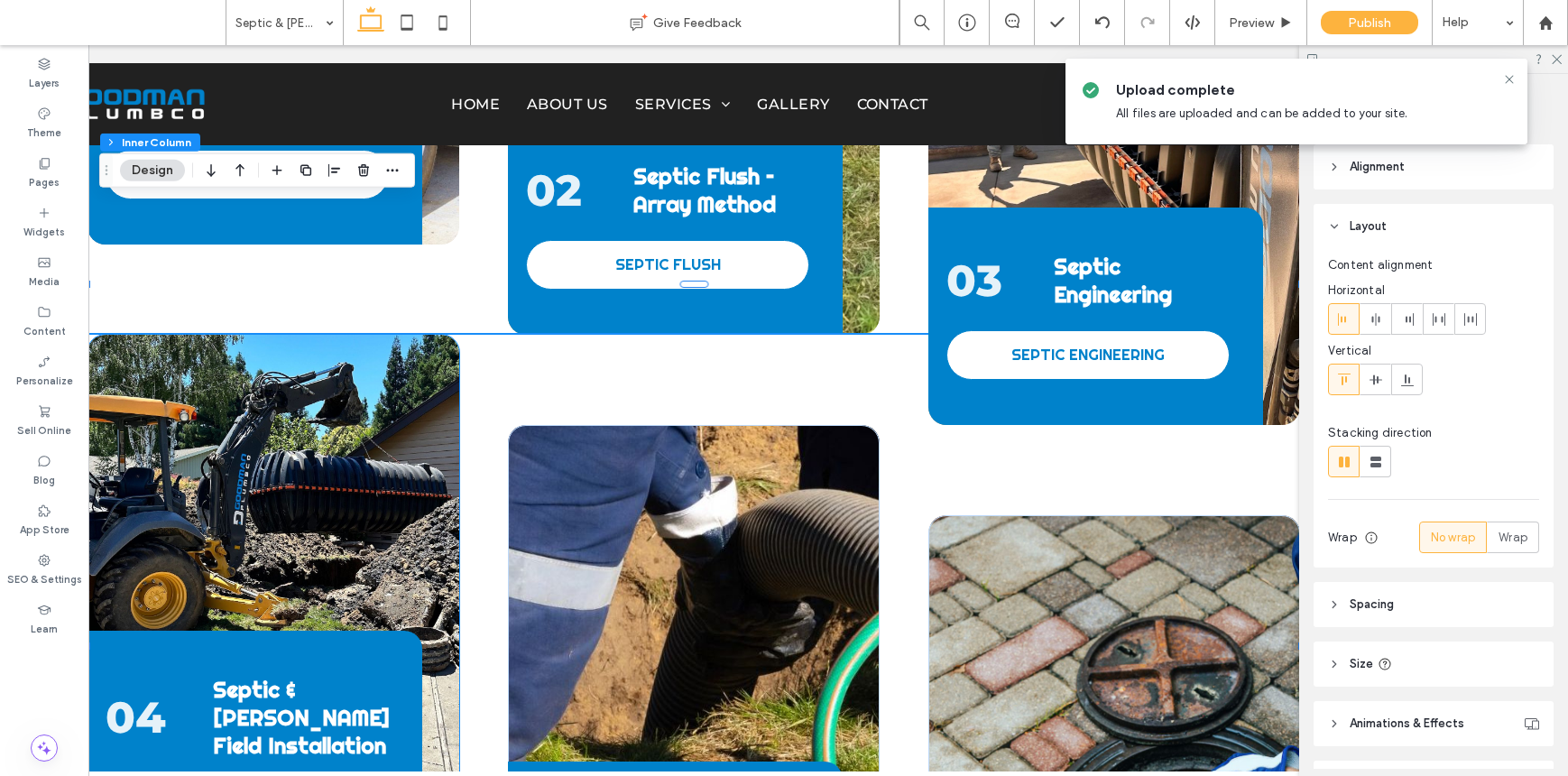
click at [381, 350] on div "04 Septic & Leach Field Installation LEACH FIELD INSTALL" at bounding box center [273, 605] width 371 height 541
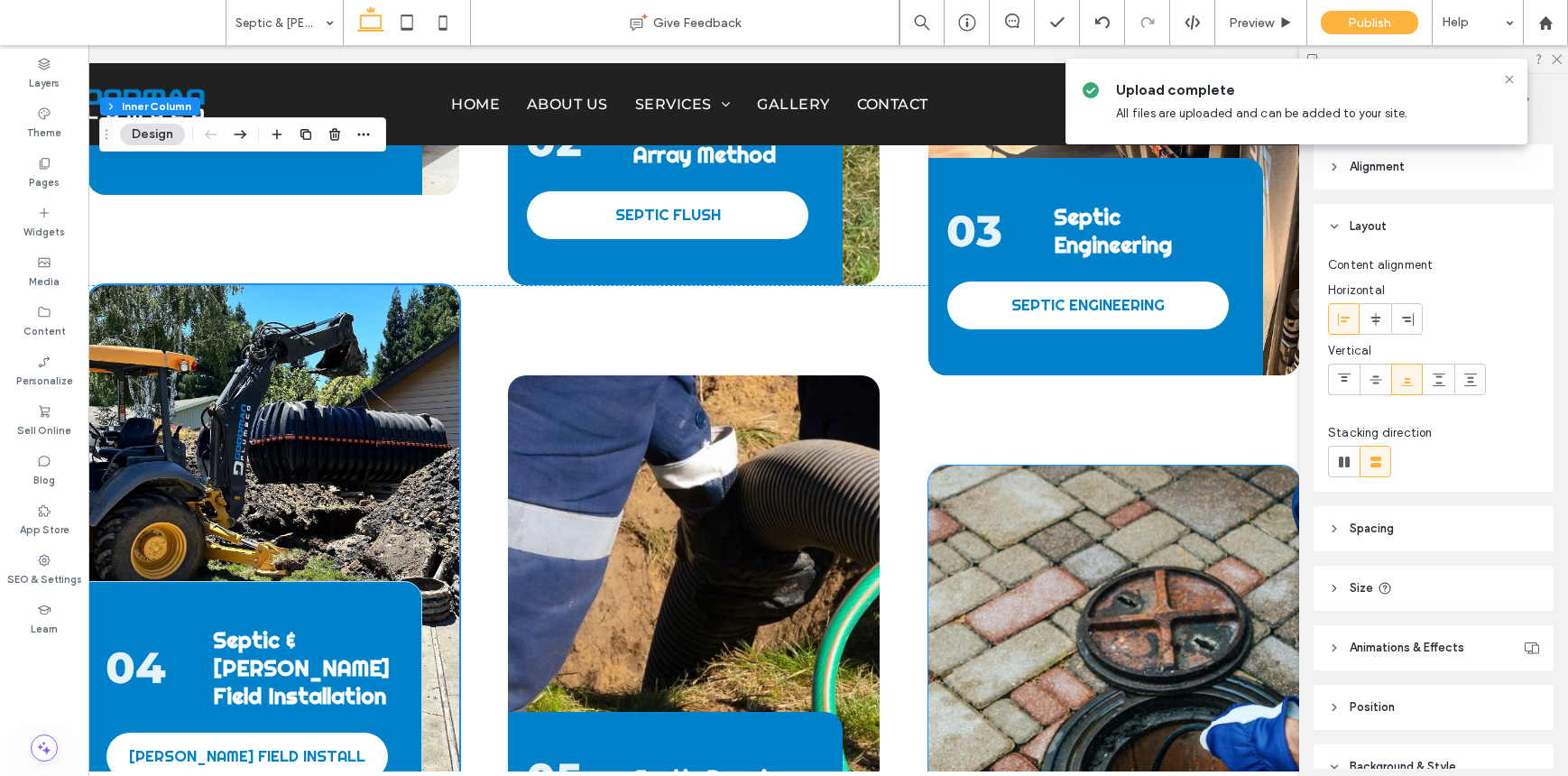
scroll to position [2480, 0]
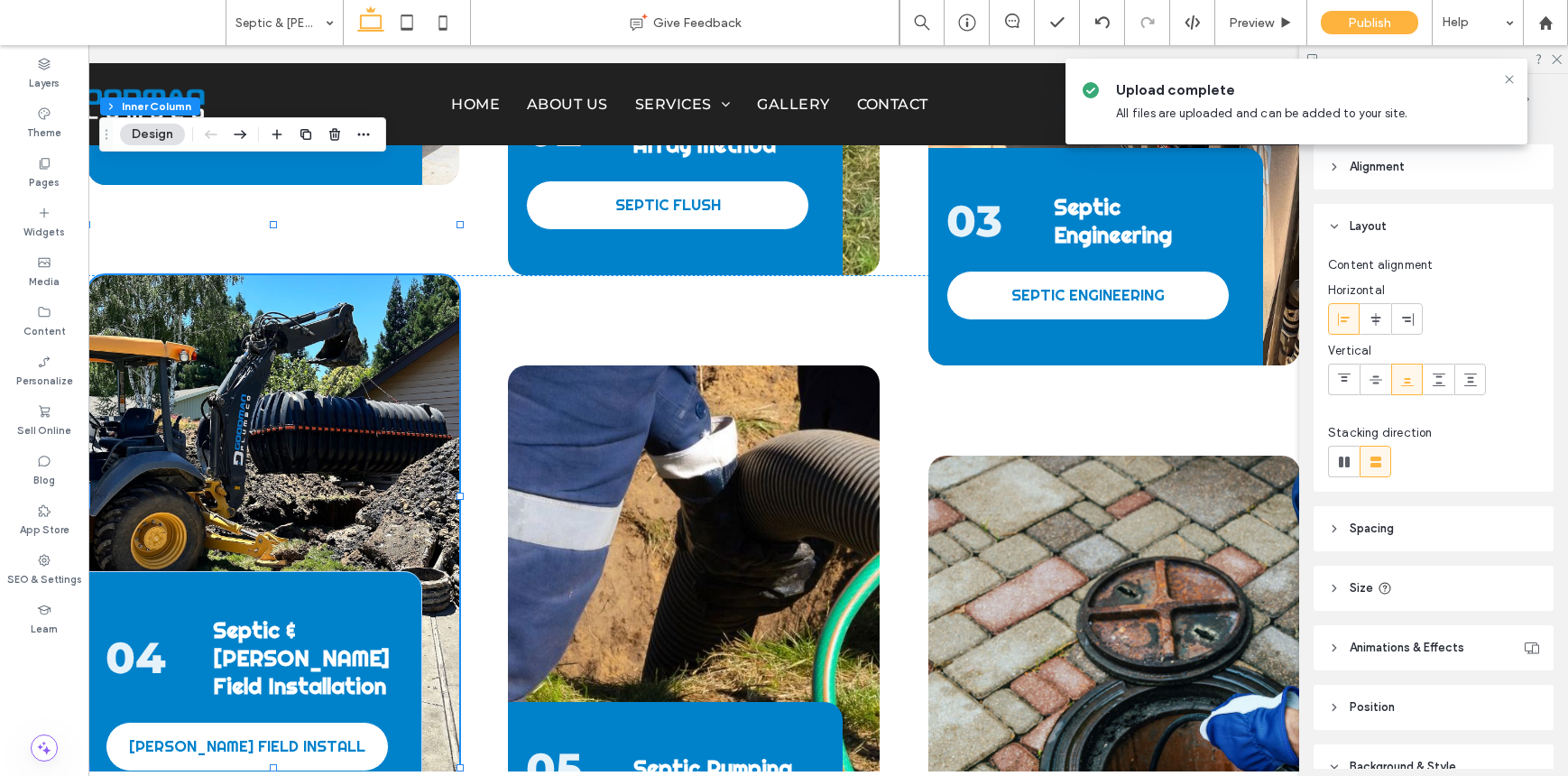
click at [340, 335] on div "04 Septic & Leach Field Installation LEACH FIELD INSTALL" at bounding box center [273, 546] width 371 height 541
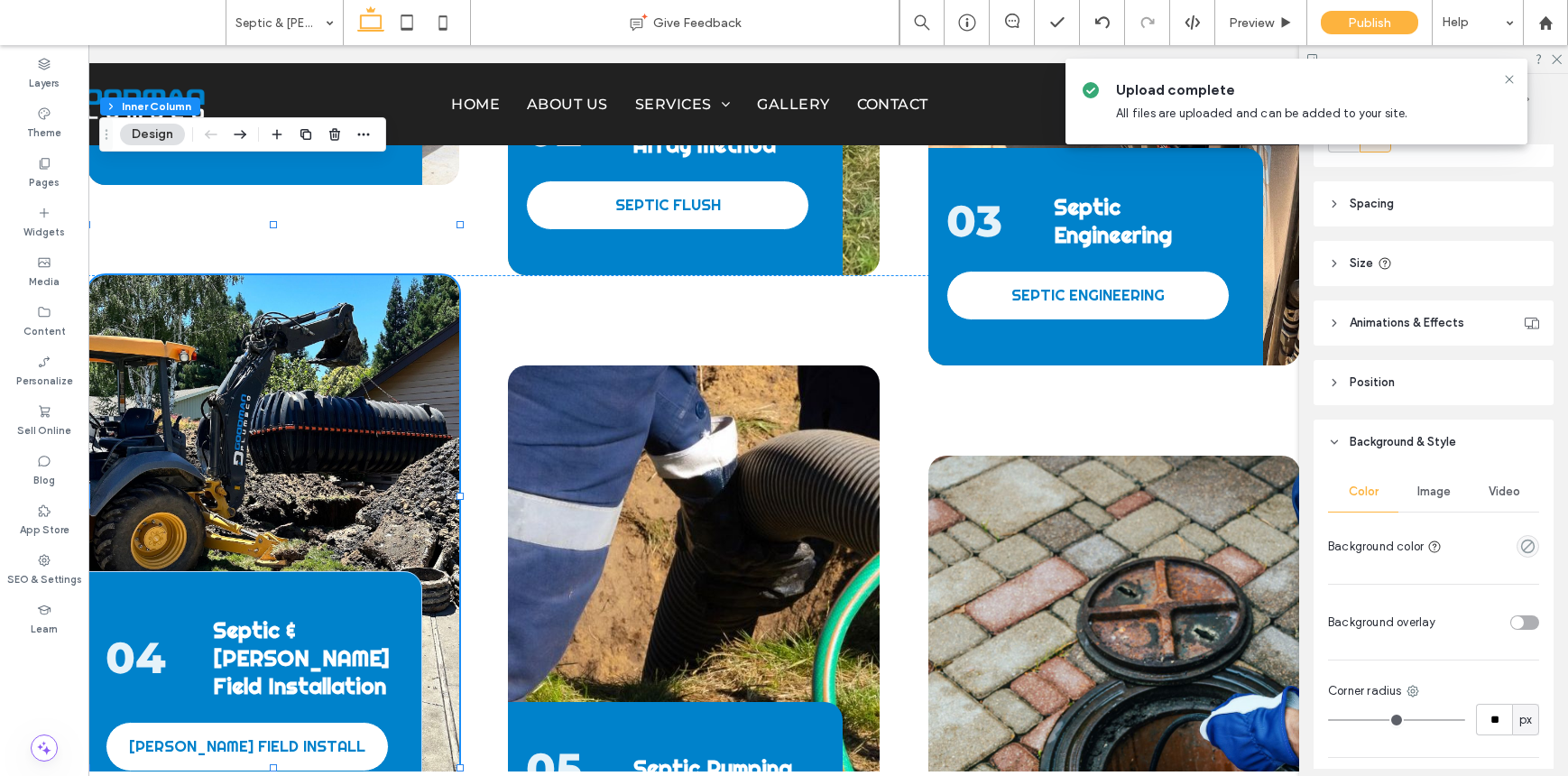
scroll to position [334, 0]
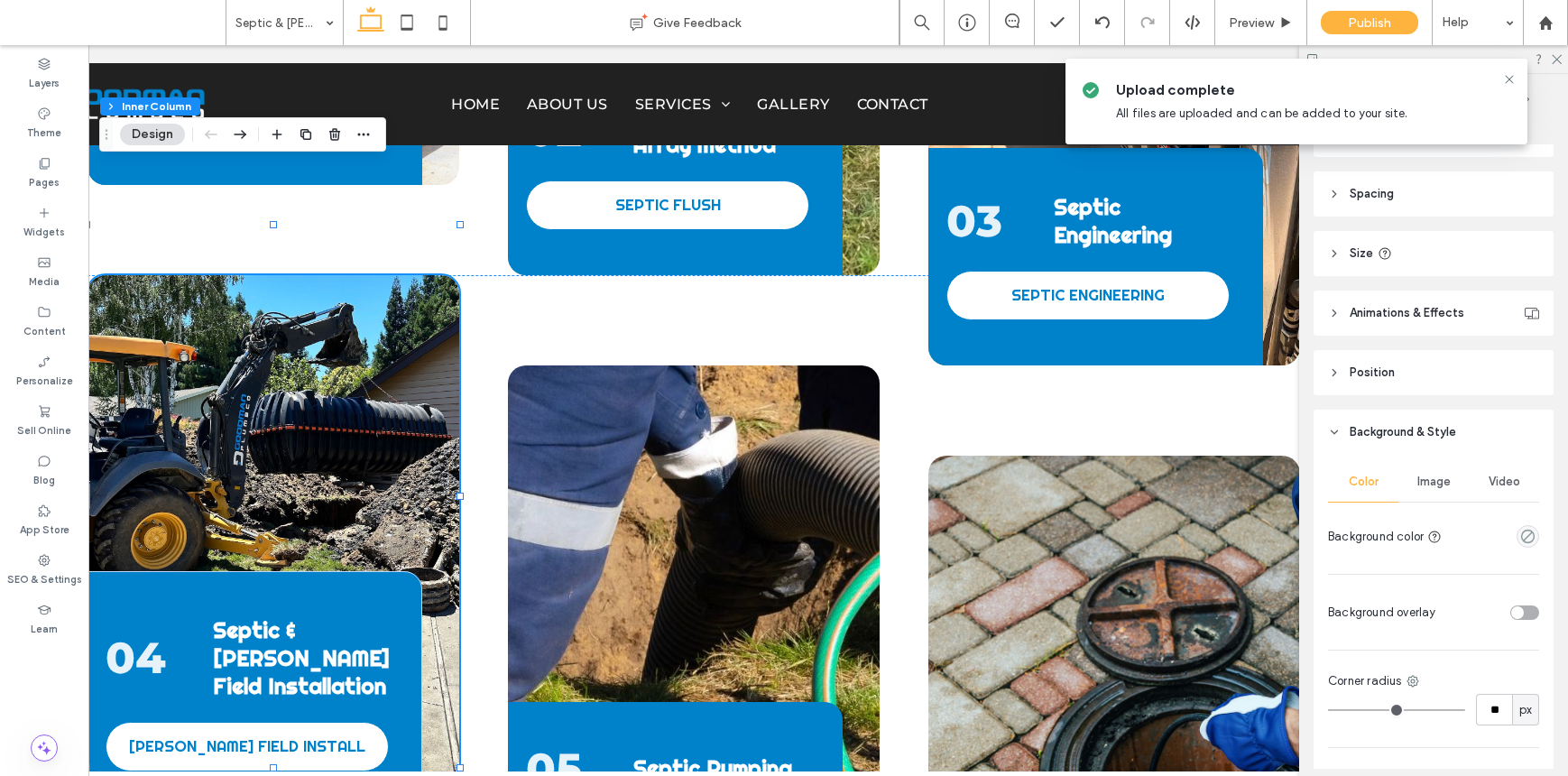
click at [1207, 482] on span "Image" at bounding box center [1434, 482] width 33 height 14
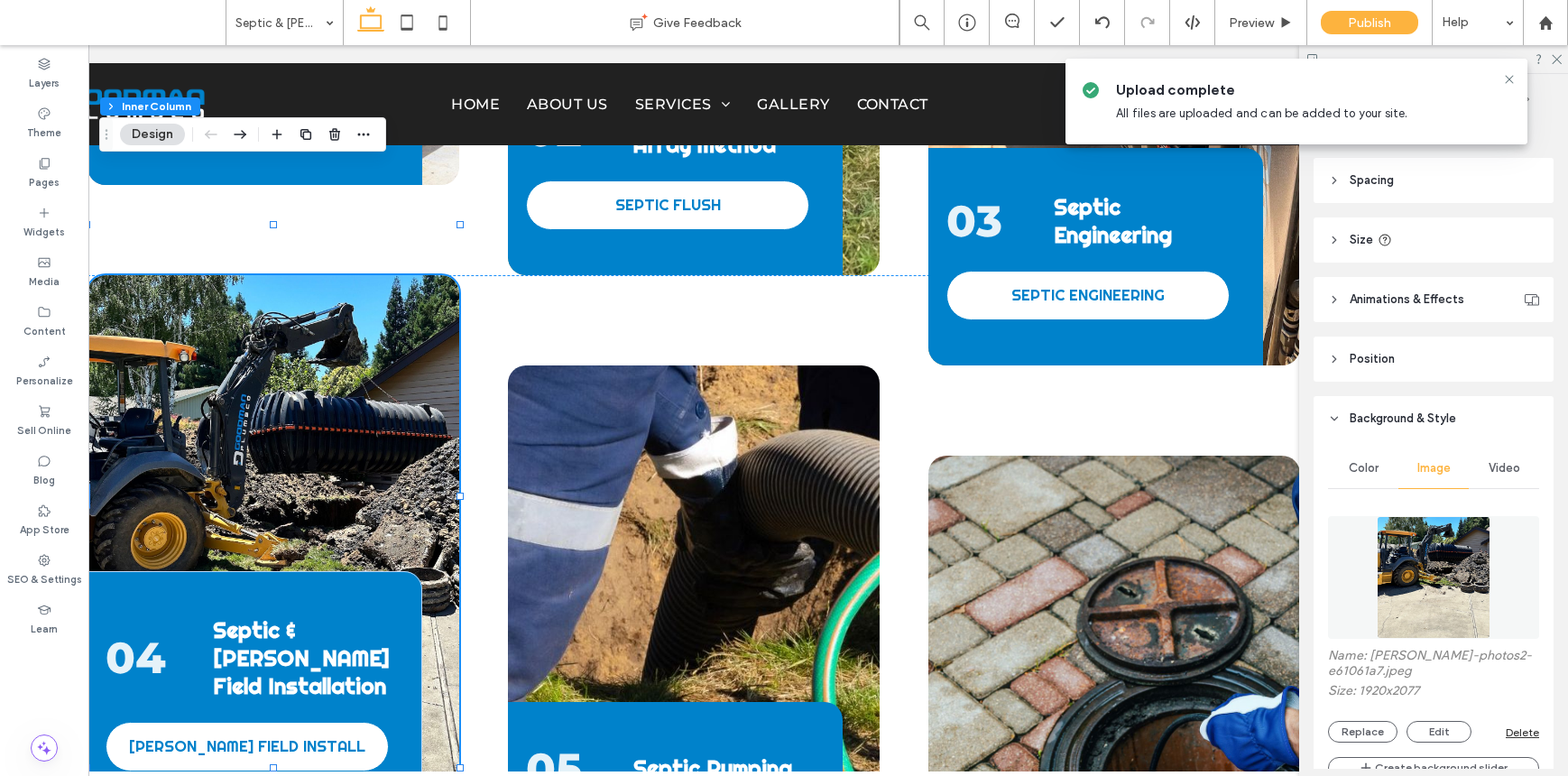
scroll to position [414, 0]
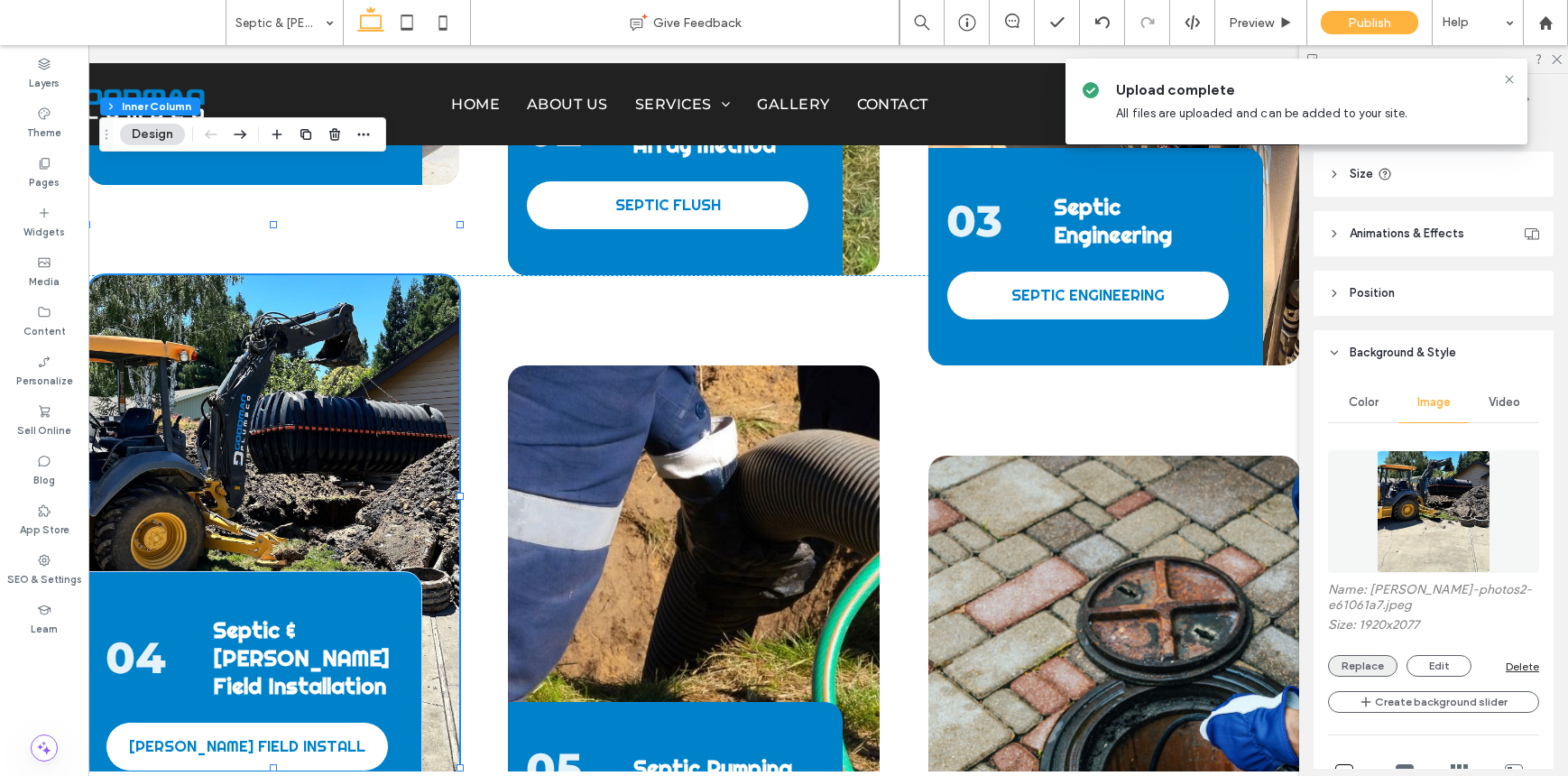
click at [1207, 676] on button "Replace" at bounding box center [1363, 666] width 69 height 22
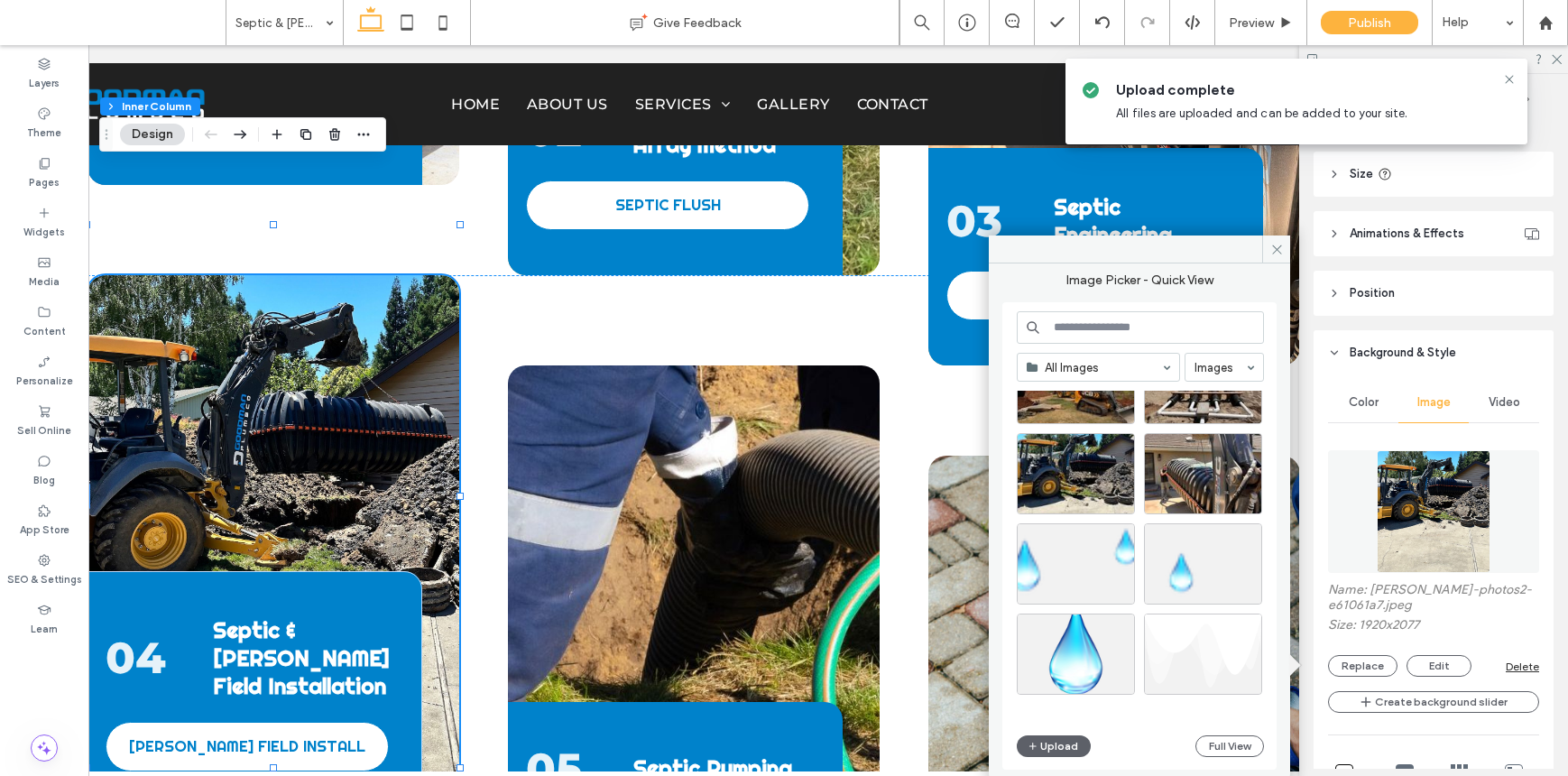
scroll to position [3700, 0]
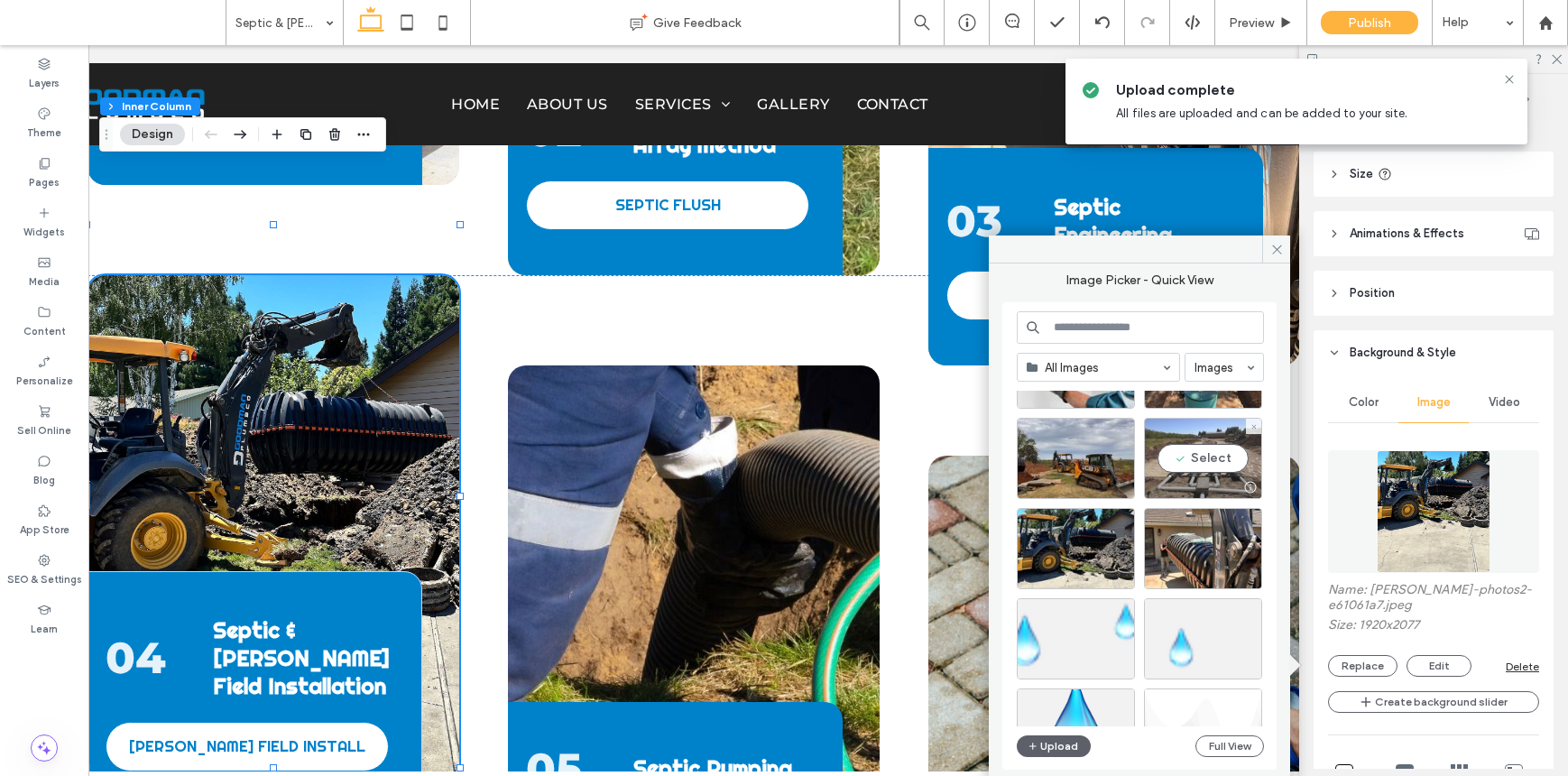
click at [1191, 483] on div at bounding box center [1203, 487] width 117 height 22
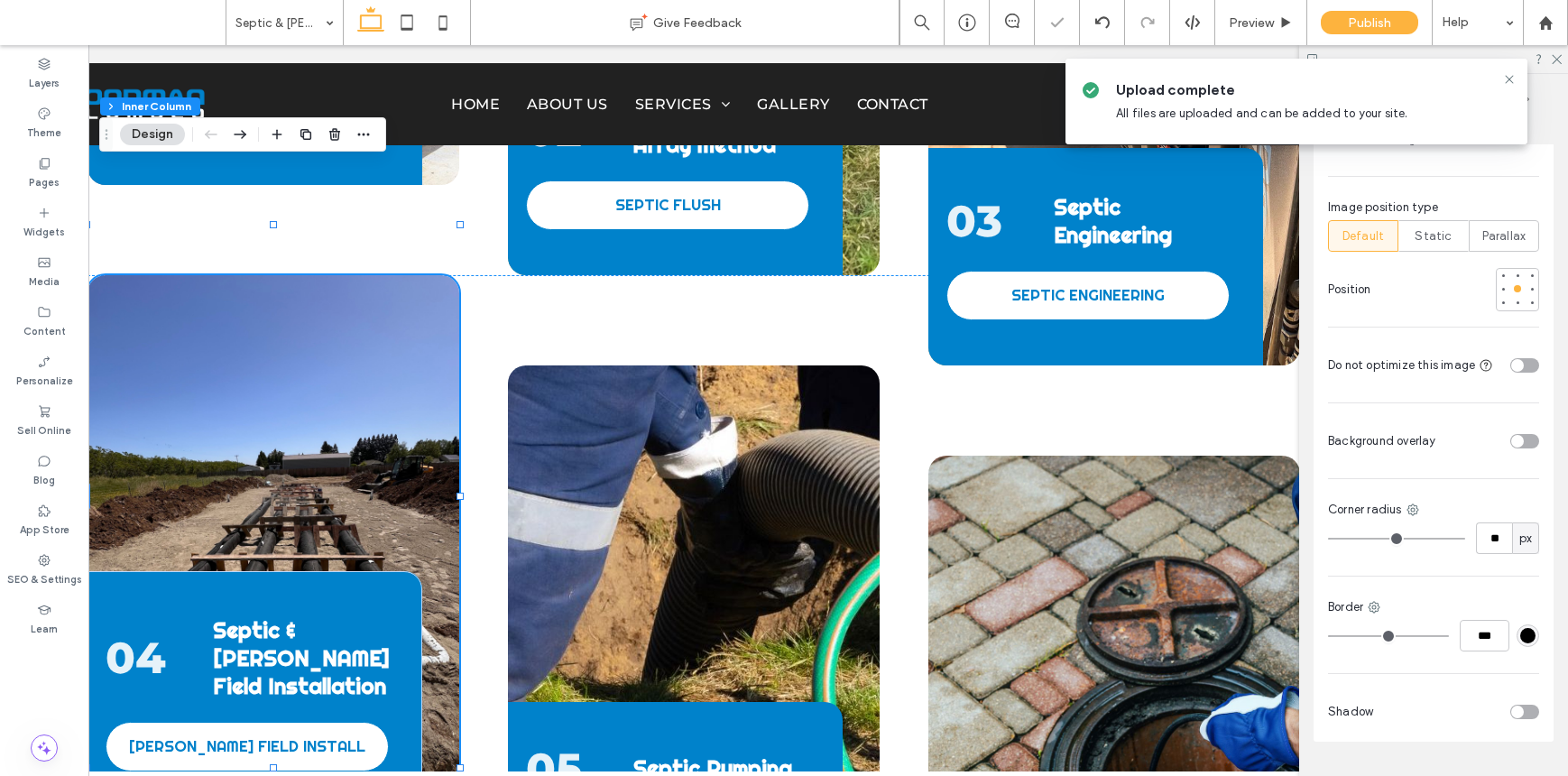
scroll to position [1105, 0]
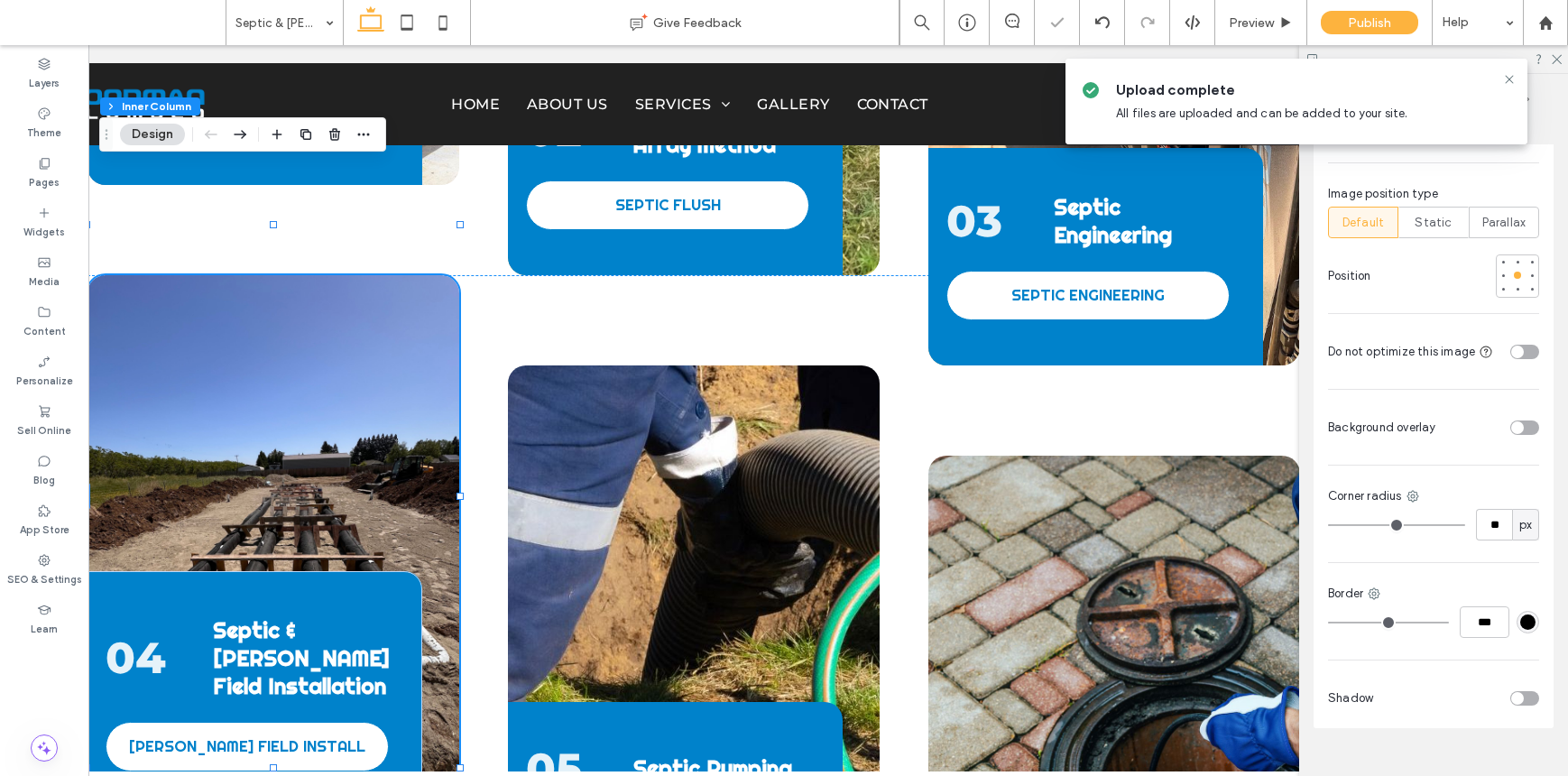
click at [1207, 345] on div "toggle" at bounding box center [1524, 351] width 28 height 14
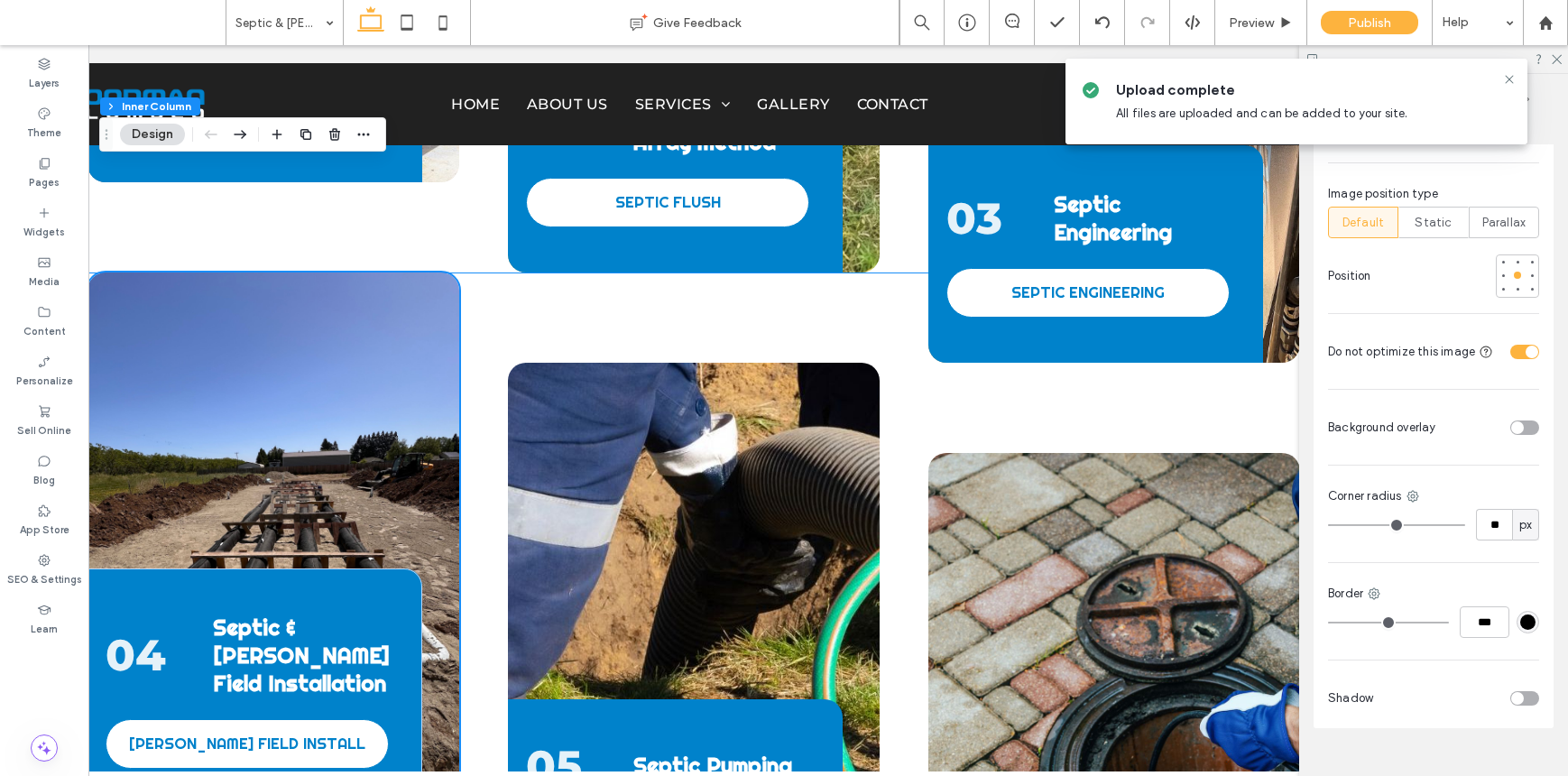
scroll to position [2479, 0]
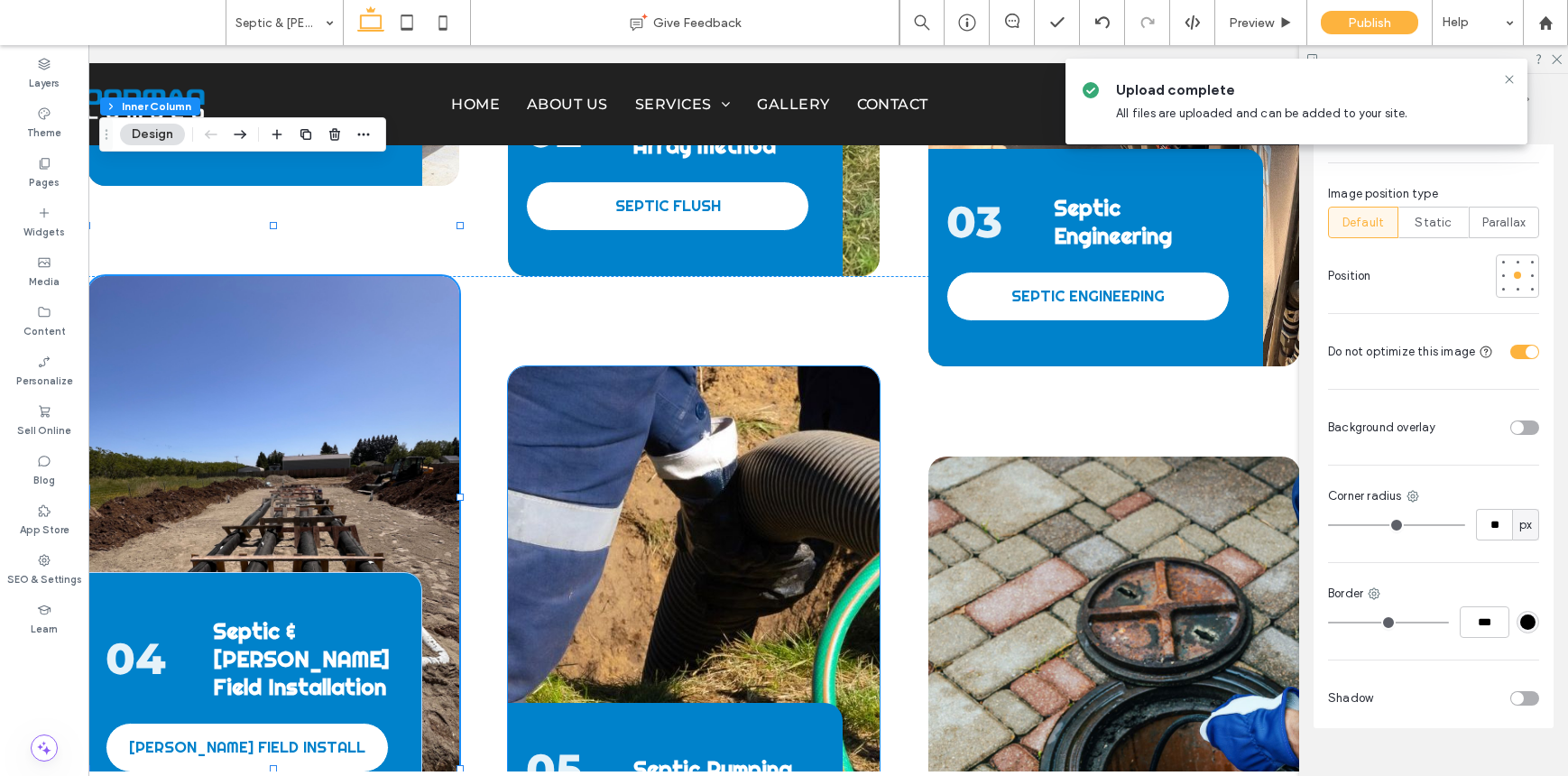
click at [783, 411] on div "05 Septic Pumping SEPTIC PUMPING" at bounding box center [693, 637] width 371 height 541
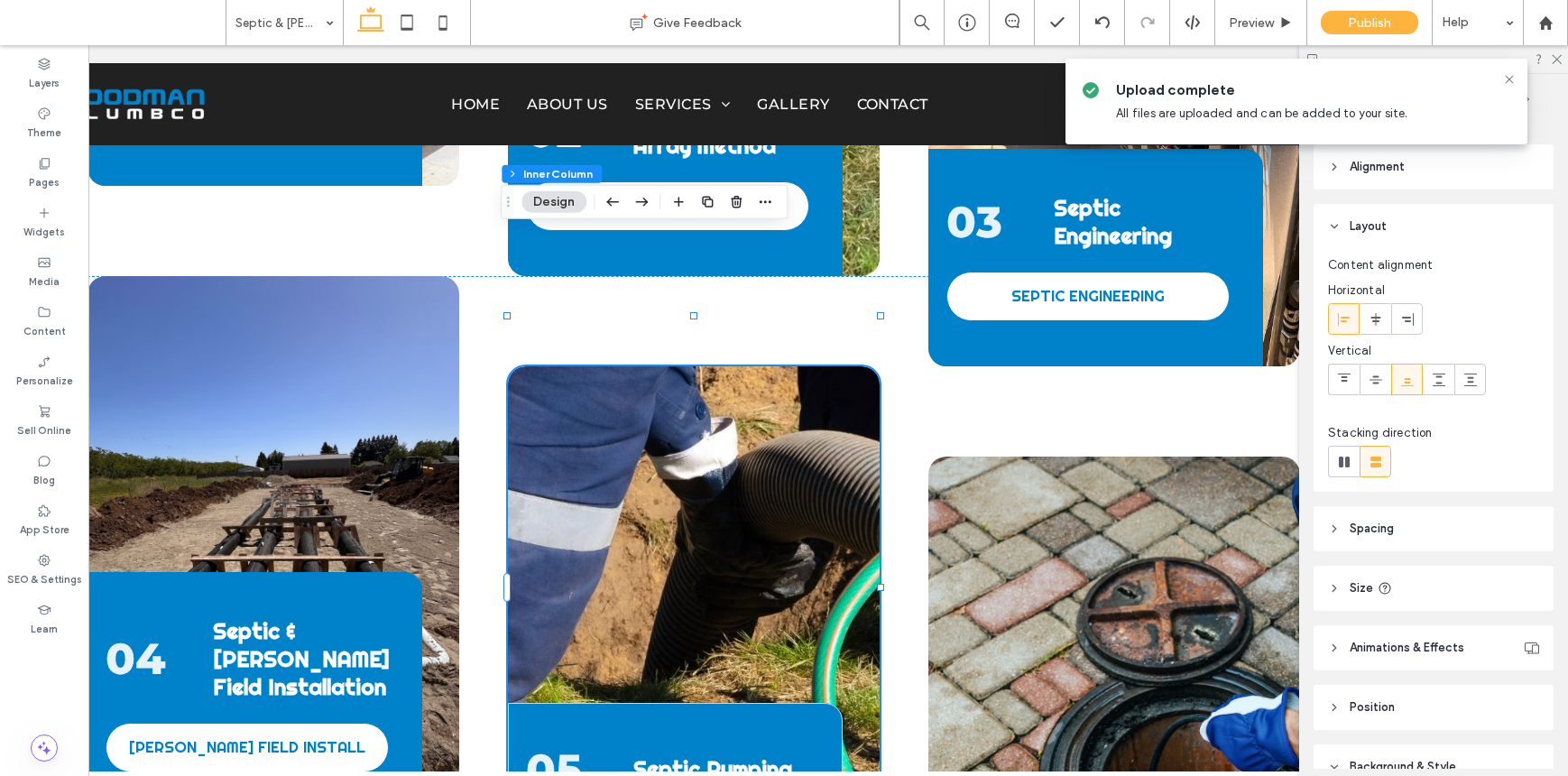
click at [783, 411] on div "05 Septic Pumping SEPTIC PUMPING" at bounding box center [693, 637] width 371 height 541
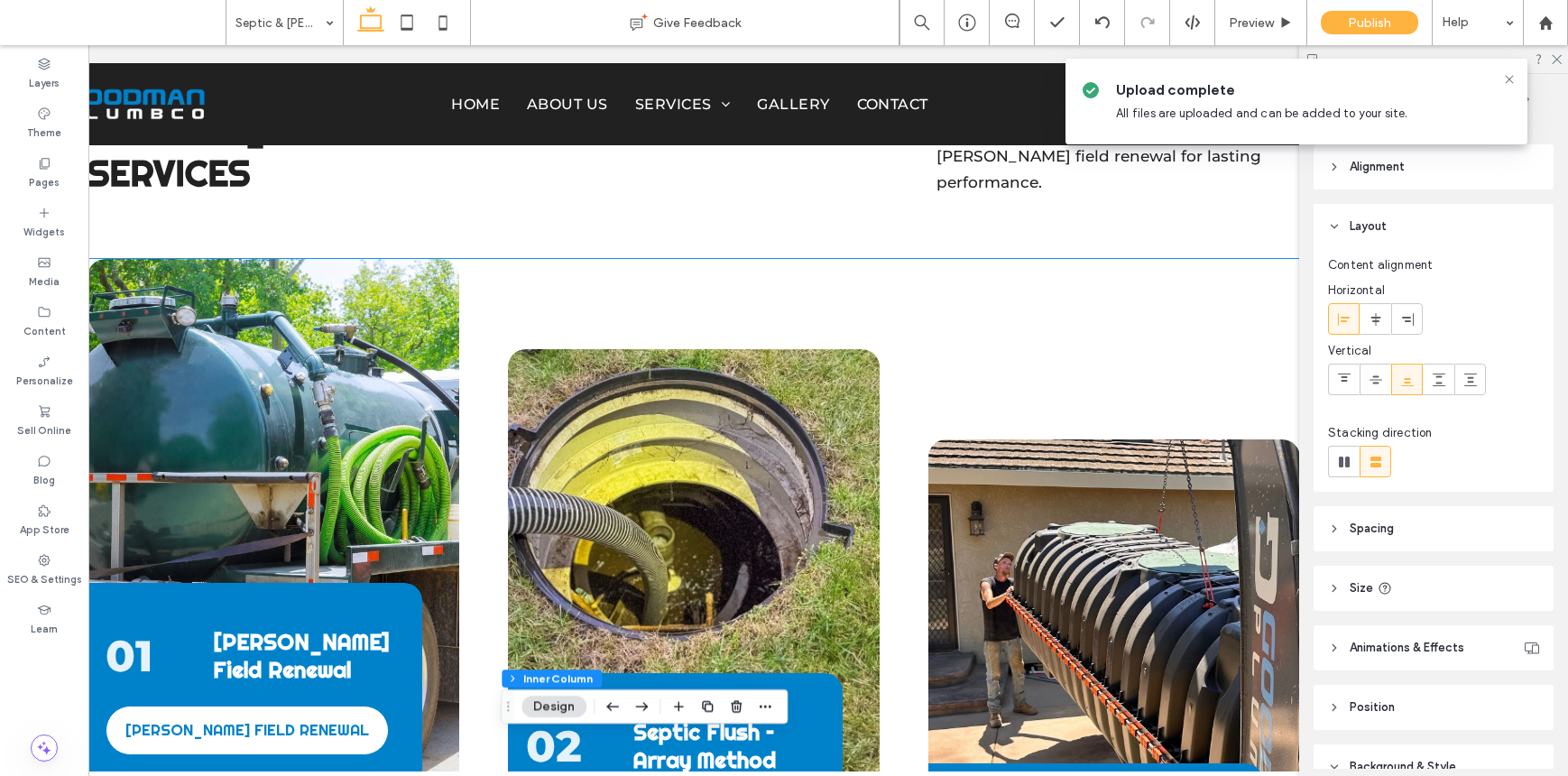
scroll to position [1868, 0]
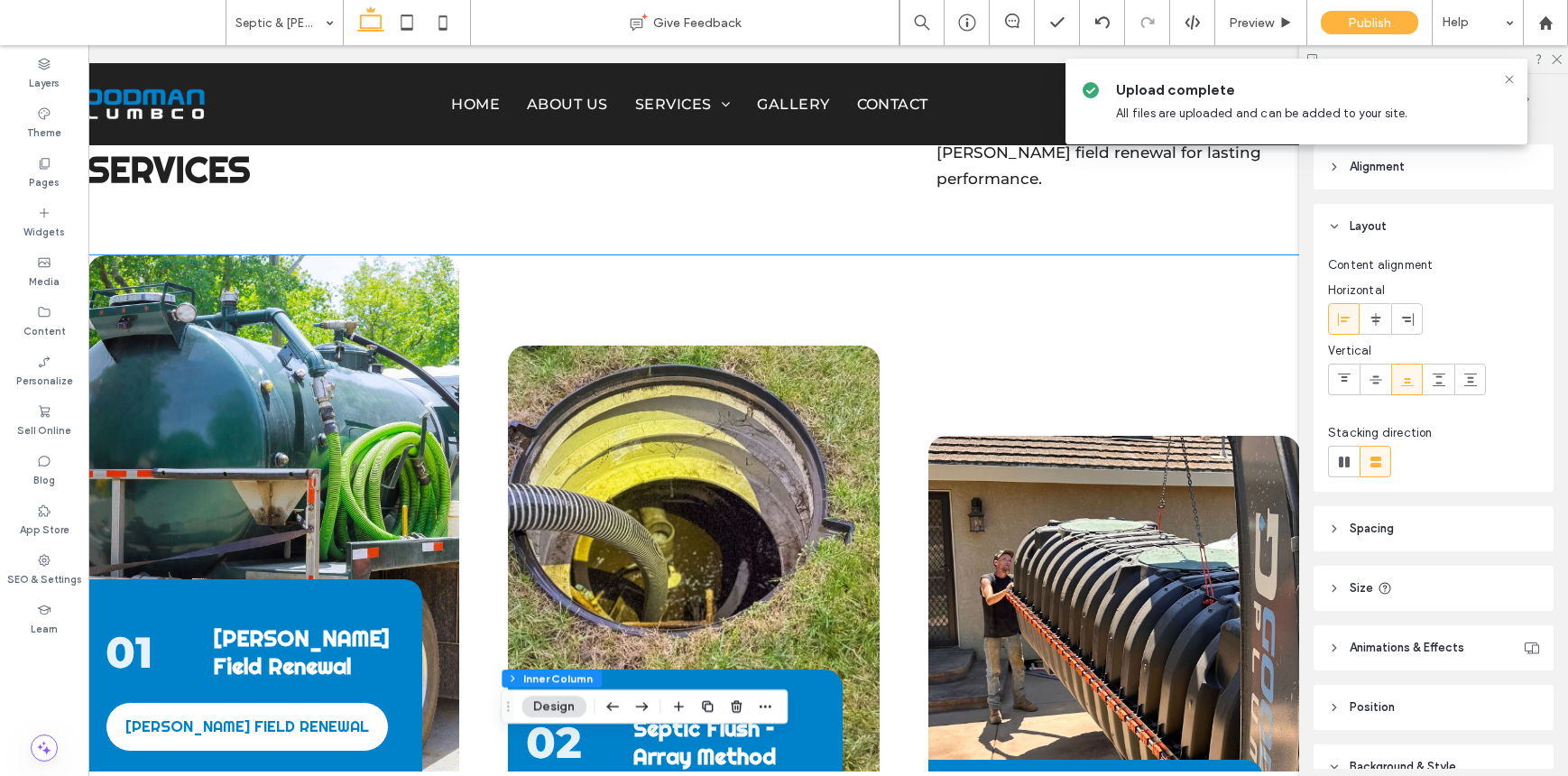
click at [410, 282] on div "01 Leach Field Renewal LEACH FIELD RENEWAL" at bounding box center [273, 526] width 371 height 541
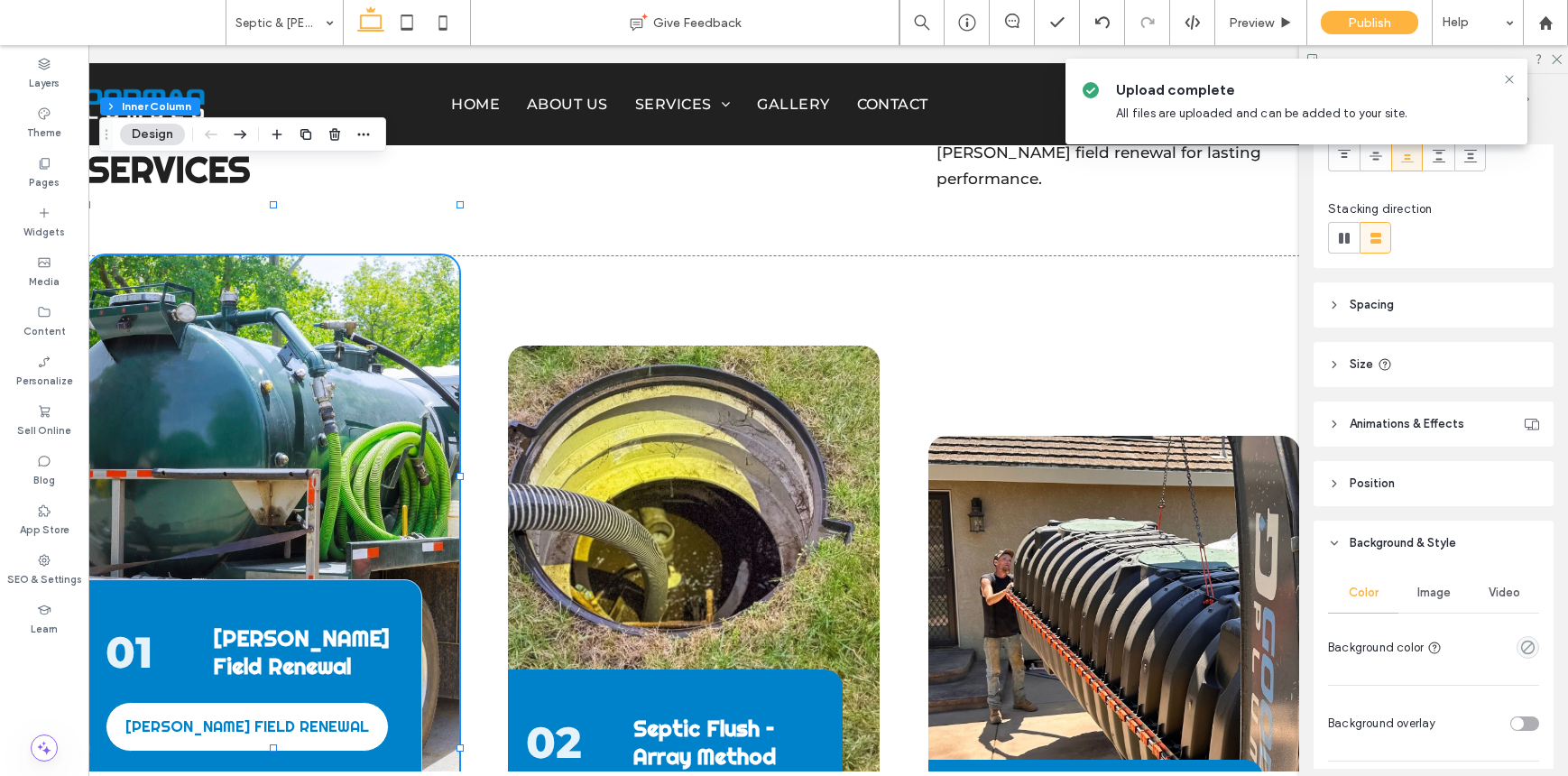
scroll to position [225, 0]
click at [58, 162] on div "Pages" at bounding box center [44, 173] width 88 height 49
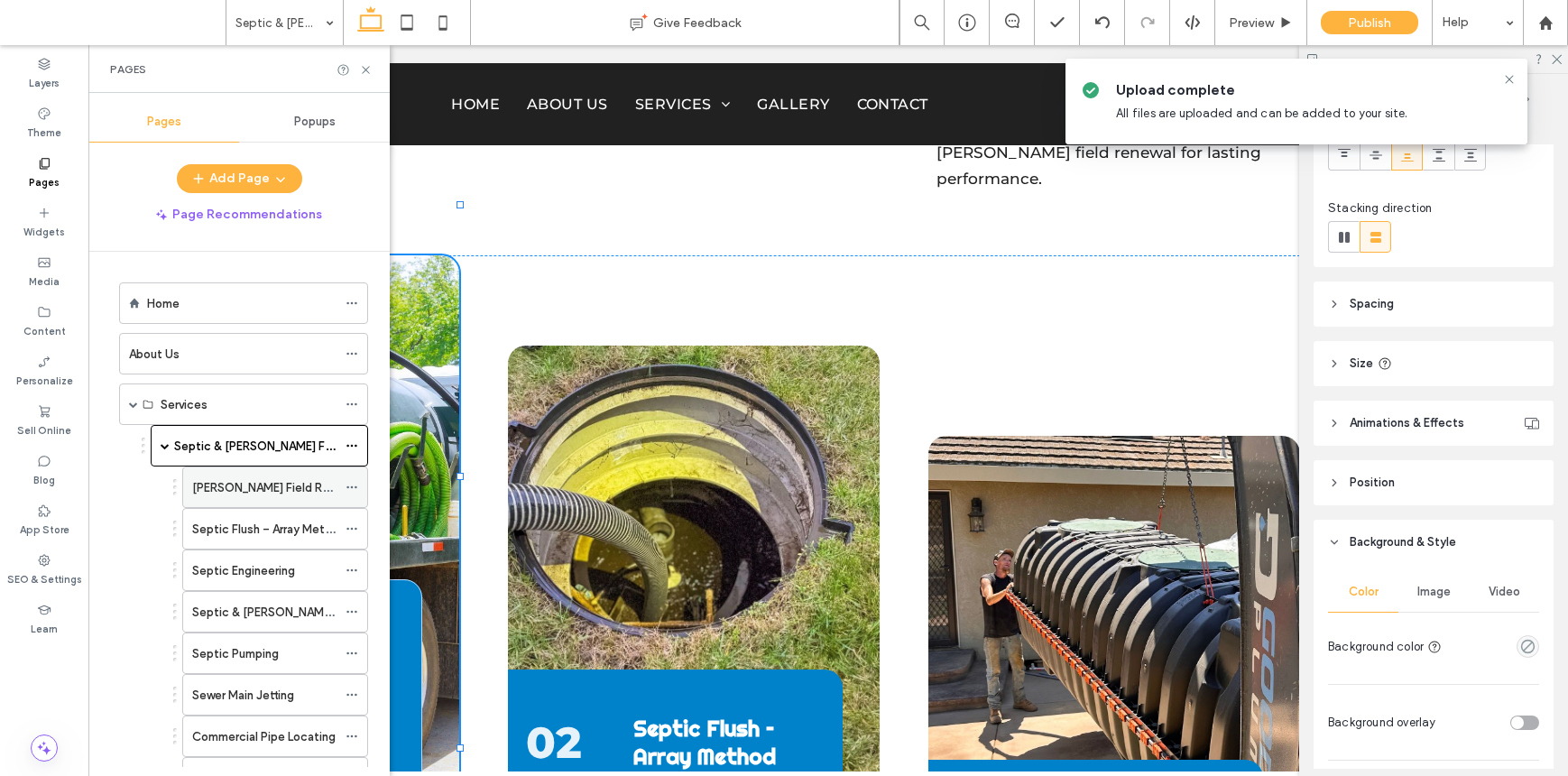
click at [225, 495] on label "Leach Field Renewal" at bounding box center [275, 487] width 168 height 31
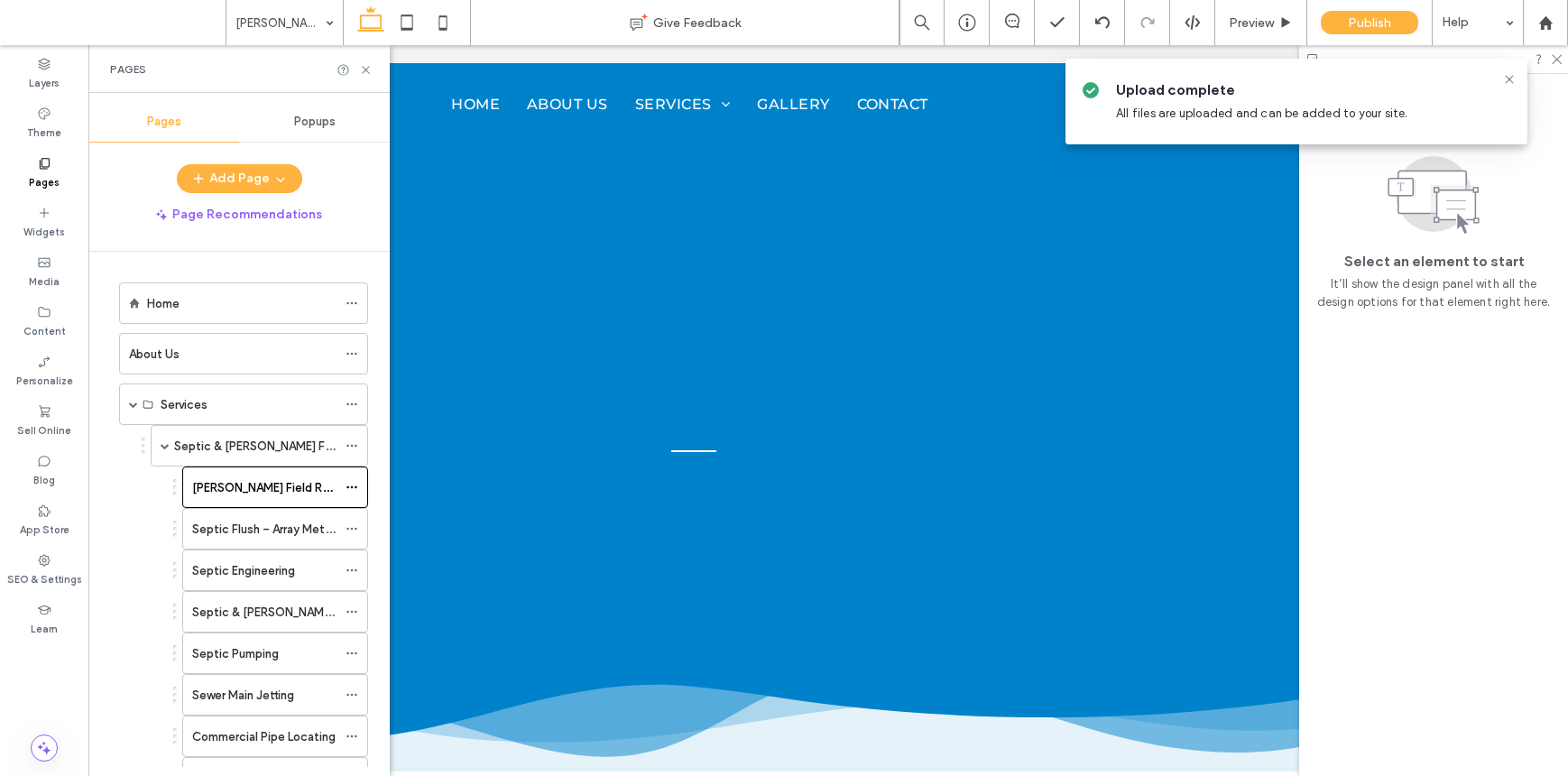
scroll to position [0, 0]
click at [366, 65] on icon at bounding box center [366, 70] width 13 height 13
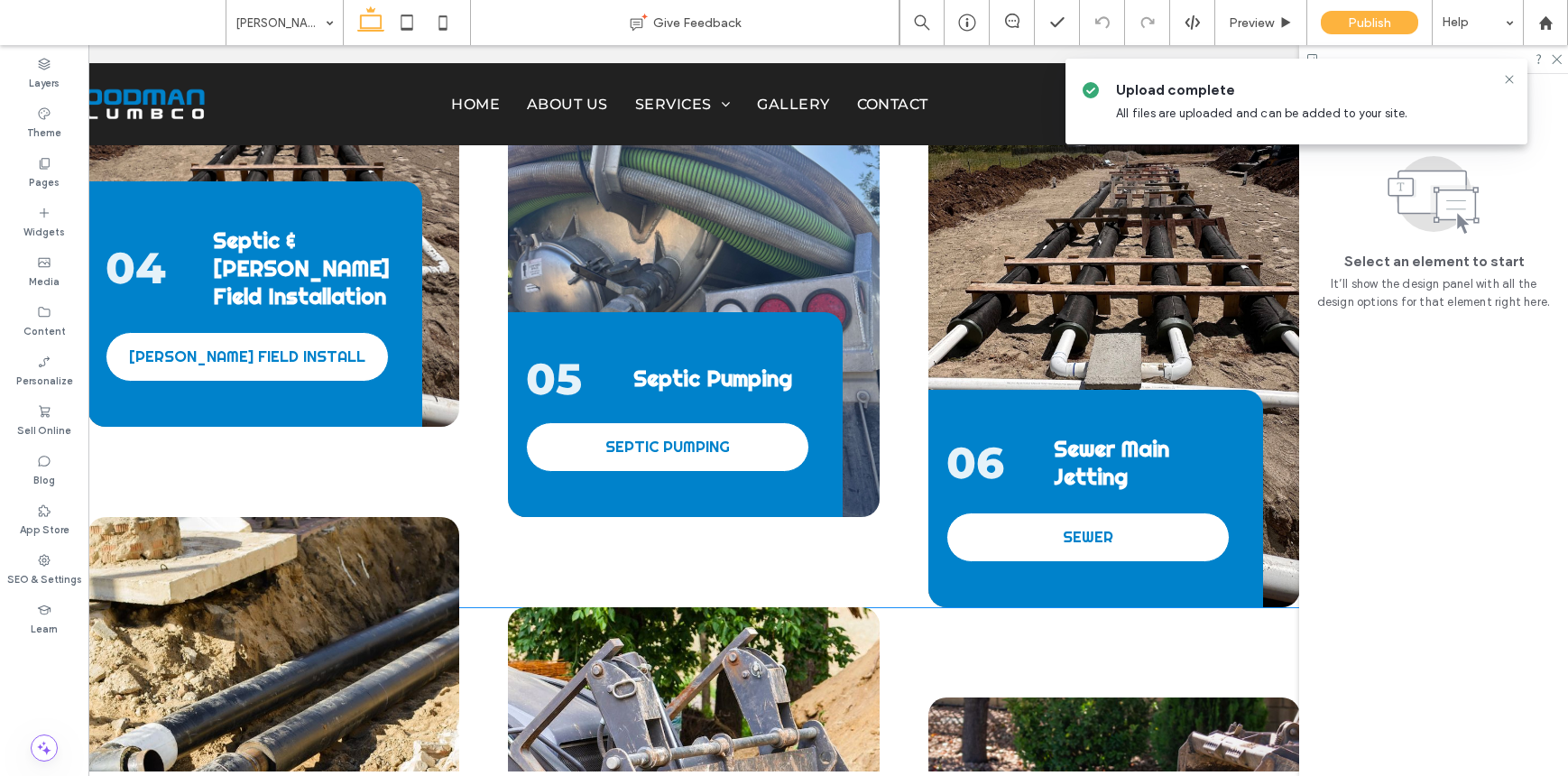
scroll to position [2752, 0]
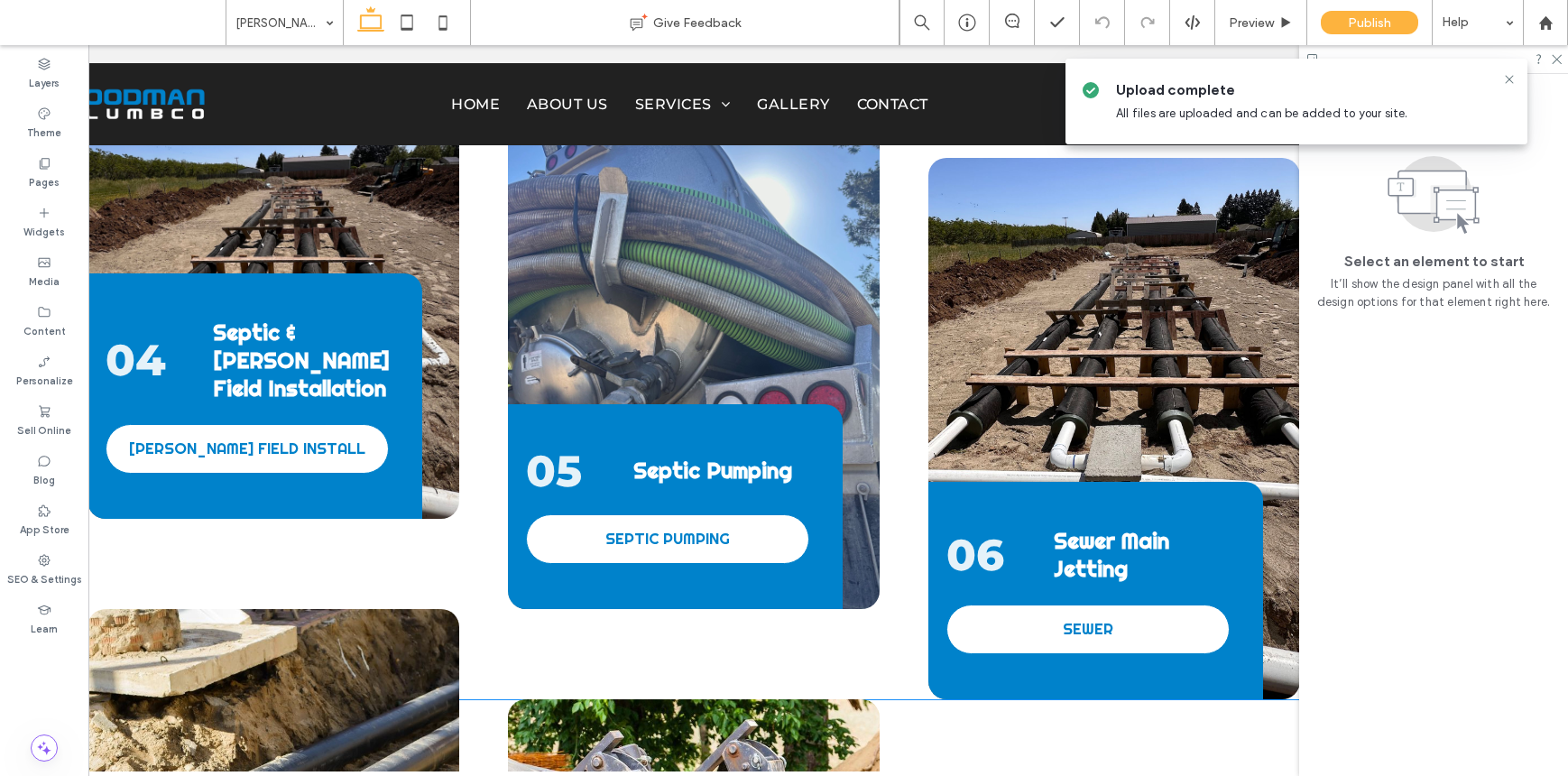
click at [1105, 345] on div "06 Sewer Main Jetting SEWER" at bounding box center [1114, 428] width 371 height 541
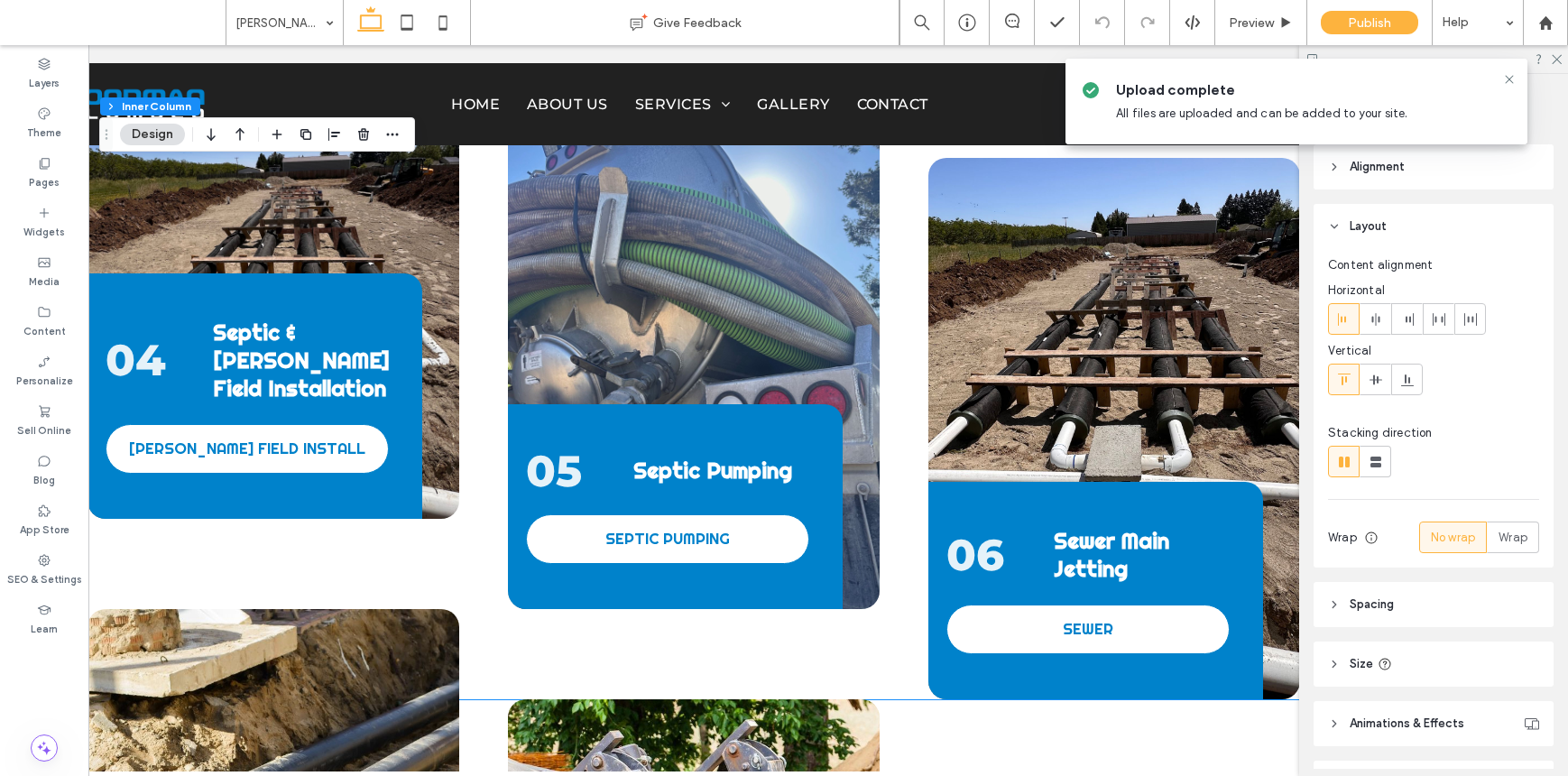
click at [1105, 345] on div "06 Sewer Main Jetting SEWER" at bounding box center [1114, 428] width 371 height 541
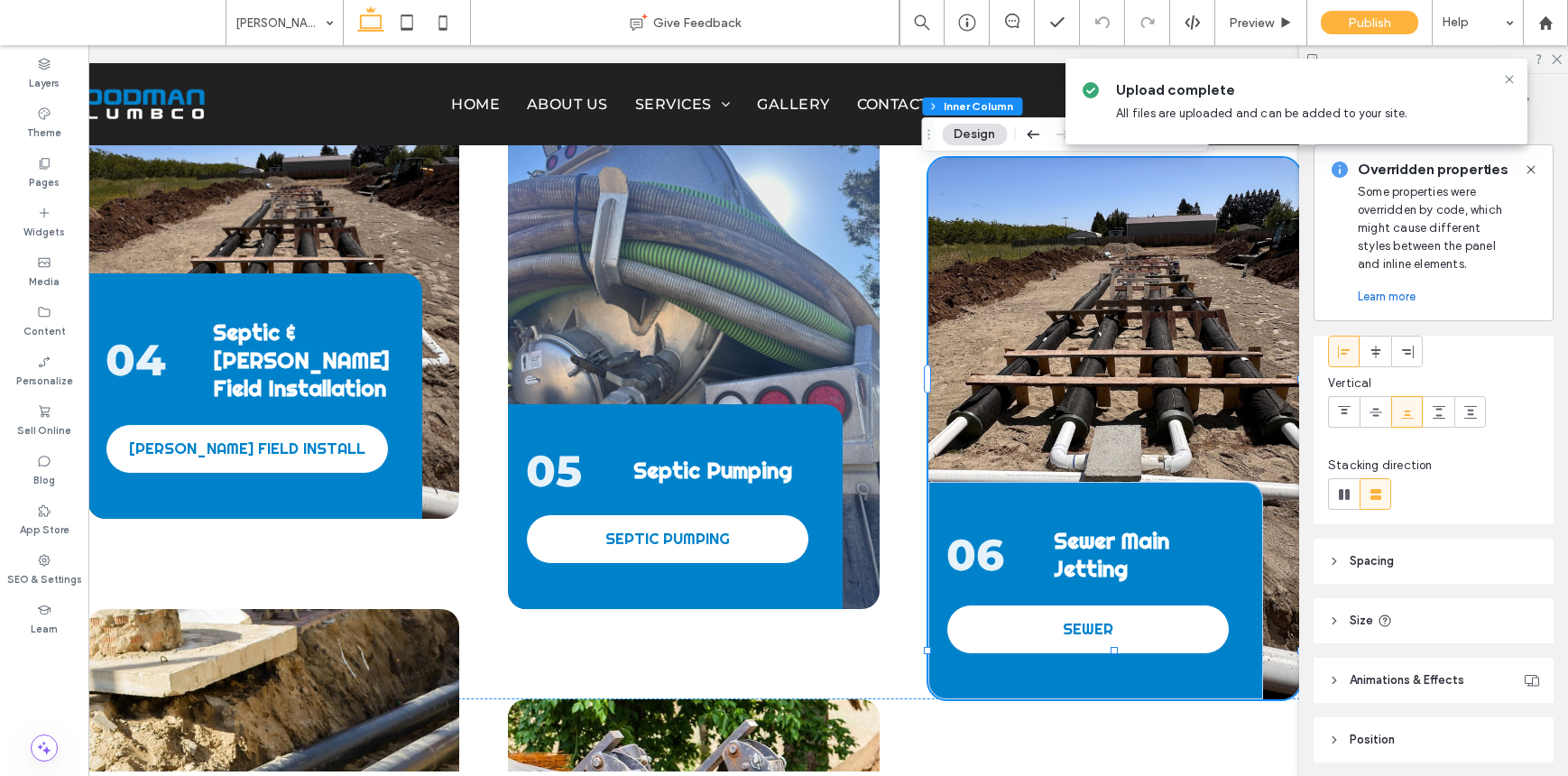
scroll to position [347, 0]
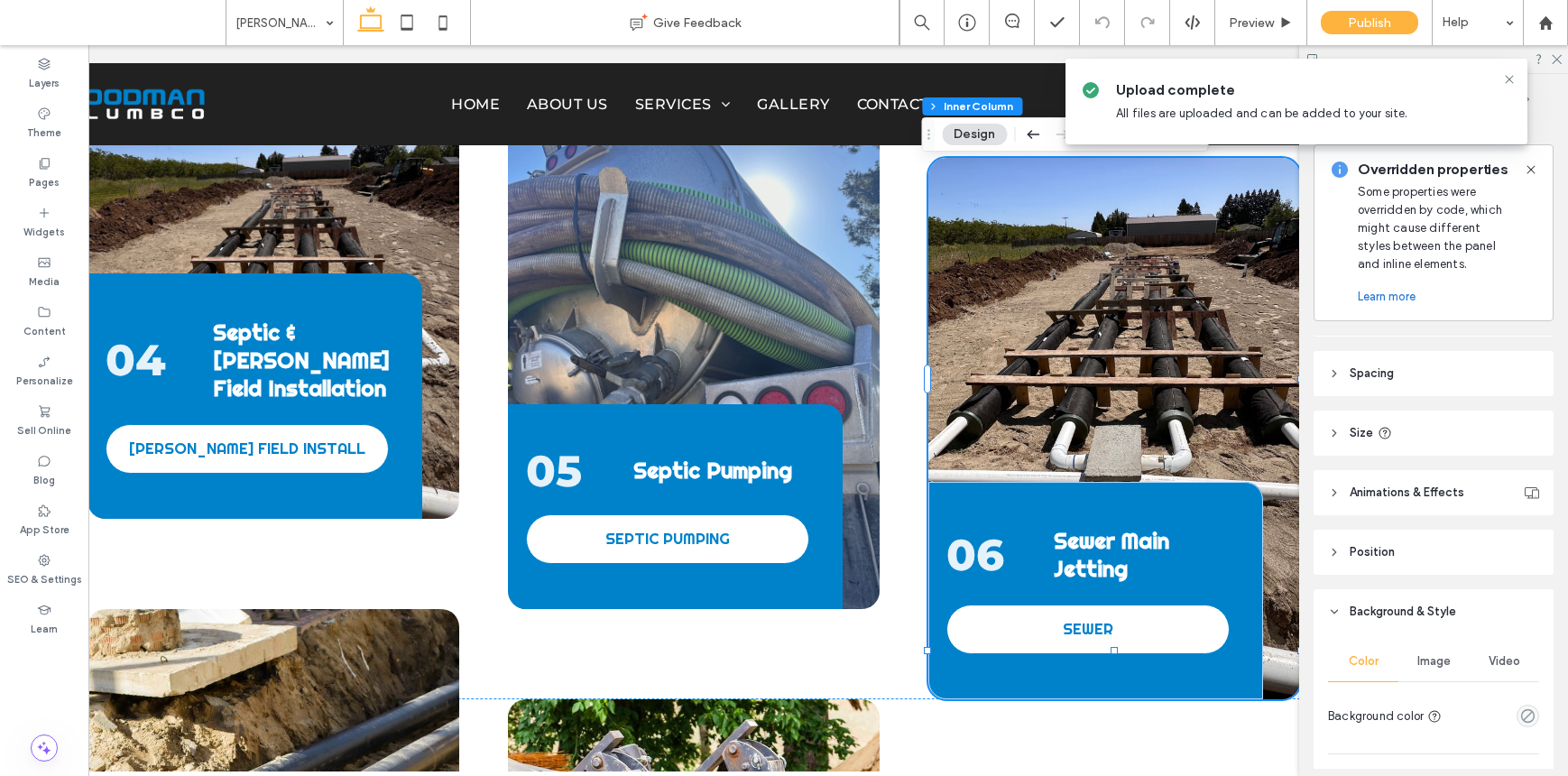
click at [1207, 675] on div "Image" at bounding box center [1434, 662] width 70 height 40
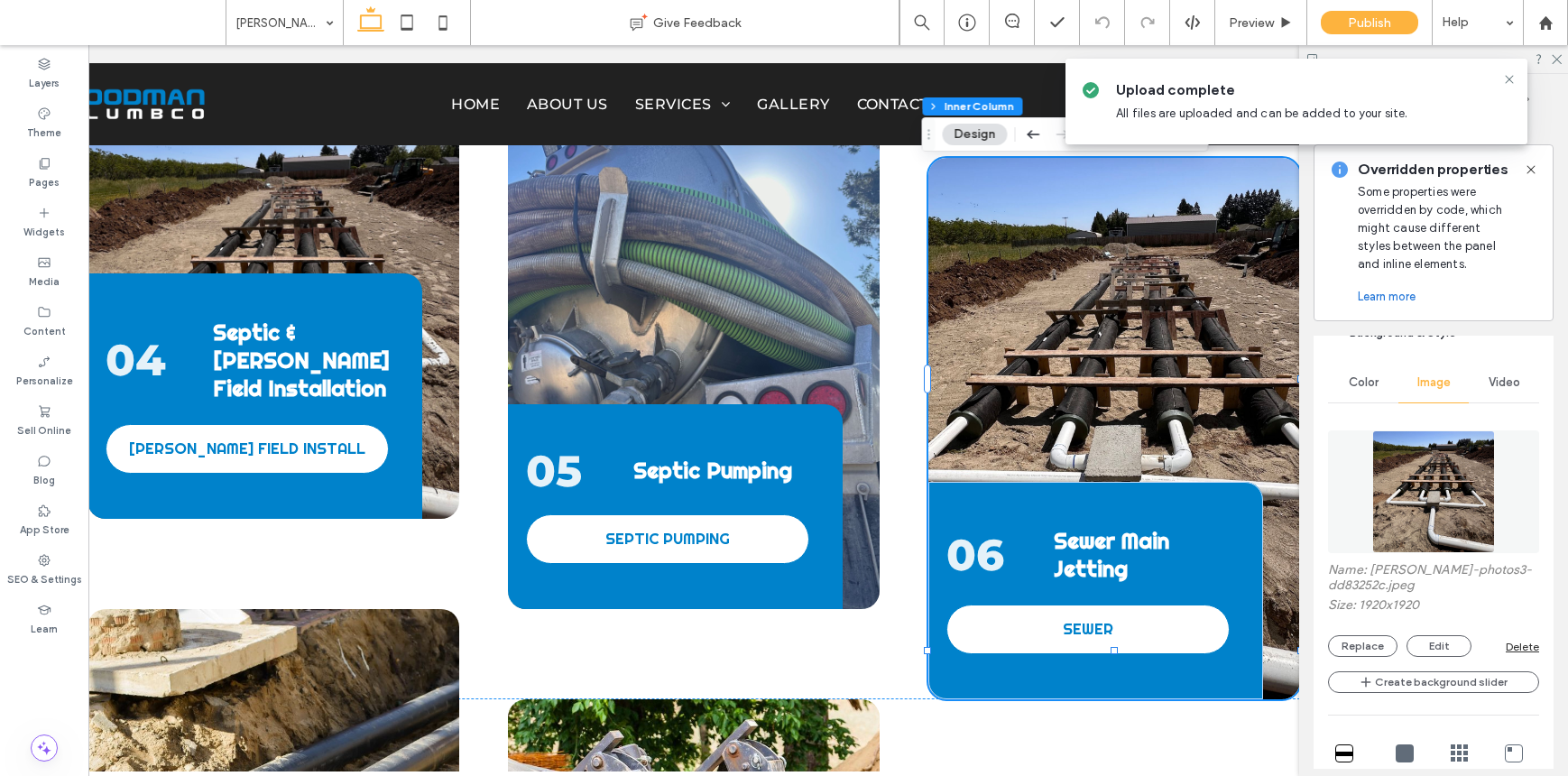
scroll to position [637, 0]
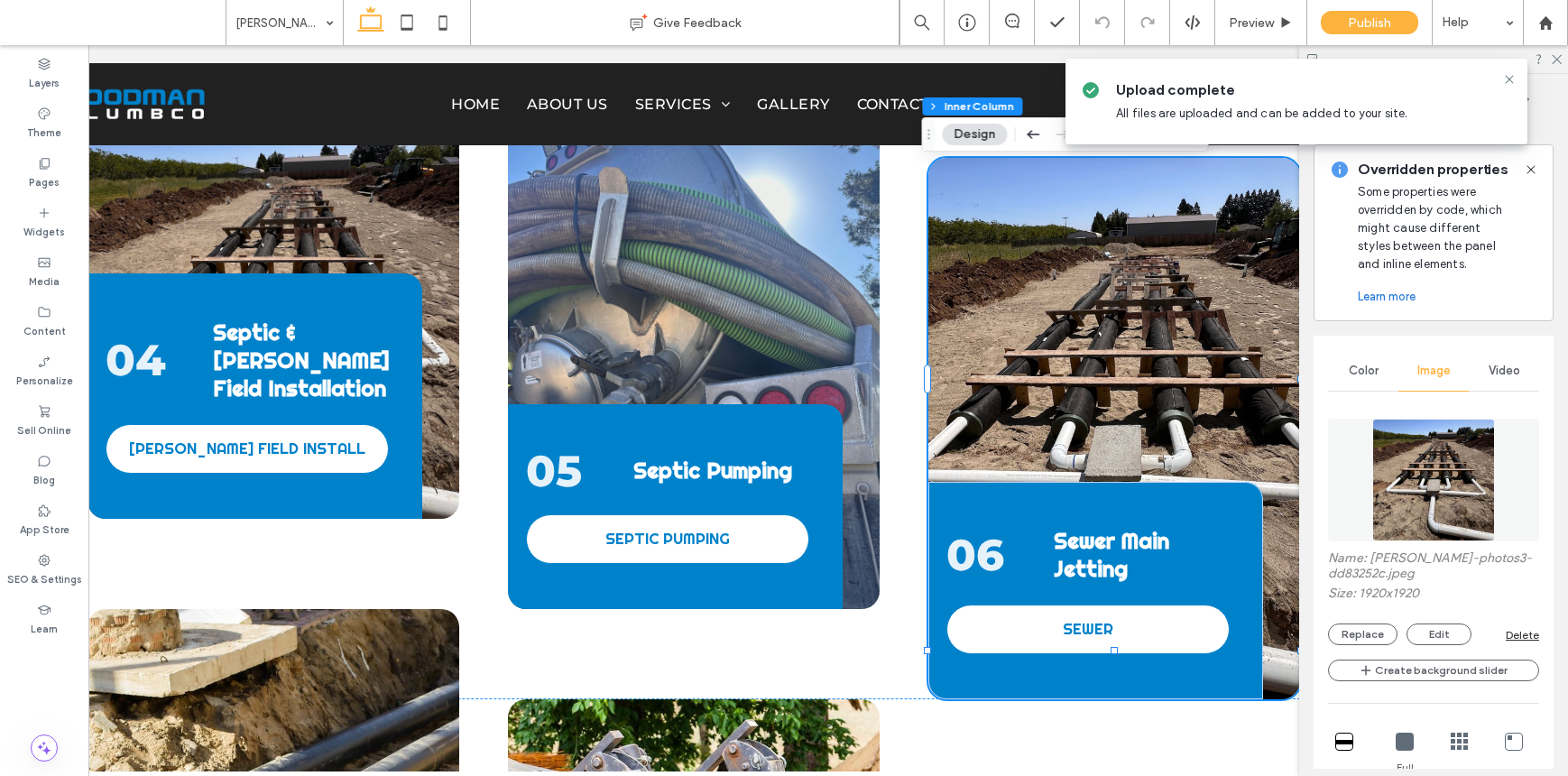
click at [1376, 648] on div "Name: d-goodman-photos3-dd83252c.jpeg Size: 1920x1920 Replace Edit Delete Creat…" at bounding box center [1434, 717] width 211 height 616
click at [1375, 628] on button "Replace" at bounding box center [1363, 634] width 69 height 22
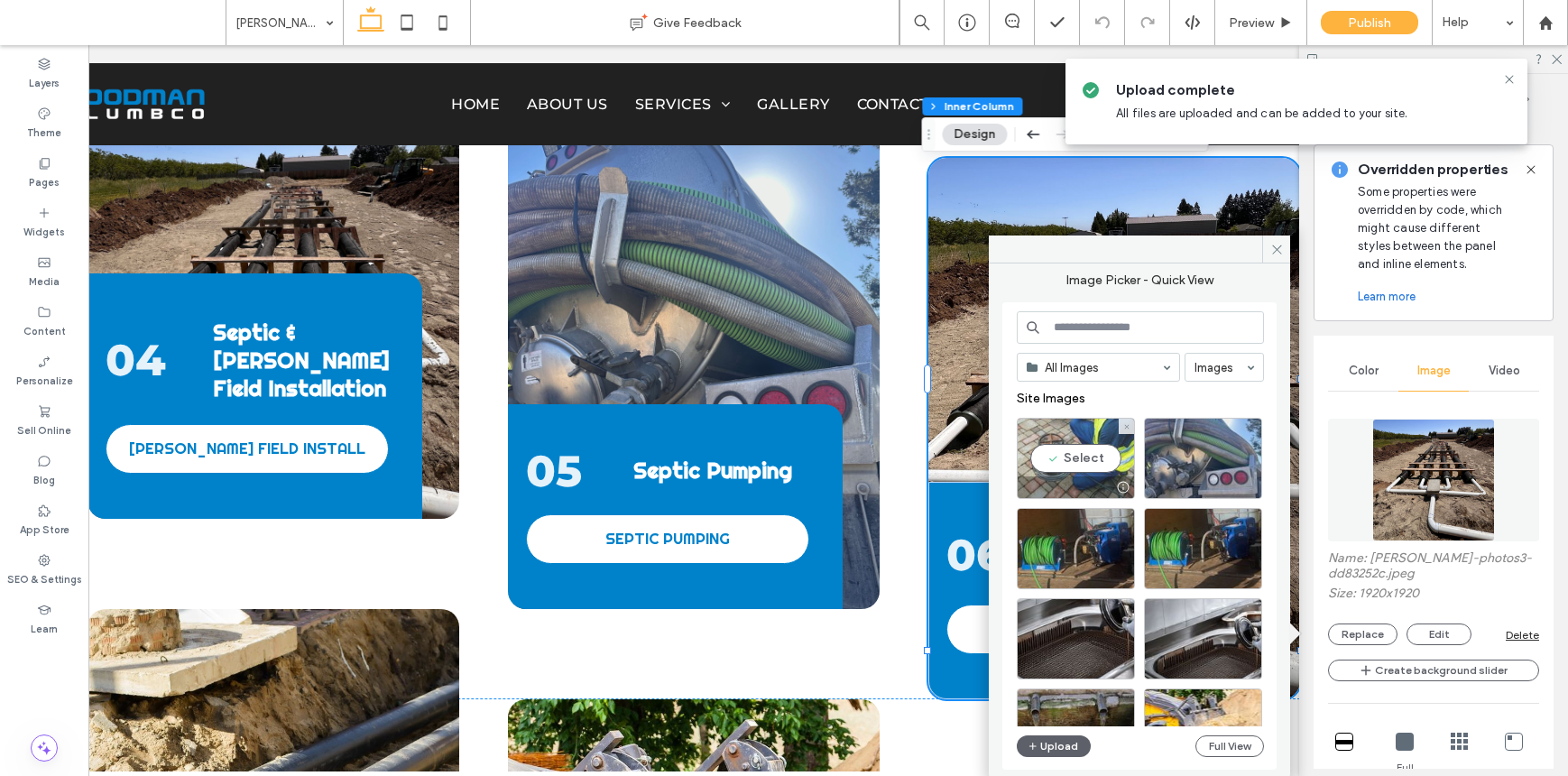
click at [1056, 446] on div "Select" at bounding box center [1076, 459] width 118 height 82
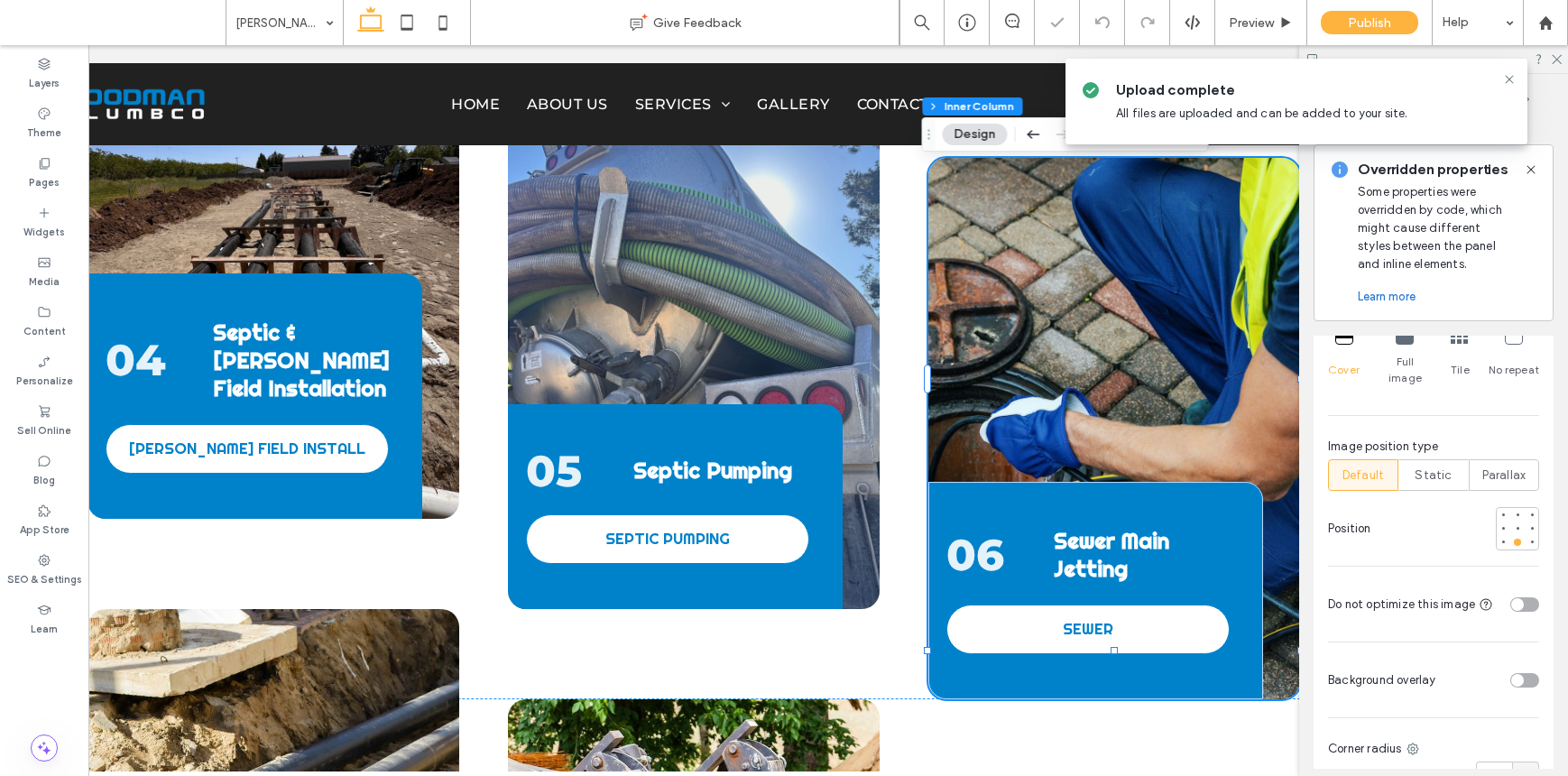
scroll to position [1116, 0]
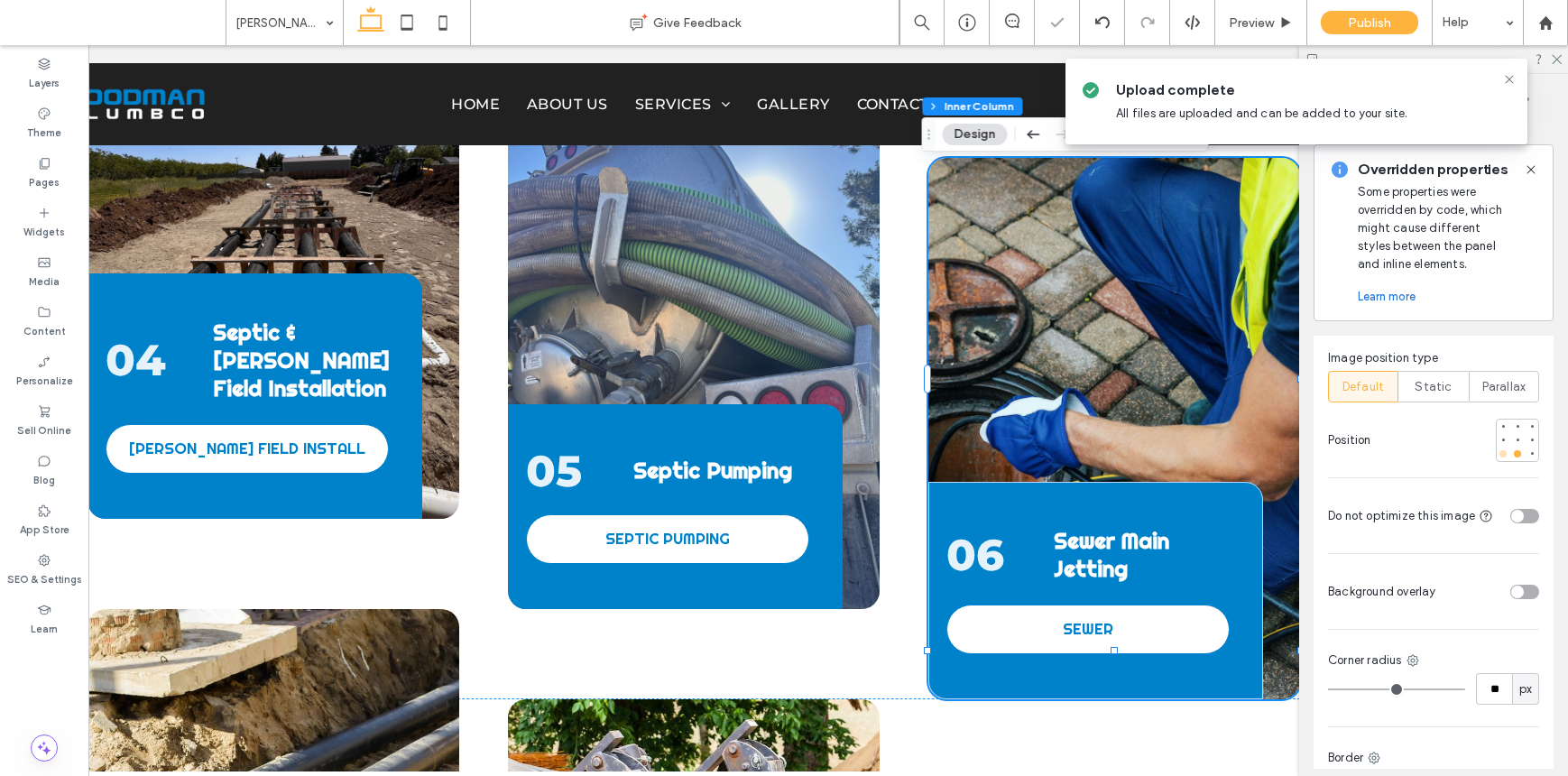
click at [1500, 450] on div at bounding box center [1503, 454] width 8 height 8
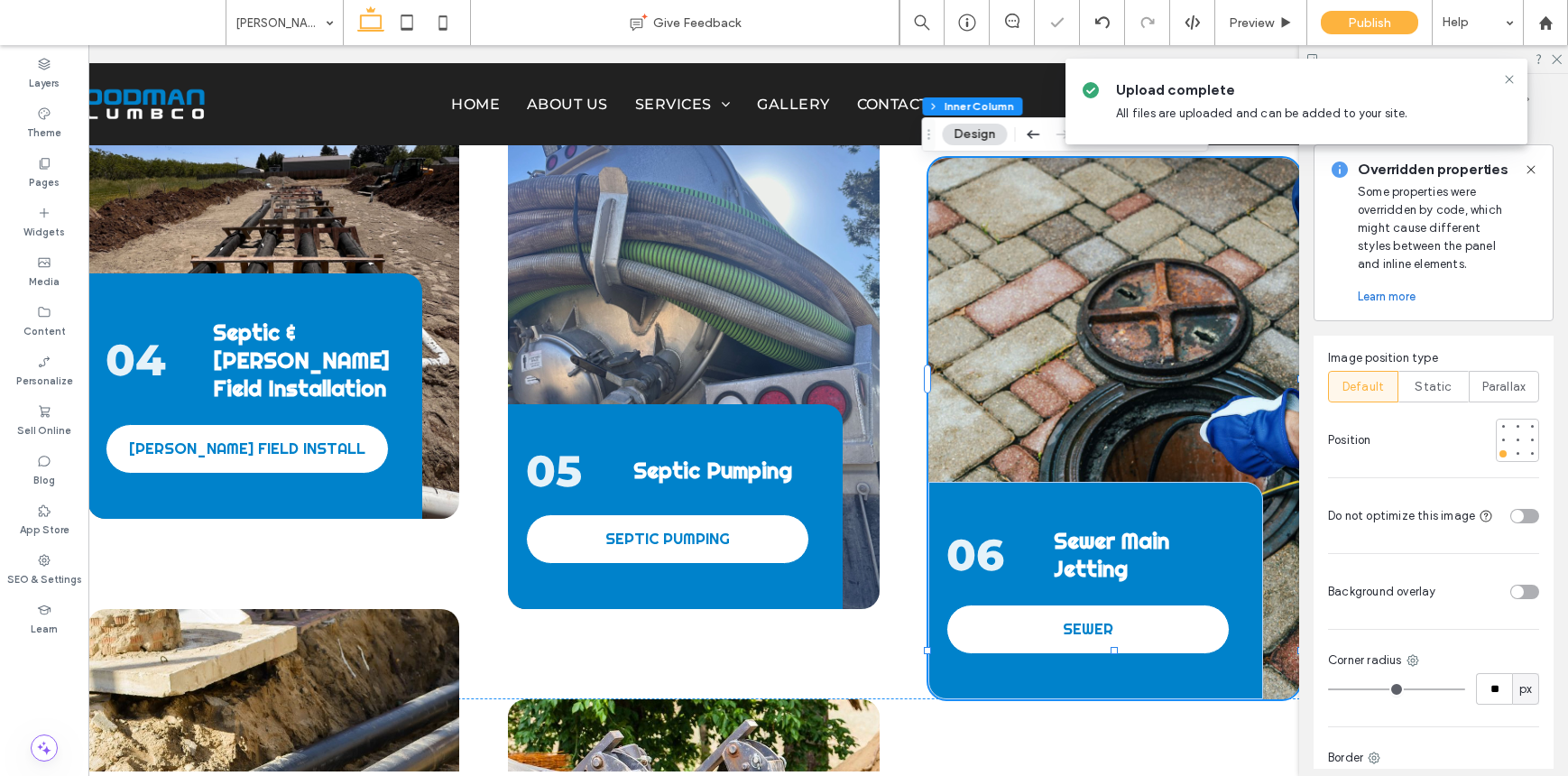
click at [1511, 510] on div "toggle" at bounding box center [1517, 516] width 12 height 12
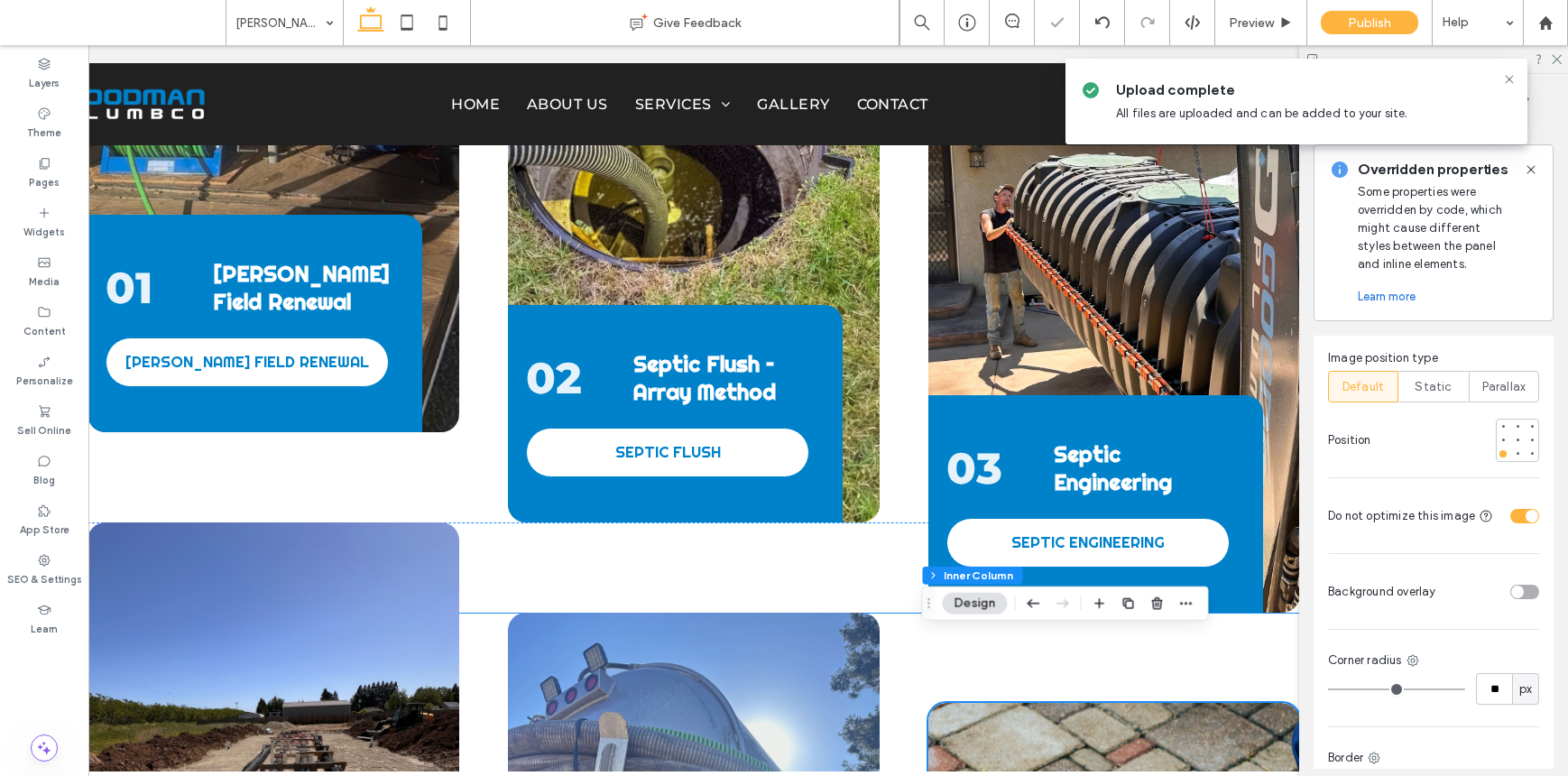
scroll to position [1860, 0]
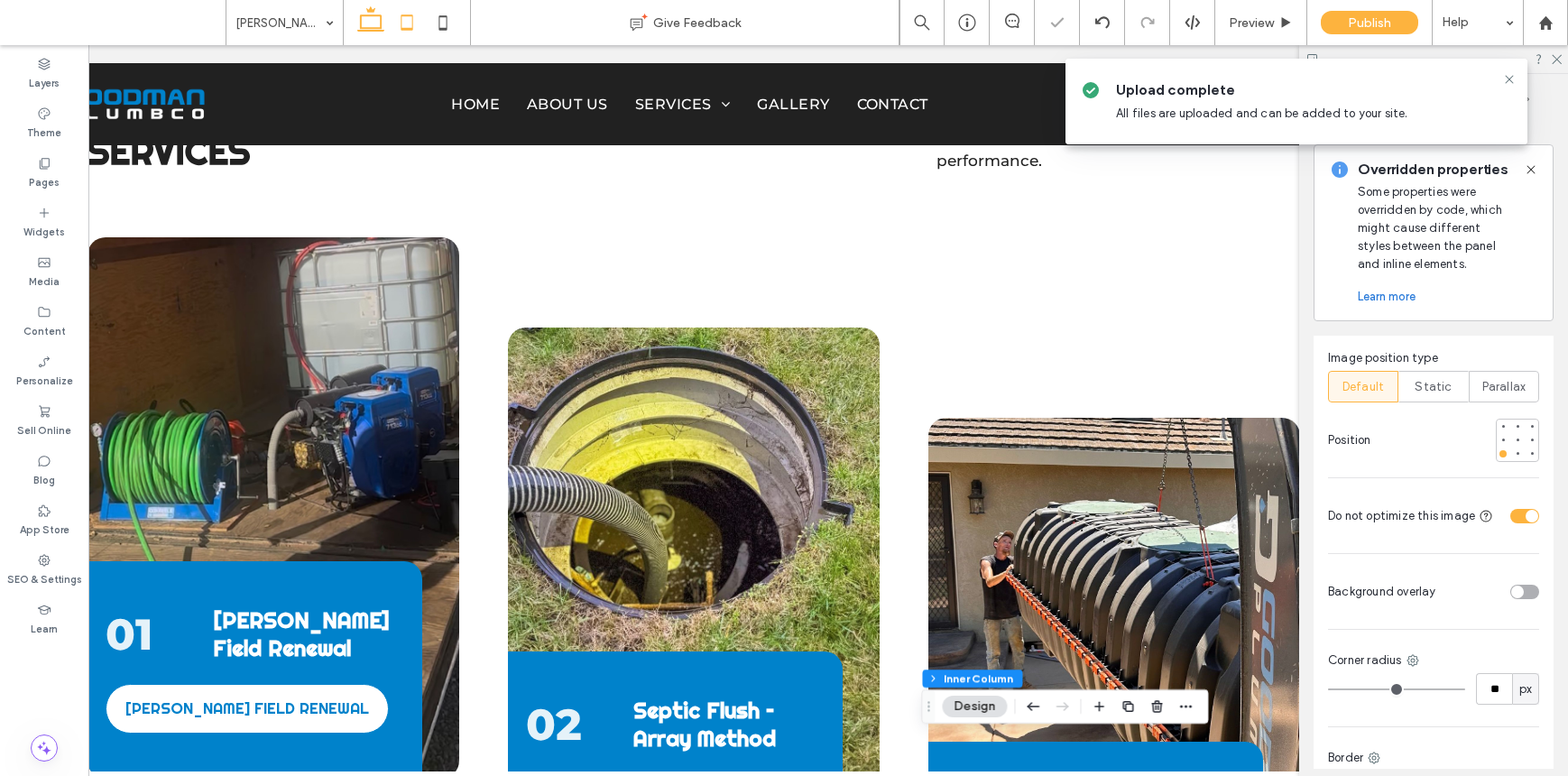
click at [408, 19] on icon at bounding box center [406, 23] width 36 height 36
type input "***"
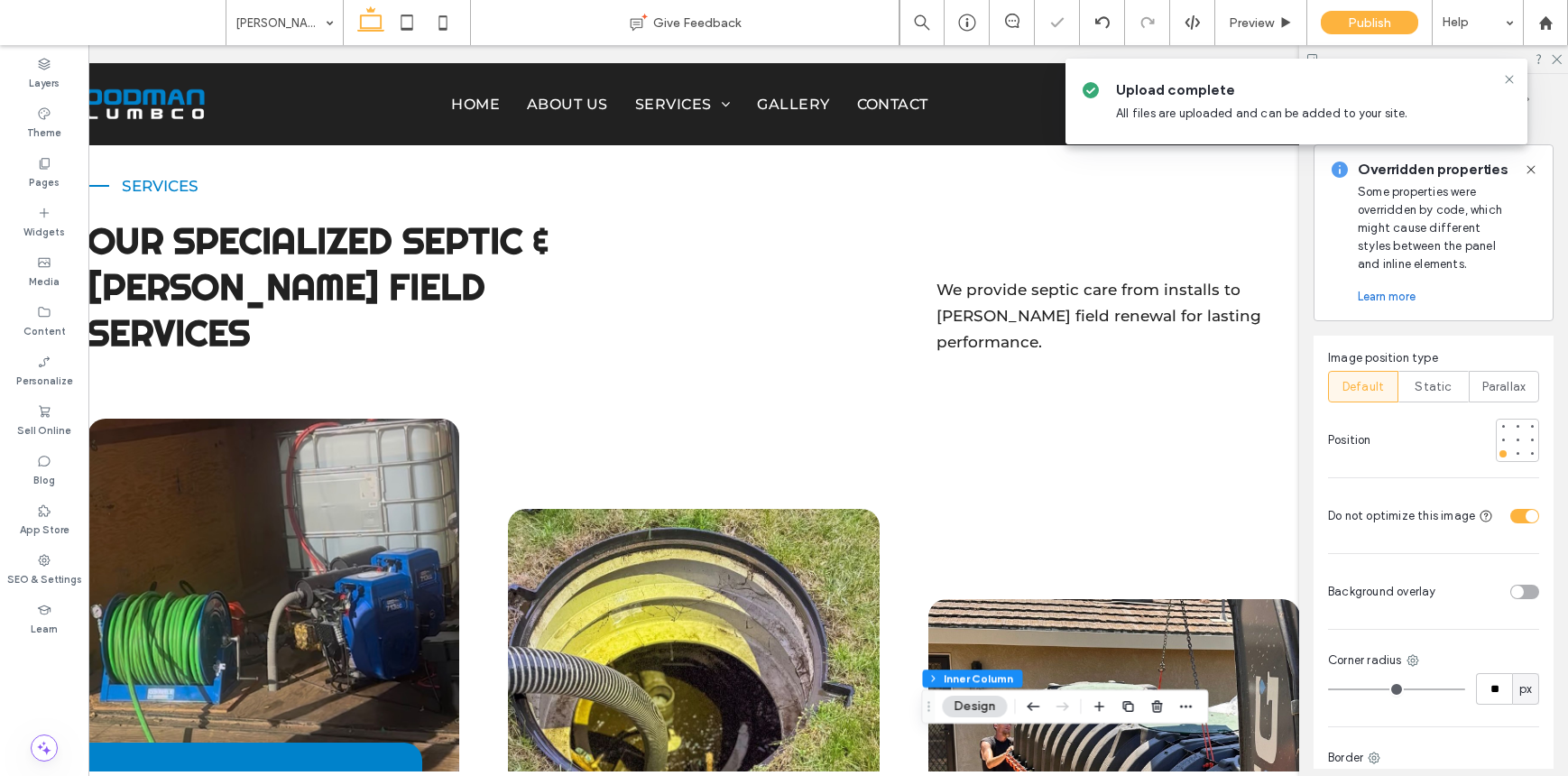
scroll to position [0, 0]
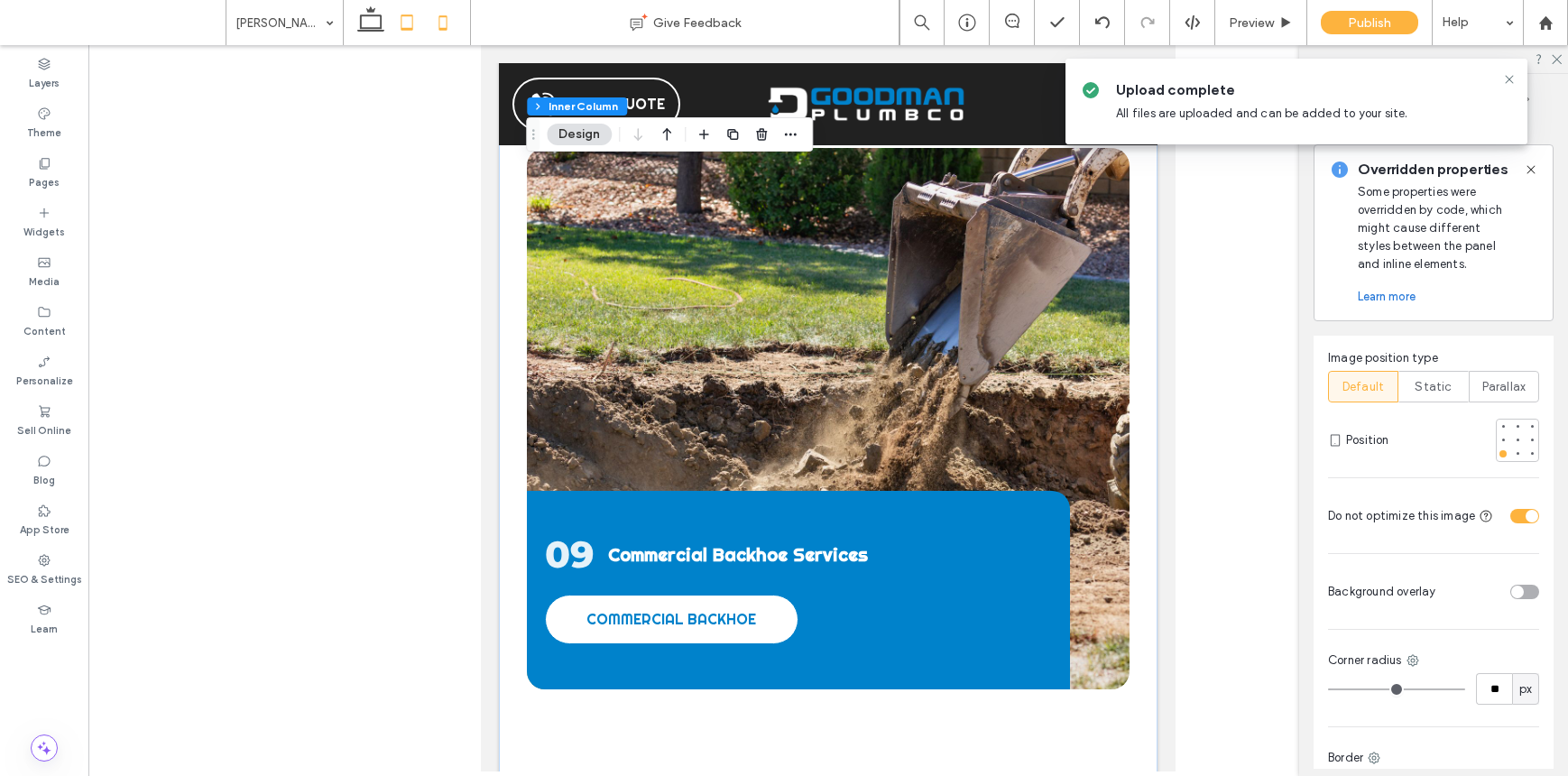
click at [443, 28] on icon at bounding box center [443, 23] width 36 height 36
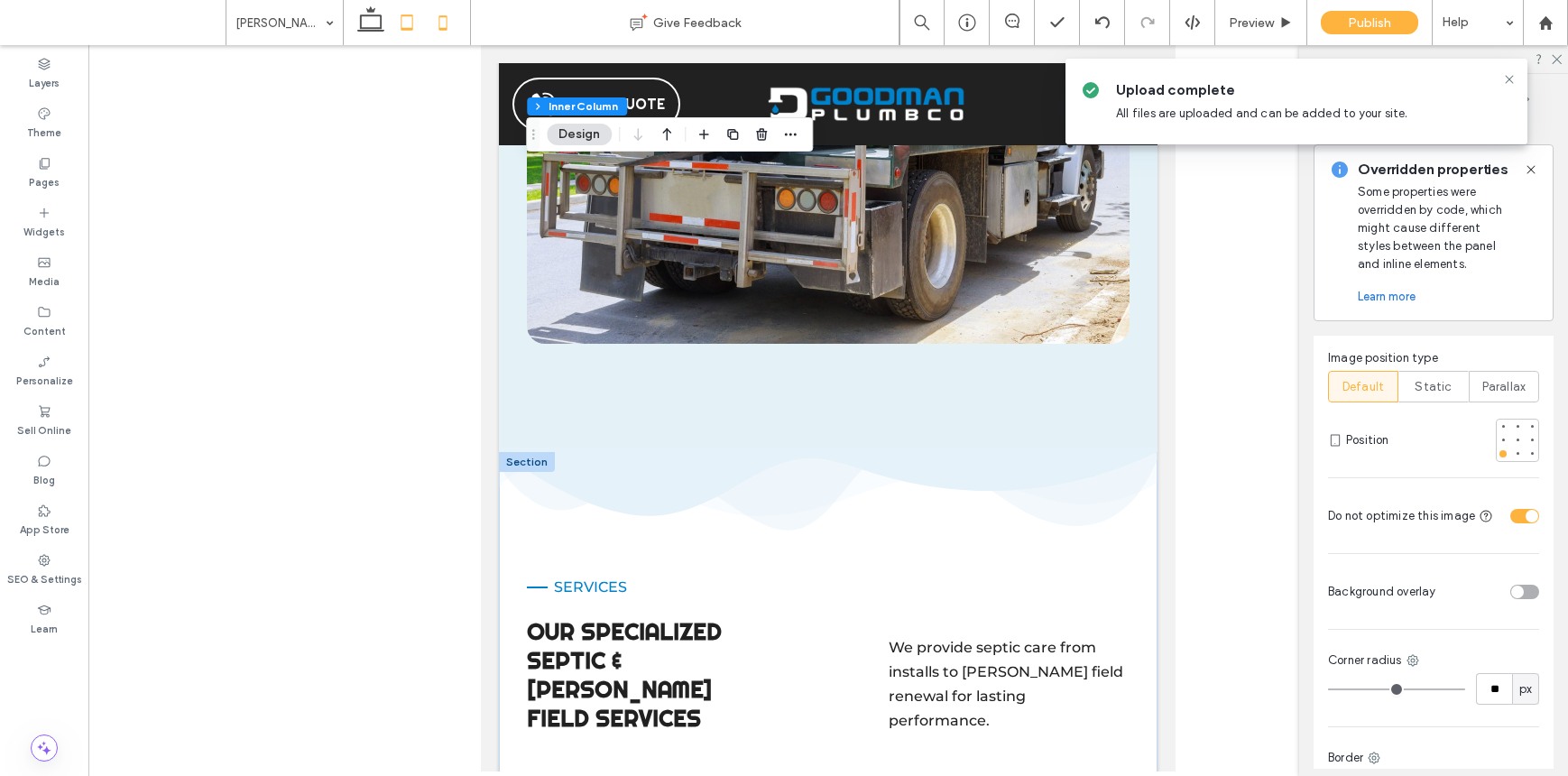
type input "***"
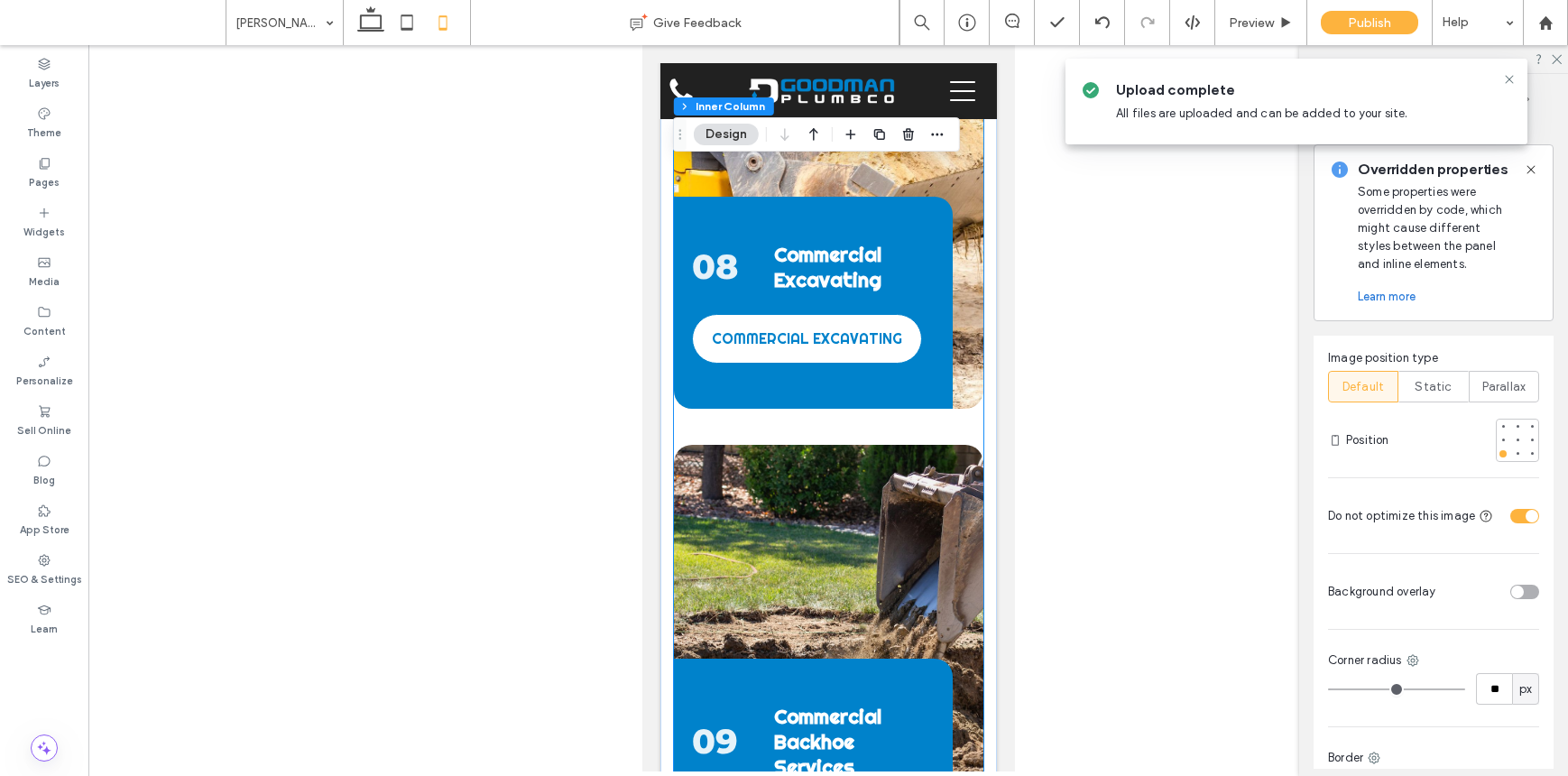
scroll to position [5650, 0]
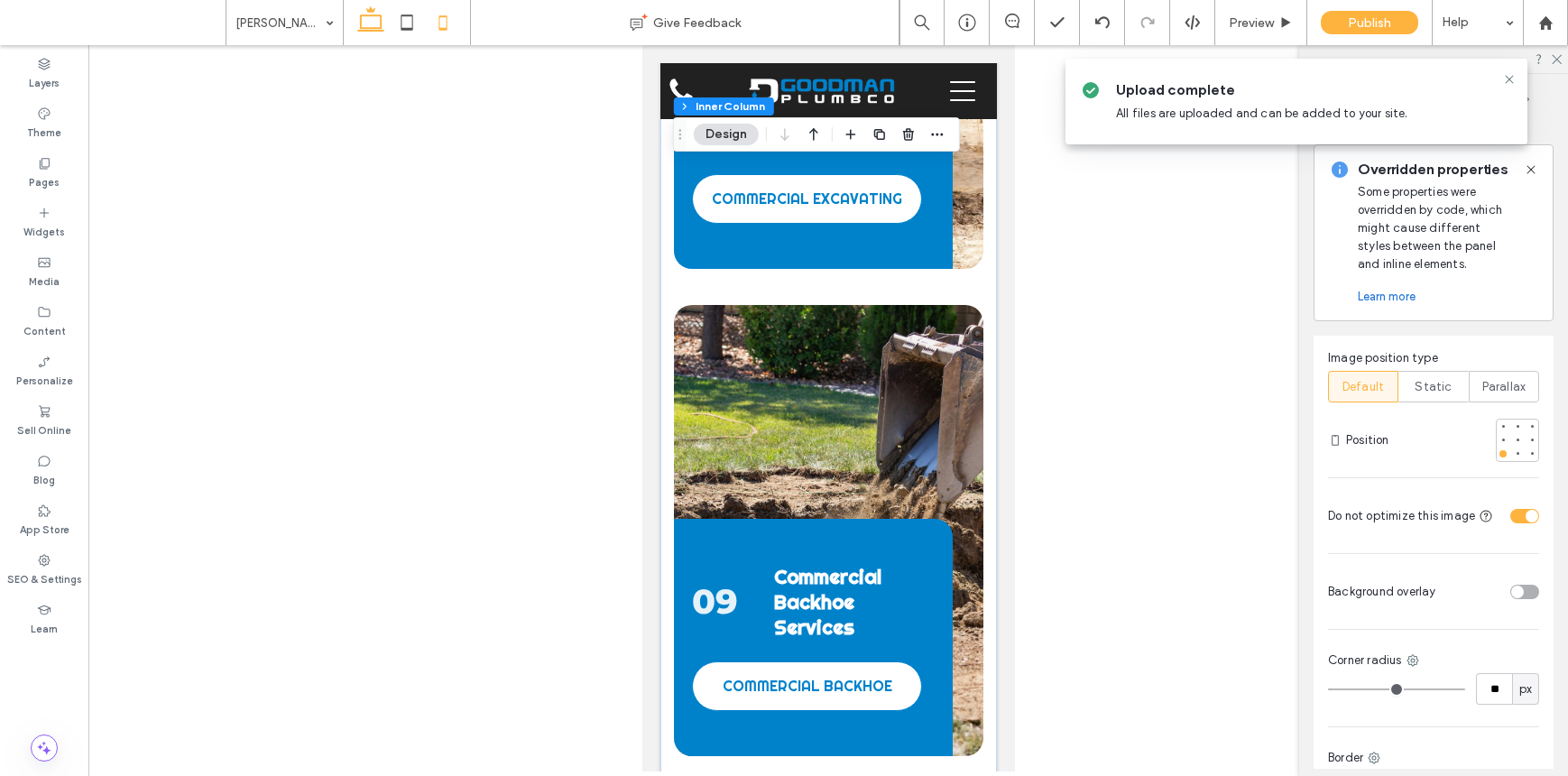
click at [366, 28] on use at bounding box center [370, 19] width 28 height 26
type input "**"
type input "***"
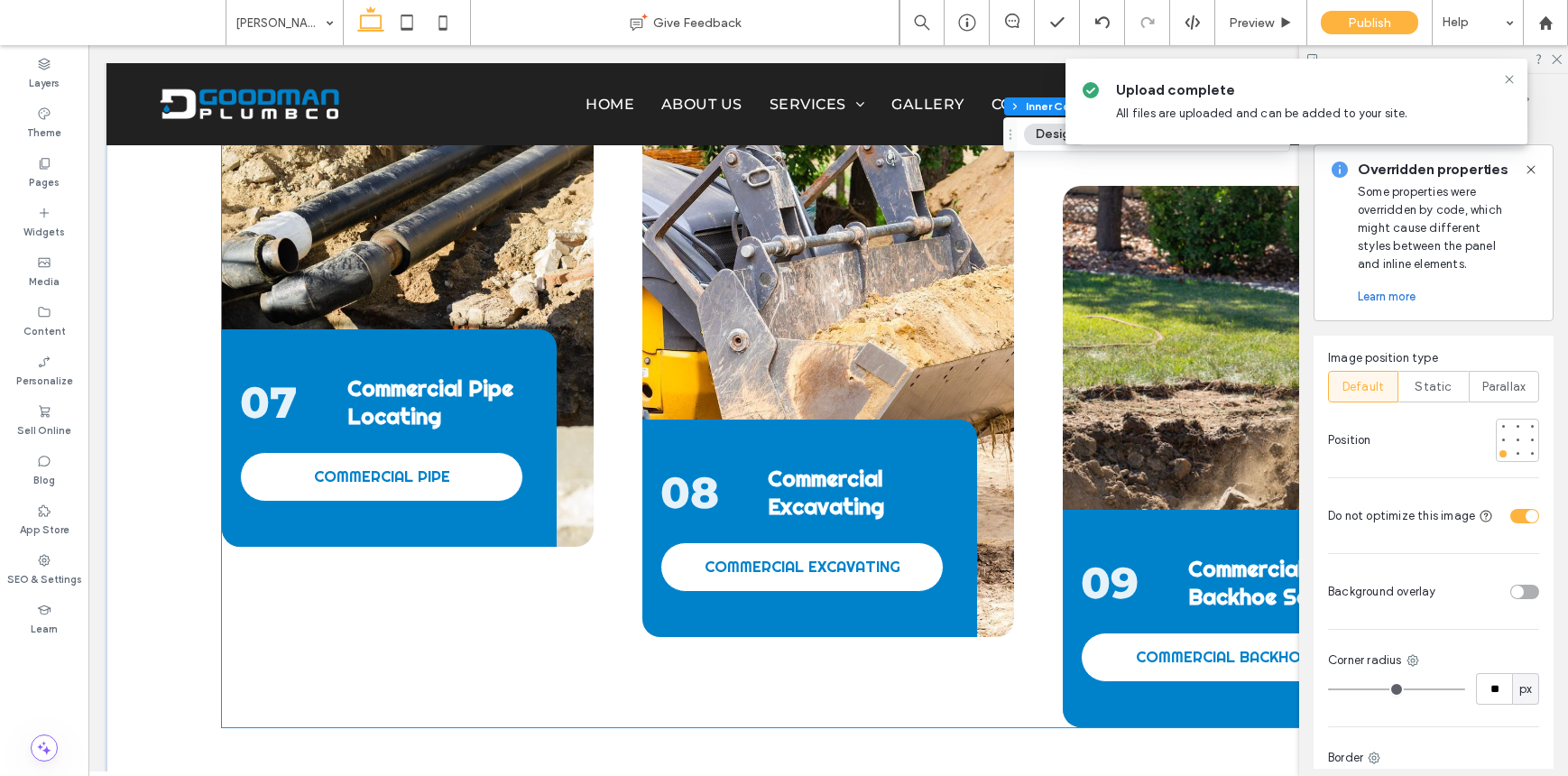
scroll to position [3429, 0]
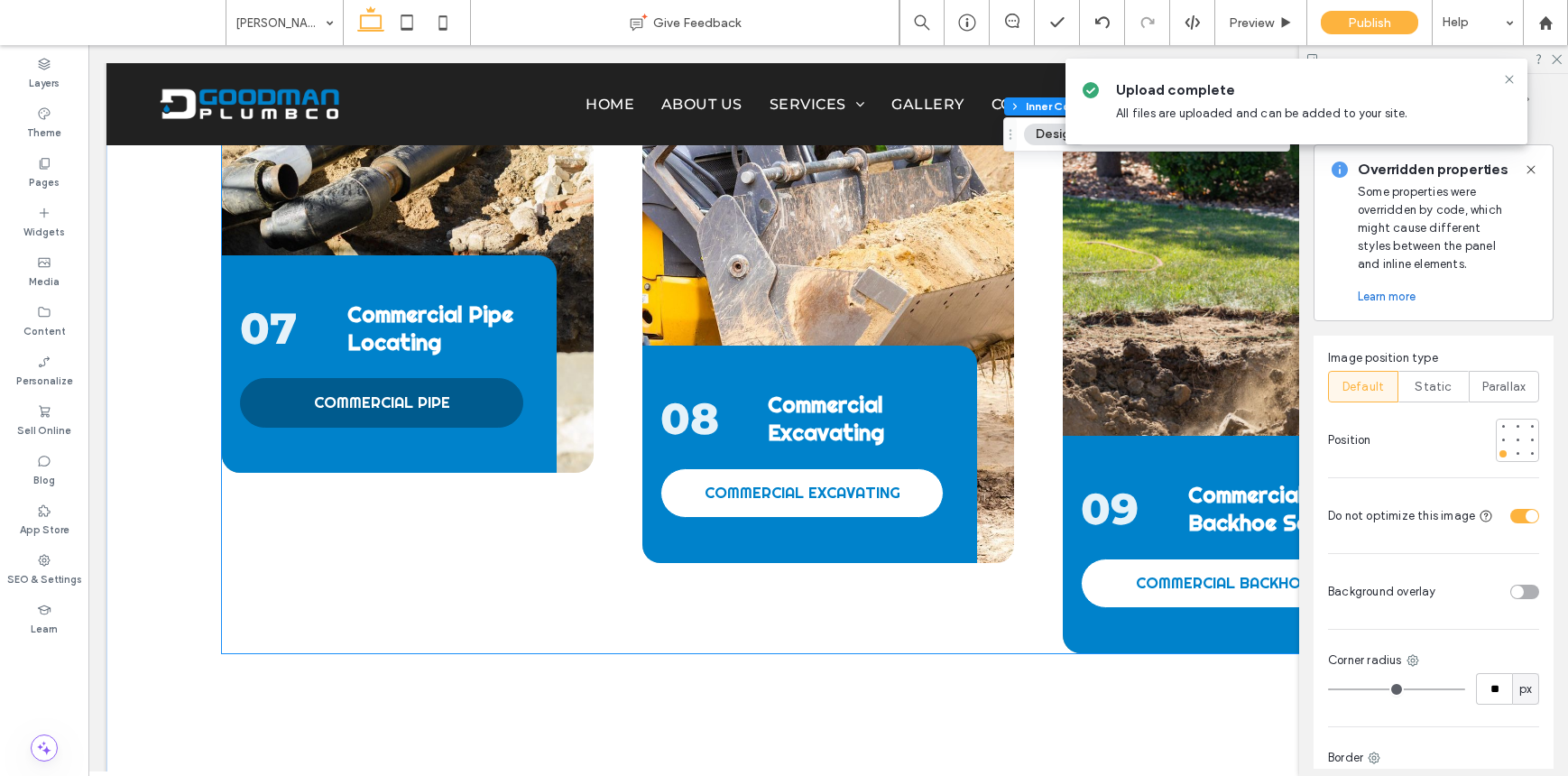
click at [447, 378] on link "COMMERCIAL PIPE" at bounding box center [382, 403] width 283 height 49
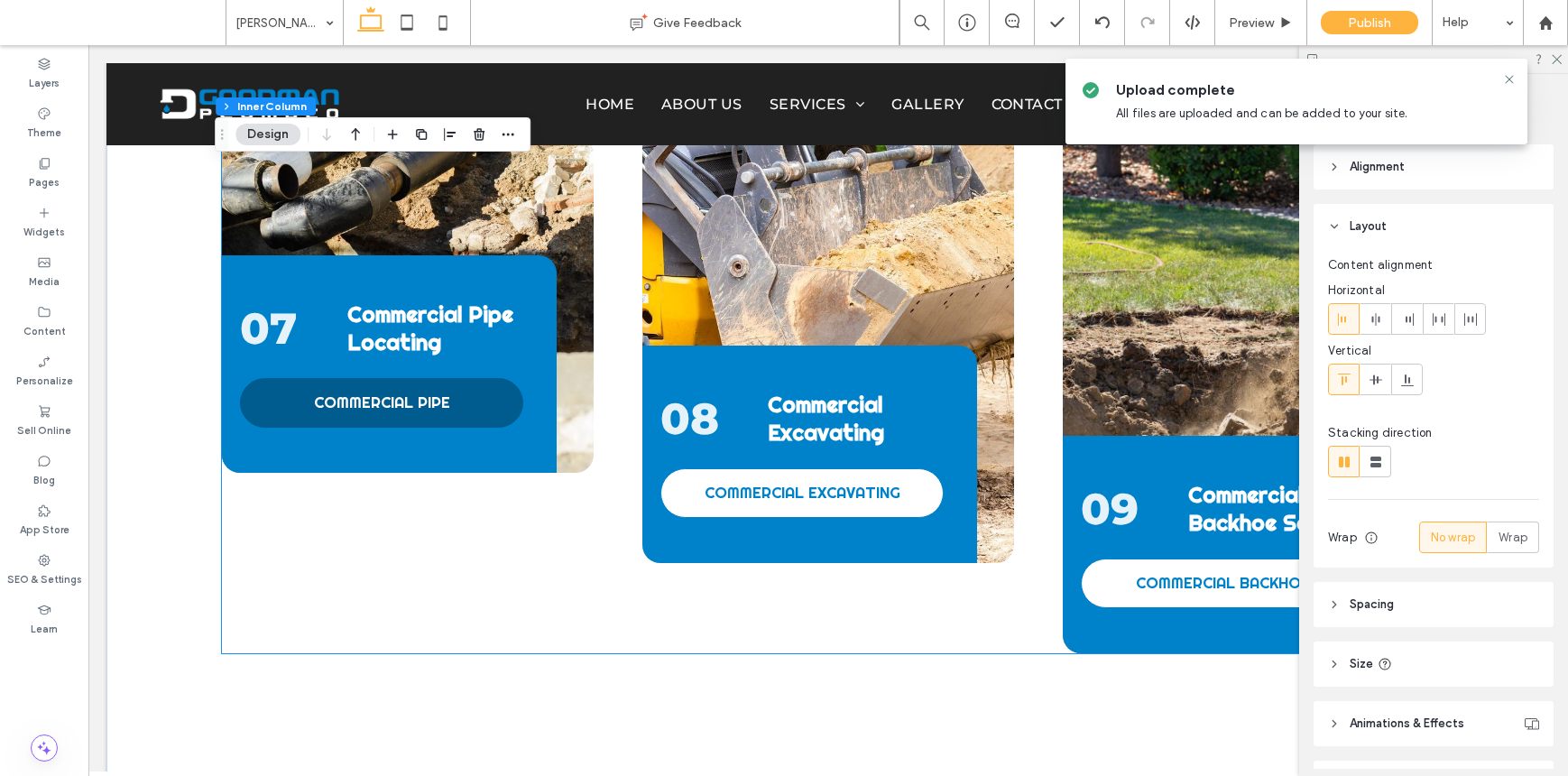
click at [447, 378] on link "COMMERCIAL PIPE" at bounding box center [382, 403] width 283 height 49
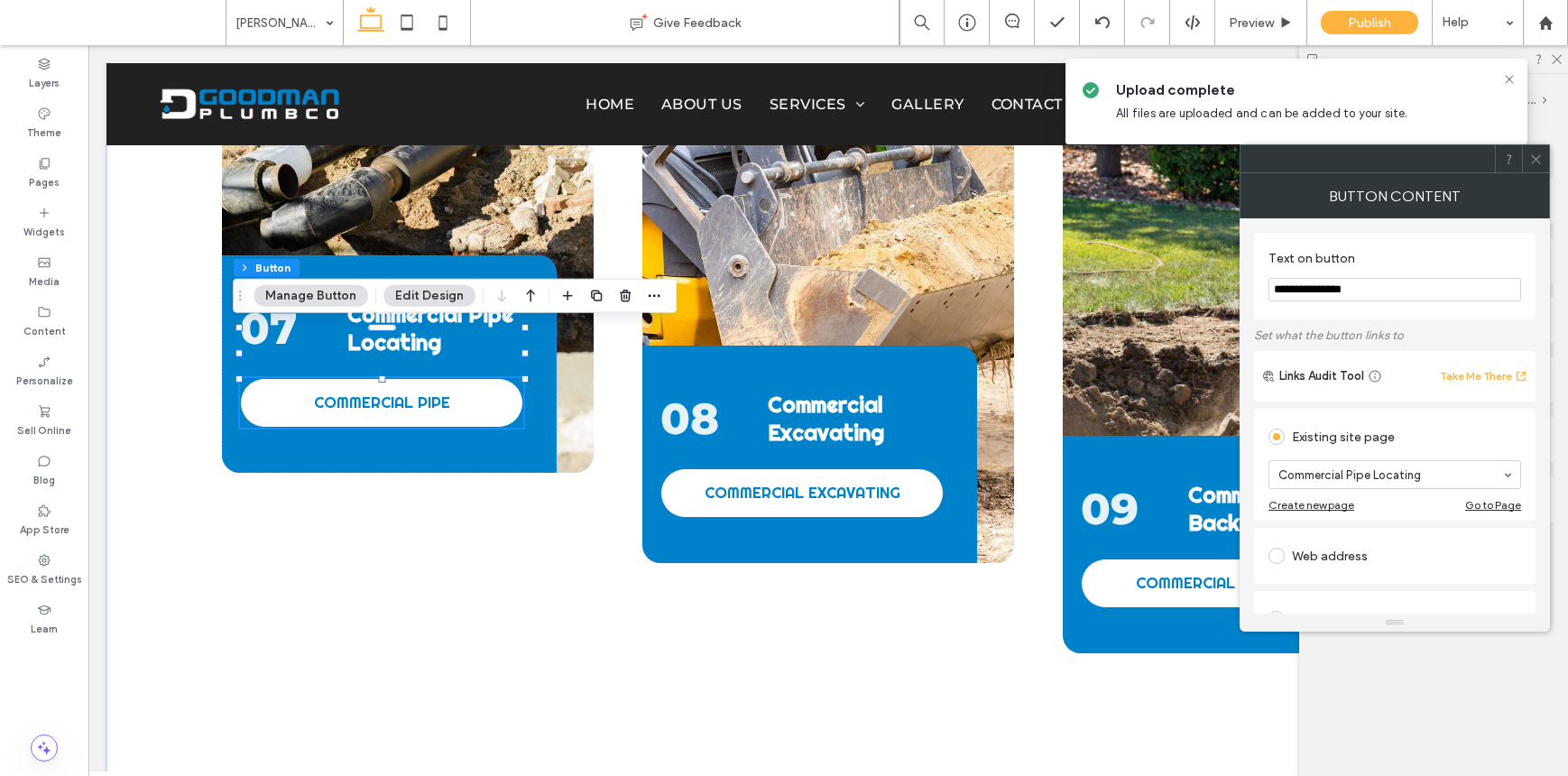
click at [1417, 278] on input "**********" at bounding box center [1395, 290] width 253 height 24
drag, startPoint x: 1375, startPoint y: 308, endPoint x: 1217, endPoint y: 248, distance: 169.0
type input "*"
type input "**********"
click at [1541, 159] on icon at bounding box center [1536, 160] width 13 height 13
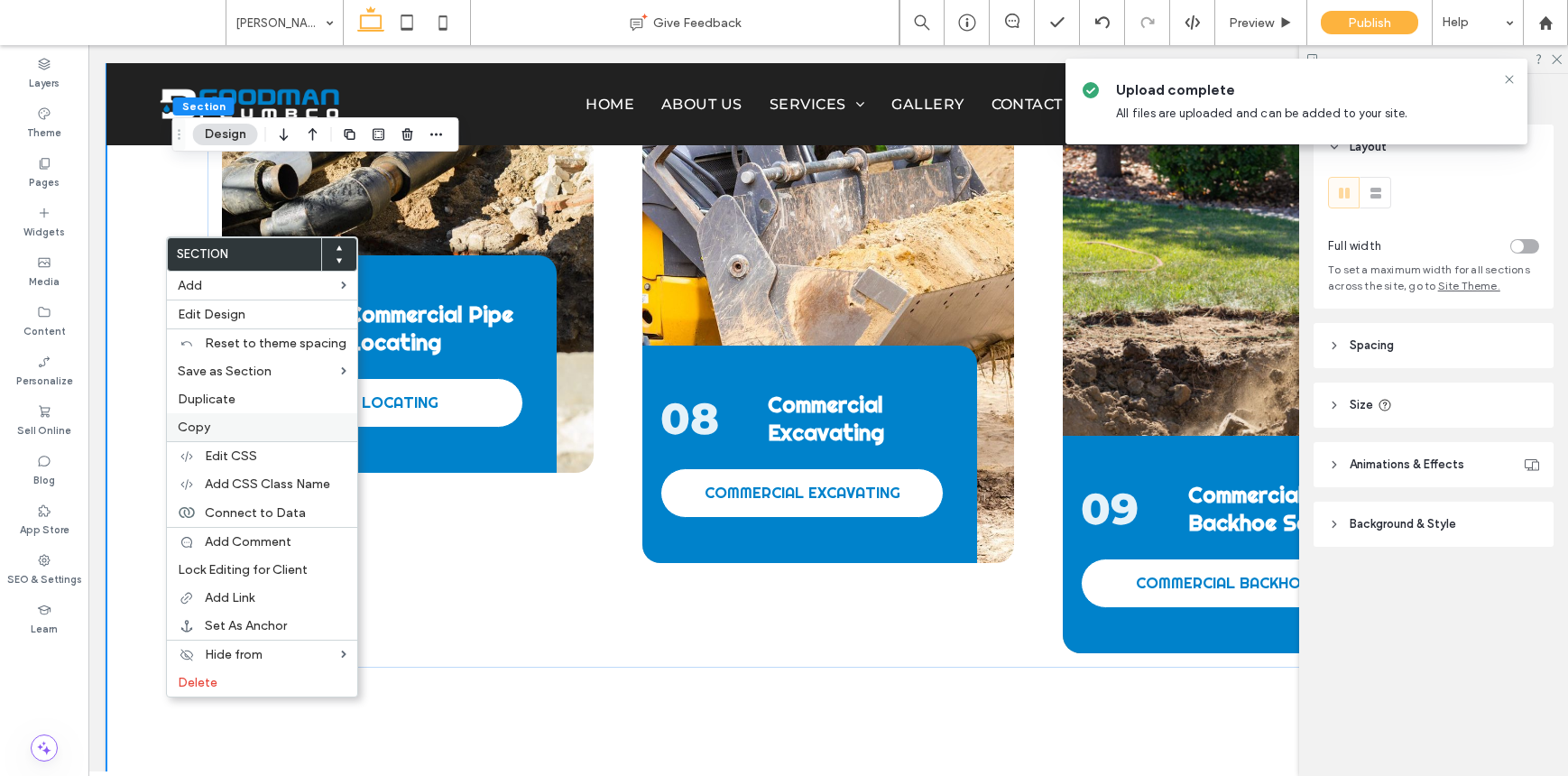
click at [225, 420] on label "Copy" at bounding box center [262, 427] width 169 height 15
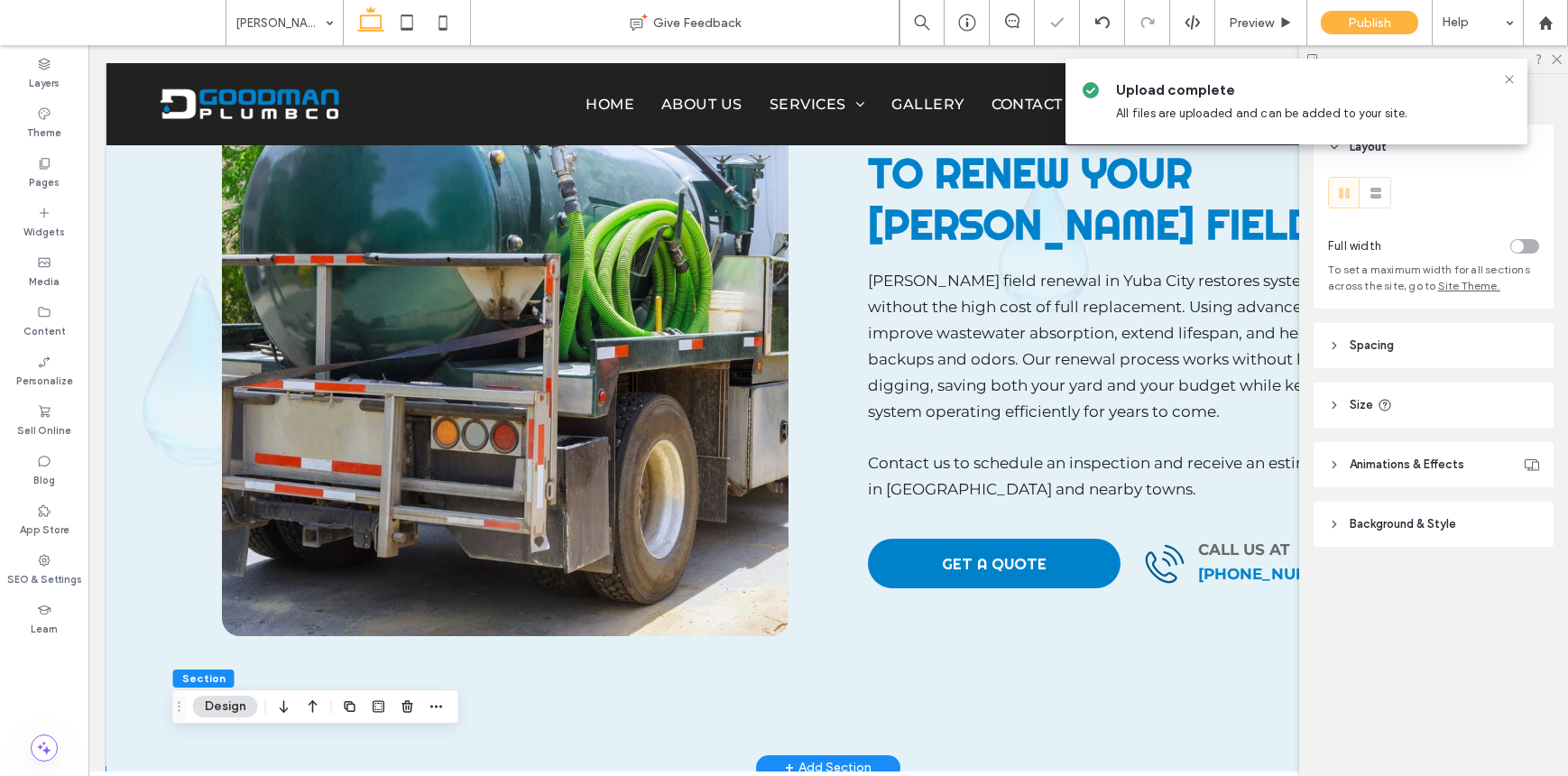
scroll to position [761, 0]
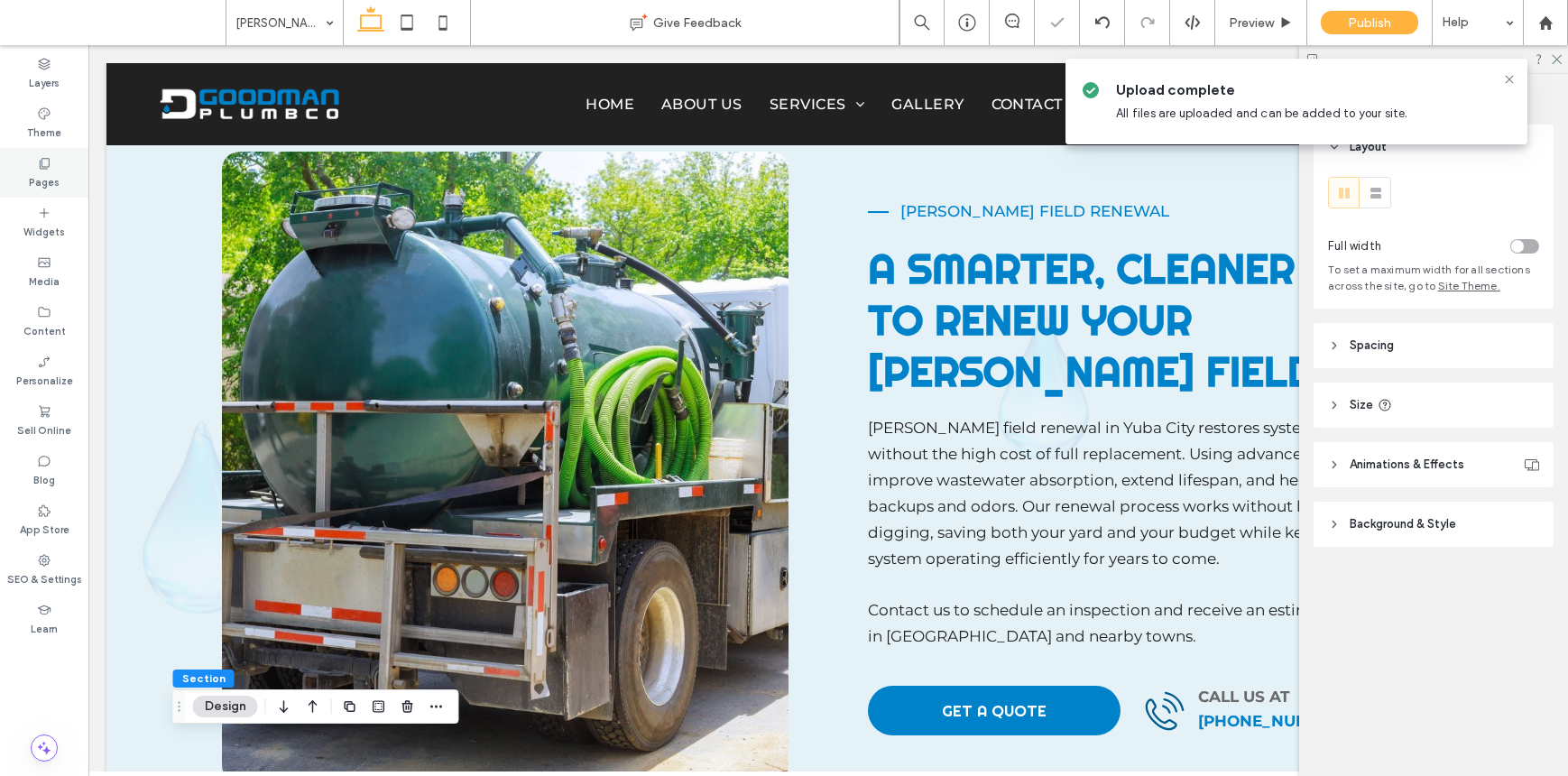
click at [51, 178] on label "Pages" at bounding box center [44, 180] width 30 height 20
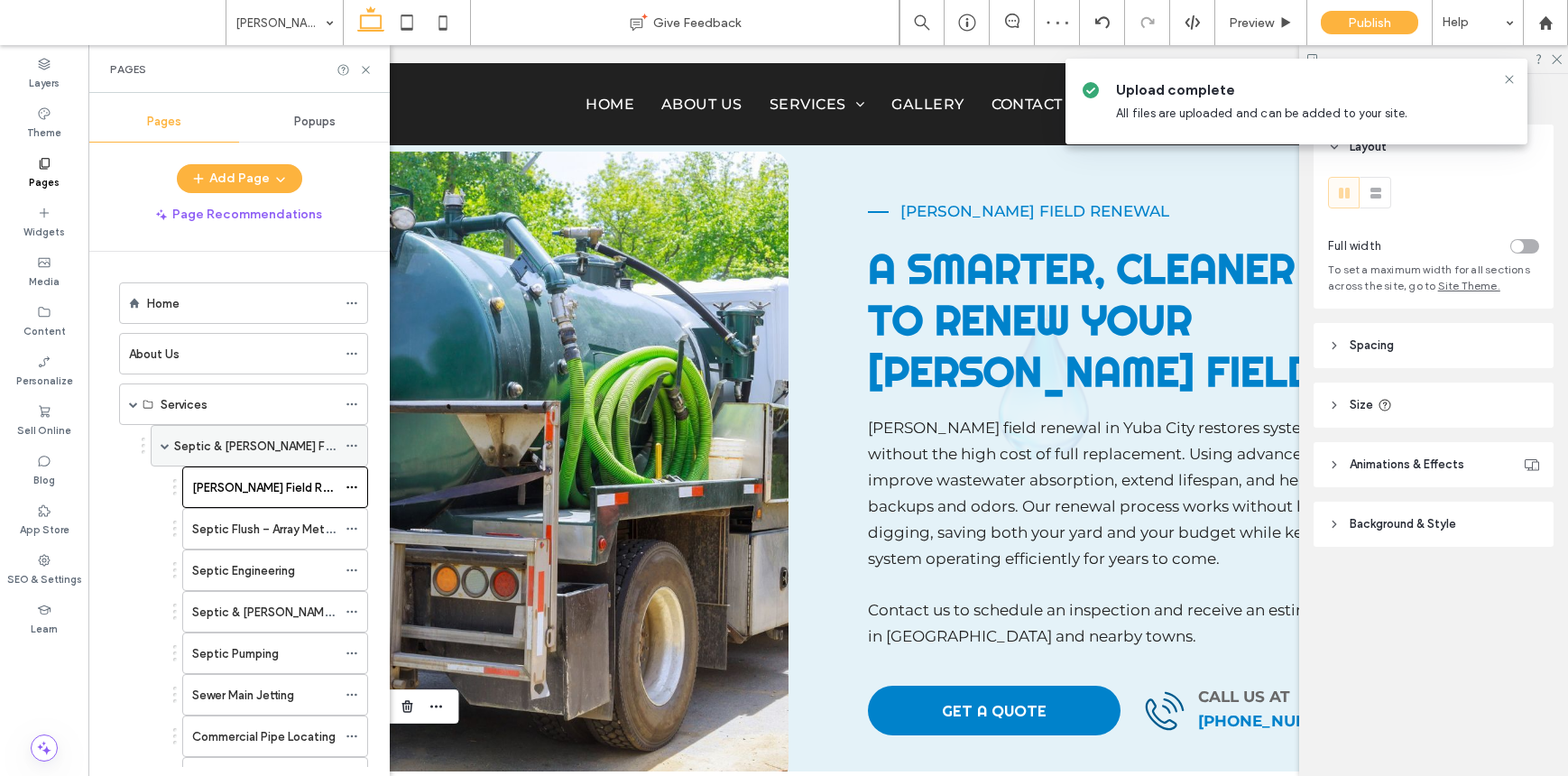
click at [292, 445] on label "Septic & Leach Field Services" at bounding box center [284, 445] width 220 height 31
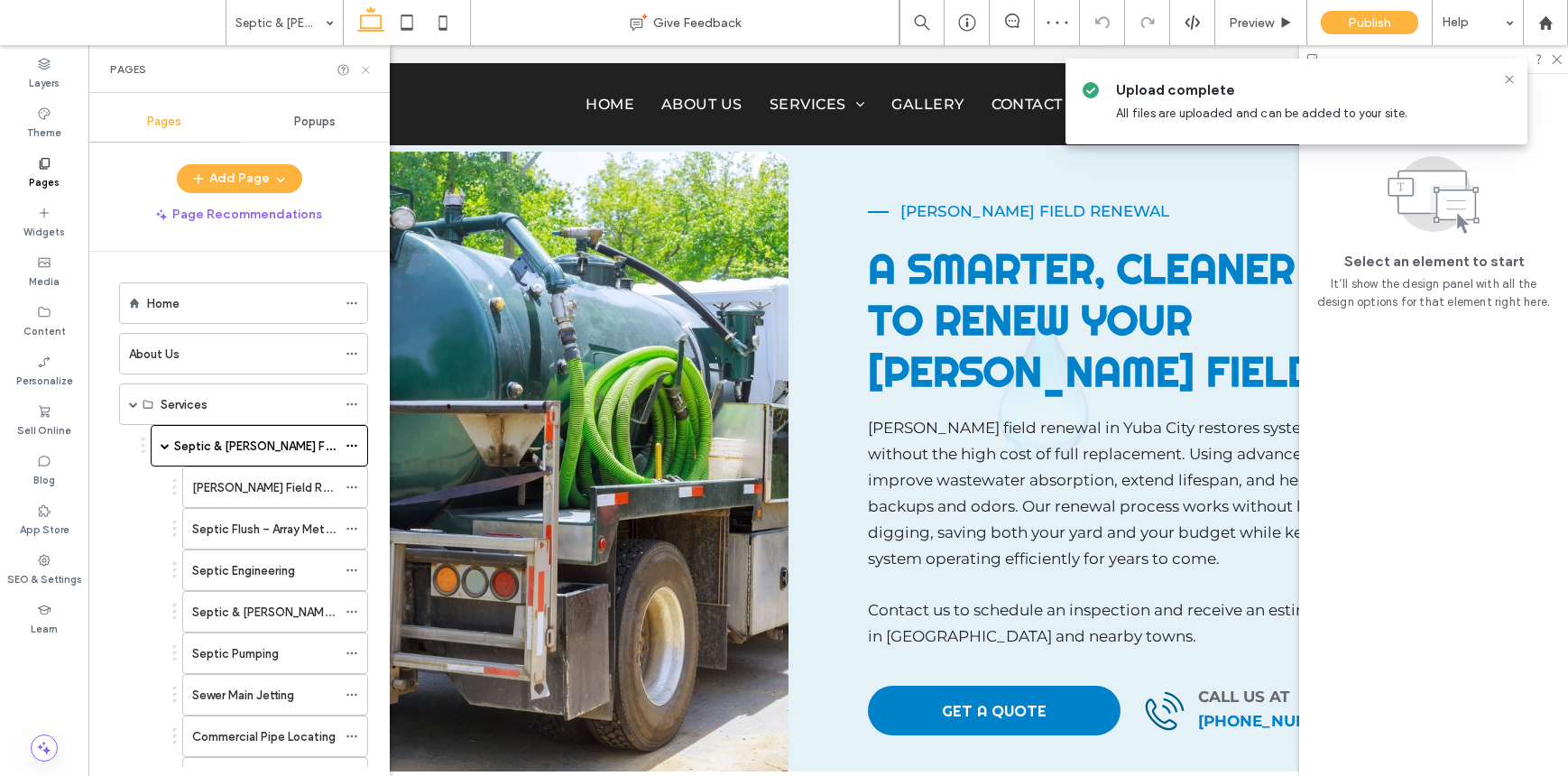
click at [362, 66] on icon at bounding box center [366, 70] width 13 height 13
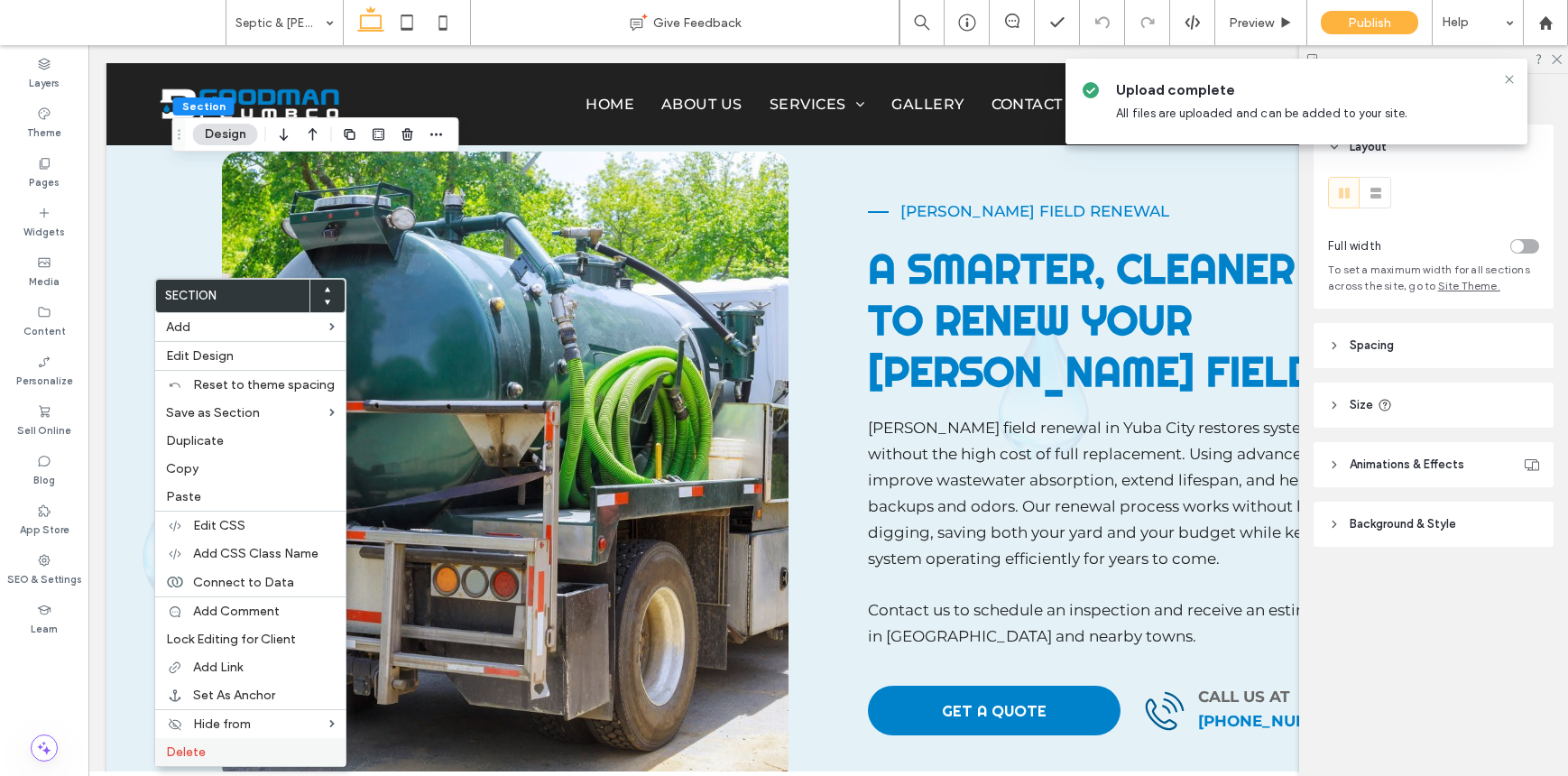
click at [253, 757] on label "Delete" at bounding box center [251, 752] width 169 height 15
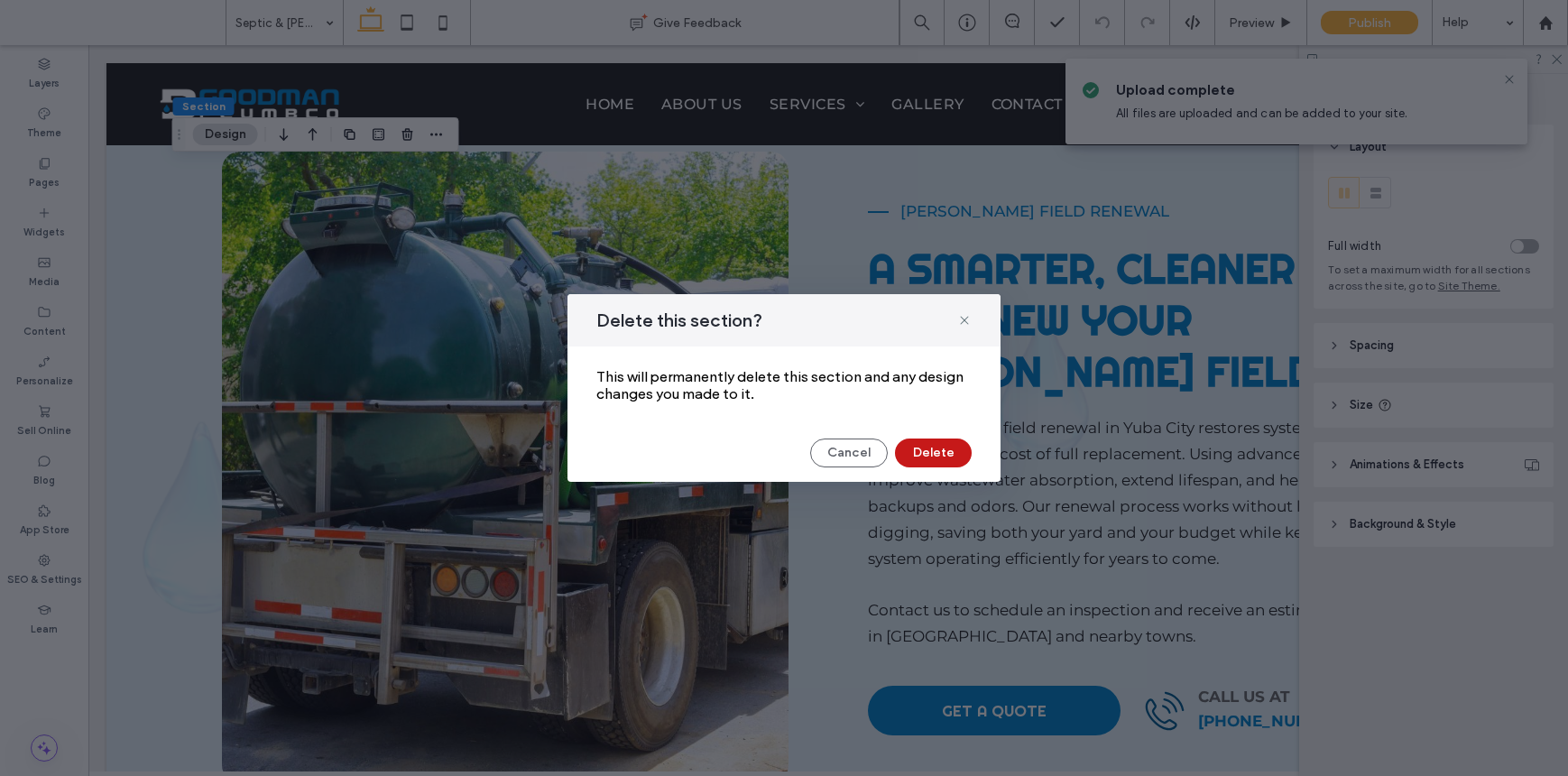
click at [961, 440] on button "Delete" at bounding box center [933, 453] width 77 height 28
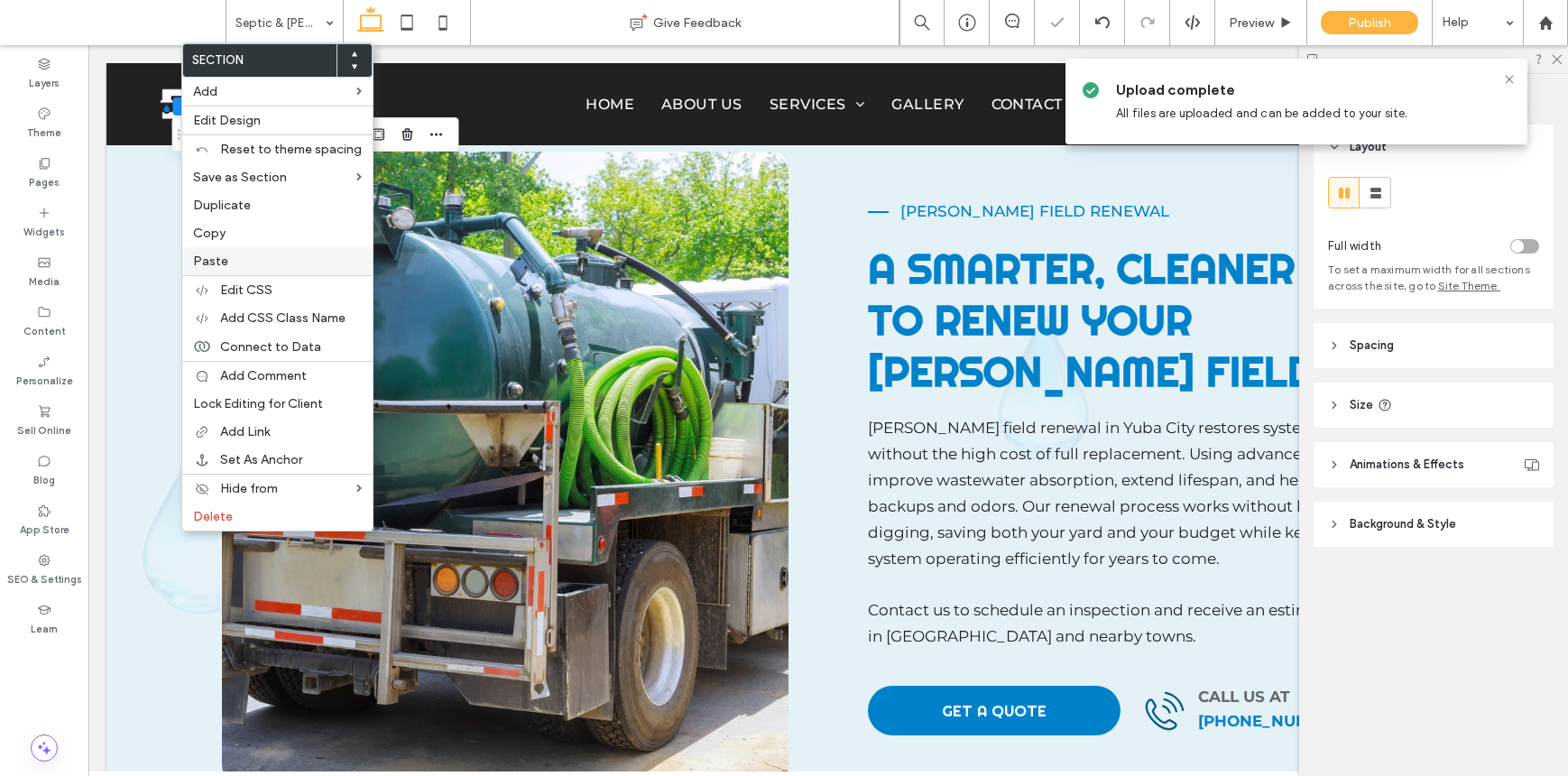
click at [244, 256] on label "Paste" at bounding box center [277, 261] width 169 height 15
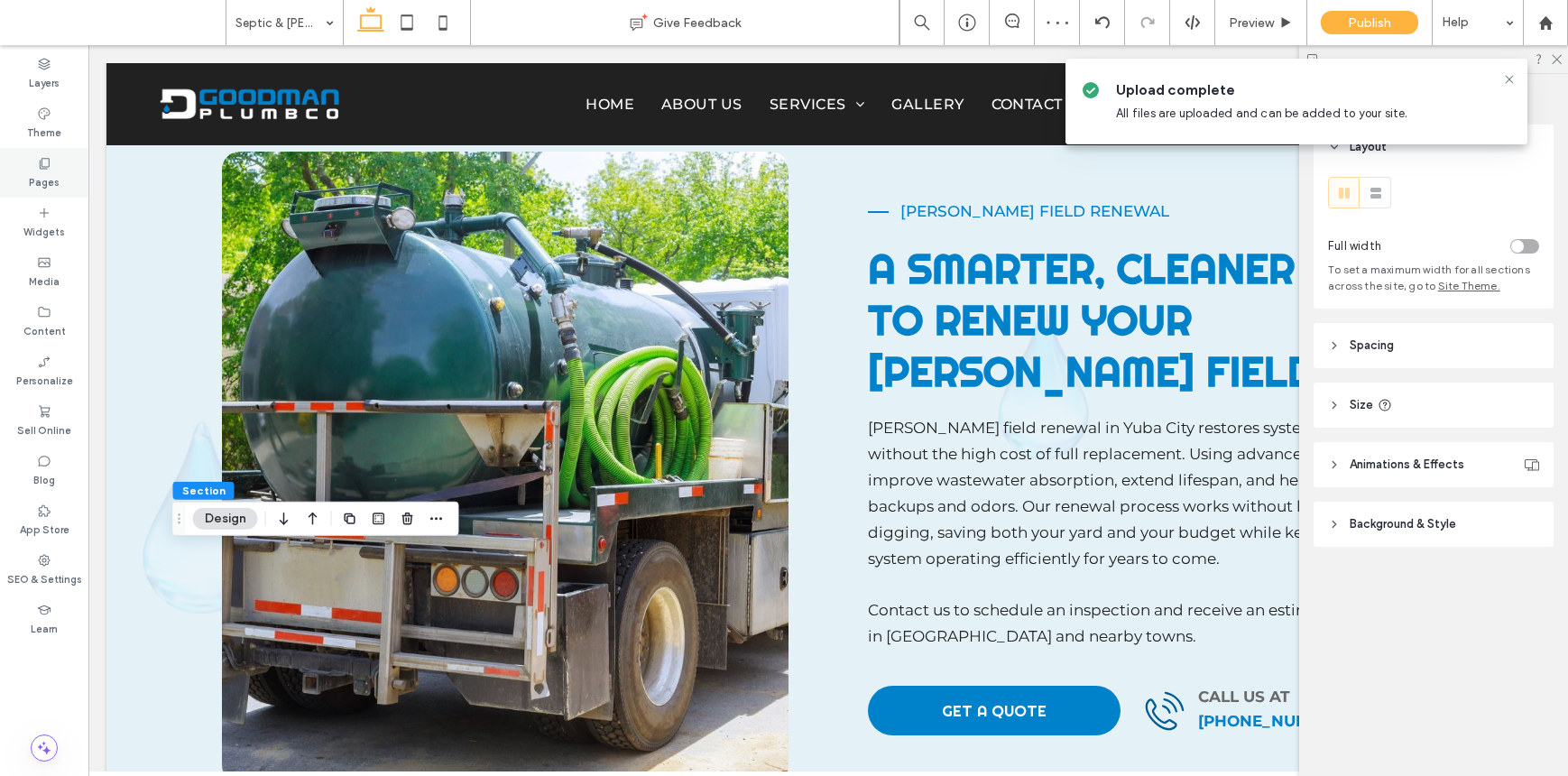
click at [58, 171] on label "Pages" at bounding box center [44, 180] width 30 height 20
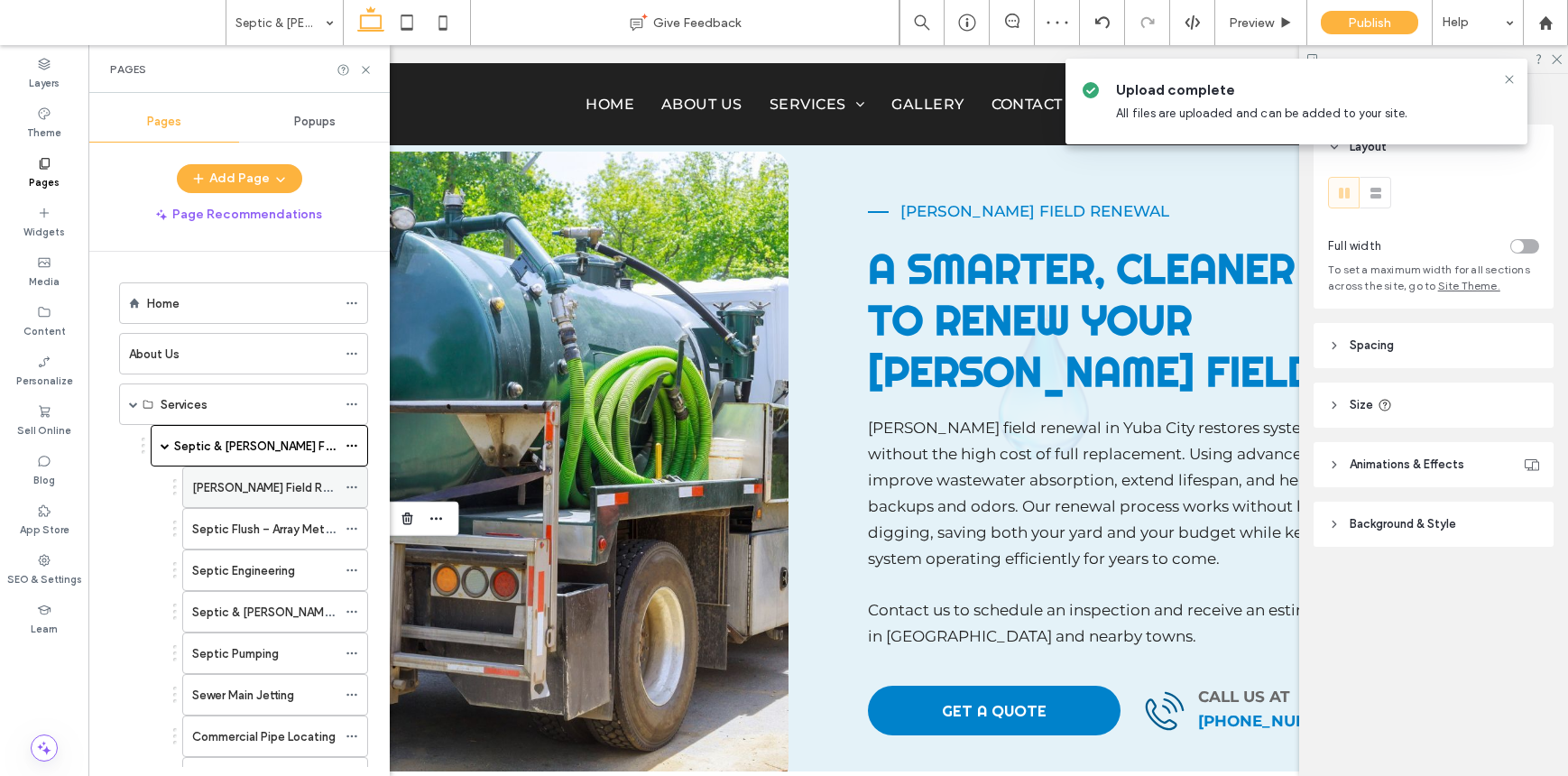
click at [278, 484] on label "Leach Field Renewal" at bounding box center [275, 487] width 168 height 31
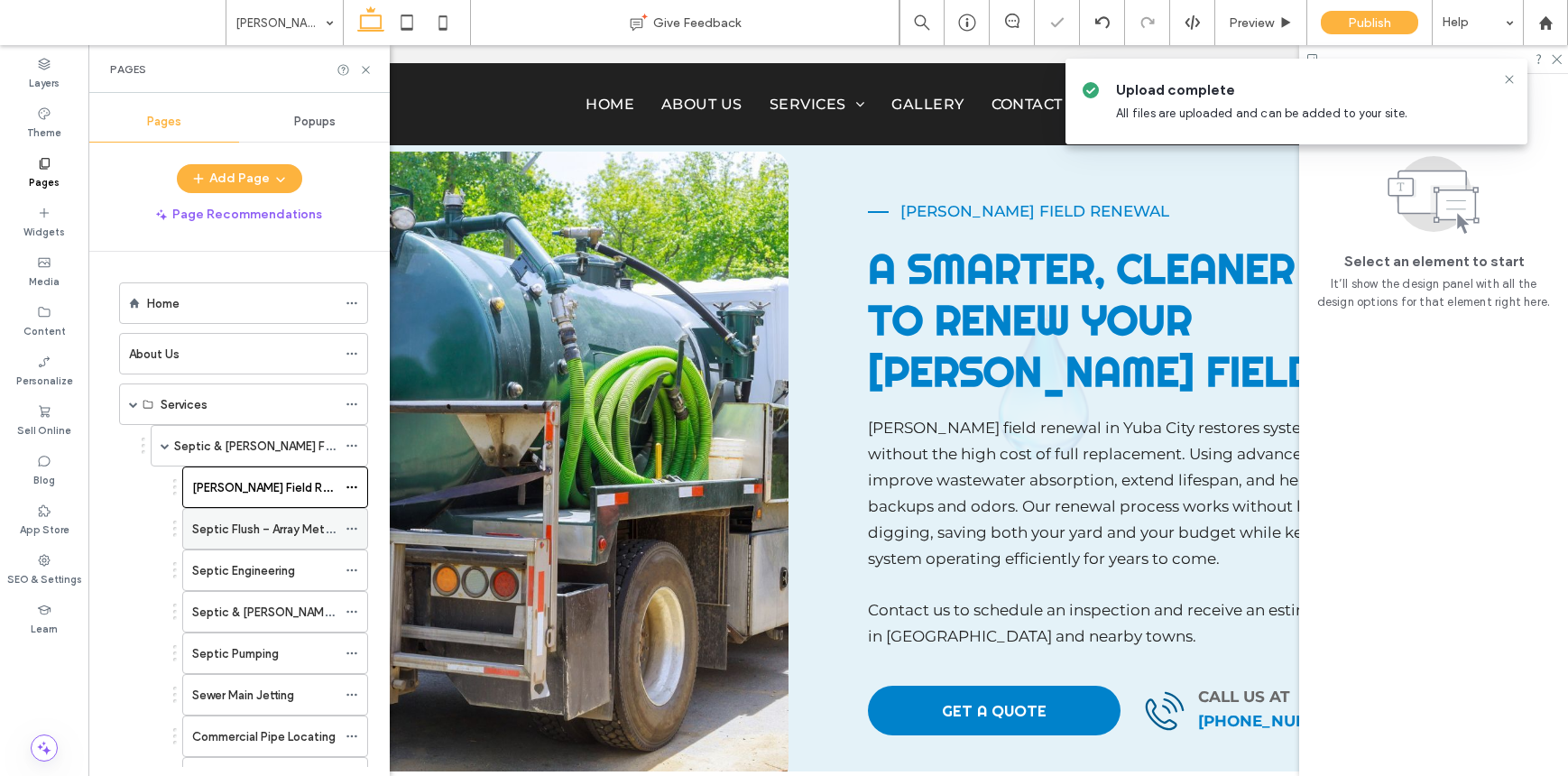
click at [275, 528] on label "Septic Flush – Array Method" at bounding box center [269, 529] width 154 height 31
click at [362, 74] on icon at bounding box center [366, 70] width 13 height 13
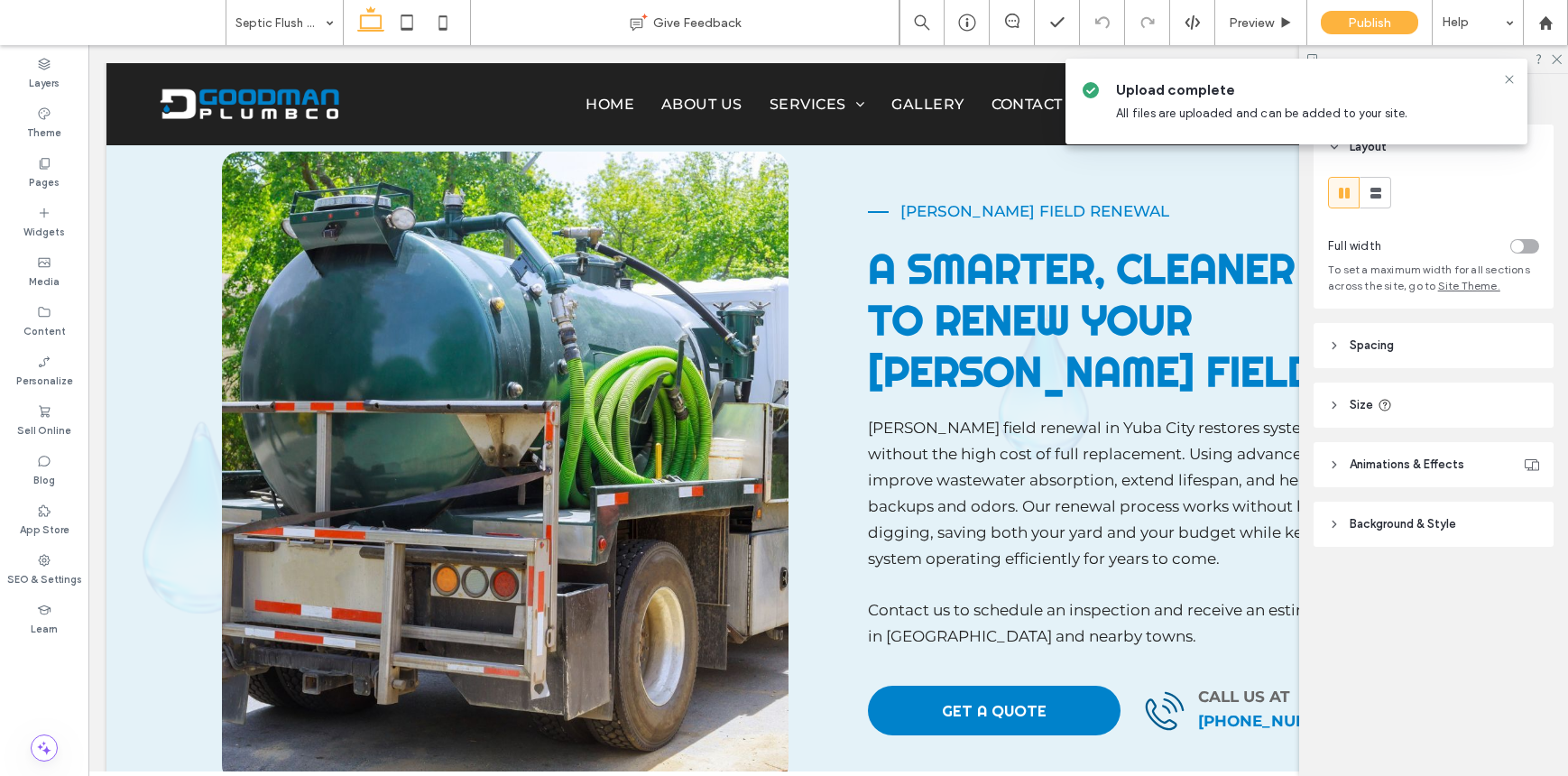
type input "****"
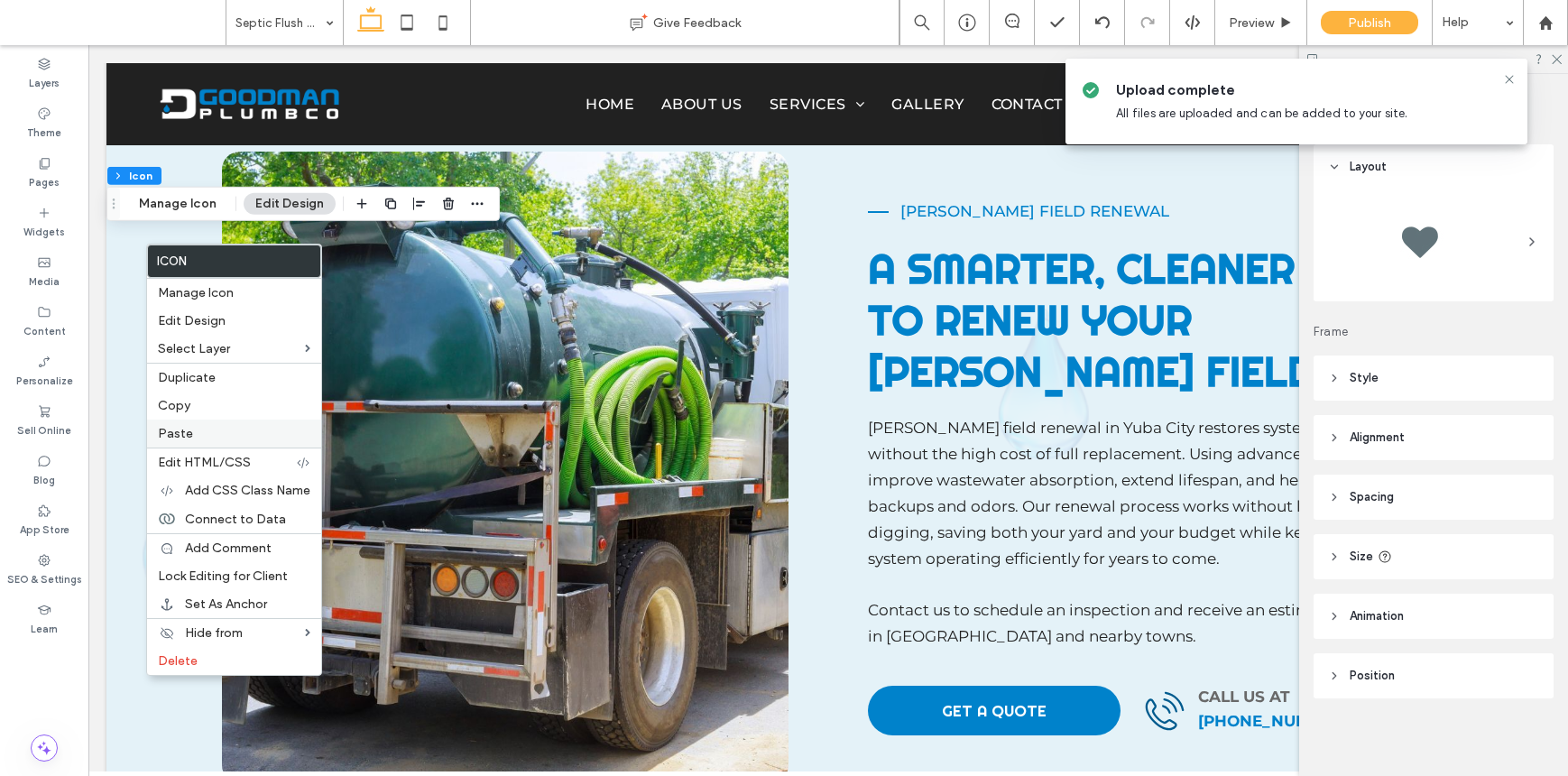
click at [185, 434] on span "Paste" at bounding box center [175, 433] width 35 height 15
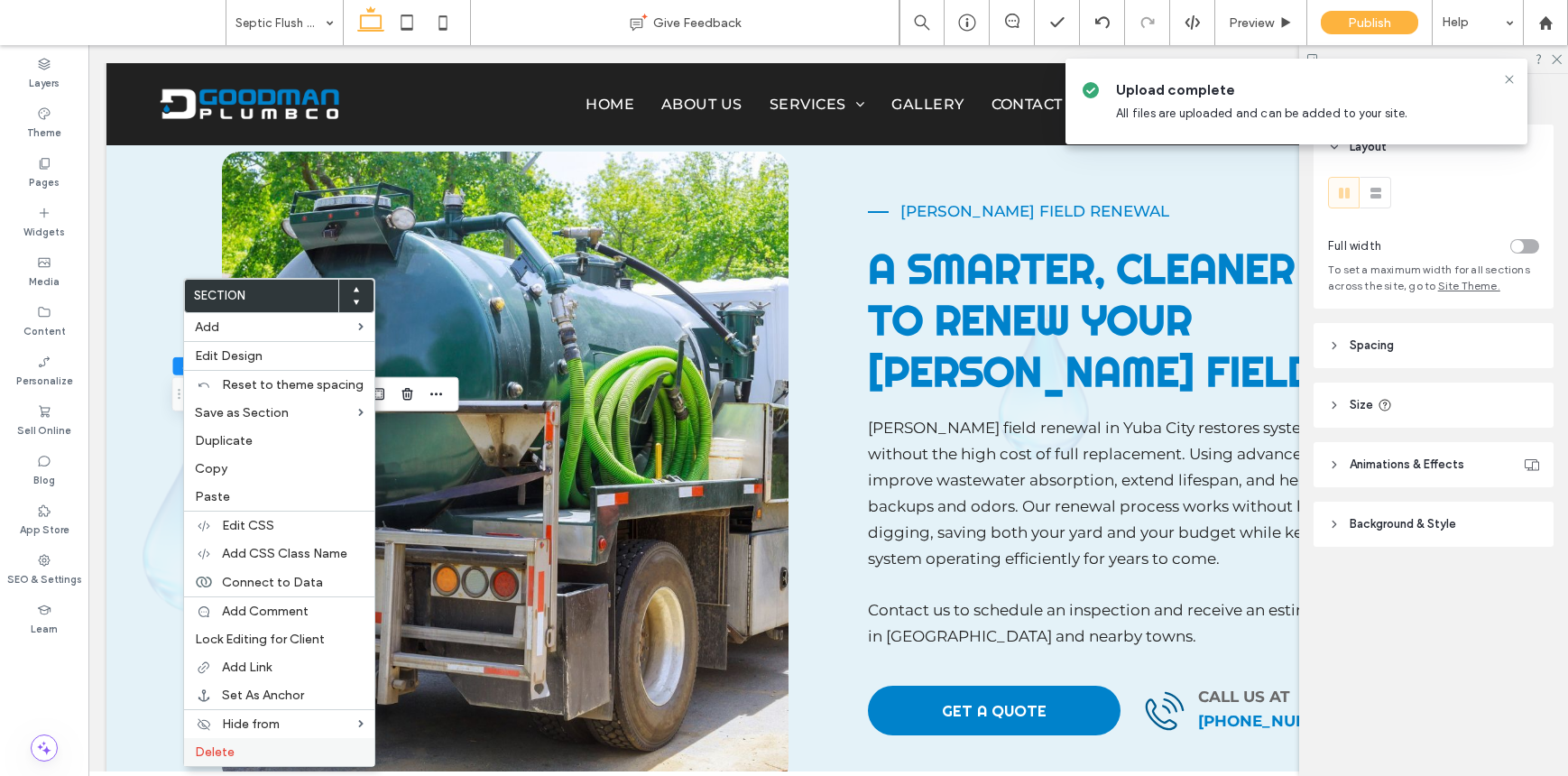
click at [262, 750] on label "Delete" at bounding box center [279, 752] width 169 height 15
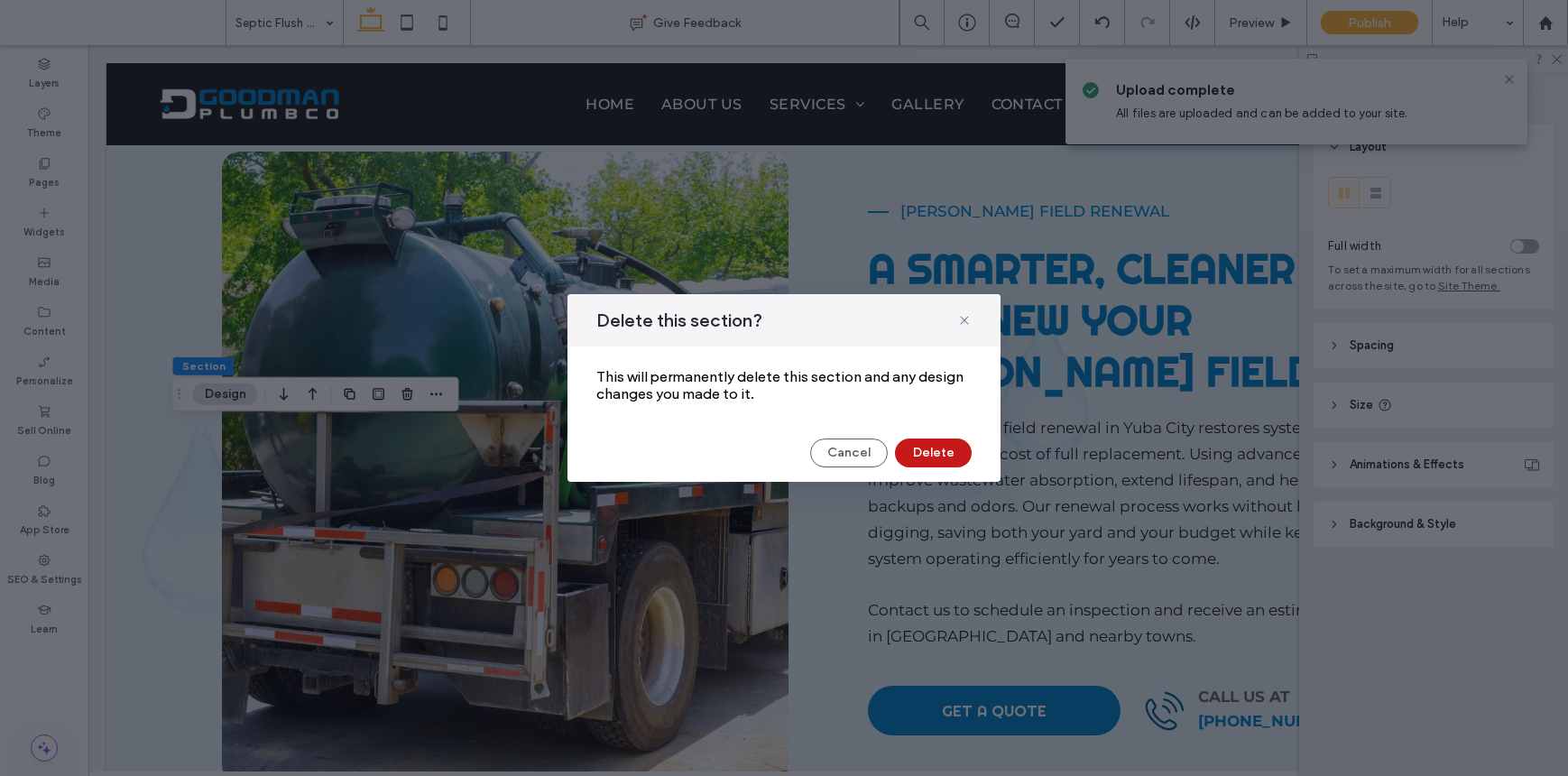
click at [923, 454] on button "Delete" at bounding box center [933, 453] width 77 height 28
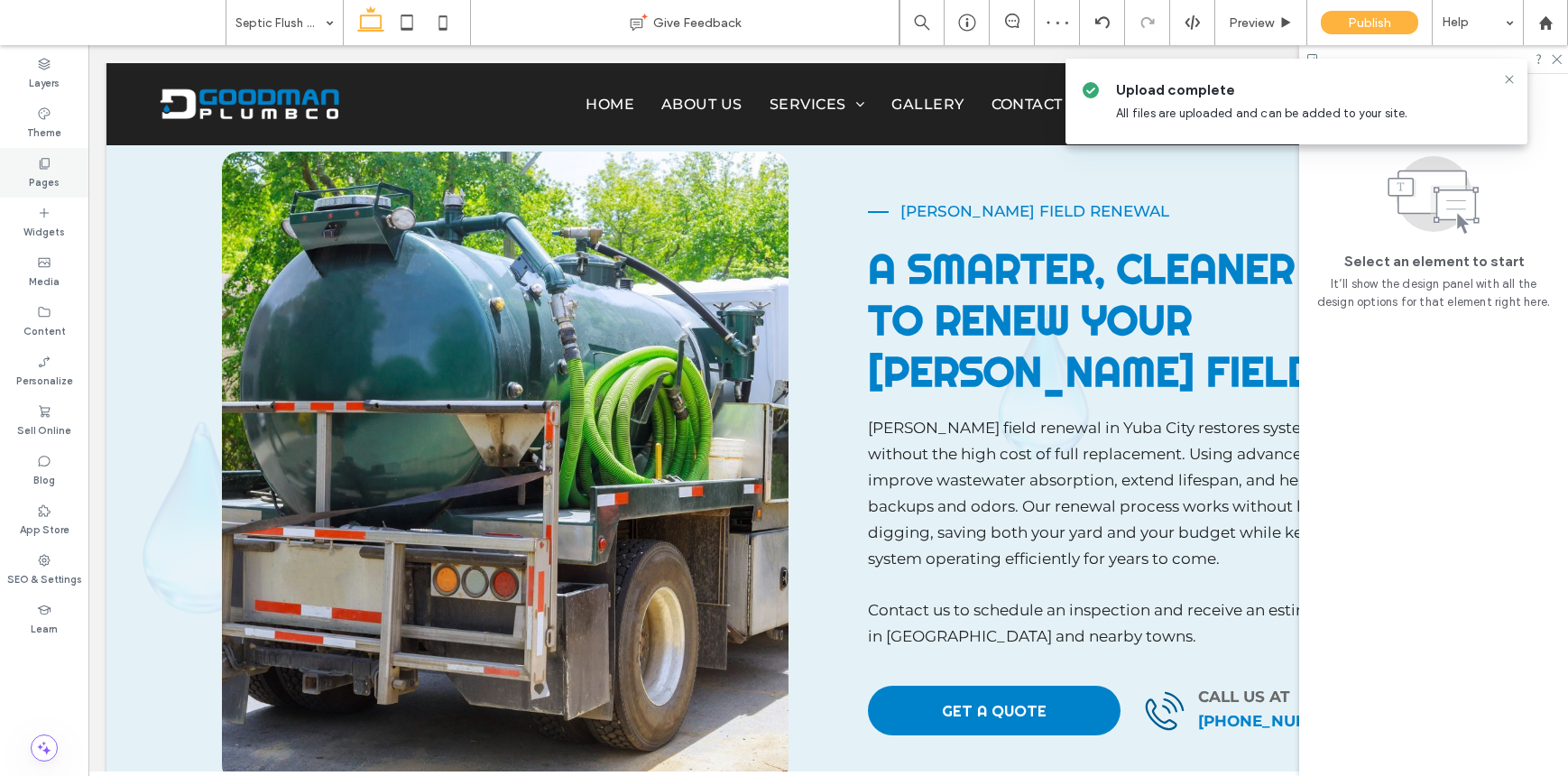
click at [47, 160] on icon at bounding box center [44, 162] width 14 height 14
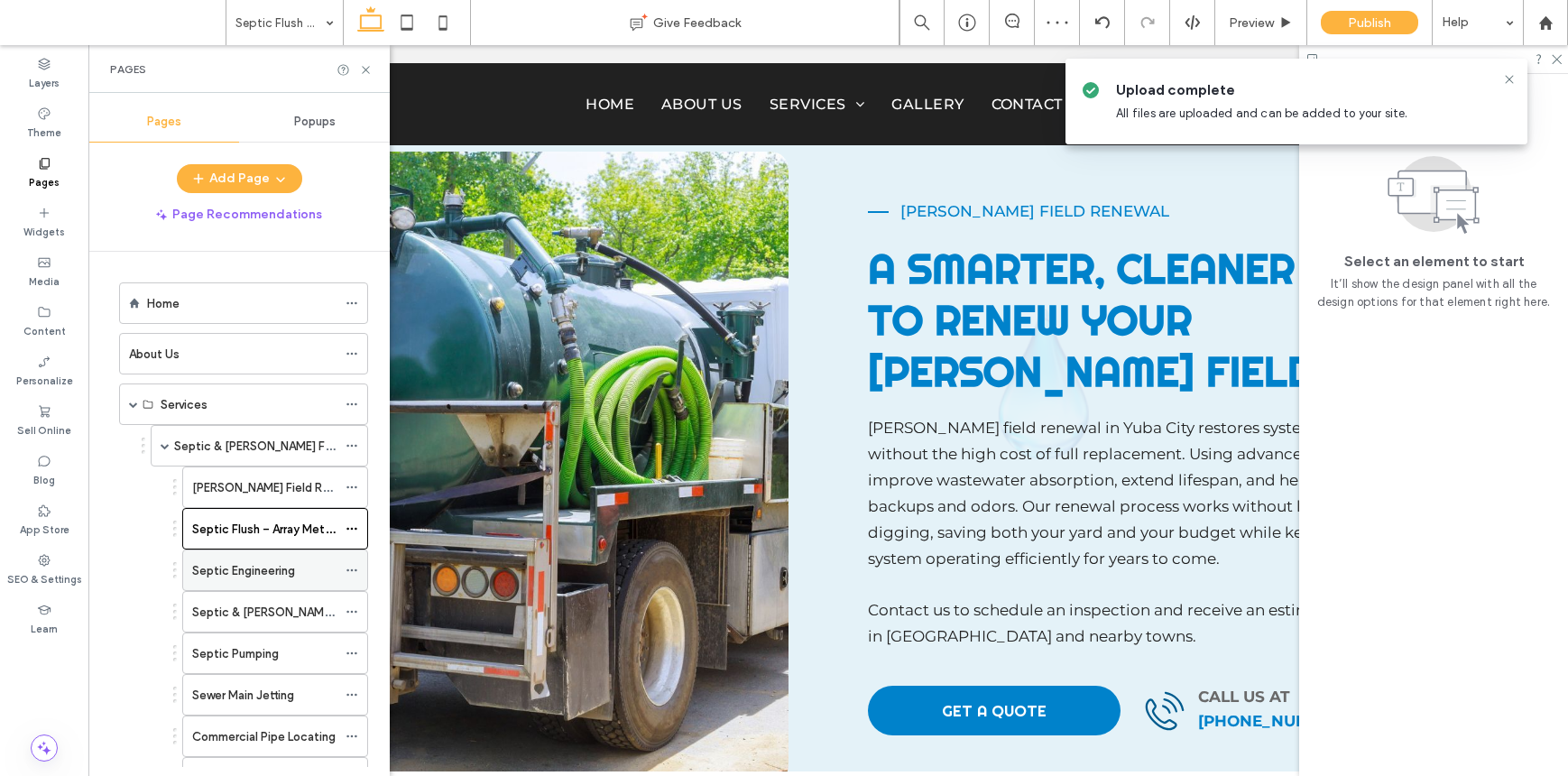
click at [257, 571] on label "Septic Engineering" at bounding box center [243, 570] width 103 height 31
click at [369, 68] on icon at bounding box center [366, 70] width 13 height 13
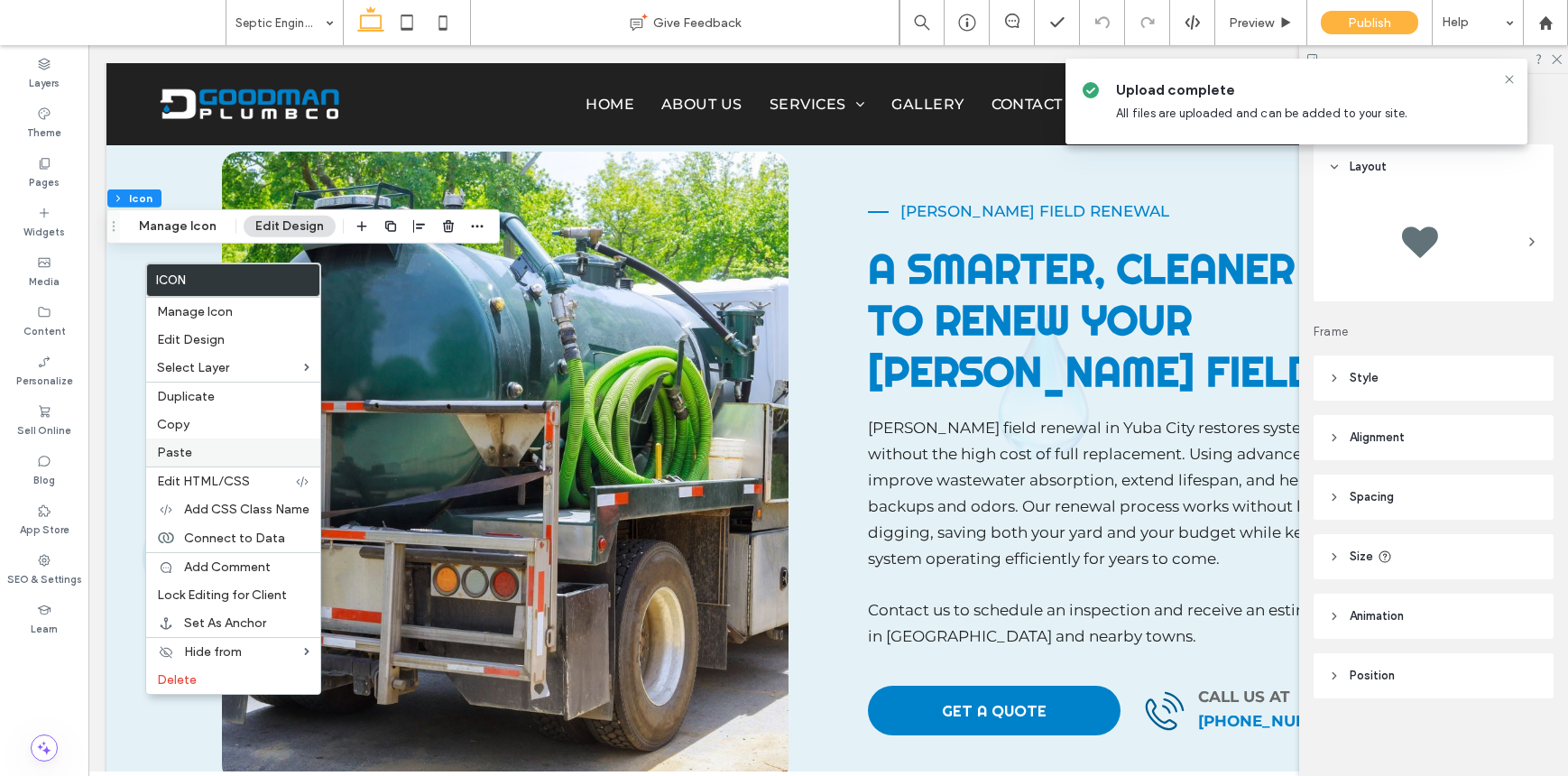
click at [193, 445] on label "Paste" at bounding box center [233, 452] width 153 height 15
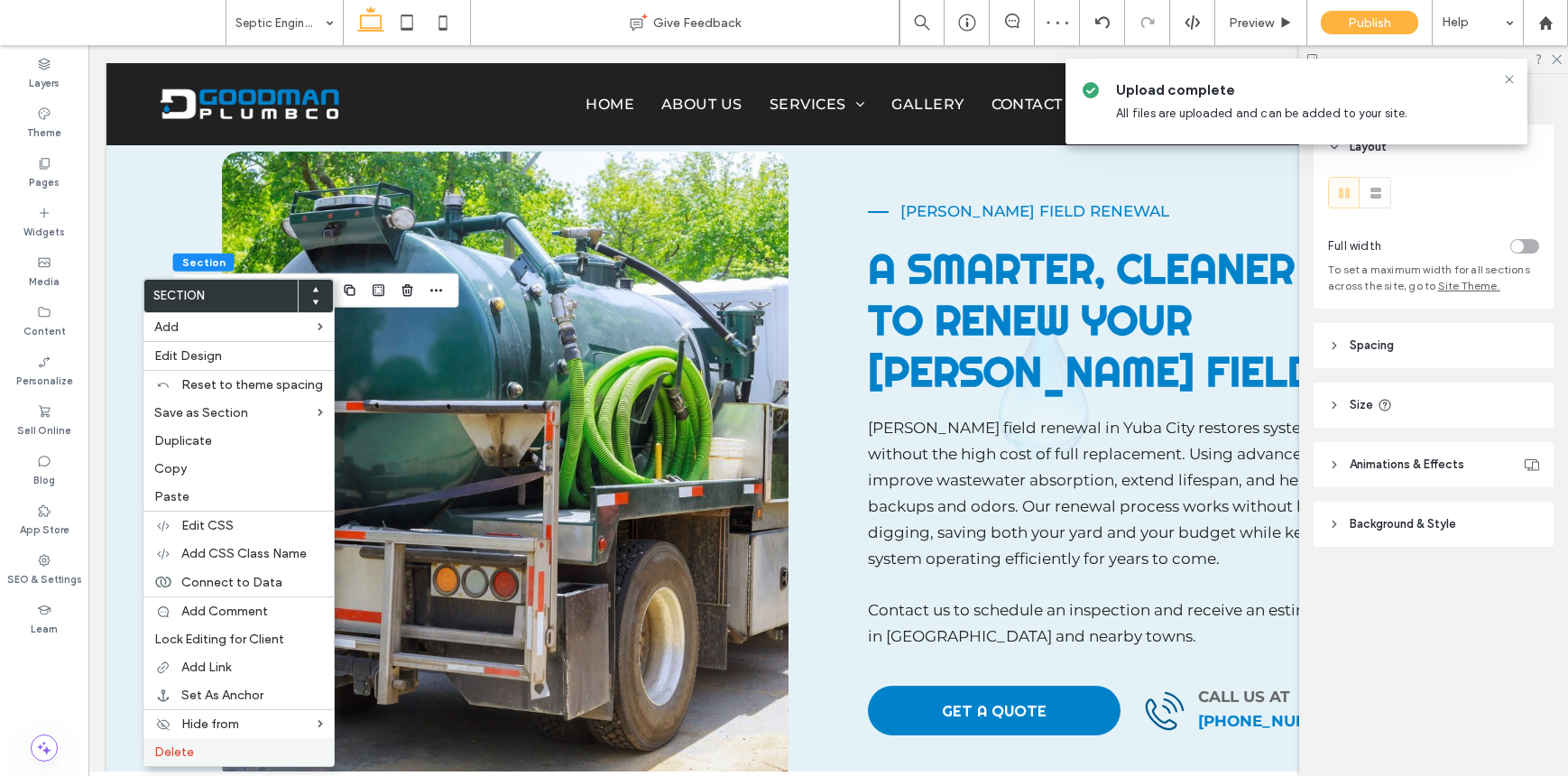
click at [225, 750] on label "Delete" at bounding box center [238, 752] width 169 height 15
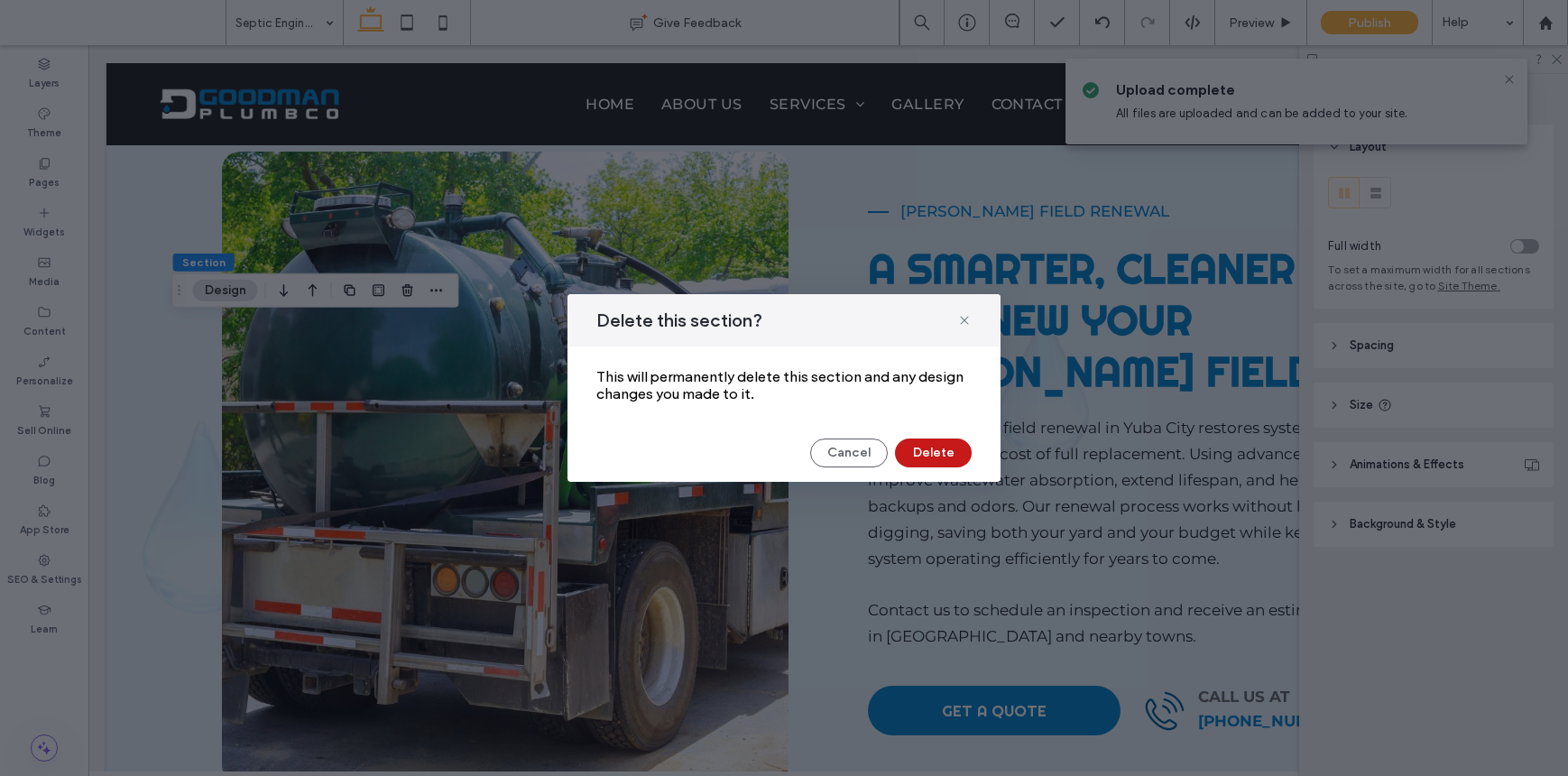
click at [938, 443] on button "Delete" at bounding box center [933, 453] width 77 height 28
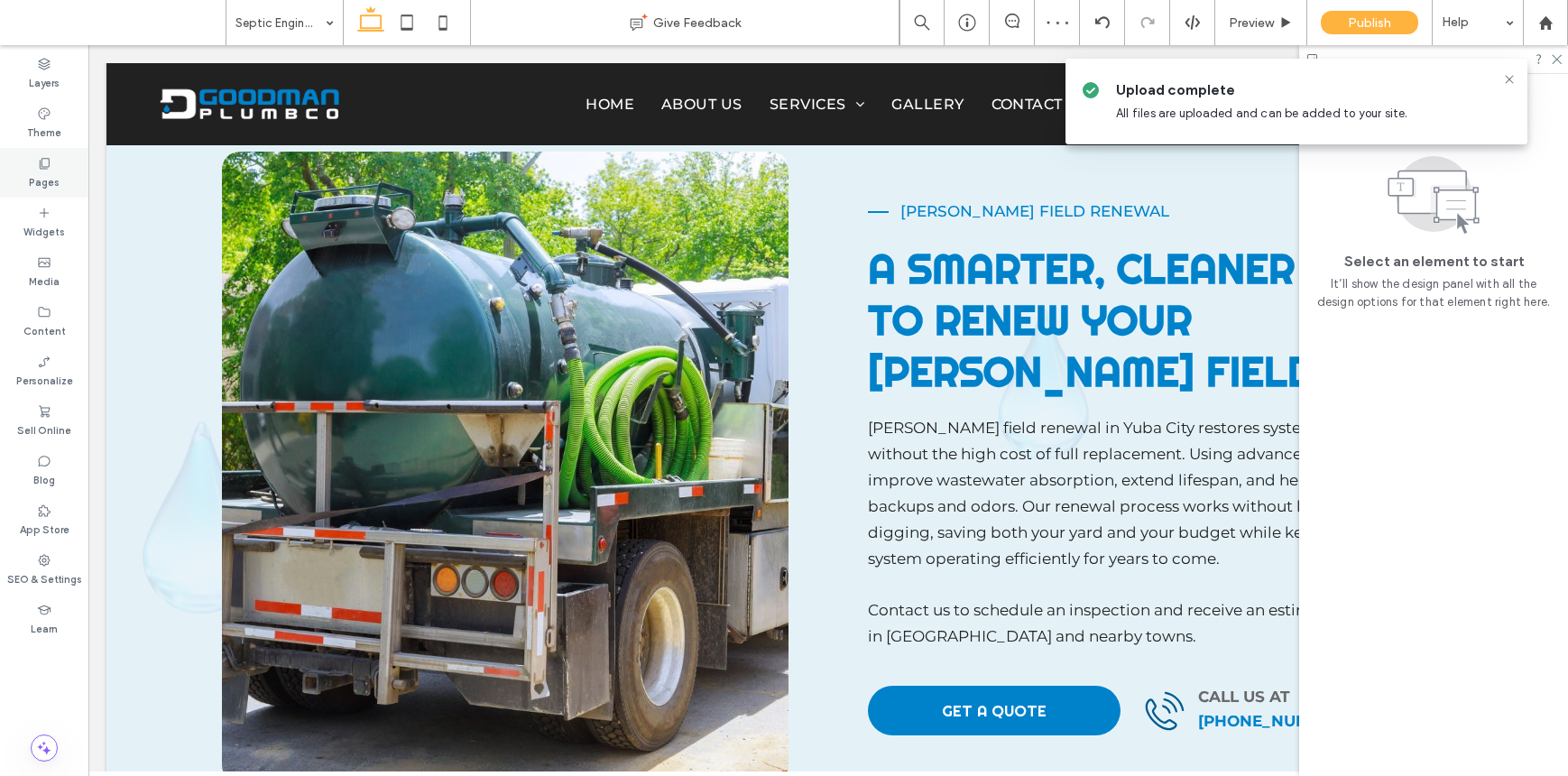
click at [57, 169] on div "Pages" at bounding box center [44, 173] width 88 height 49
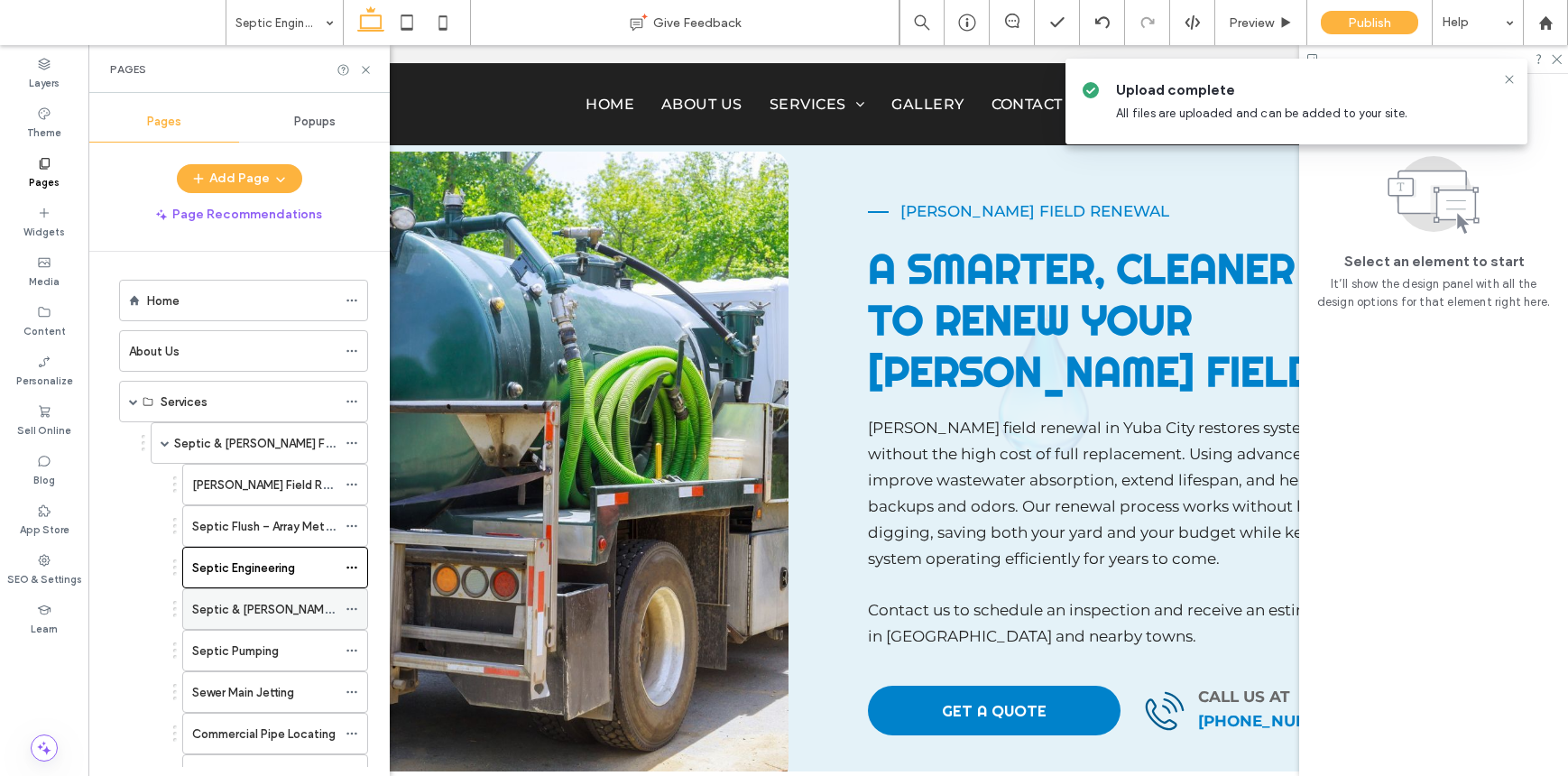
scroll to position [8, 0]
click at [276, 615] on div "Septic & Leach Field Installation" at bounding box center [264, 605] width 144 height 40
click at [364, 77] on div "Pages" at bounding box center [238, 69] width 301 height 47
click at [362, 70] on icon at bounding box center [366, 70] width 13 height 13
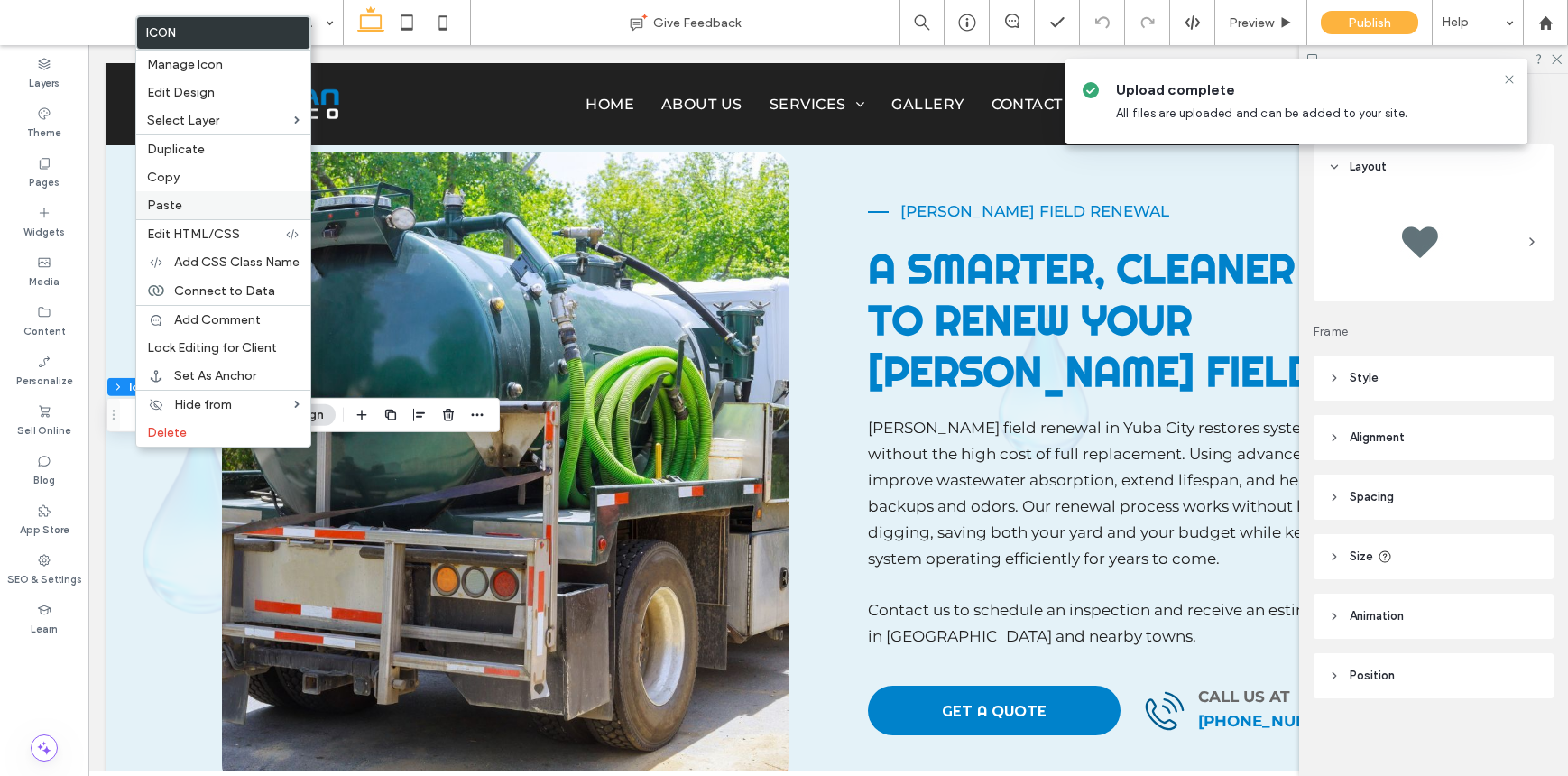
click at [197, 204] on label "Paste" at bounding box center [223, 205] width 153 height 15
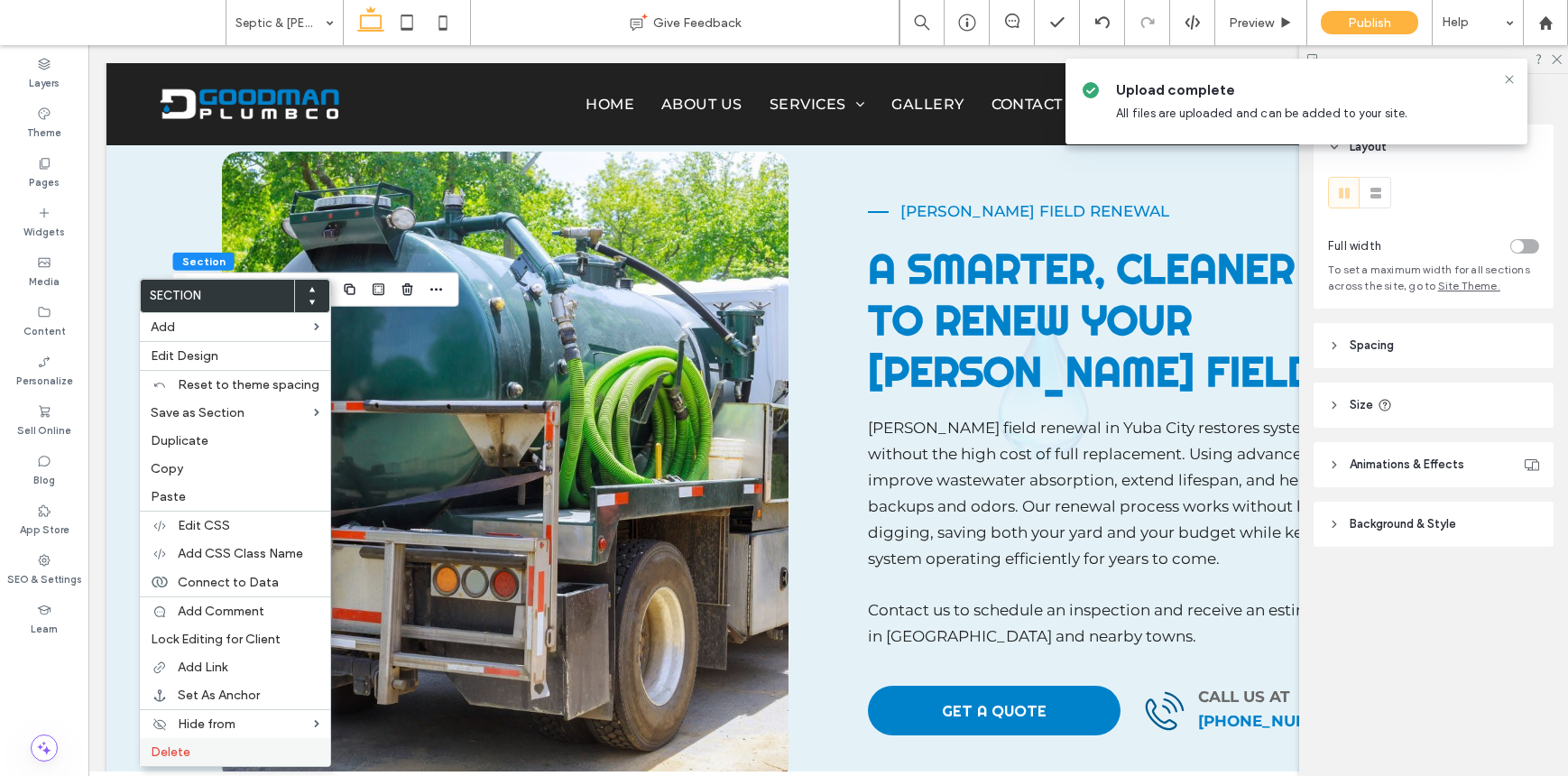
click at [255, 755] on label "Delete" at bounding box center [236, 752] width 169 height 15
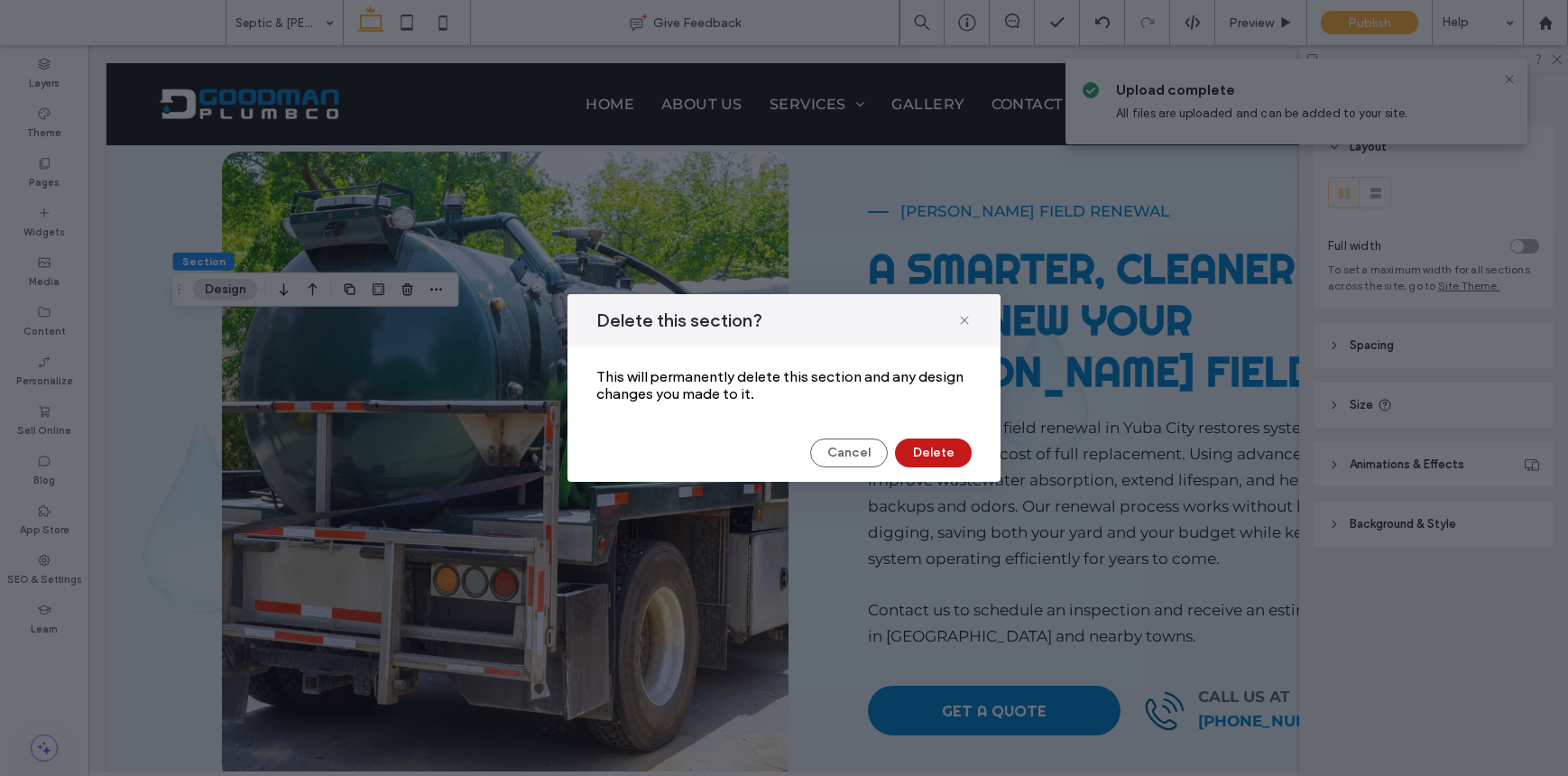
click at [925, 443] on button "Delete" at bounding box center [933, 453] width 77 height 28
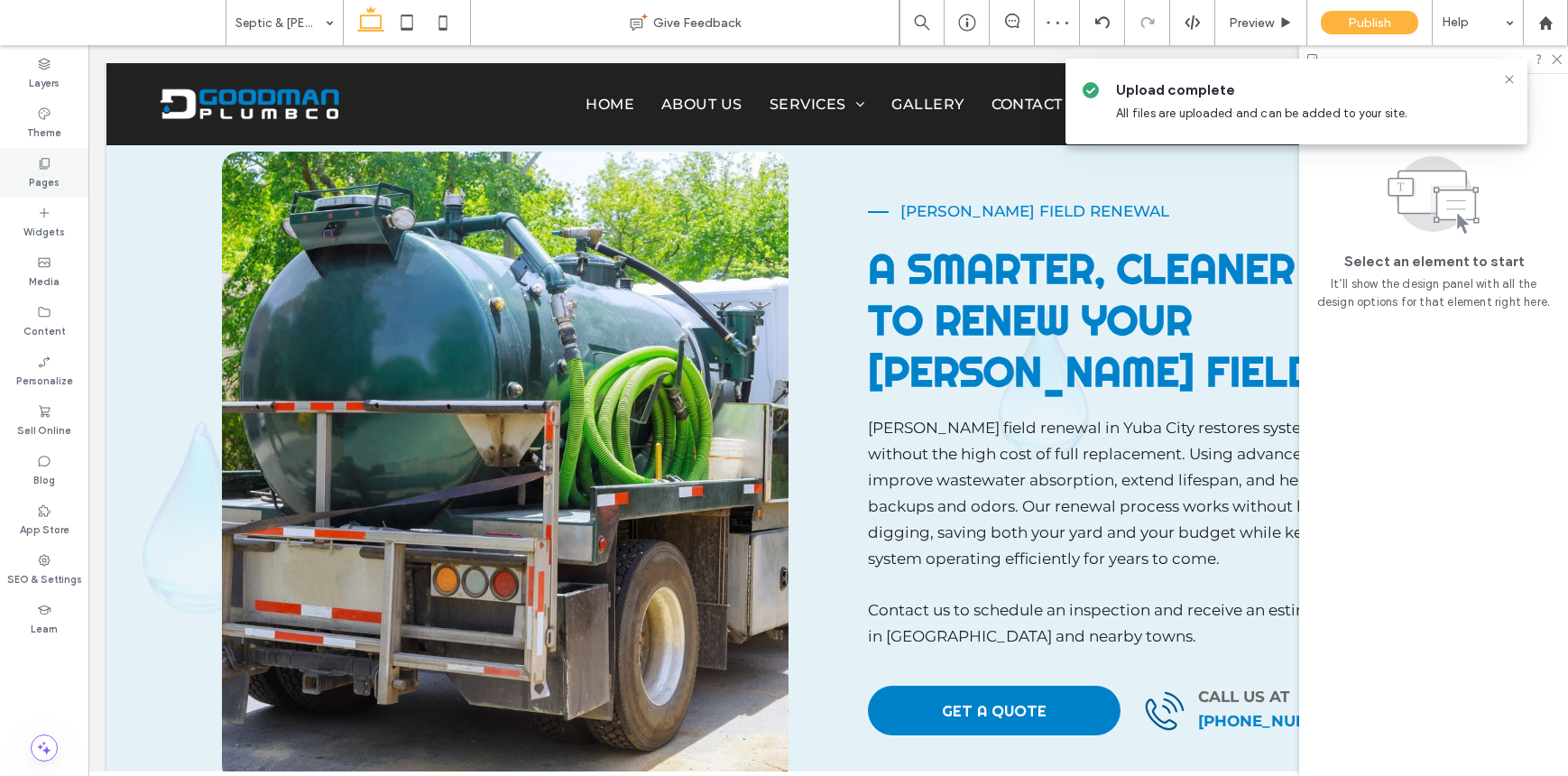
click at [71, 161] on div "Pages" at bounding box center [44, 173] width 88 height 49
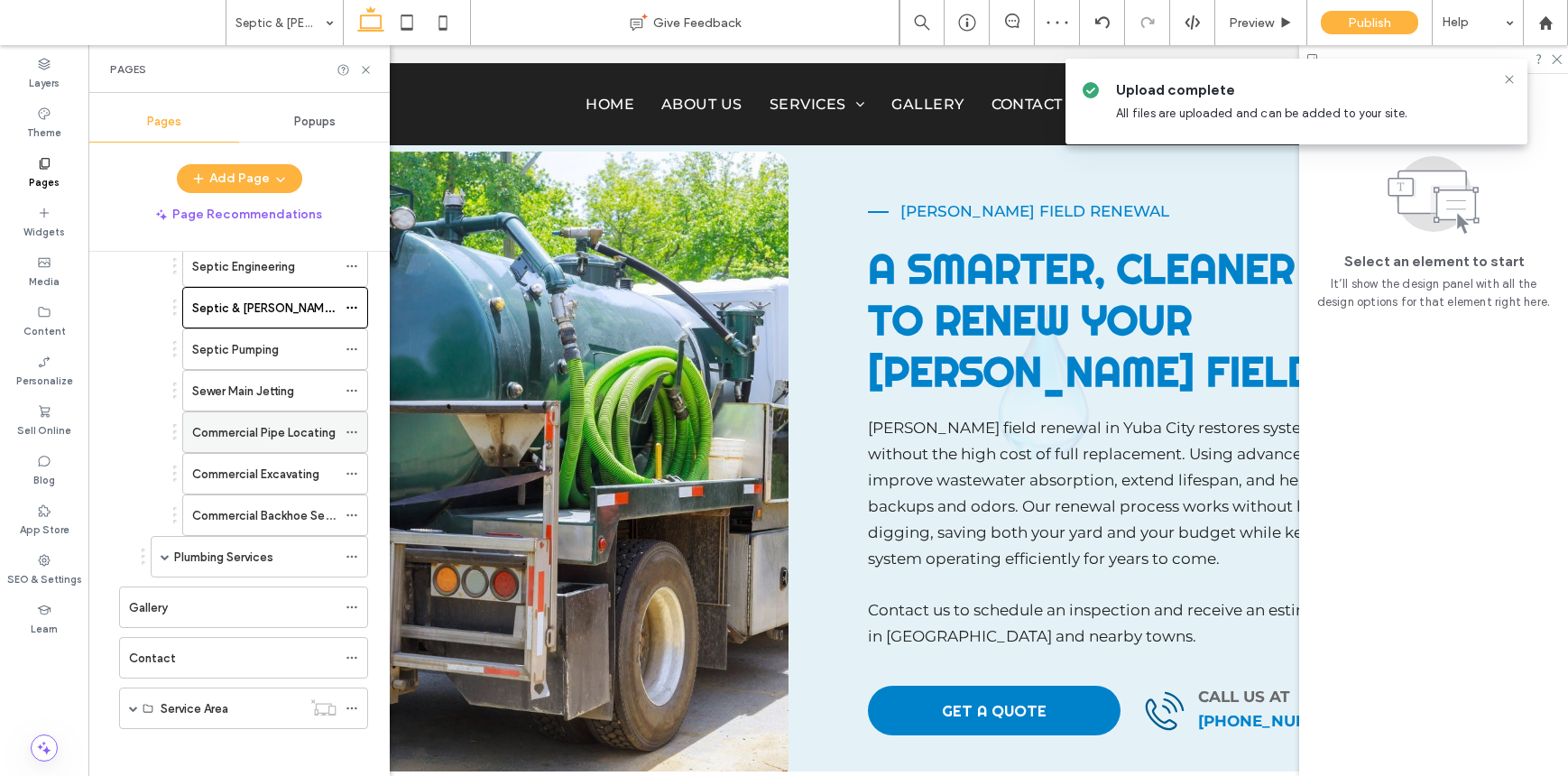
scroll to position [306, 0]
click at [270, 351] on label "Septic Pumping" at bounding box center [235, 348] width 86 height 31
click at [368, 73] on icon at bounding box center [366, 70] width 13 height 13
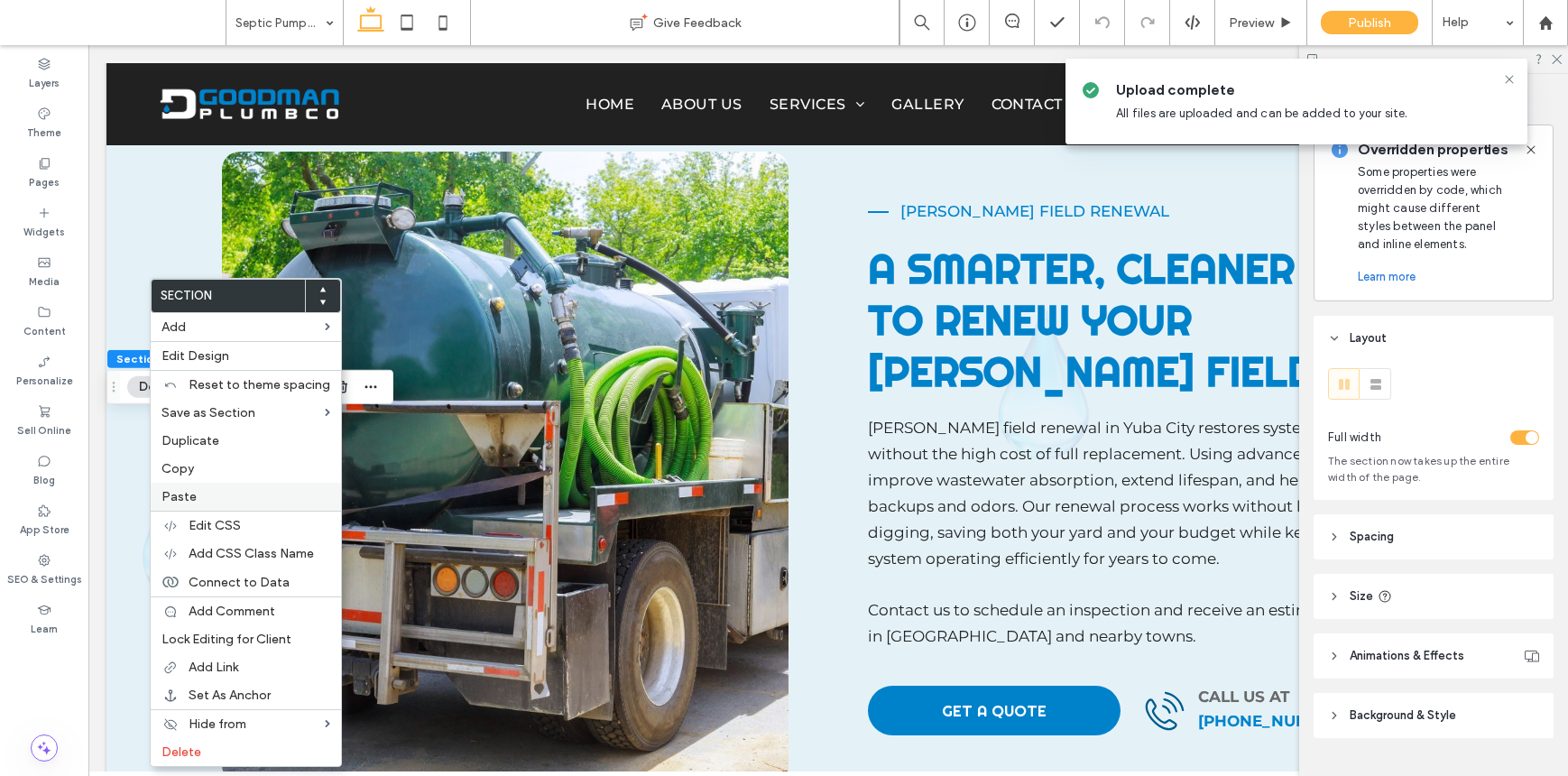
click at [200, 494] on label "Paste" at bounding box center [246, 497] width 169 height 15
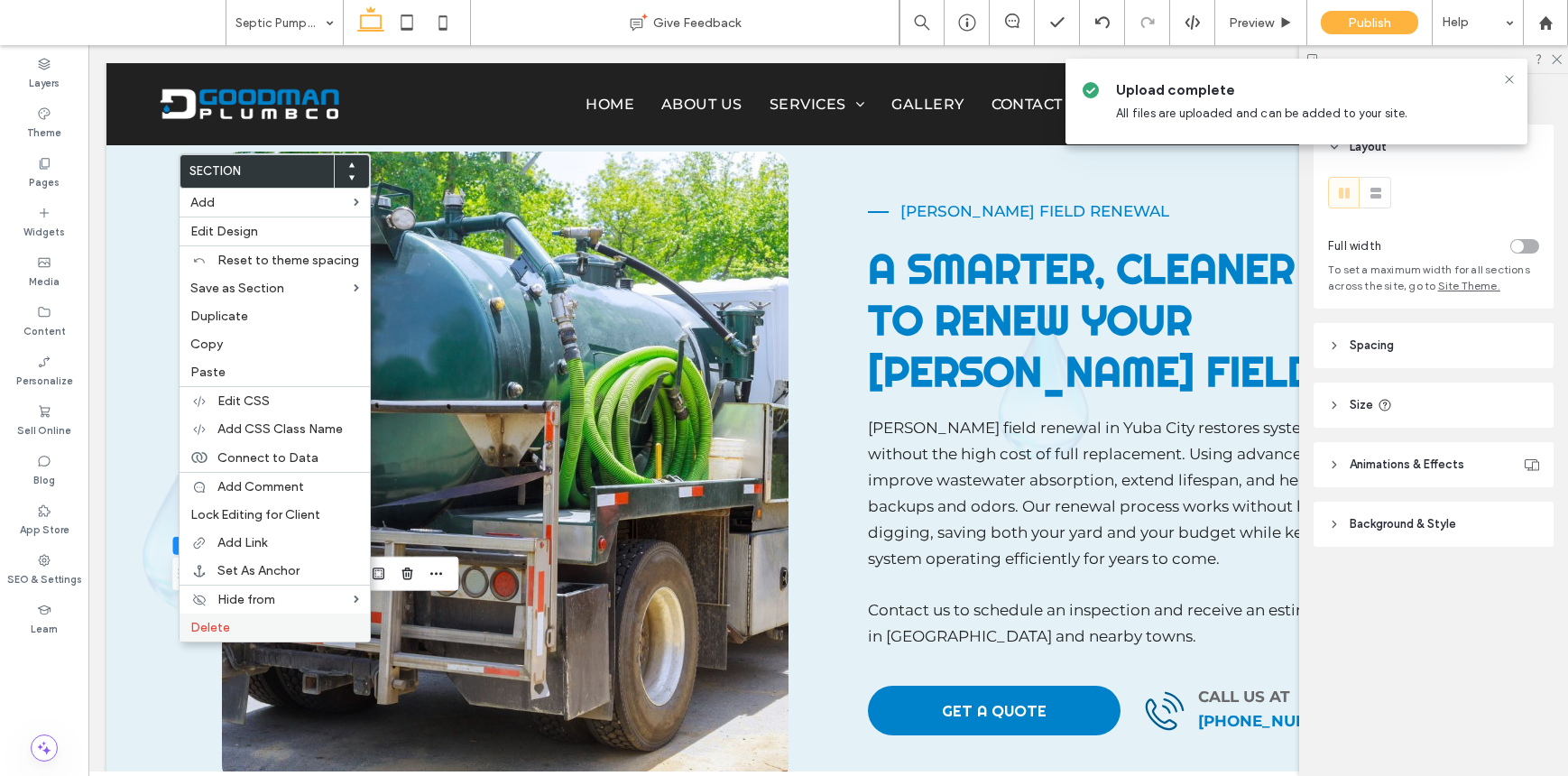
click at [207, 625] on span "Delete" at bounding box center [210, 628] width 40 height 15
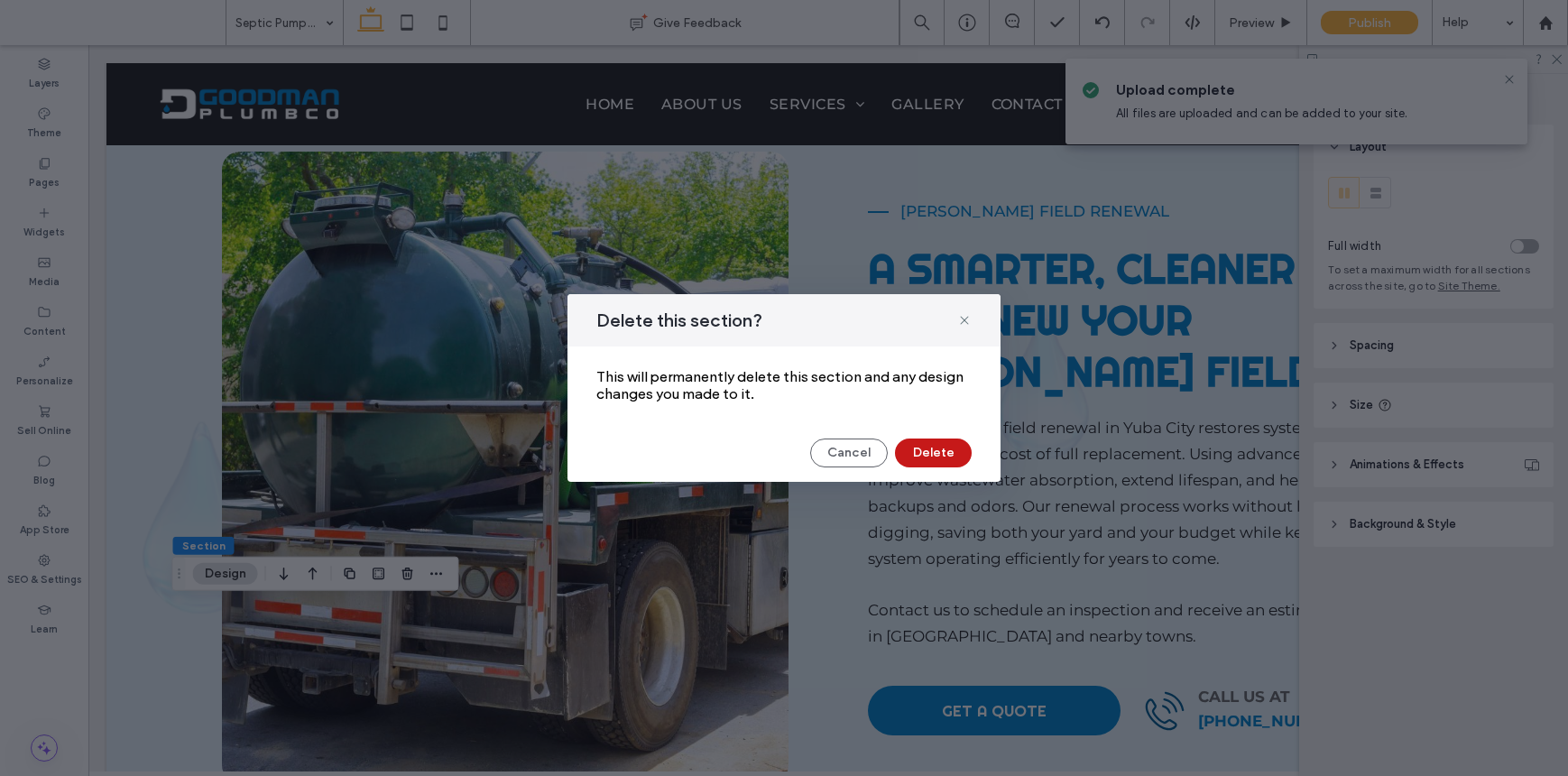
click at [917, 458] on button "Delete" at bounding box center [933, 453] width 77 height 28
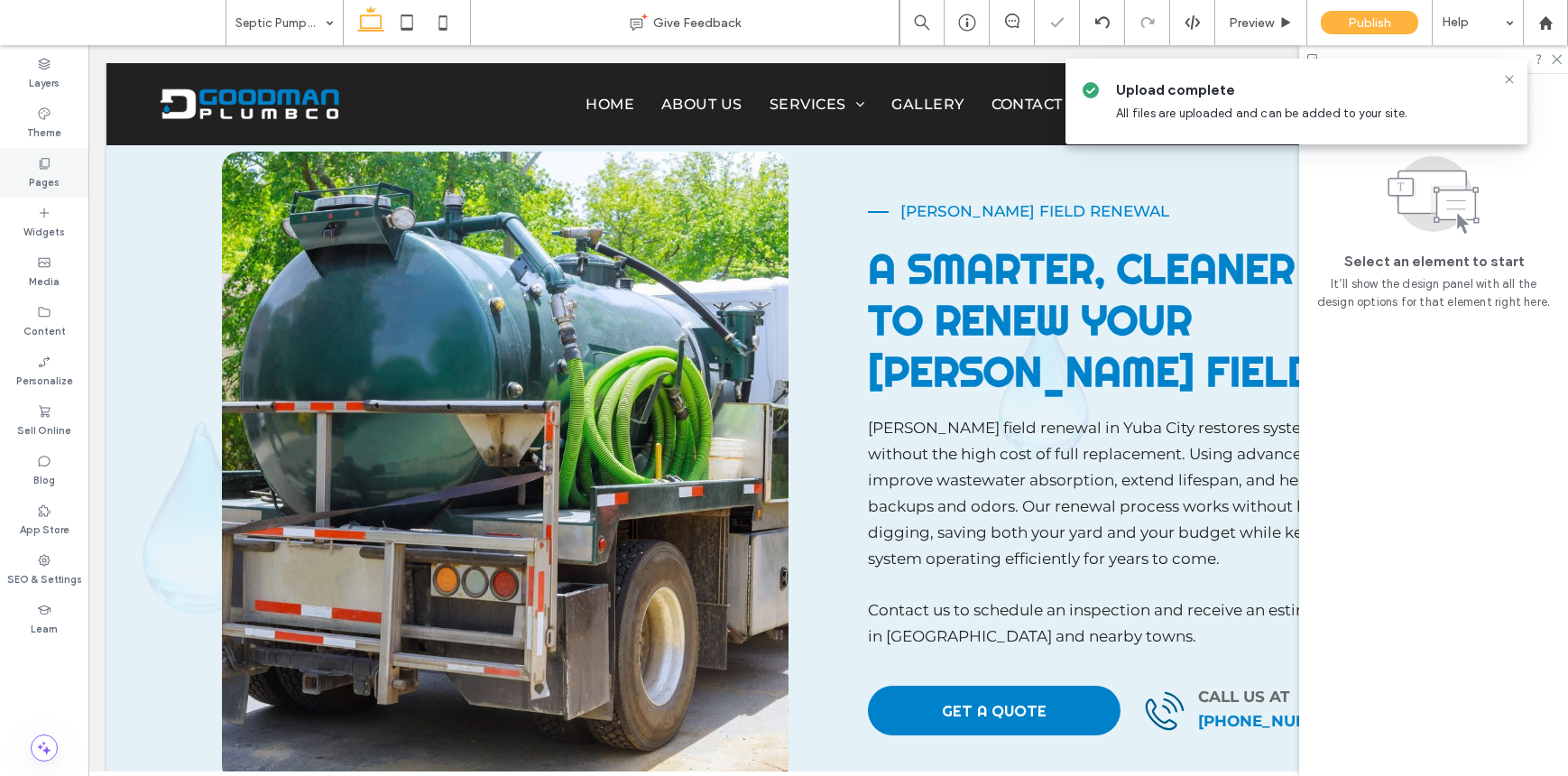
click at [49, 162] on icon at bounding box center [44, 162] width 14 height 14
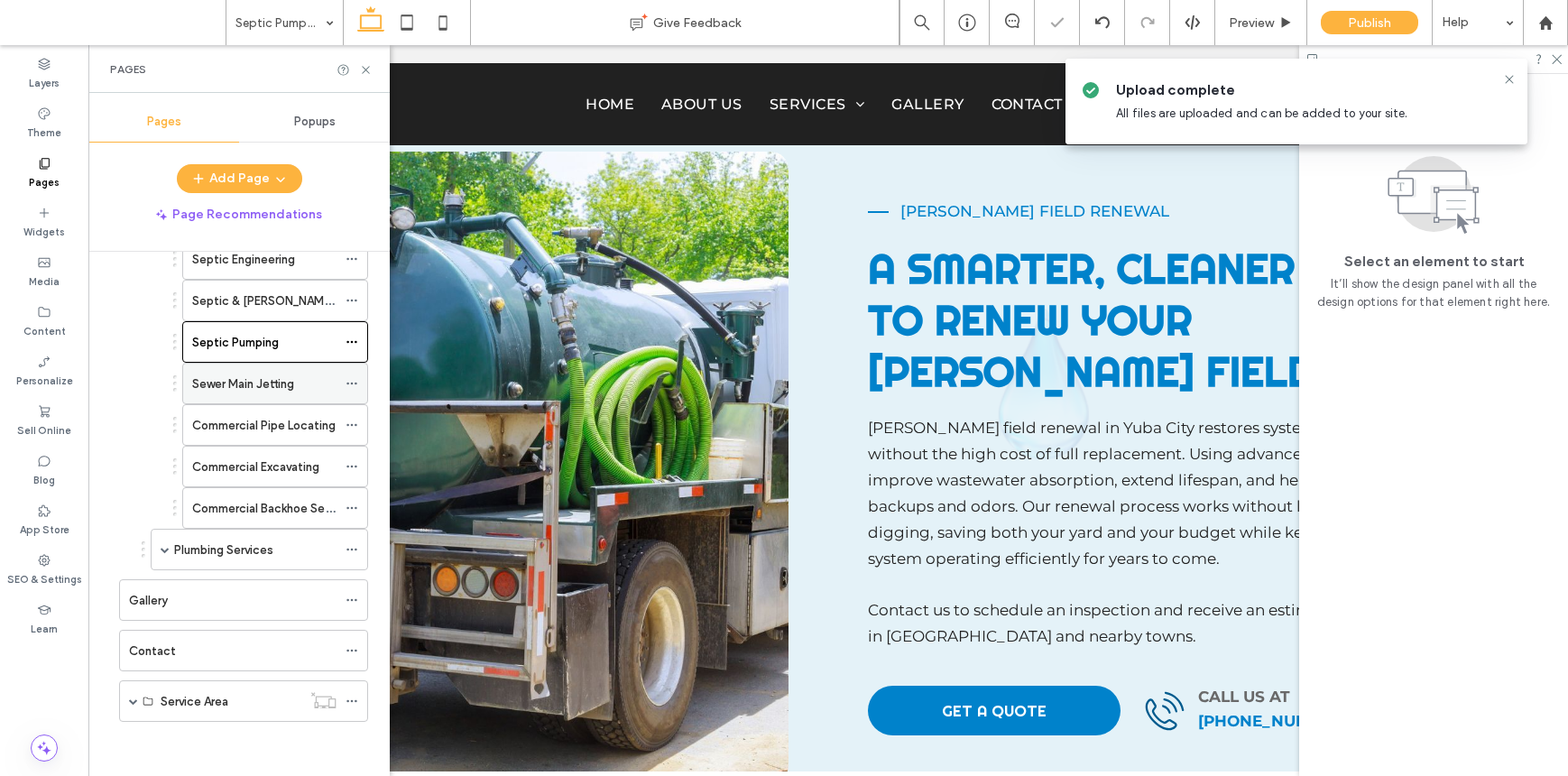
scroll to position [308, 0]
click at [275, 382] on label "Sewer Main Jetting" at bounding box center [242, 387] width 102 height 31
click at [367, 67] on use at bounding box center [366, 69] width 8 height 8
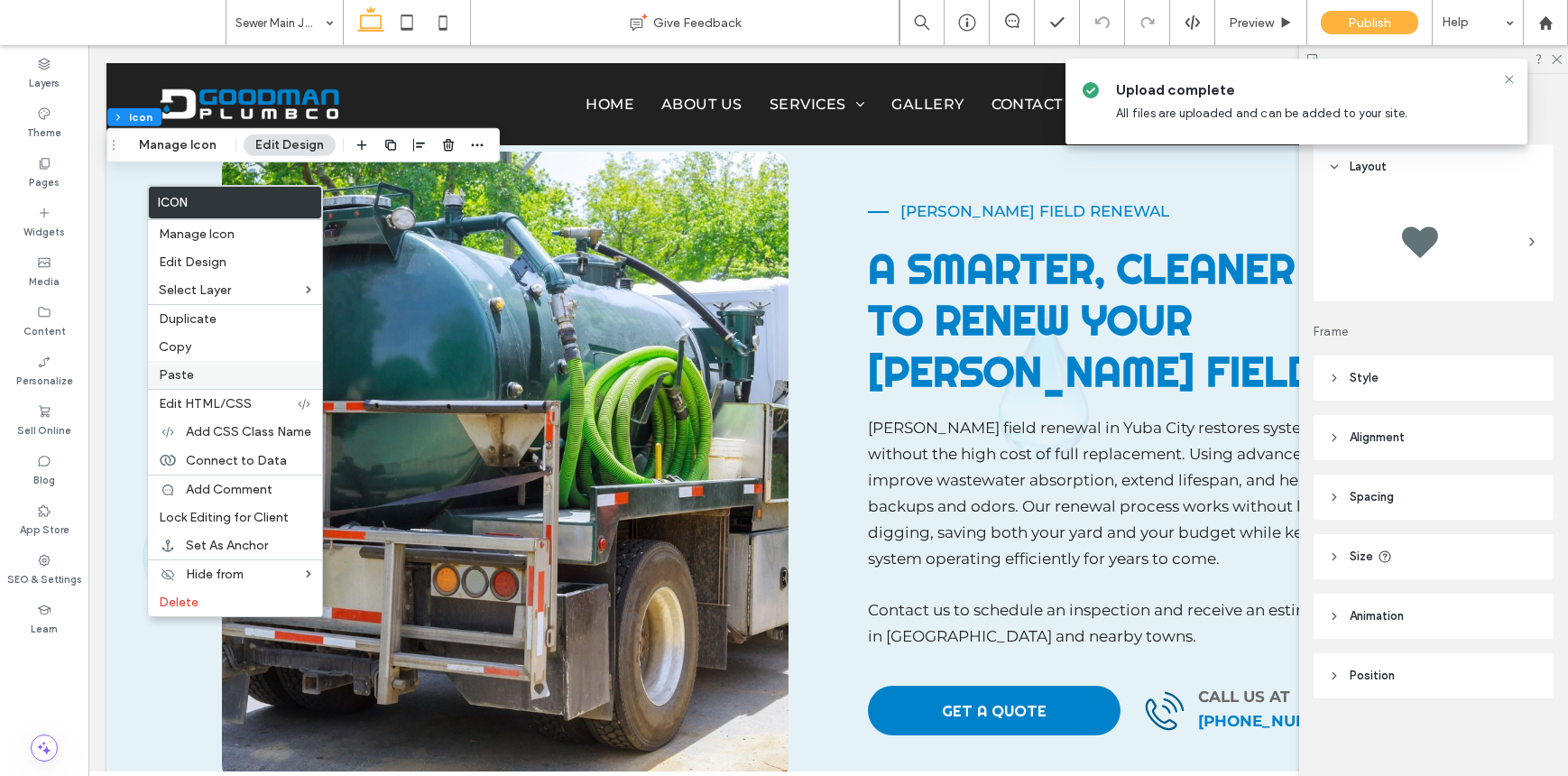
click at [198, 372] on label "Paste" at bounding box center [235, 375] width 153 height 15
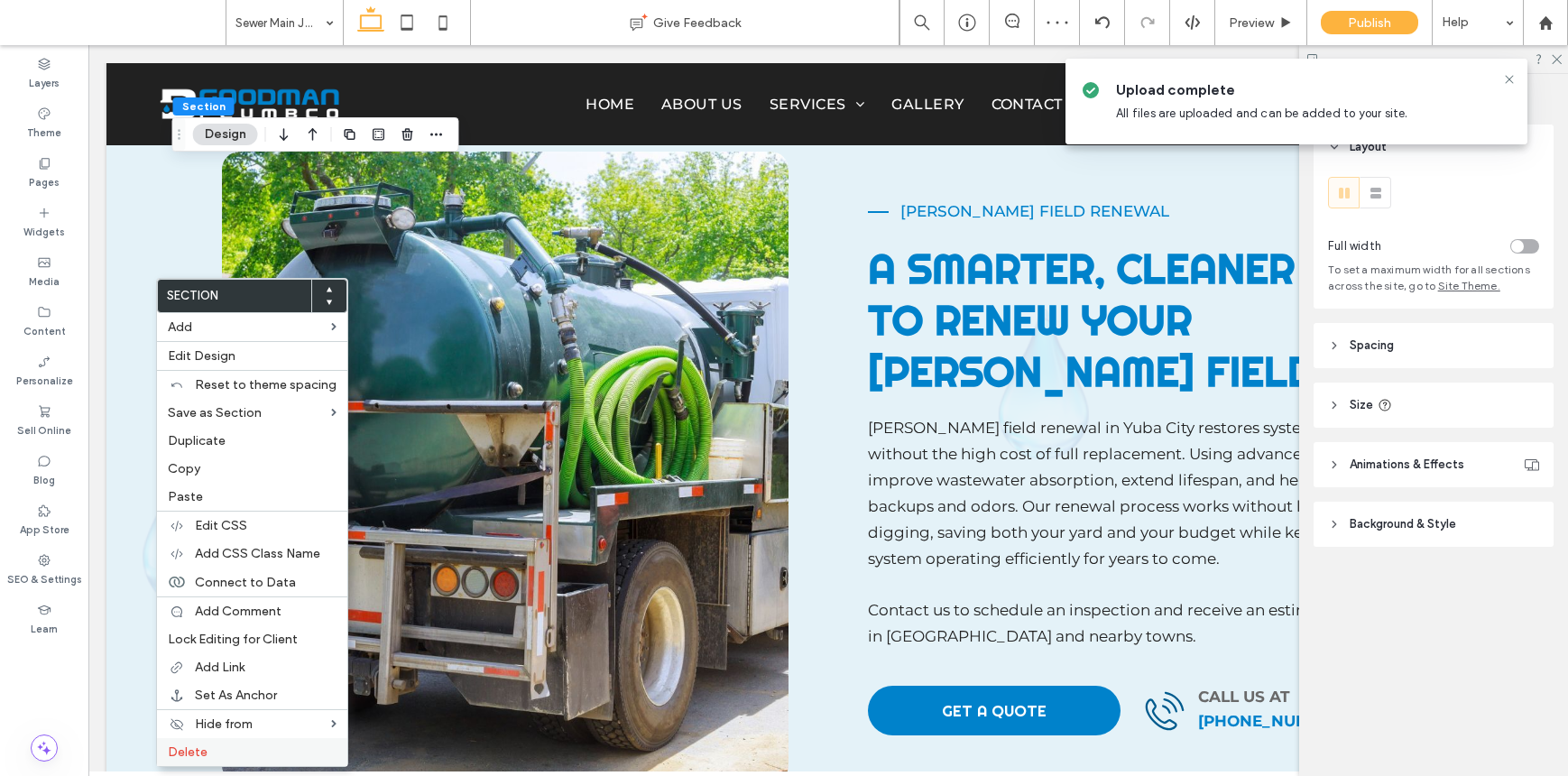
click at [216, 749] on label "Delete" at bounding box center [253, 752] width 169 height 15
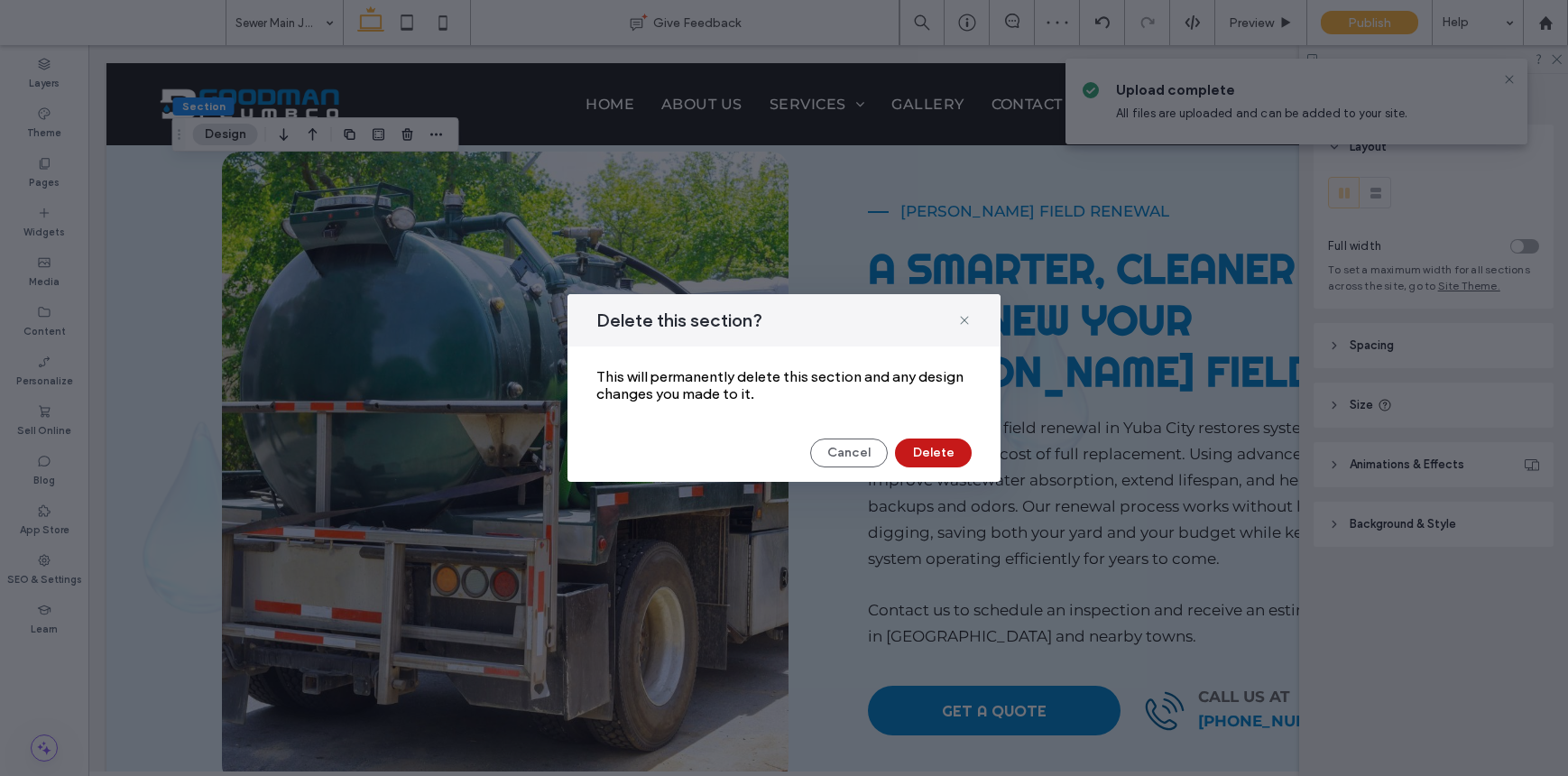
click at [919, 461] on button "Delete" at bounding box center [933, 453] width 77 height 28
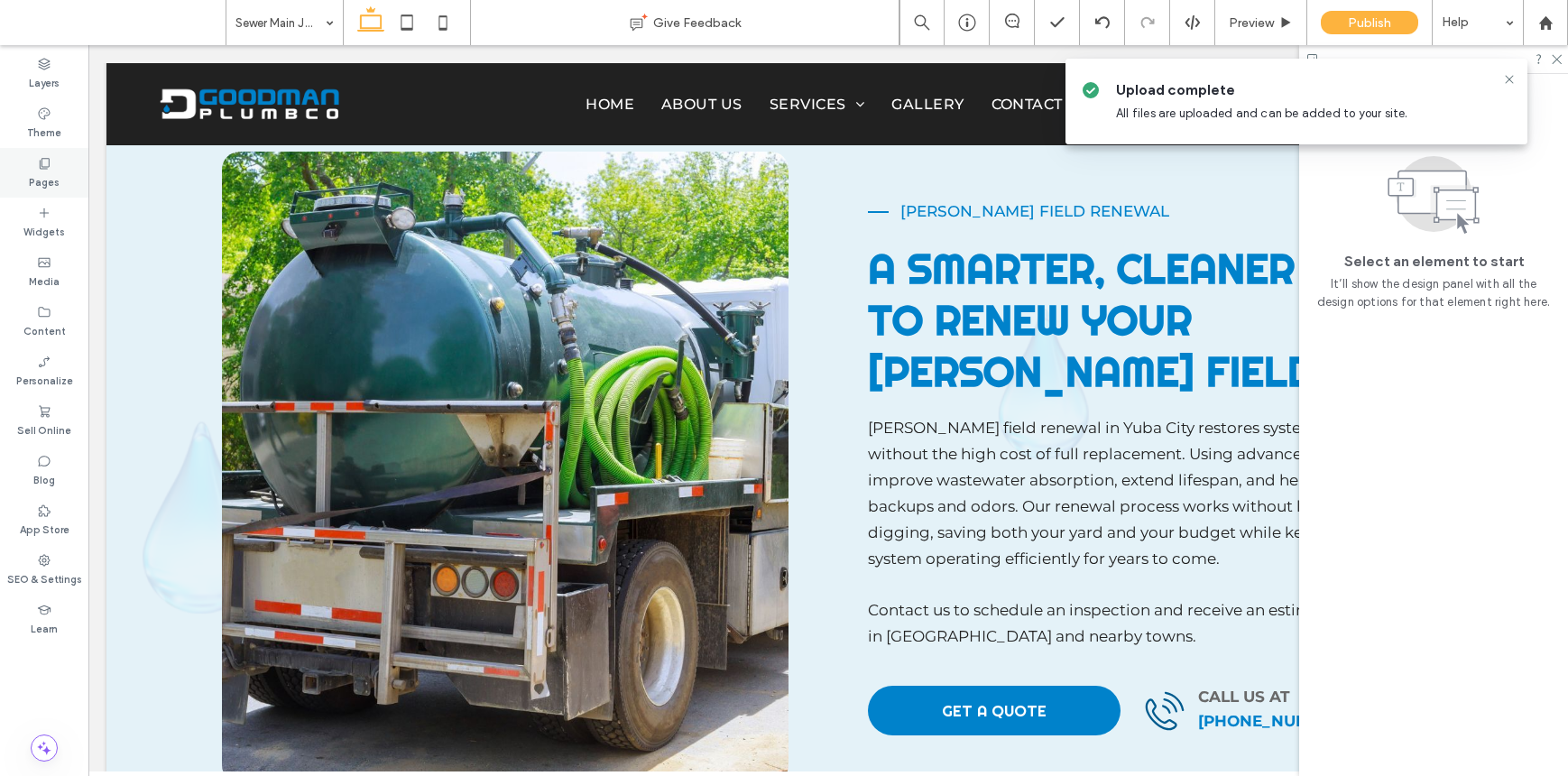
click at [48, 170] on div "Pages" at bounding box center [44, 173] width 88 height 49
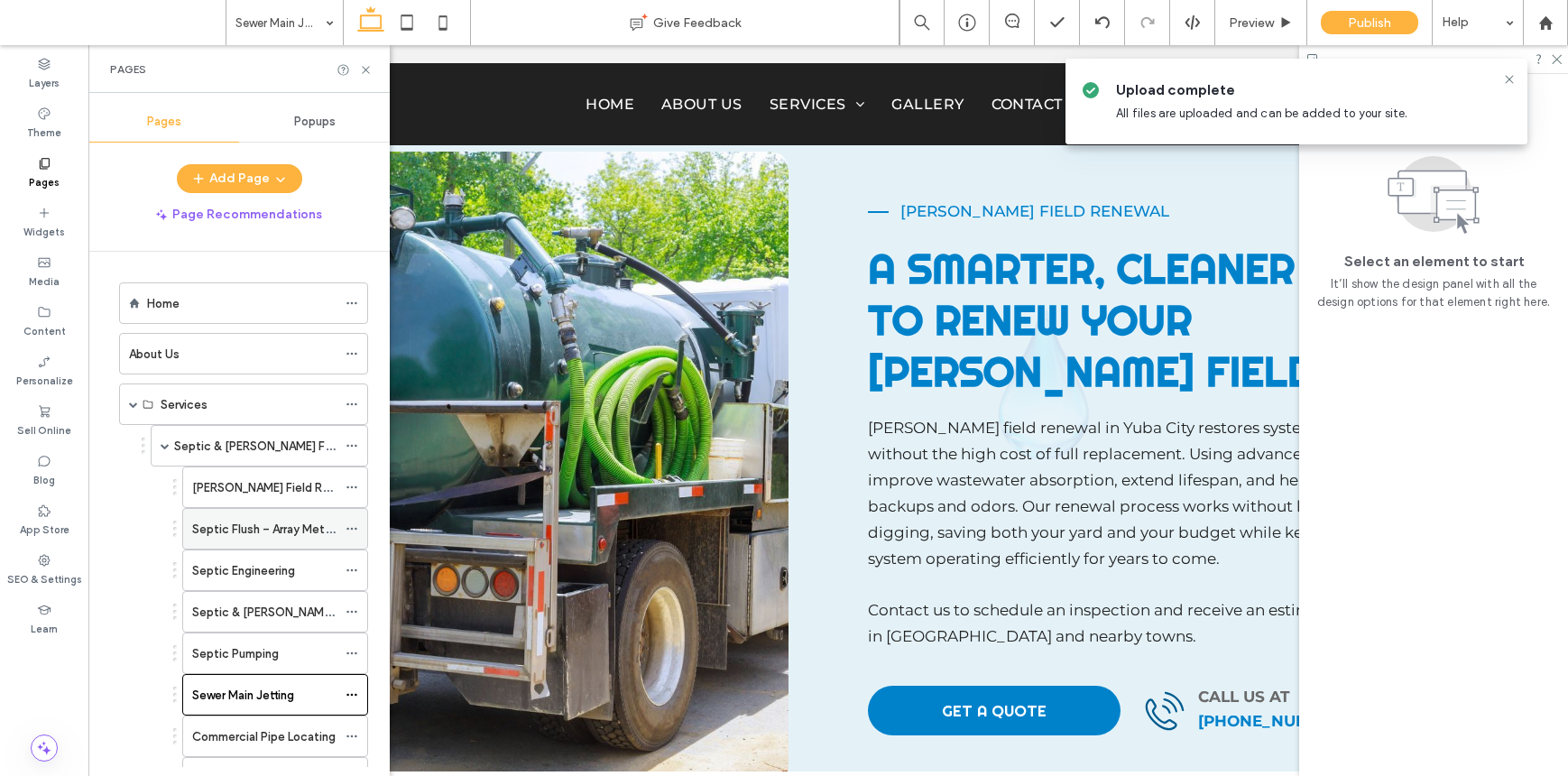
scroll to position [312, 0]
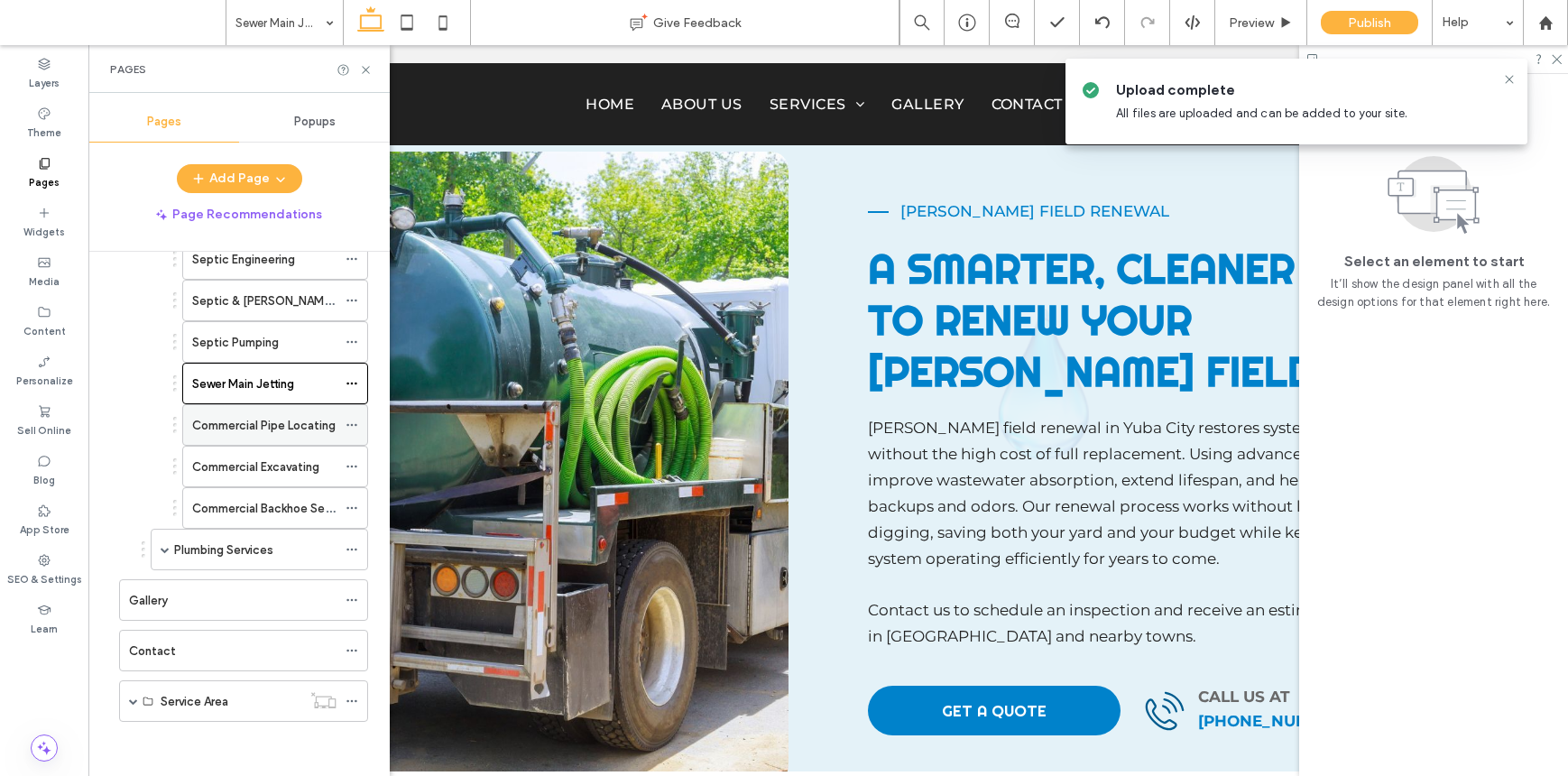
click at [277, 416] on label "Commercial Pipe Locating" at bounding box center [263, 425] width 143 height 31
click at [368, 67] on use at bounding box center [366, 69] width 8 height 8
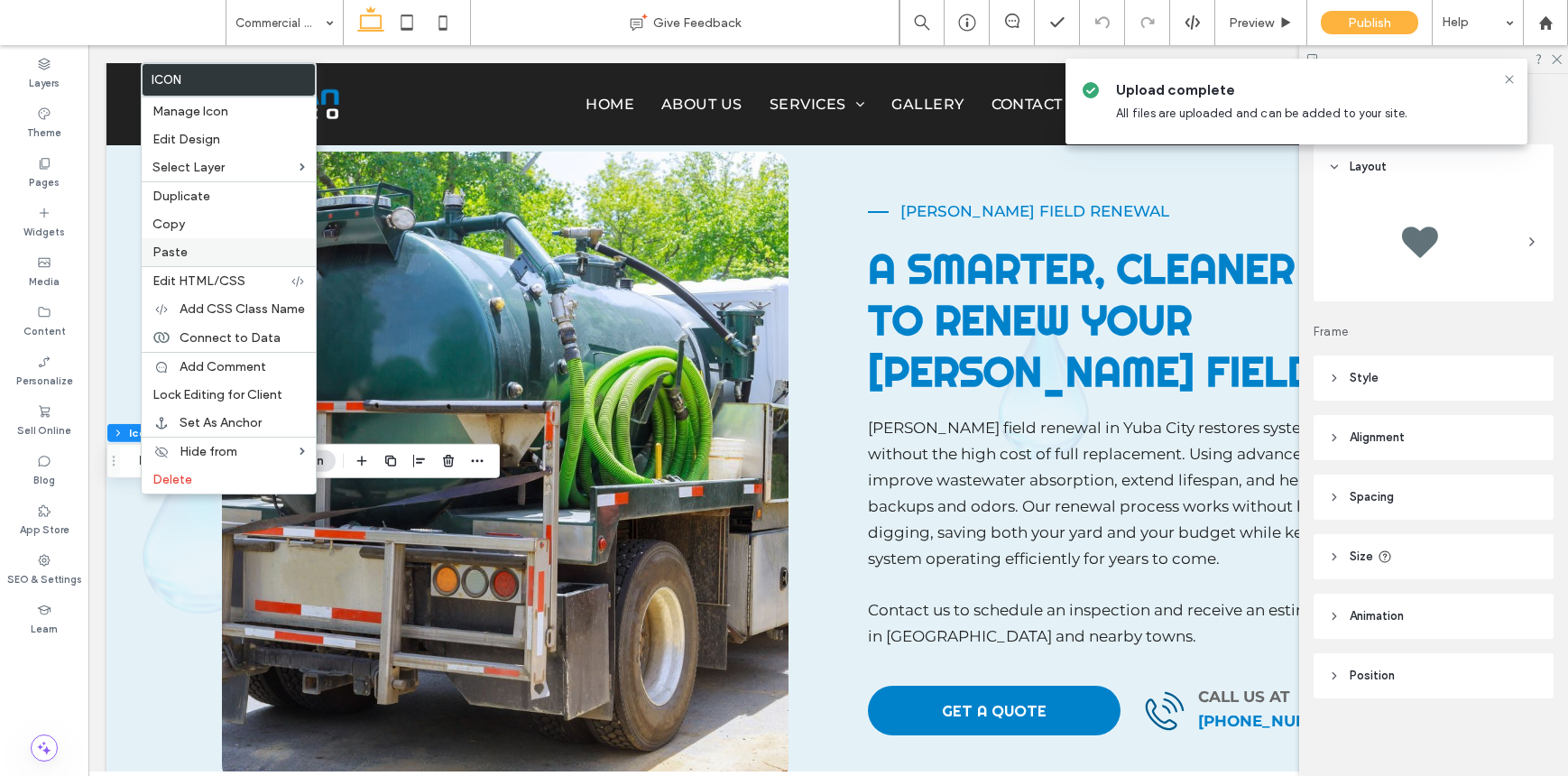
click at [199, 251] on label "Paste" at bounding box center [229, 252] width 153 height 15
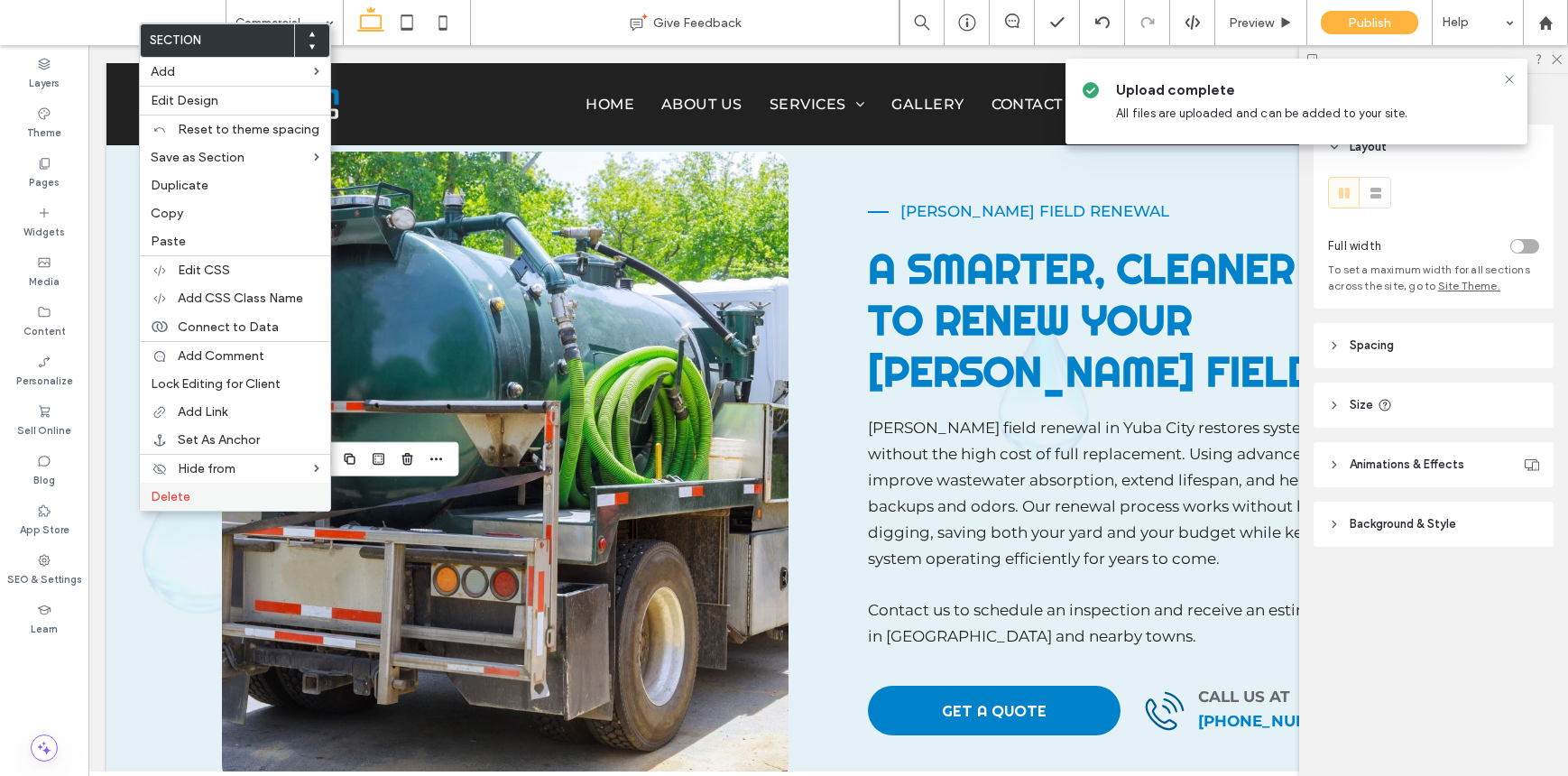
click at [168, 502] on span "Delete" at bounding box center [171, 497] width 40 height 15
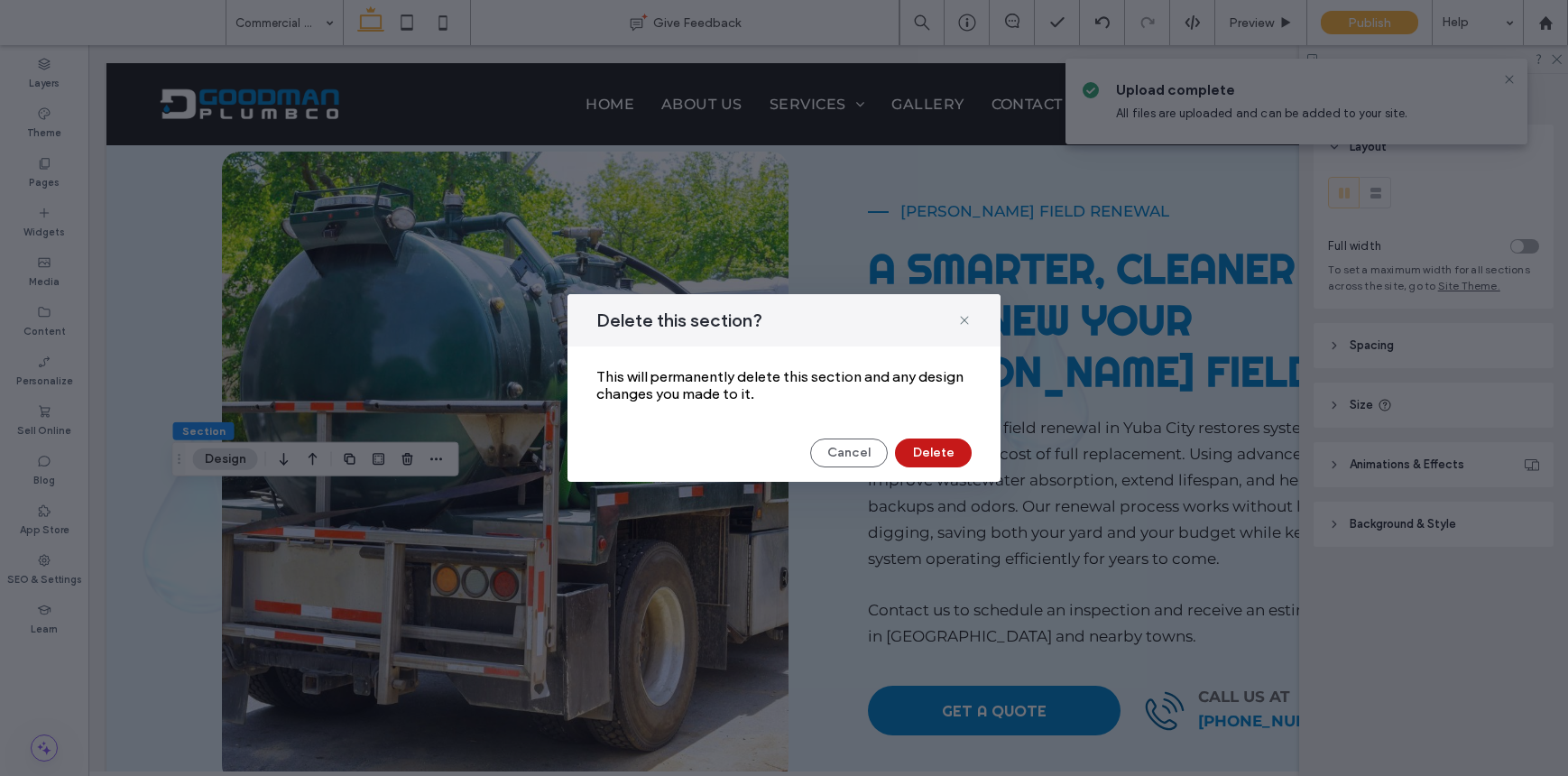
click at [942, 448] on button "Delete" at bounding box center [933, 453] width 77 height 28
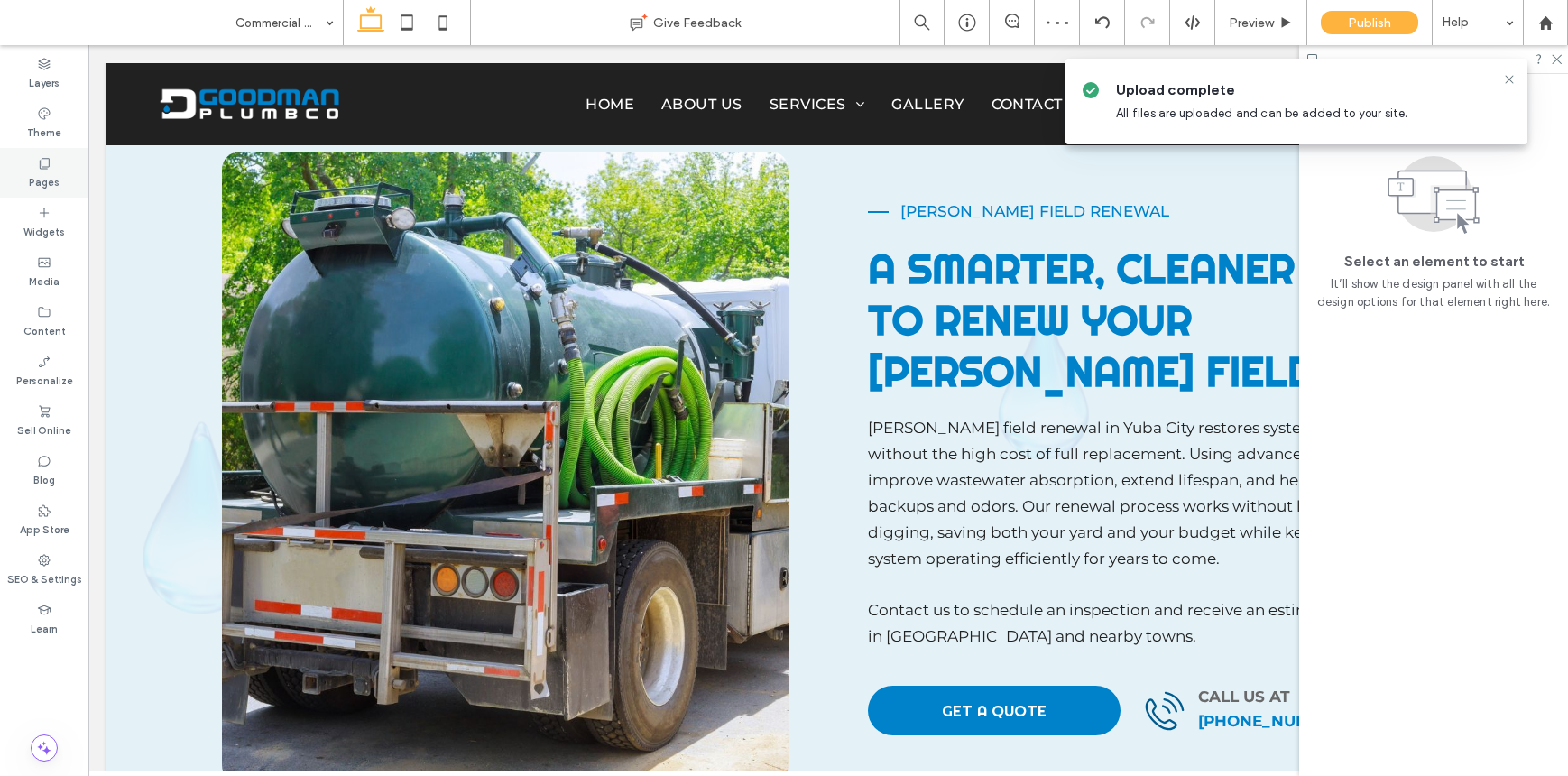
click at [52, 165] on div "Pages" at bounding box center [44, 173] width 88 height 49
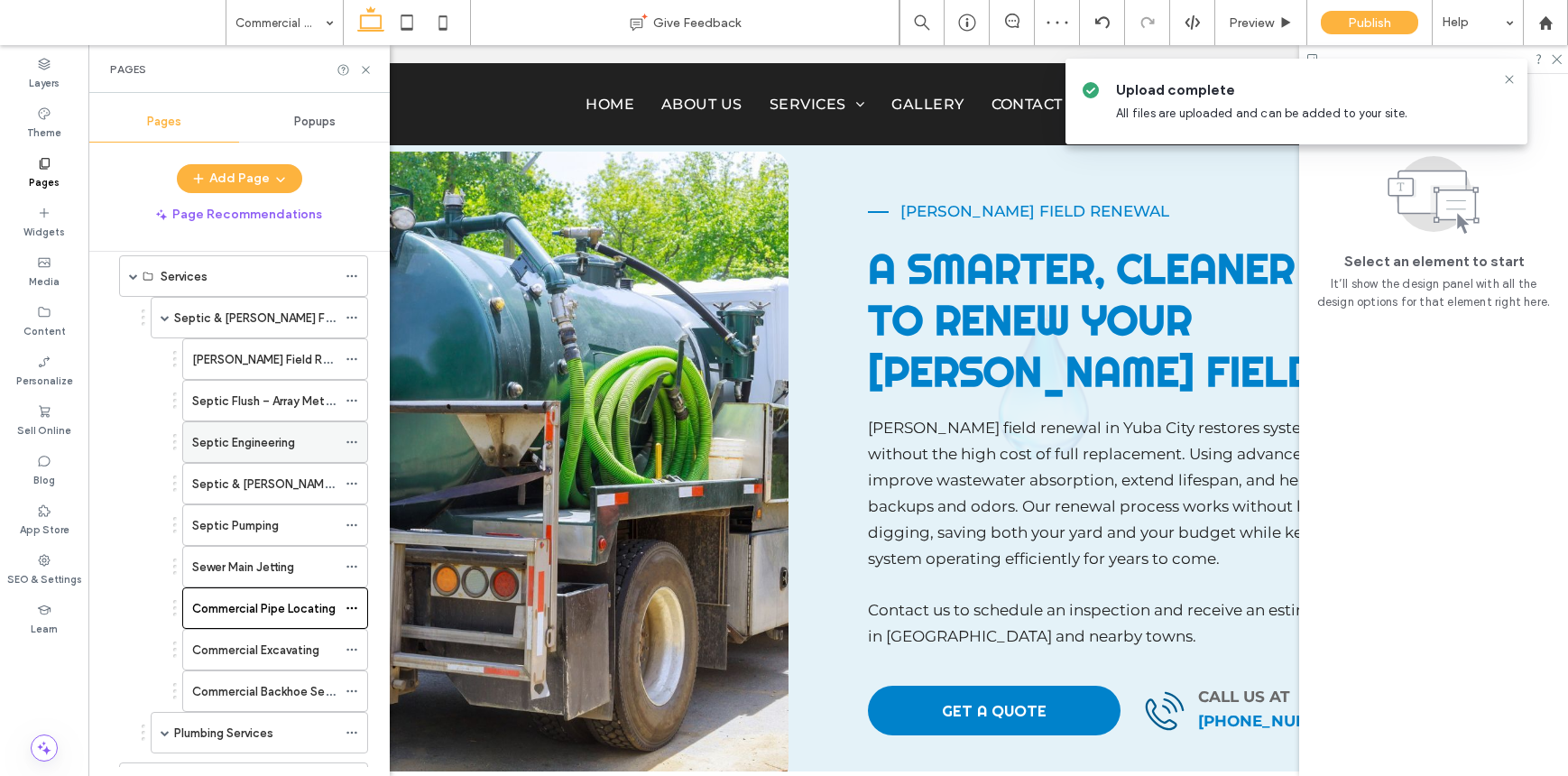
scroll to position [312, 0]
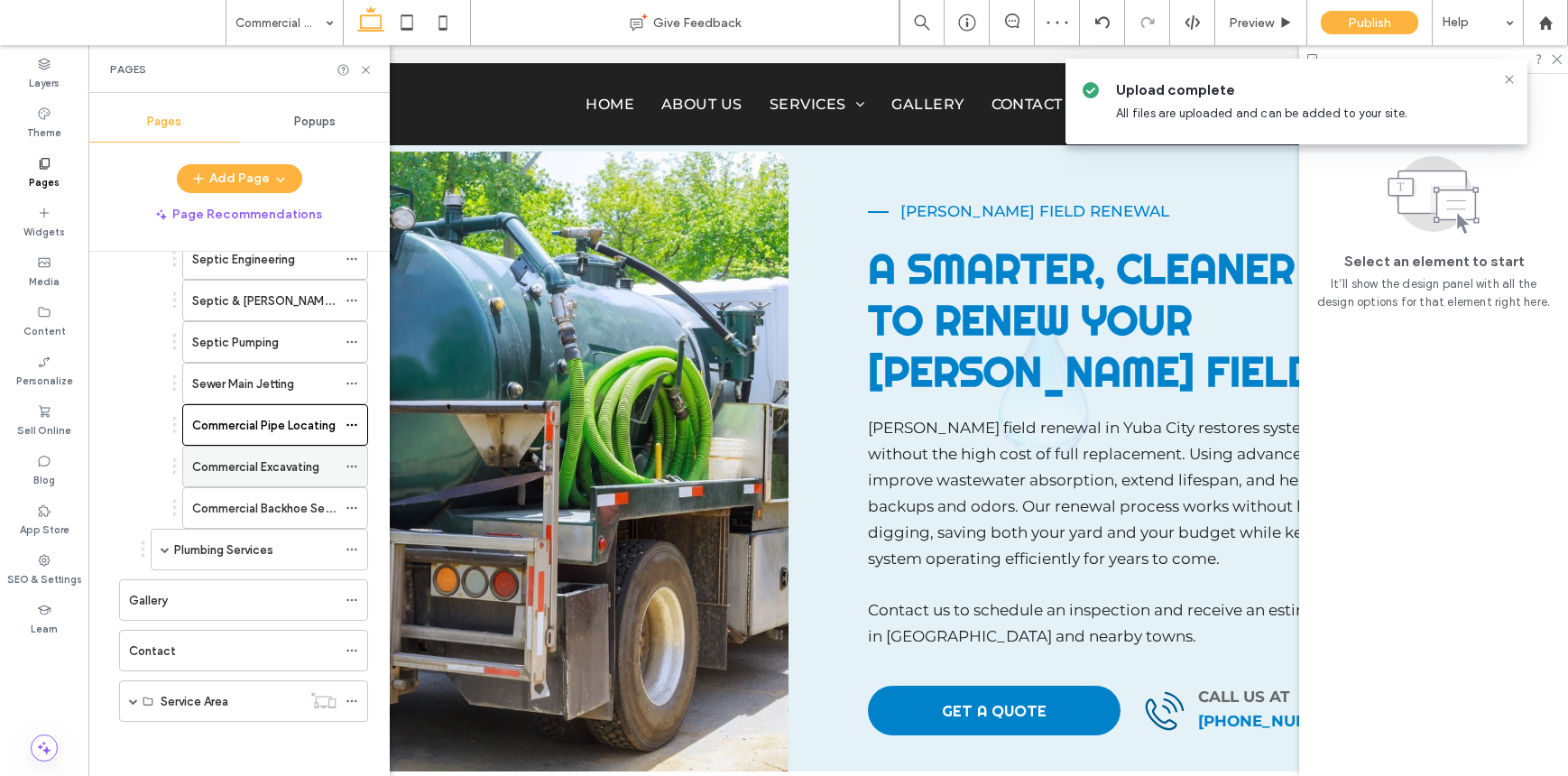
click at [313, 465] on label "Commercial Excavating" at bounding box center [255, 466] width 127 height 31
click at [364, 66] on icon at bounding box center [366, 70] width 13 height 13
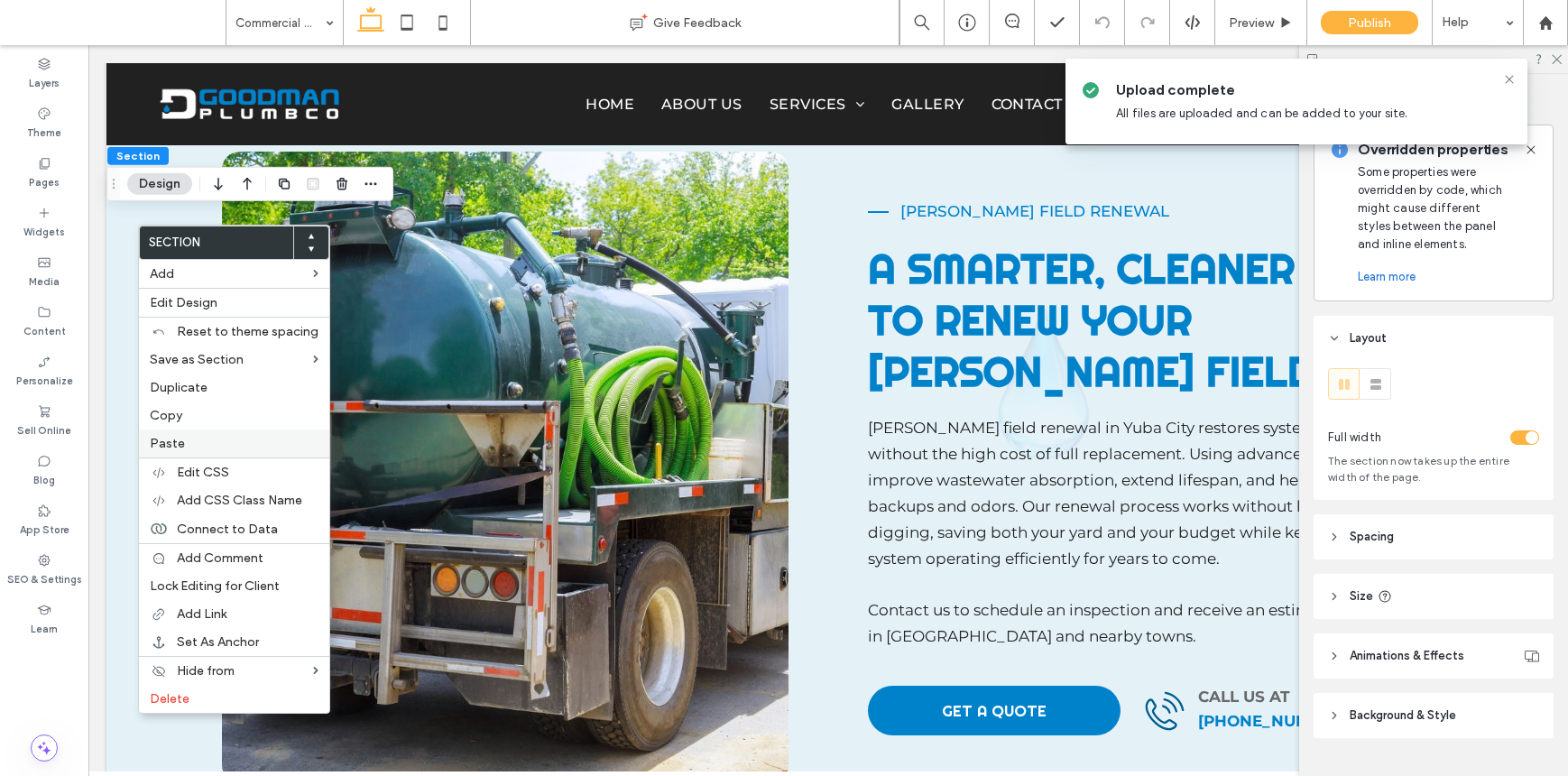
click at [180, 434] on div "Paste" at bounding box center [234, 443] width 190 height 28
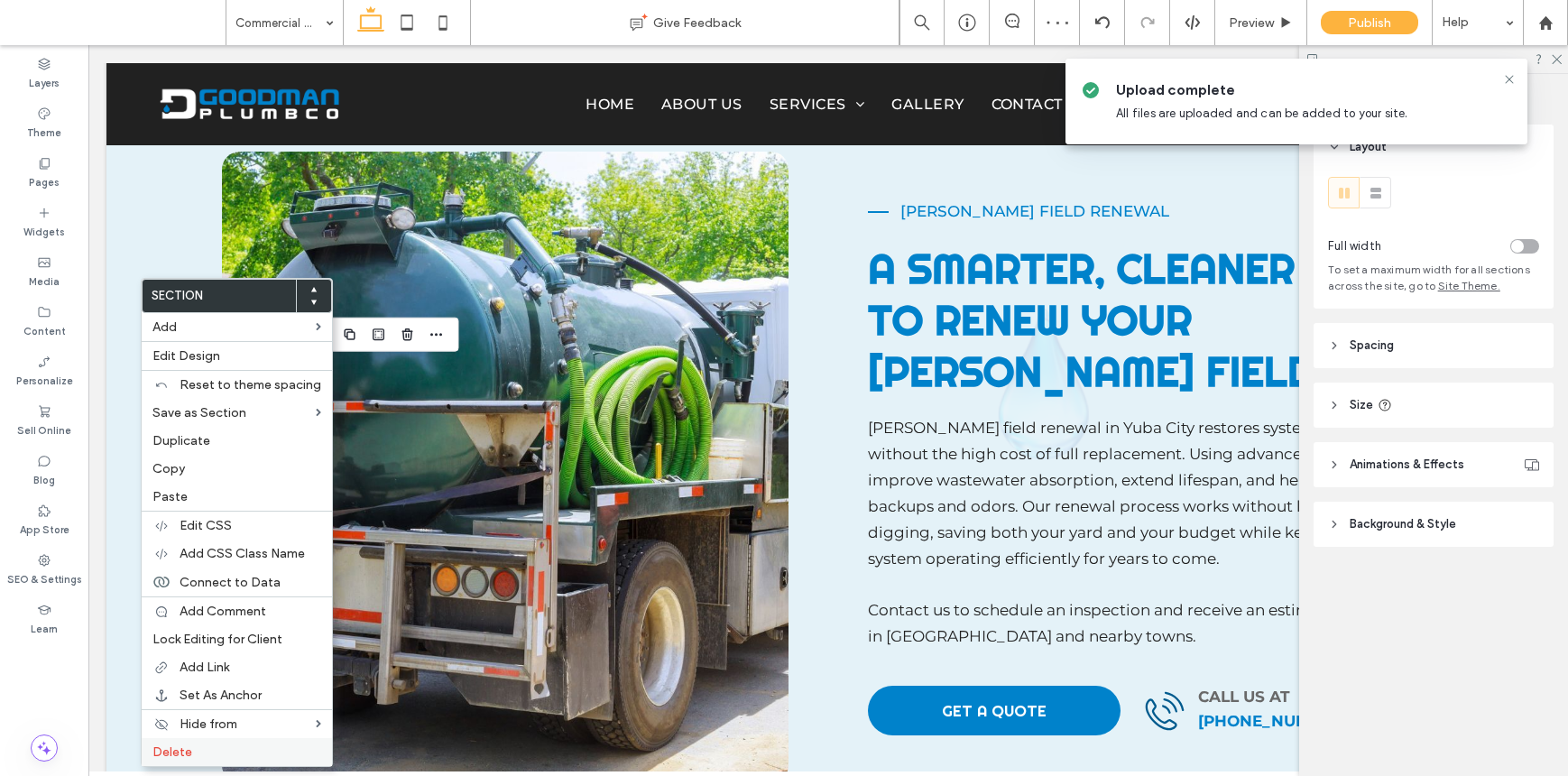
click at [222, 745] on label "Delete" at bounding box center [237, 752] width 169 height 15
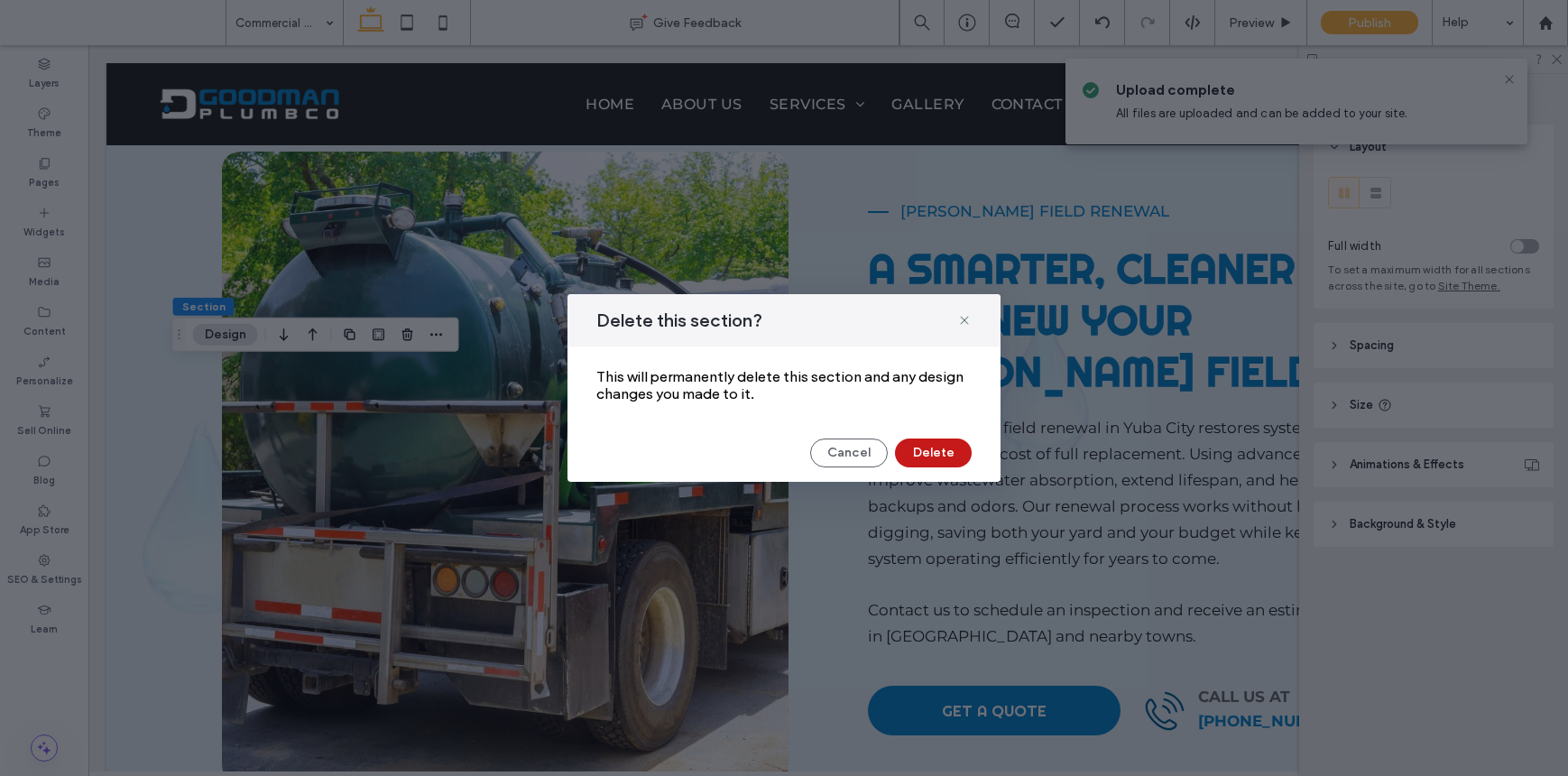
click at [929, 445] on button "Delete" at bounding box center [933, 453] width 77 height 28
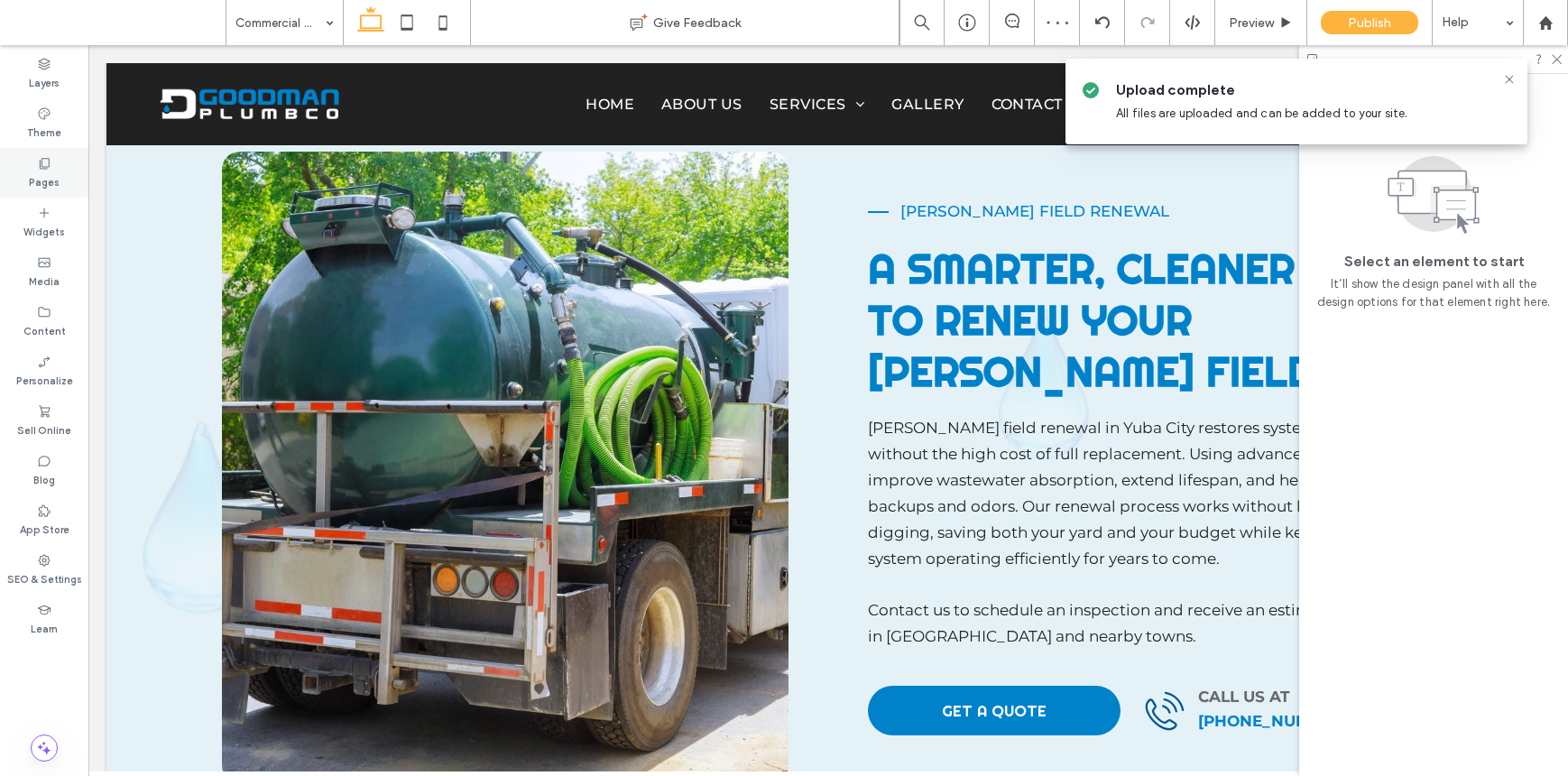
click at [56, 169] on div "Pages" at bounding box center [44, 173] width 88 height 49
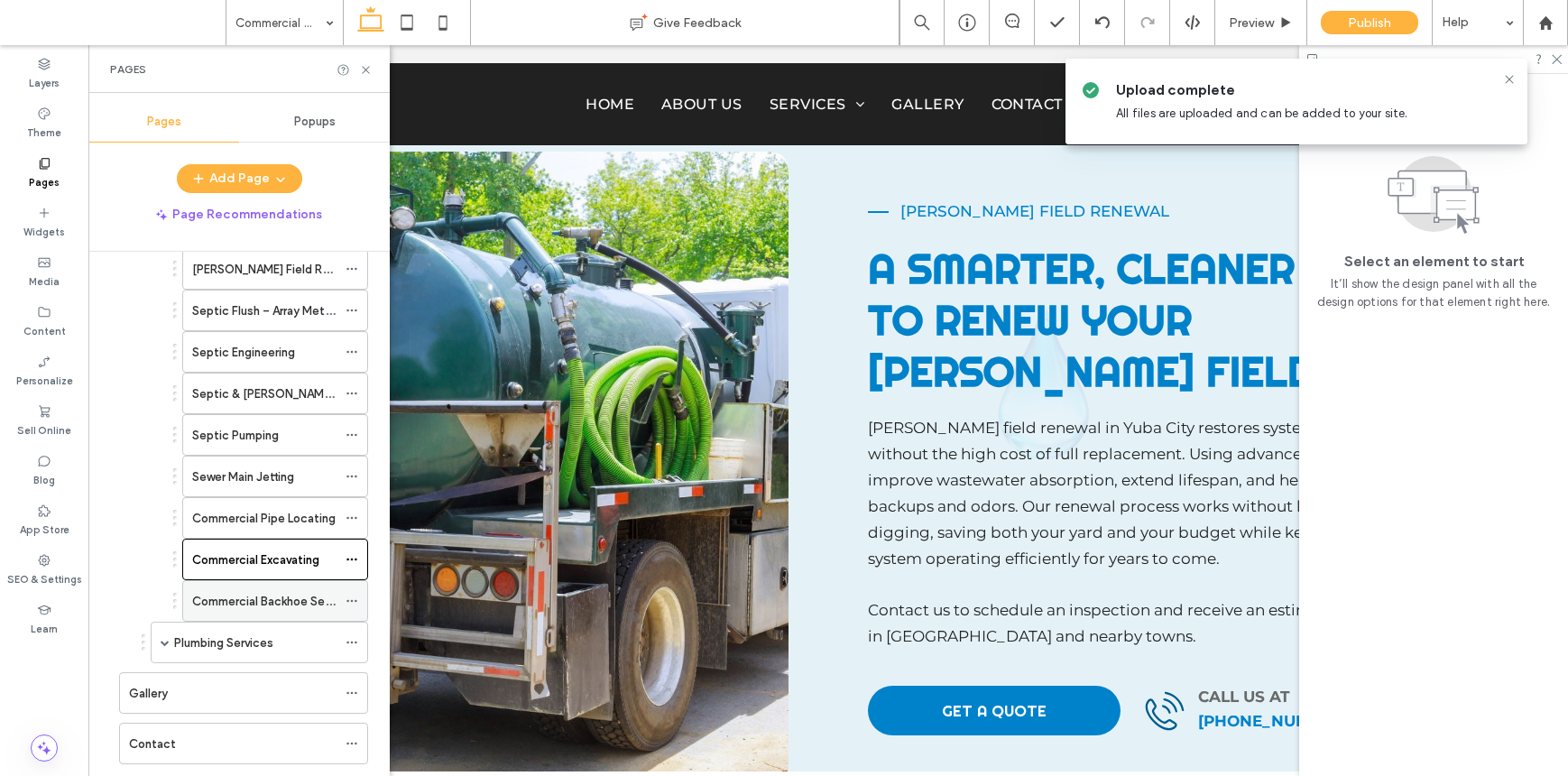
scroll to position [312, 0]
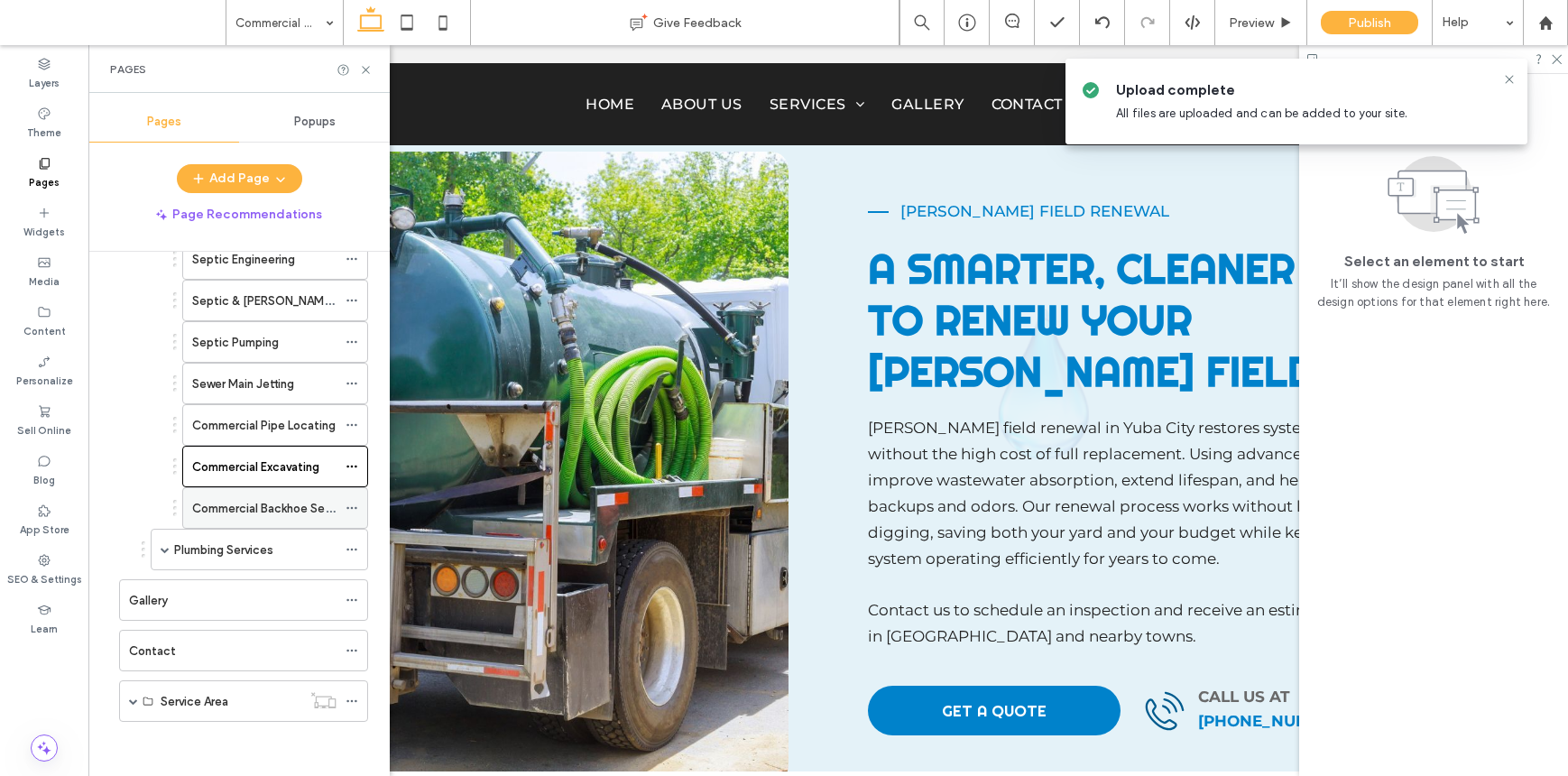
click at [279, 497] on div "Commercial Backhoe Services" at bounding box center [264, 508] width 144 height 40
click at [369, 70] on icon at bounding box center [366, 70] width 13 height 13
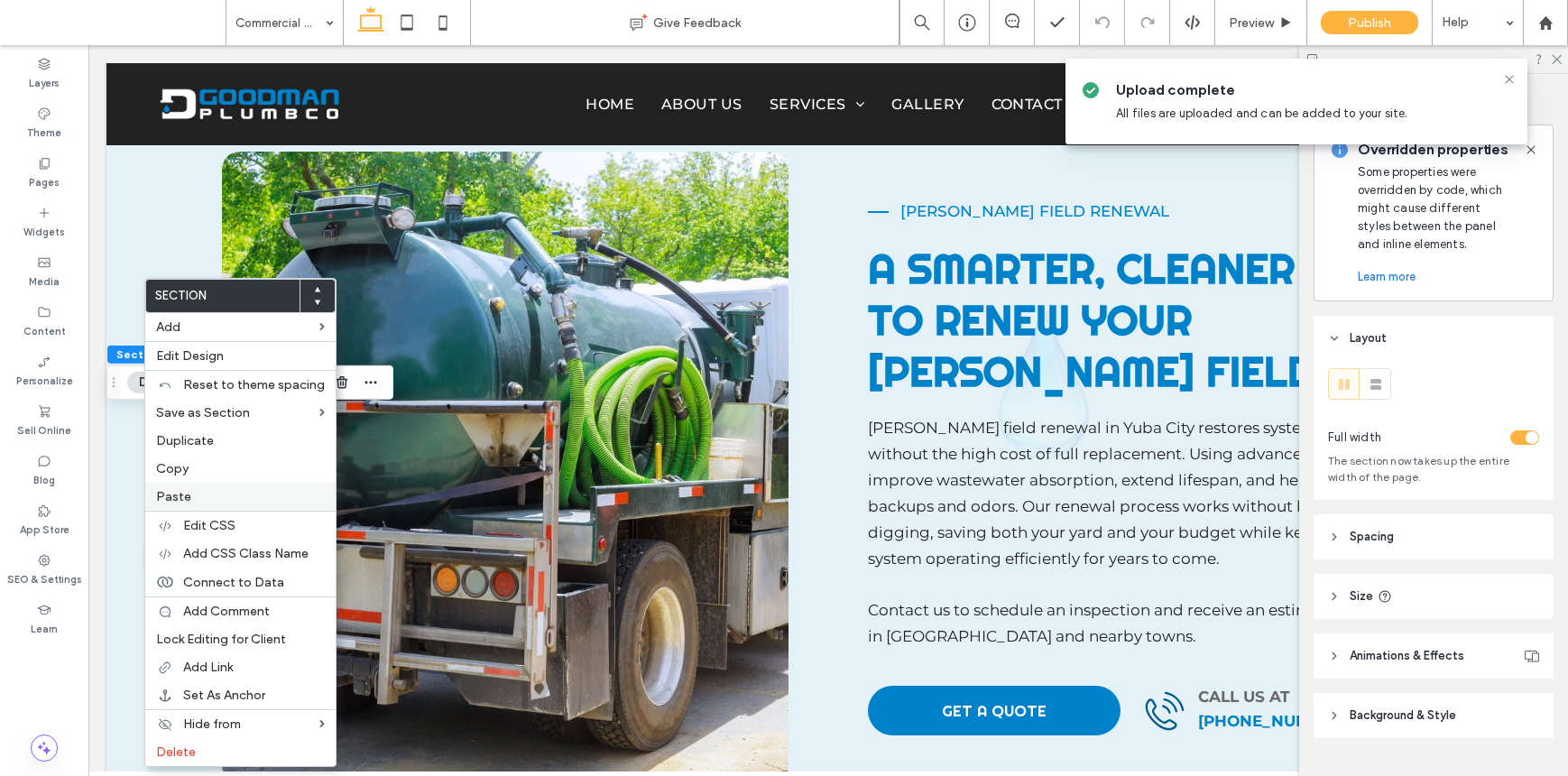
click at [188, 496] on span "Paste" at bounding box center [173, 497] width 35 height 15
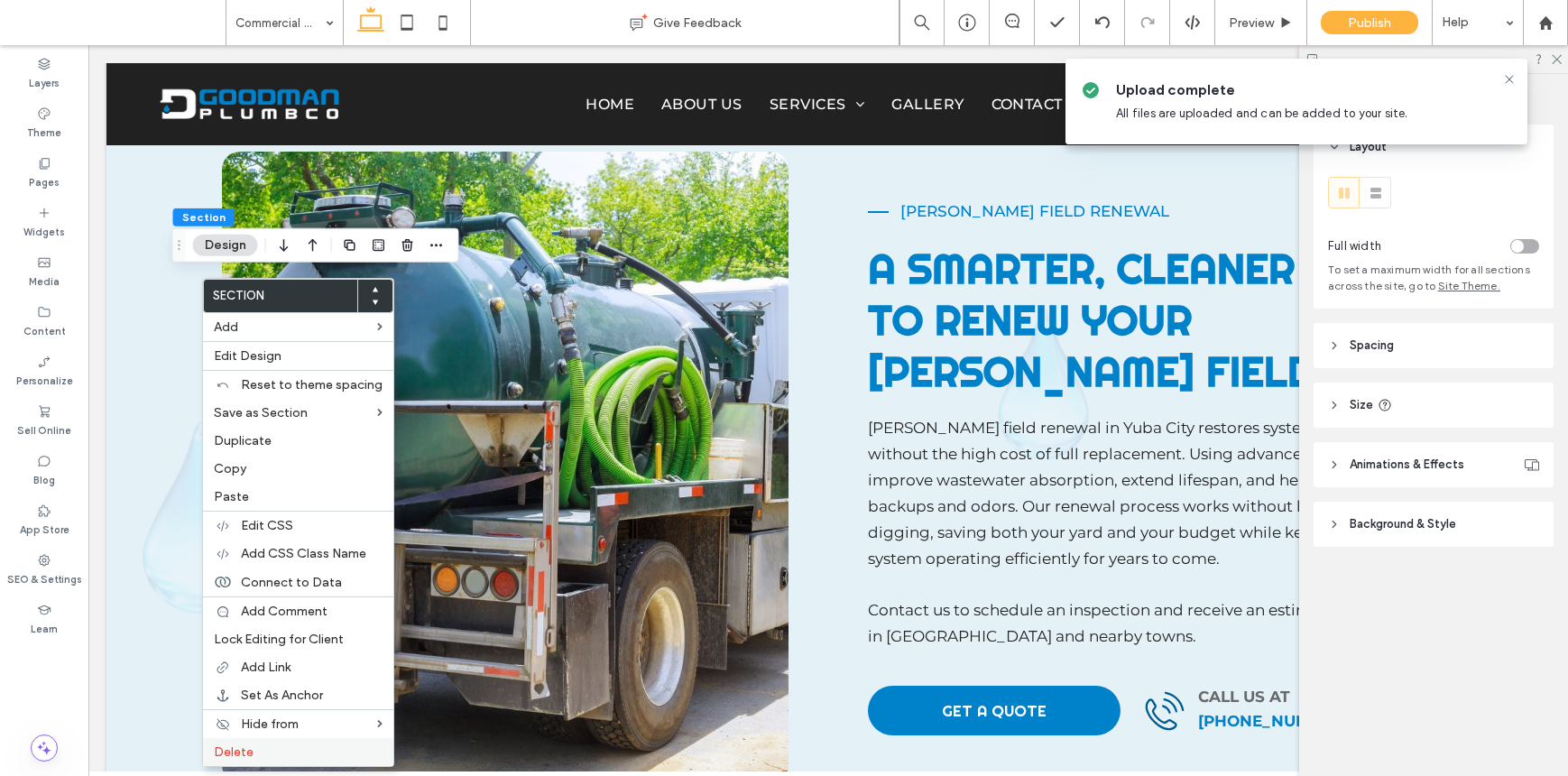
click at [306, 747] on label "Delete" at bounding box center [298, 752] width 169 height 15
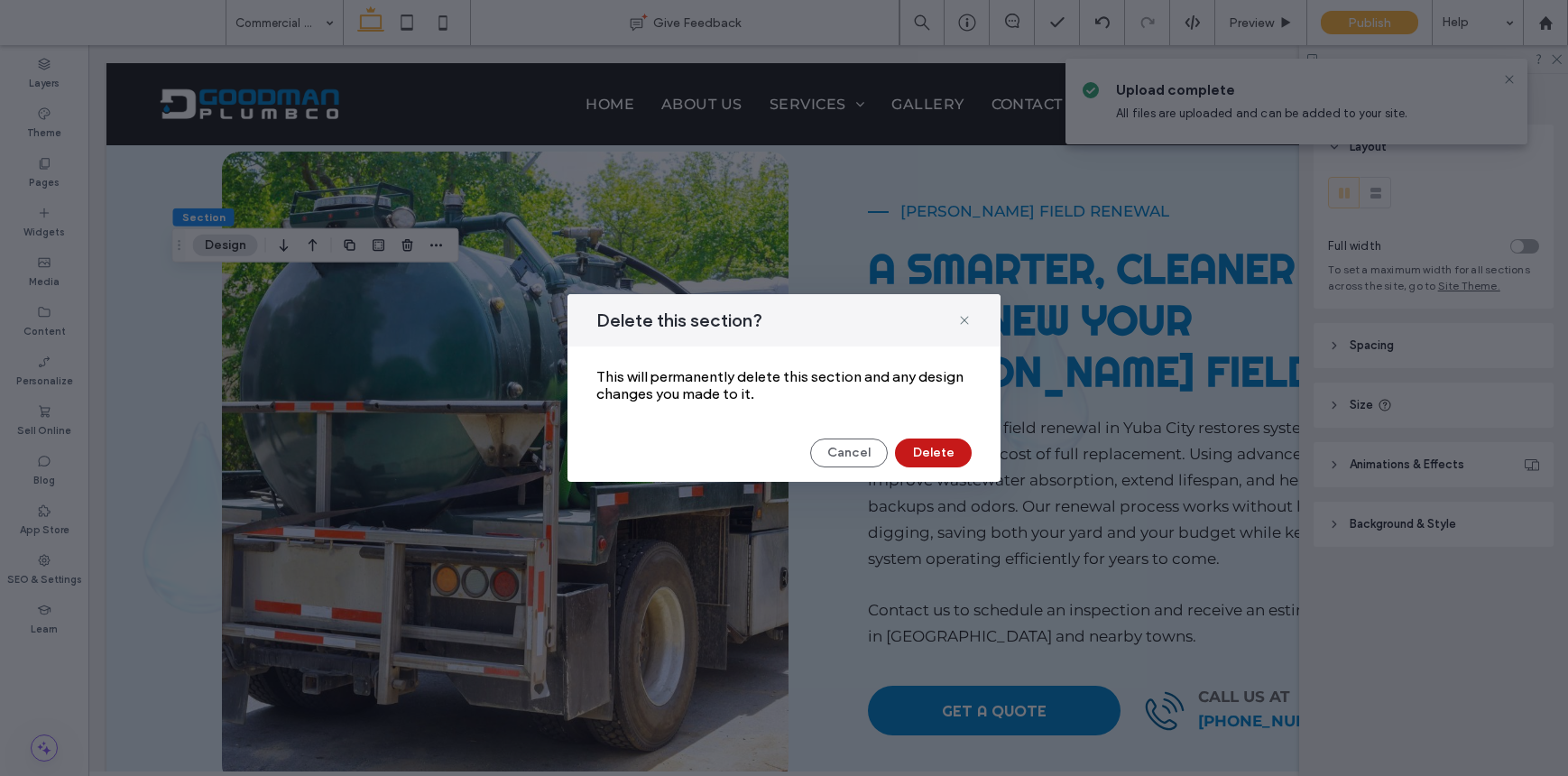
click at [926, 461] on button "Delete" at bounding box center [933, 453] width 77 height 28
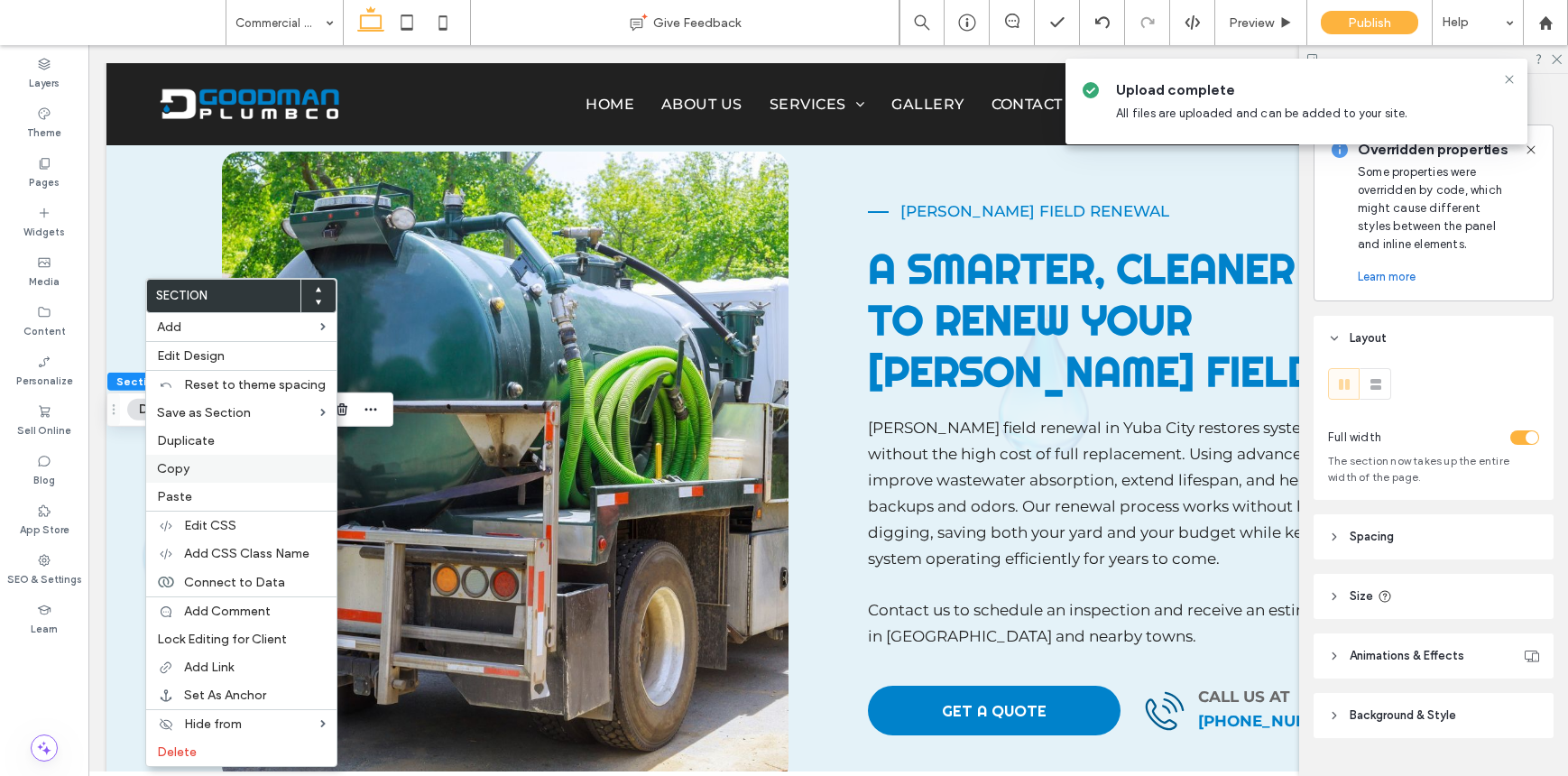
click at [186, 475] on span "Copy" at bounding box center [173, 468] width 32 height 15
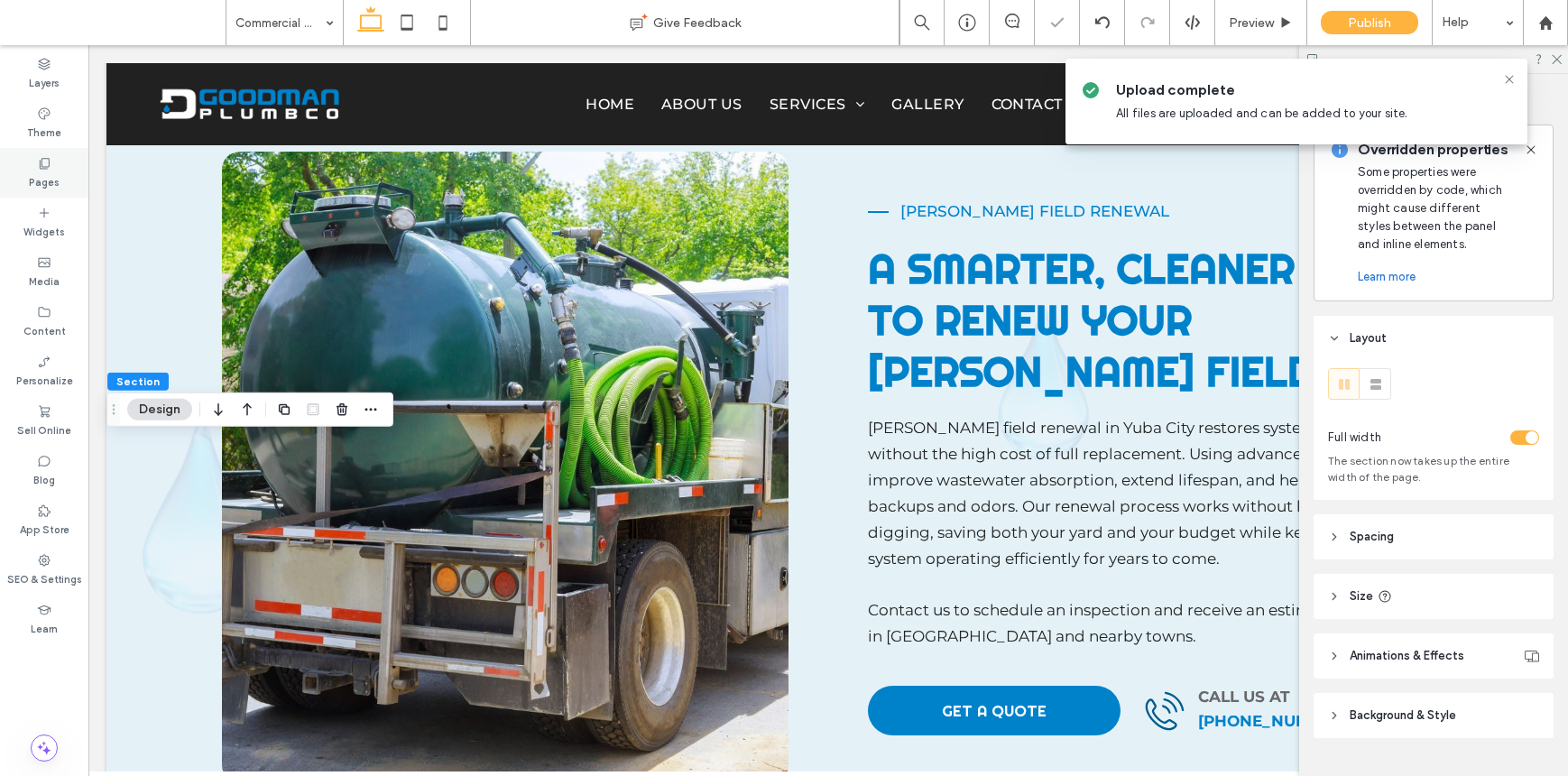
click at [59, 174] on div "Pages" at bounding box center [44, 173] width 88 height 49
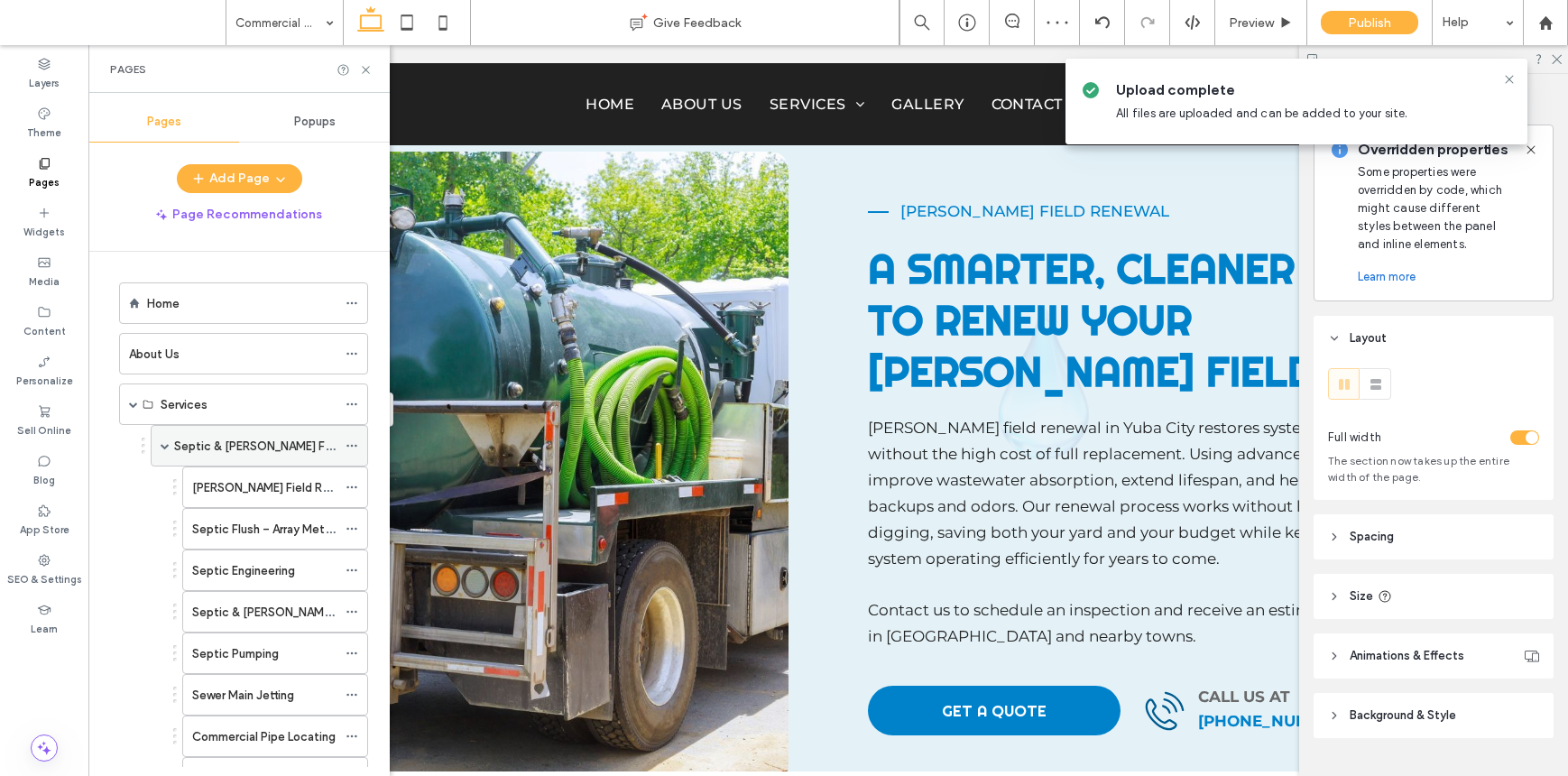
click at [236, 442] on label "Septic & Leach Field Services" at bounding box center [284, 445] width 220 height 31
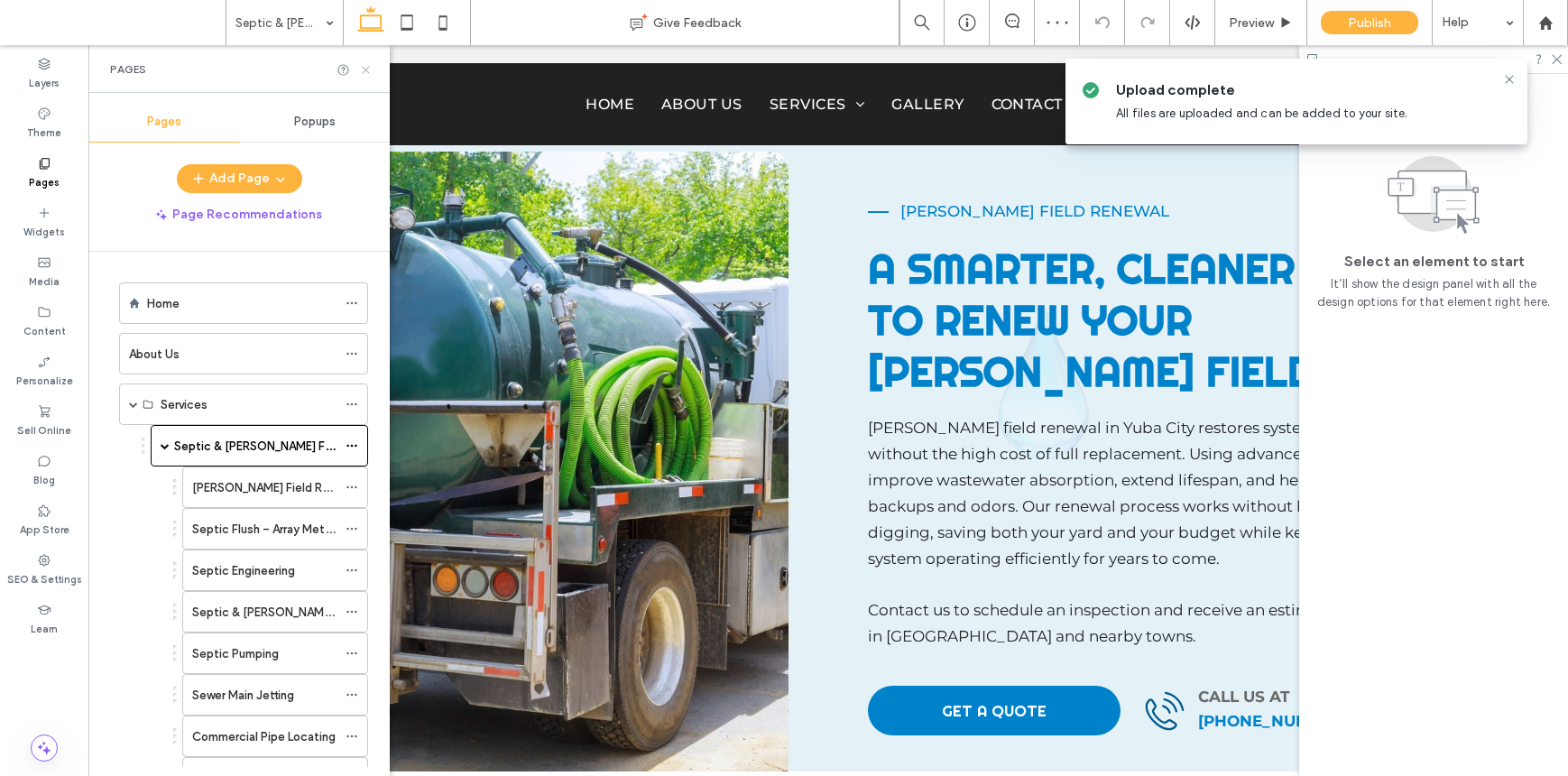
click at [370, 66] on icon at bounding box center [366, 70] width 13 height 13
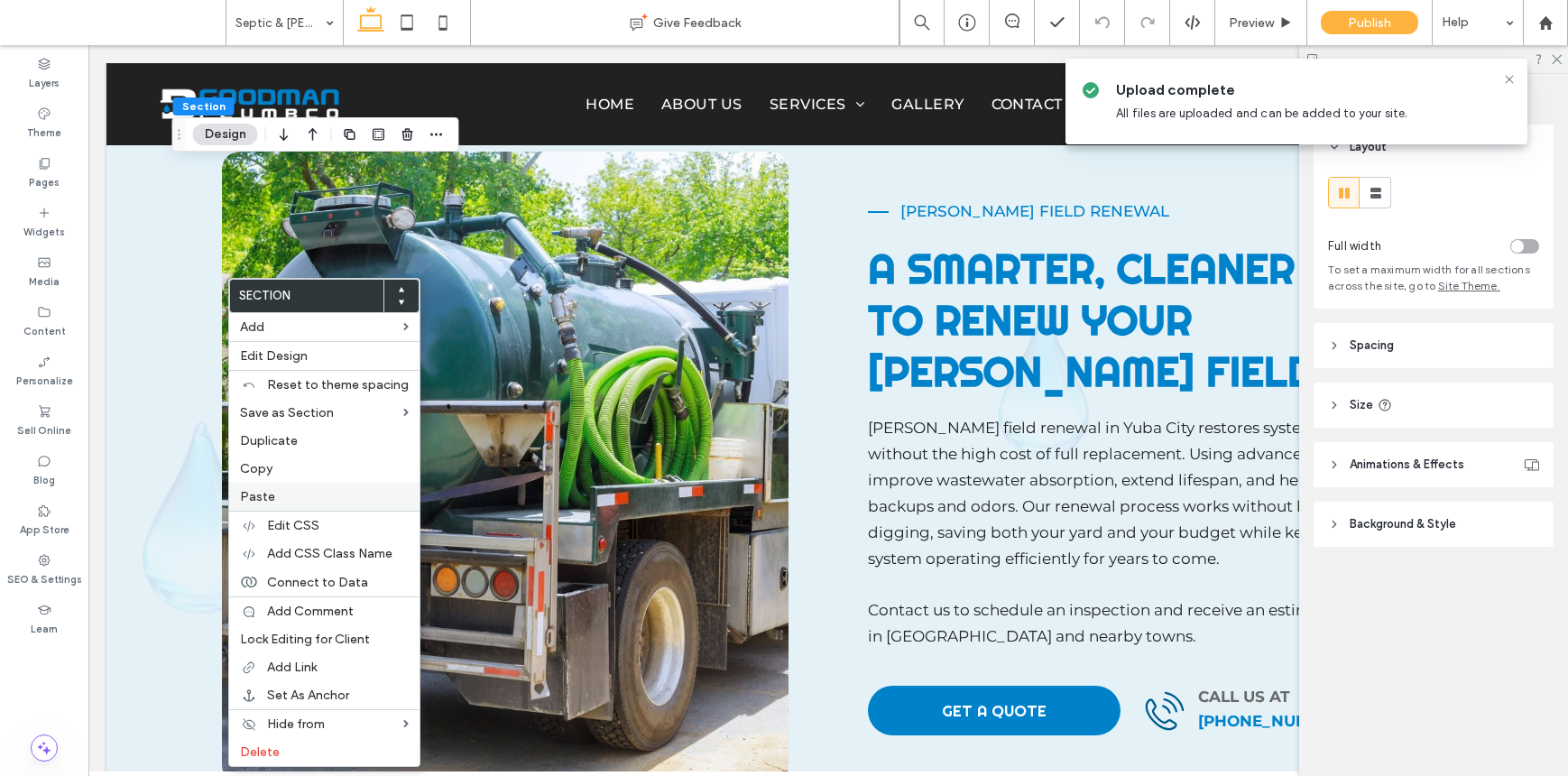
click at [278, 500] on label "Paste" at bounding box center [325, 497] width 169 height 15
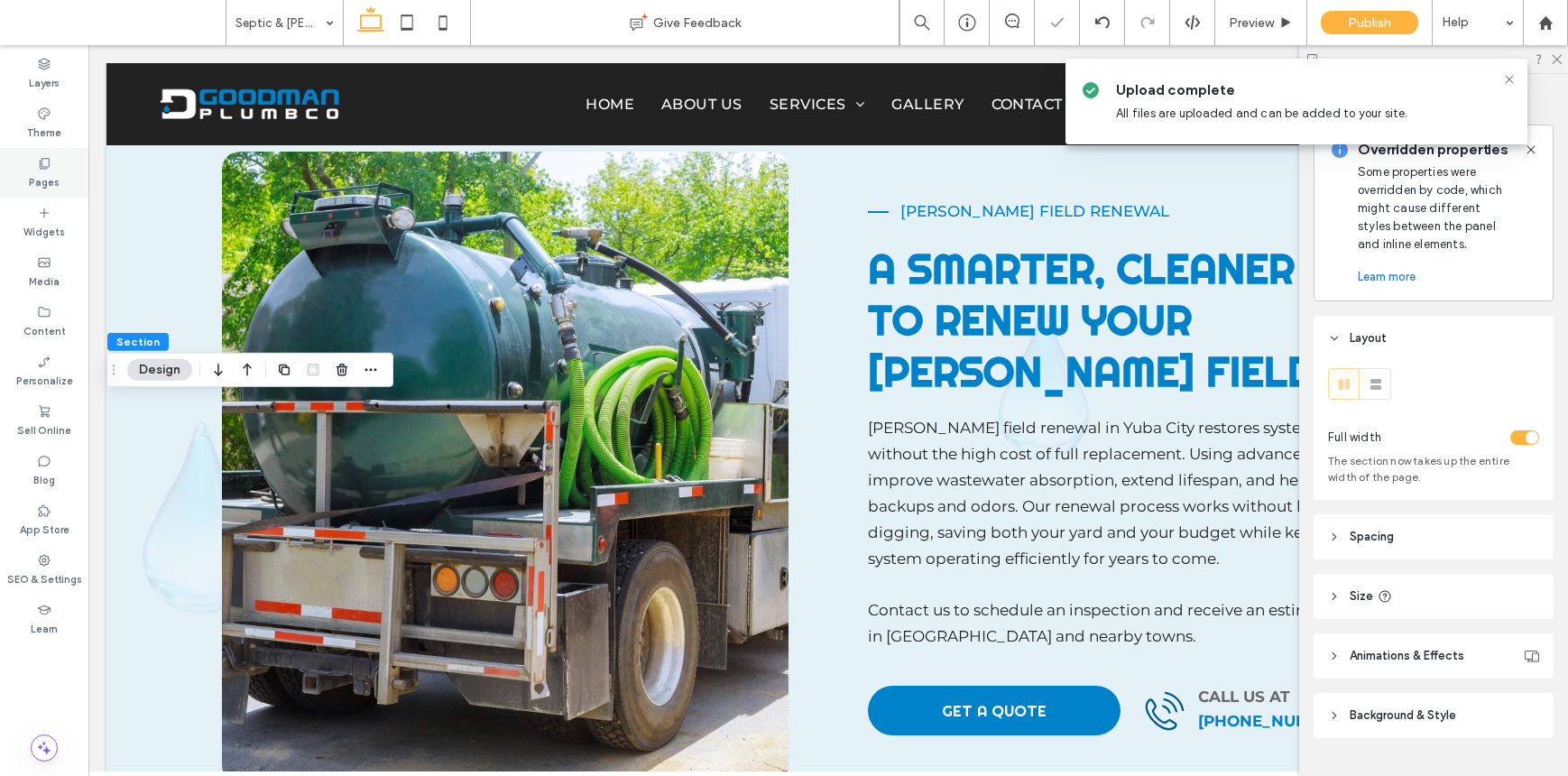
click at [31, 157] on div "Pages" at bounding box center [44, 173] width 88 height 49
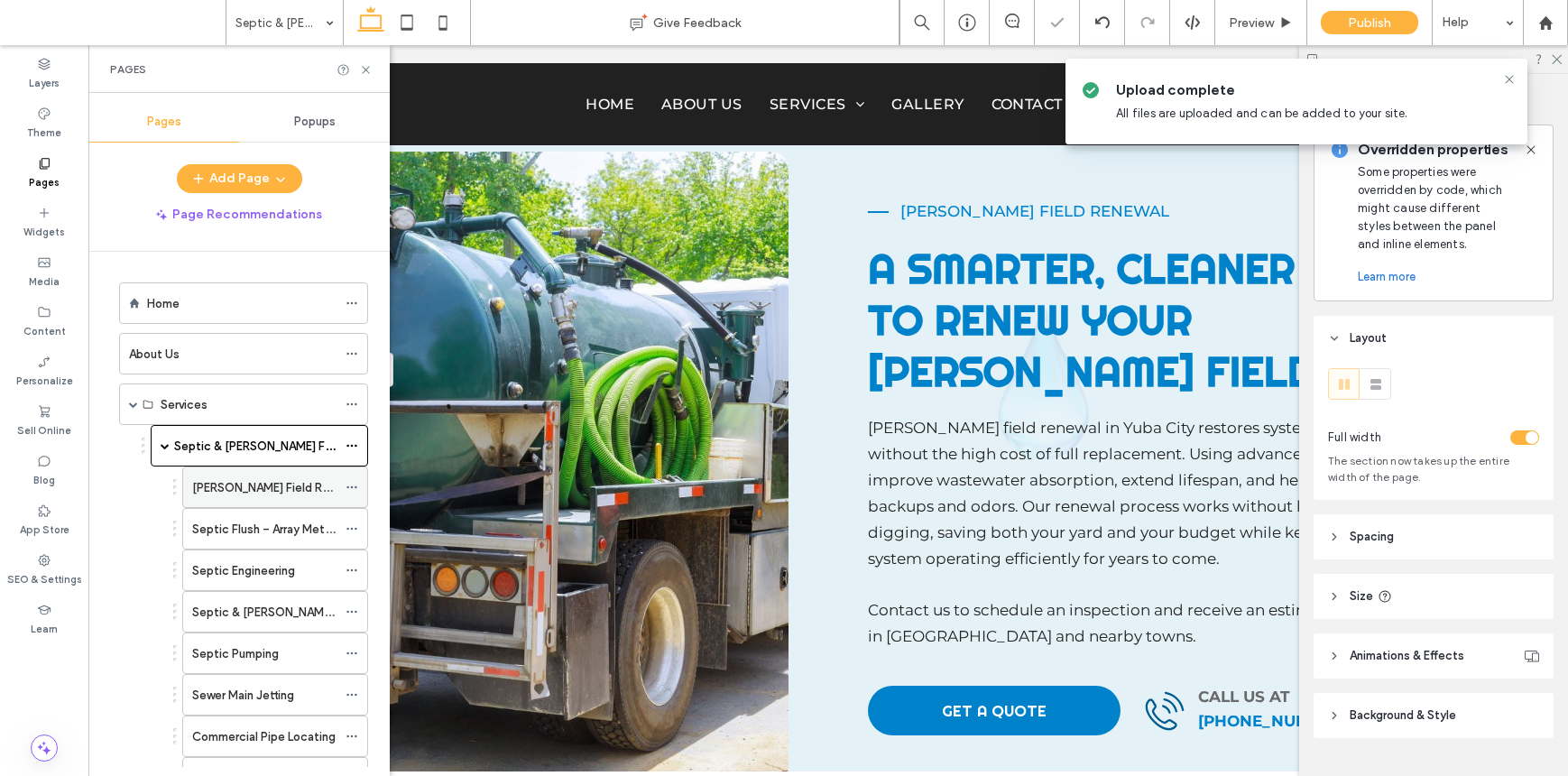
click at [260, 492] on label "Leach Field Renewal" at bounding box center [275, 487] width 168 height 31
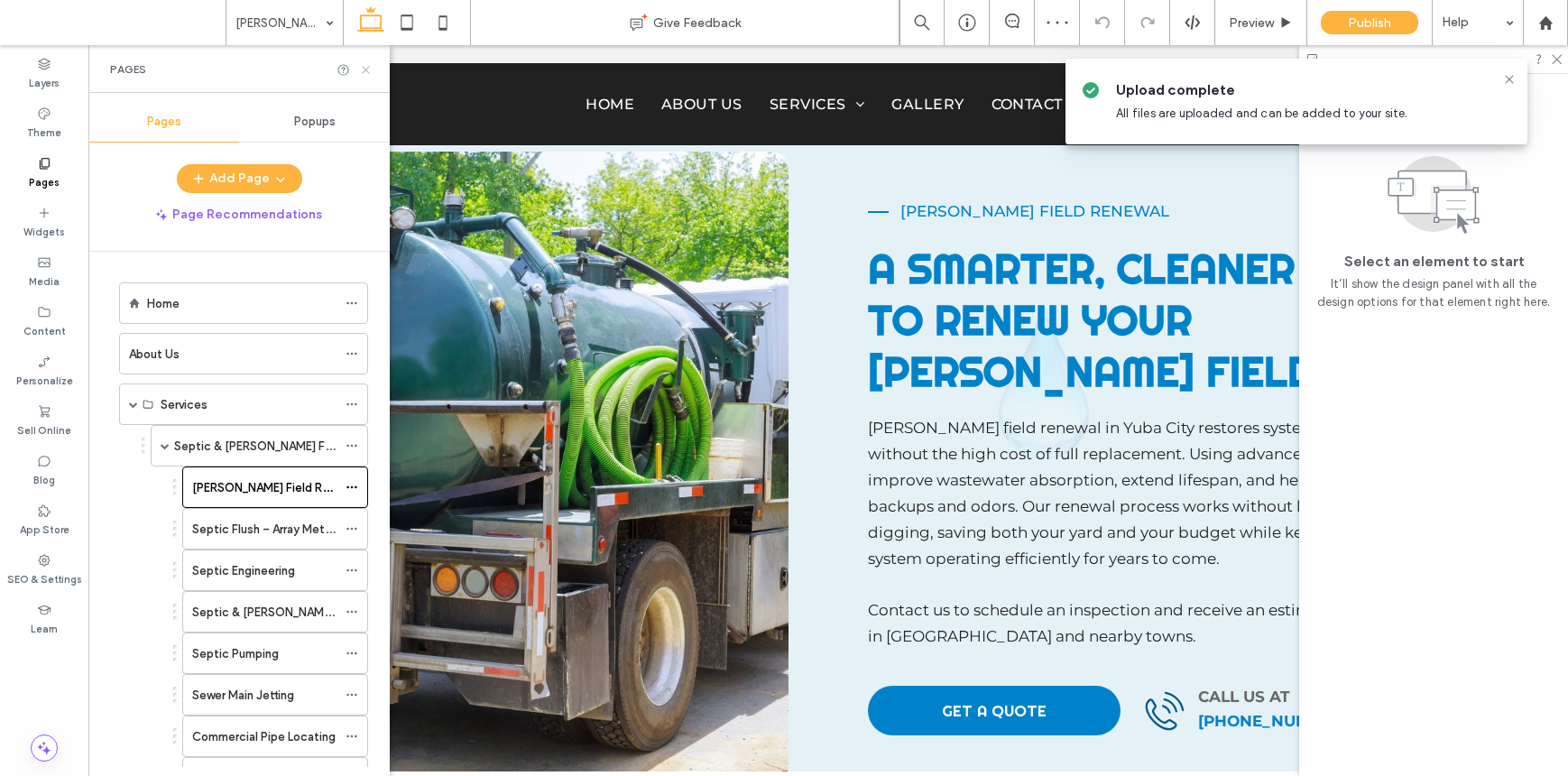
click at [370, 71] on icon at bounding box center [366, 70] width 13 height 13
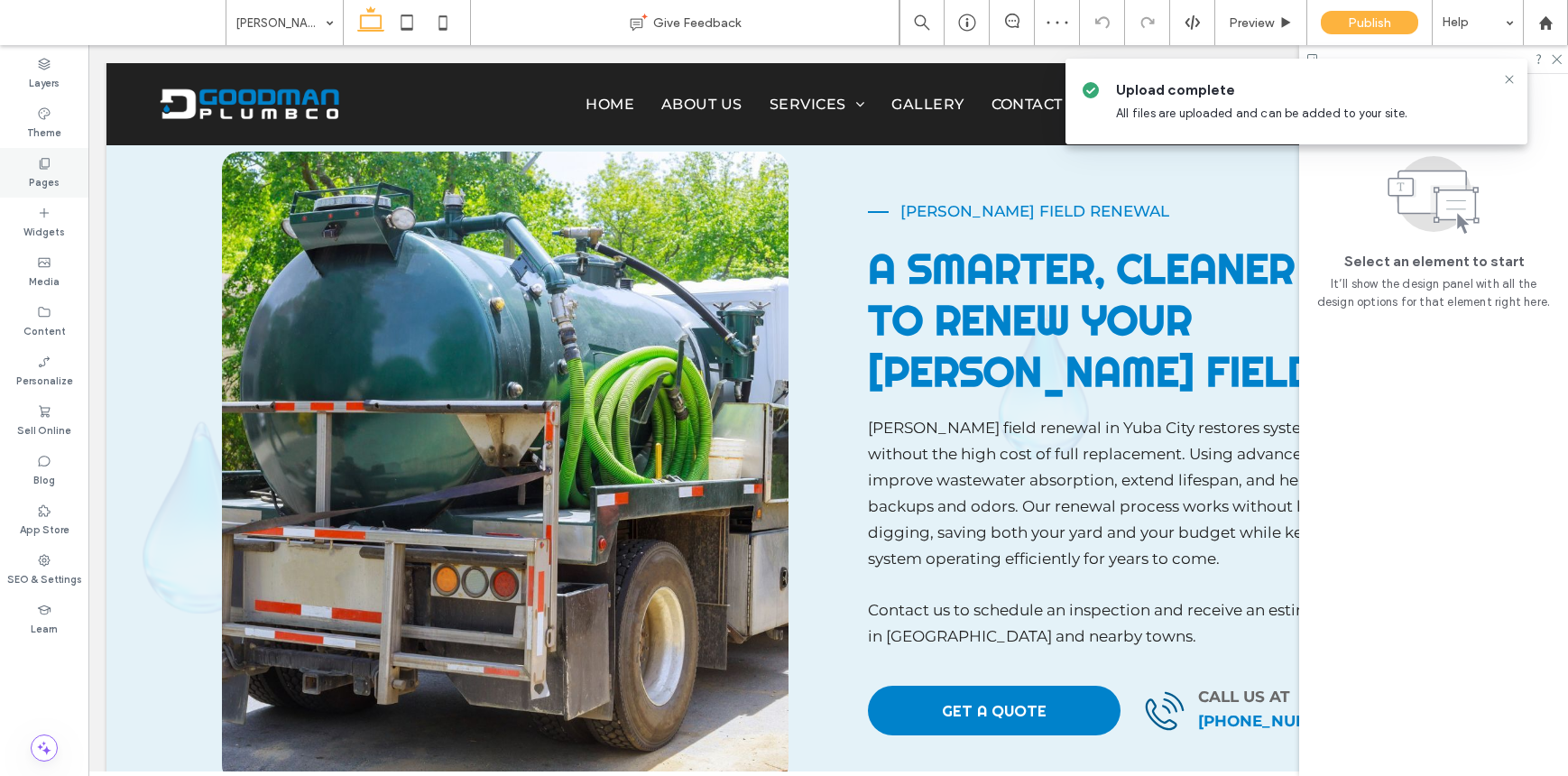
click at [54, 171] on label "Pages" at bounding box center [44, 180] width 30 height 20
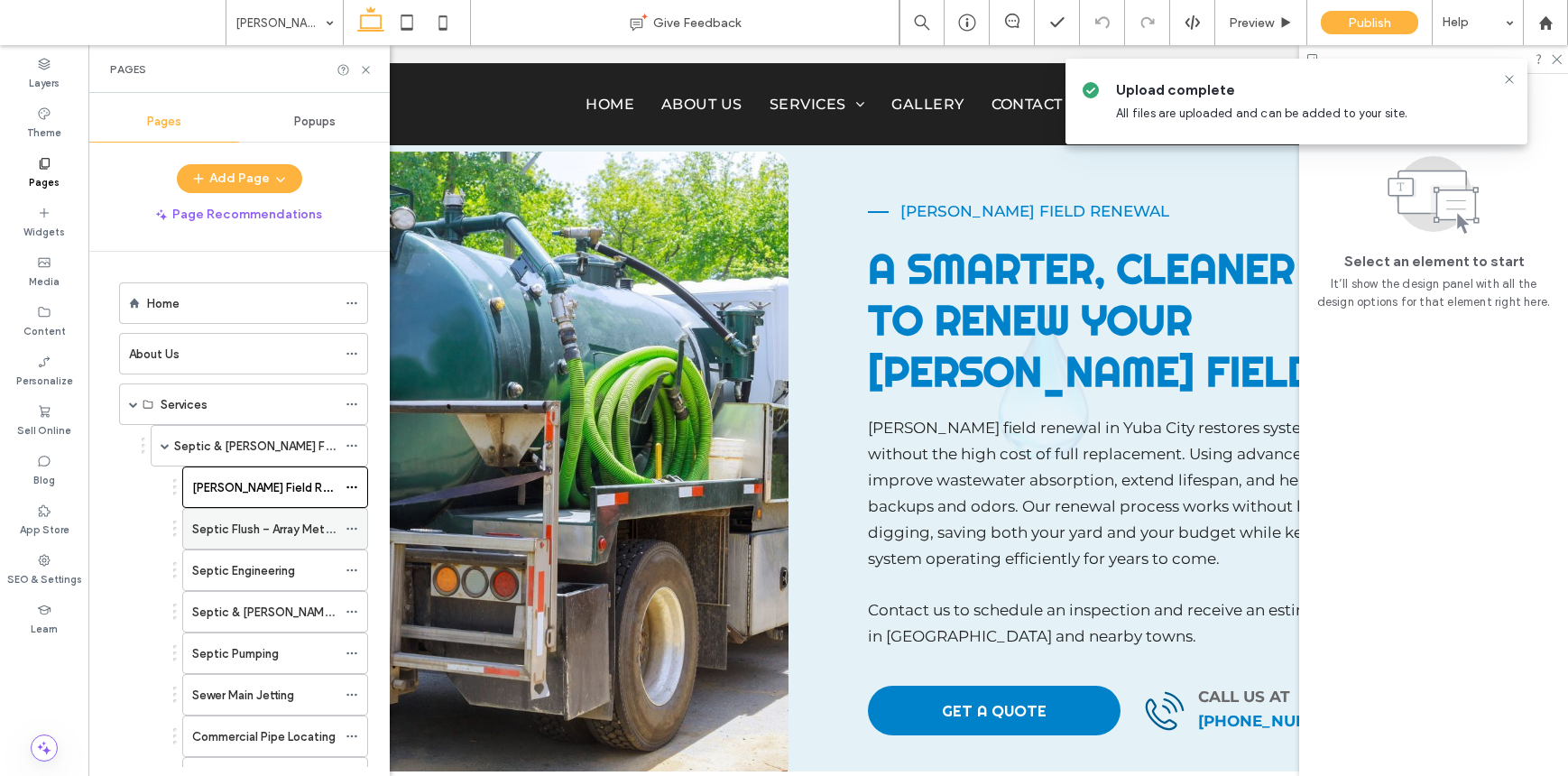
click at [294, 541] on div "Septic Flush – Array Method" at bounding box center [264, 529] width 144 height 40
click at [295, 563] on label "Septic Engineering" at bounding box center [243, 570] width 103 height 31
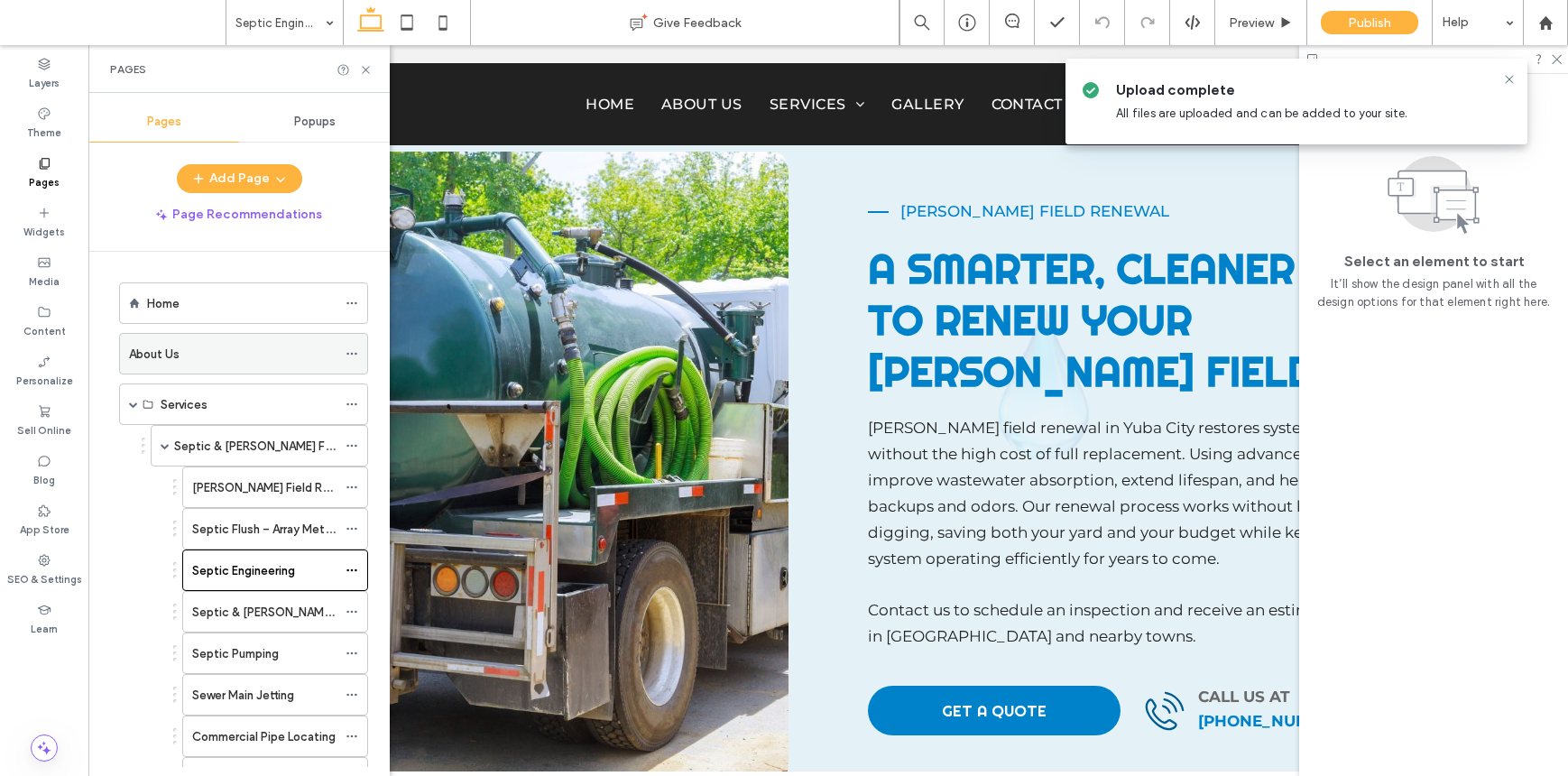
click at [208, 356] on div "About Us" at bounding box center [233, 354] width 208 height 19
click at [368, 68] on icon at bounding box center [366, 70] width 13 height 13
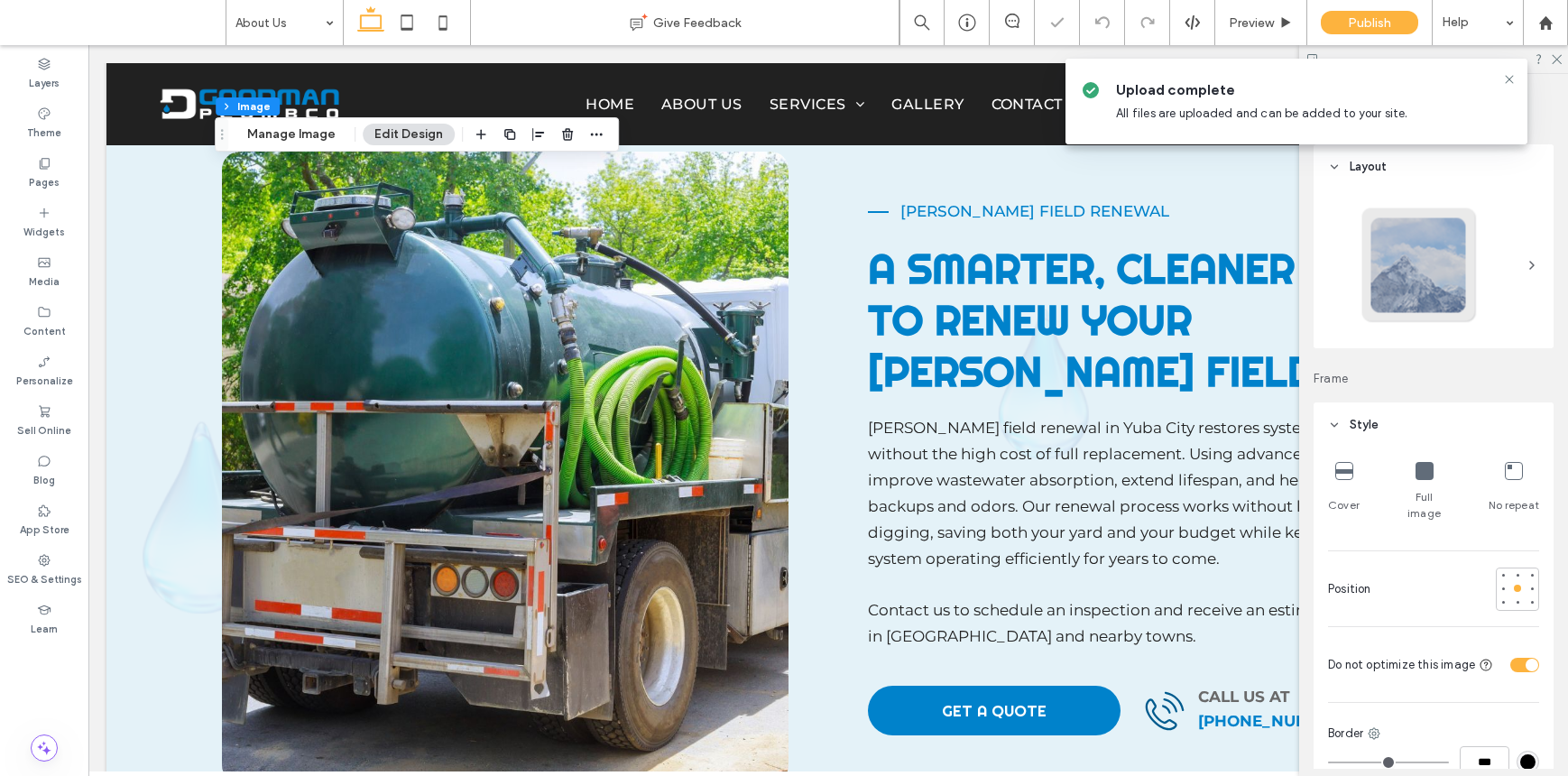
type input "**"
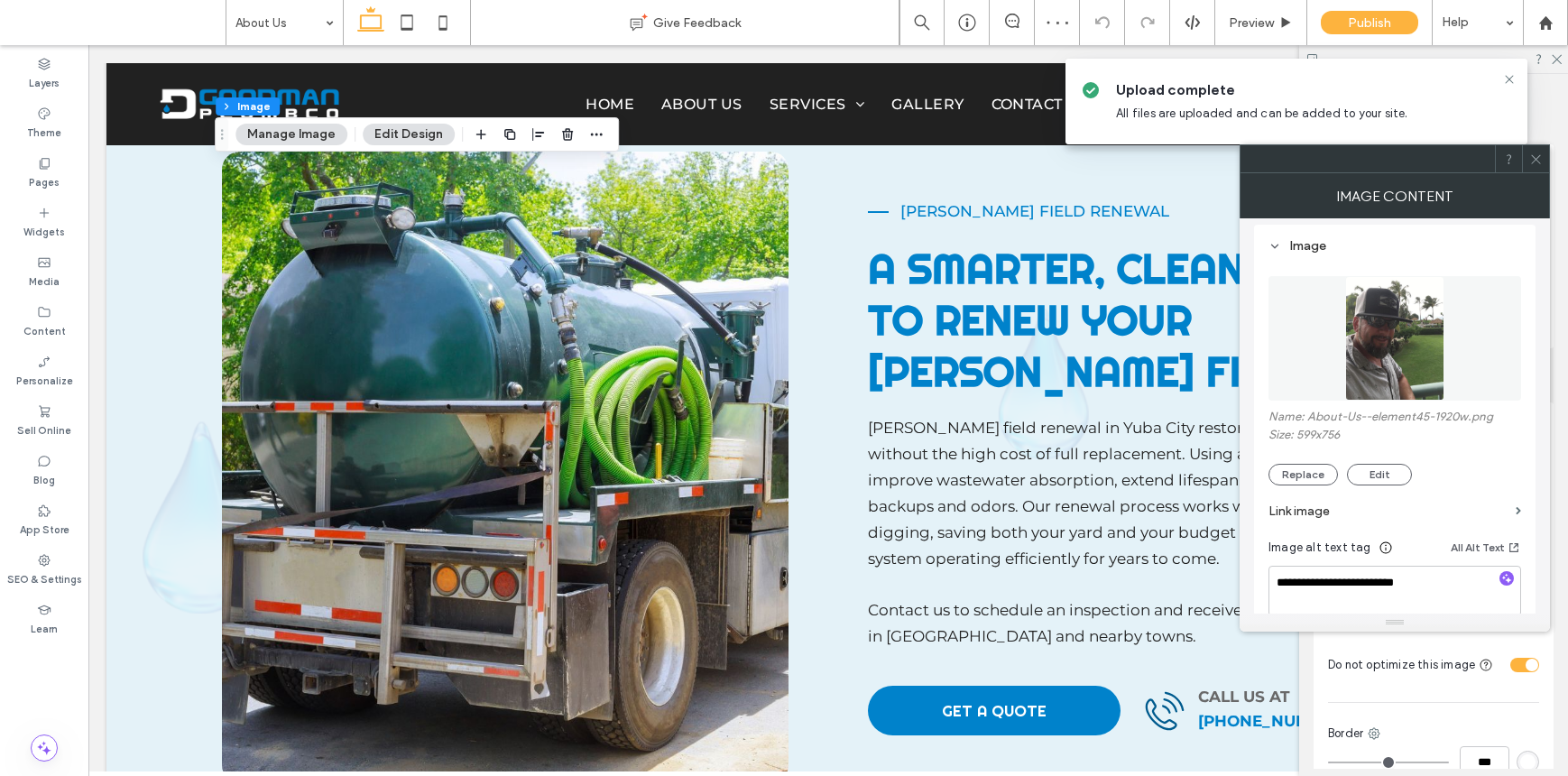
scroll to position [245, 0]
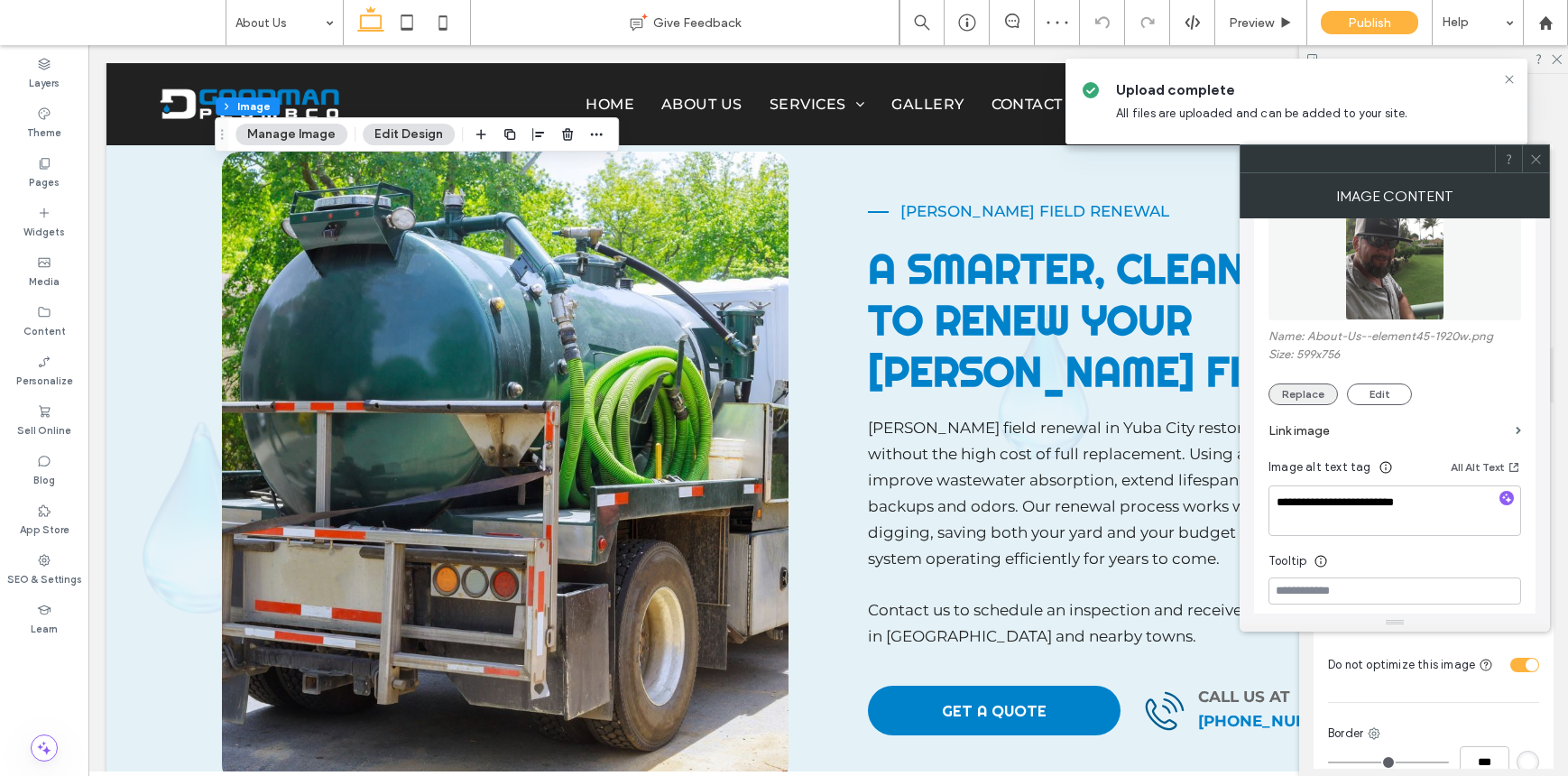
click at [1316, 399] on button "Replace" at bounding box center [1303, 394] width 69 height 22
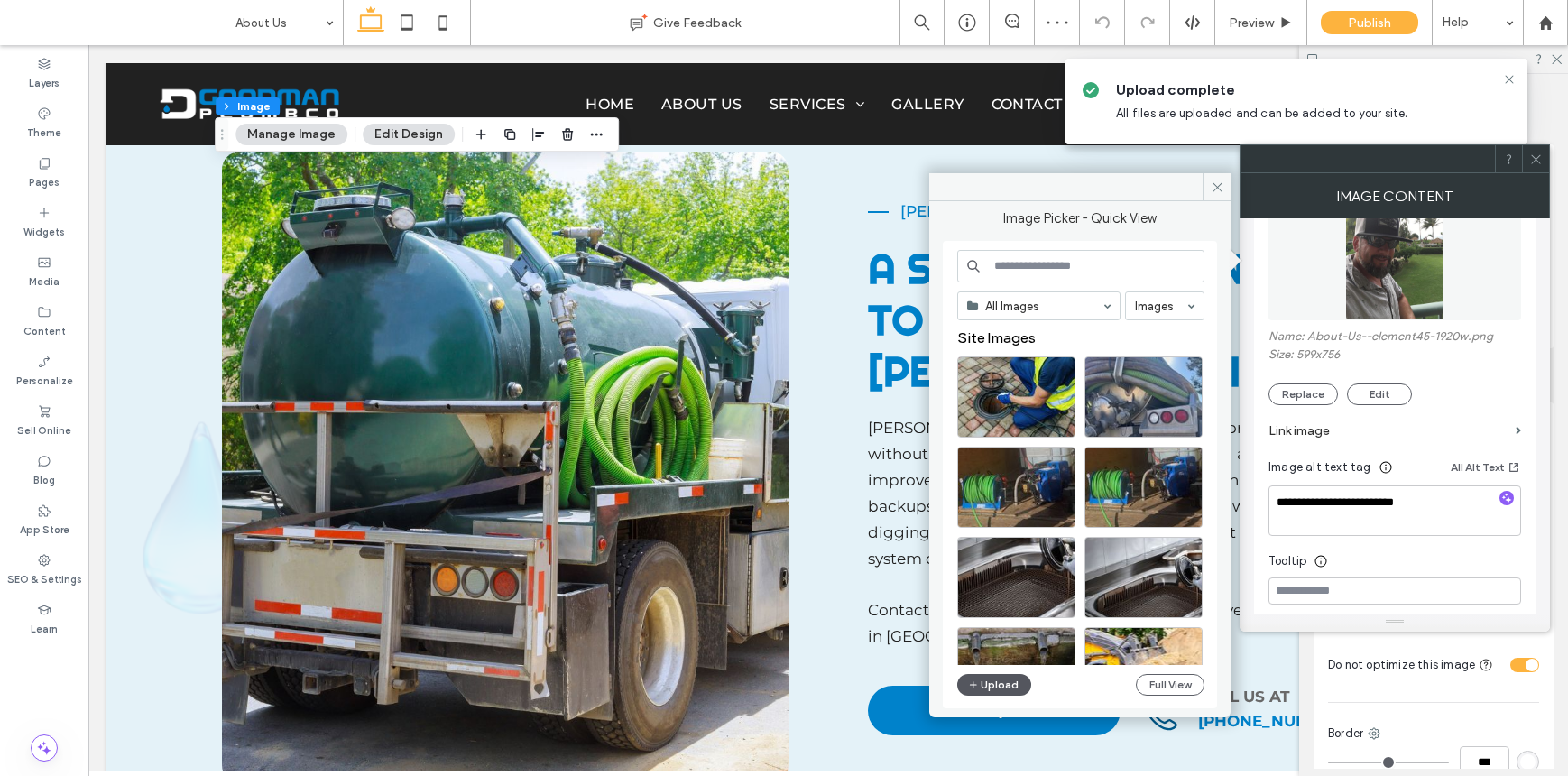
click at [1000, 678] on button "Upload" at bounding box center [994, 685] width 74 height 22
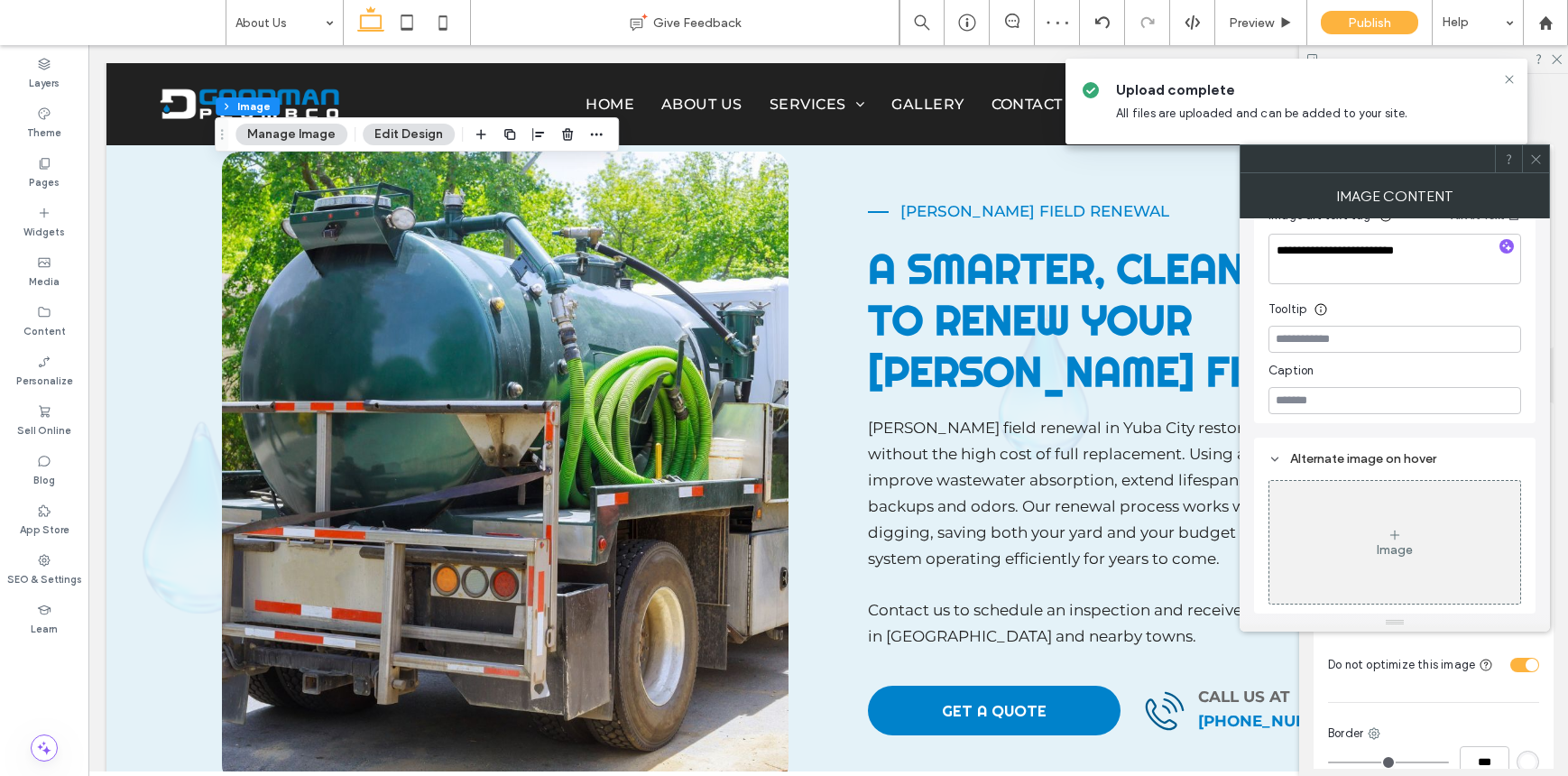
scroll to position [346, 0]
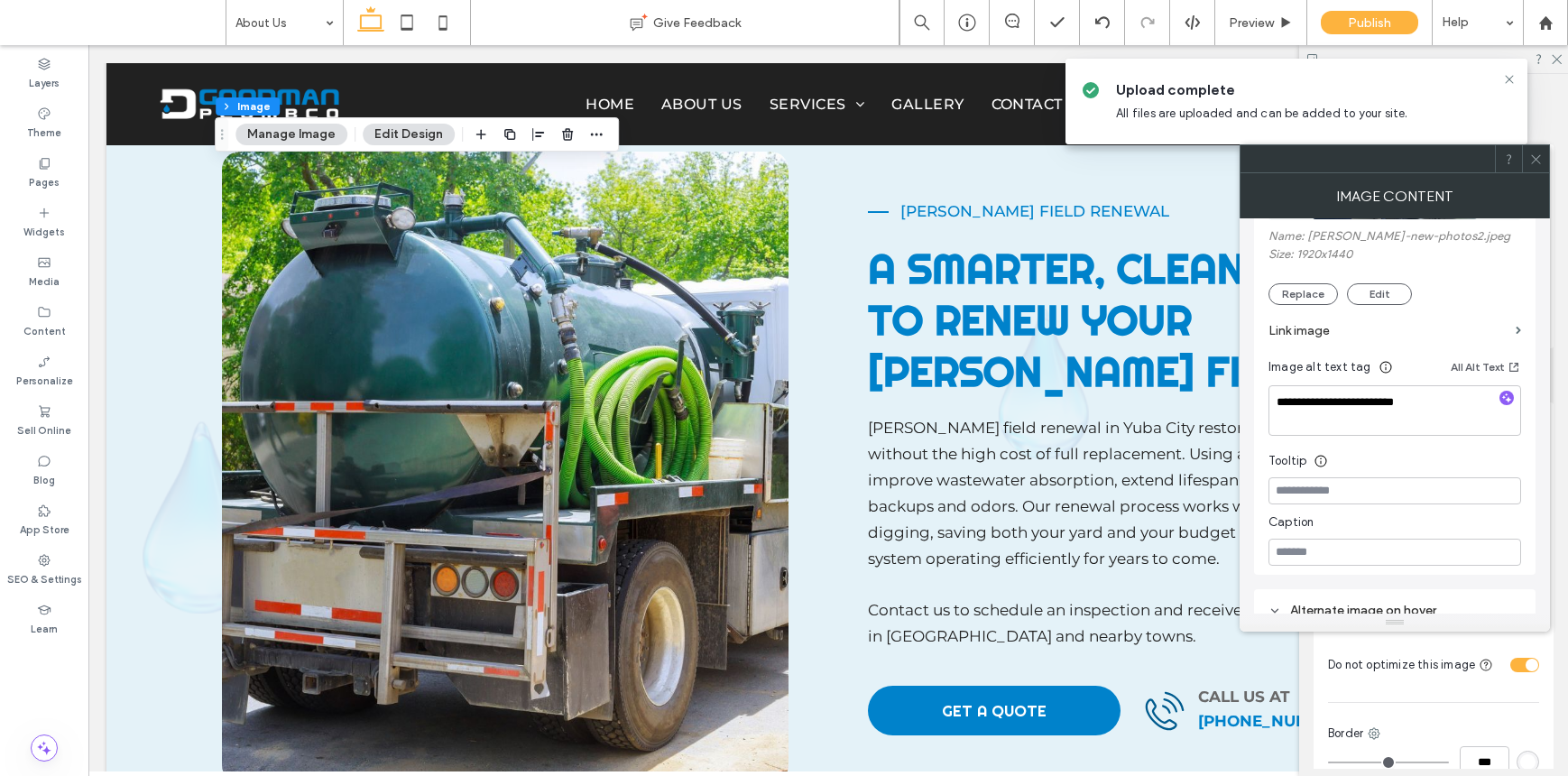
click at [1537, 164] on icon at bounding box center [1536, 160] width 13 height 13
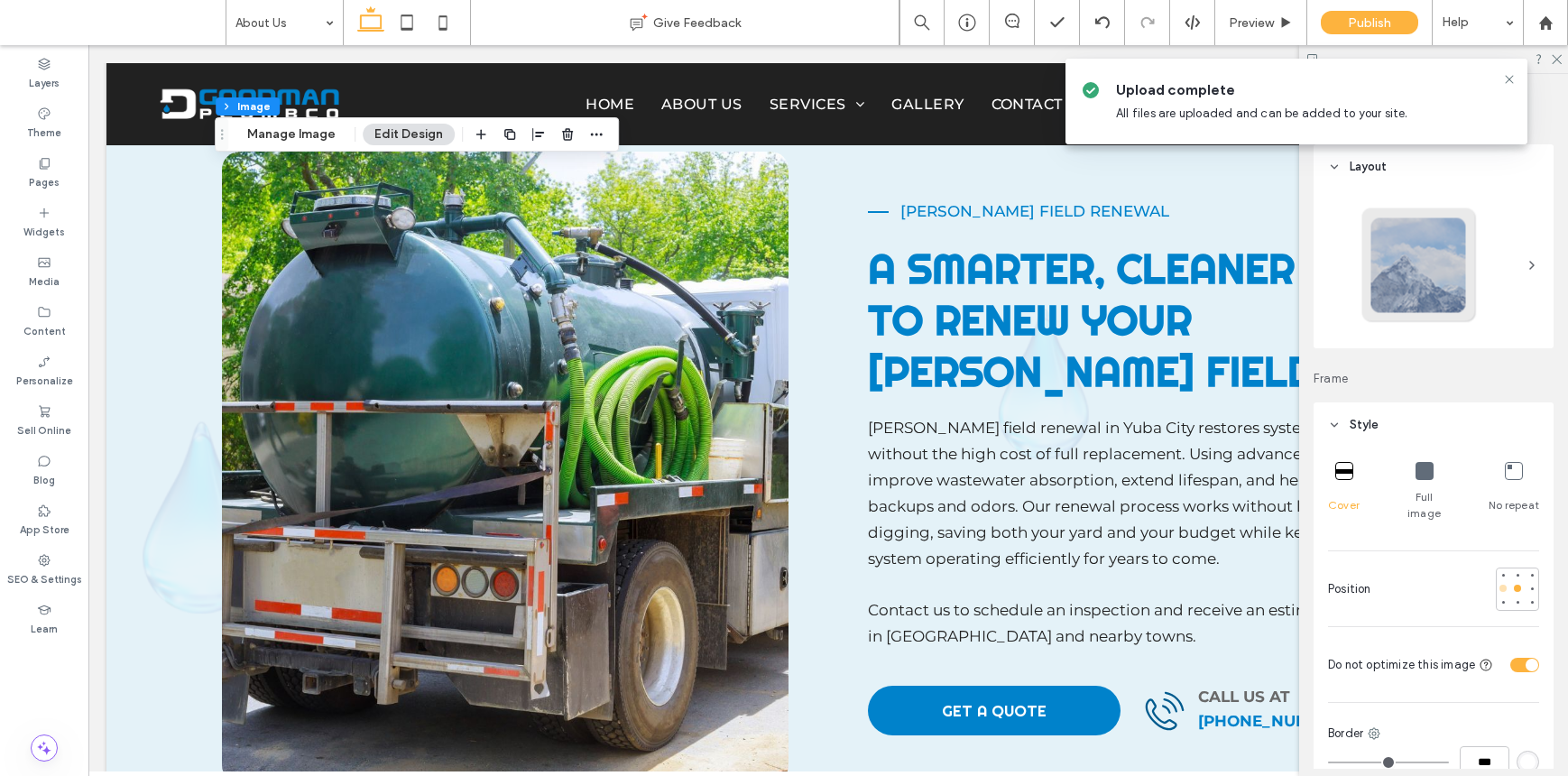
click at [1497, 582] on div at bounding box center [1502, 588] width 12 height 12
click at [1511, 582] on div at bounding box center [1517, 588] width 12 height 12
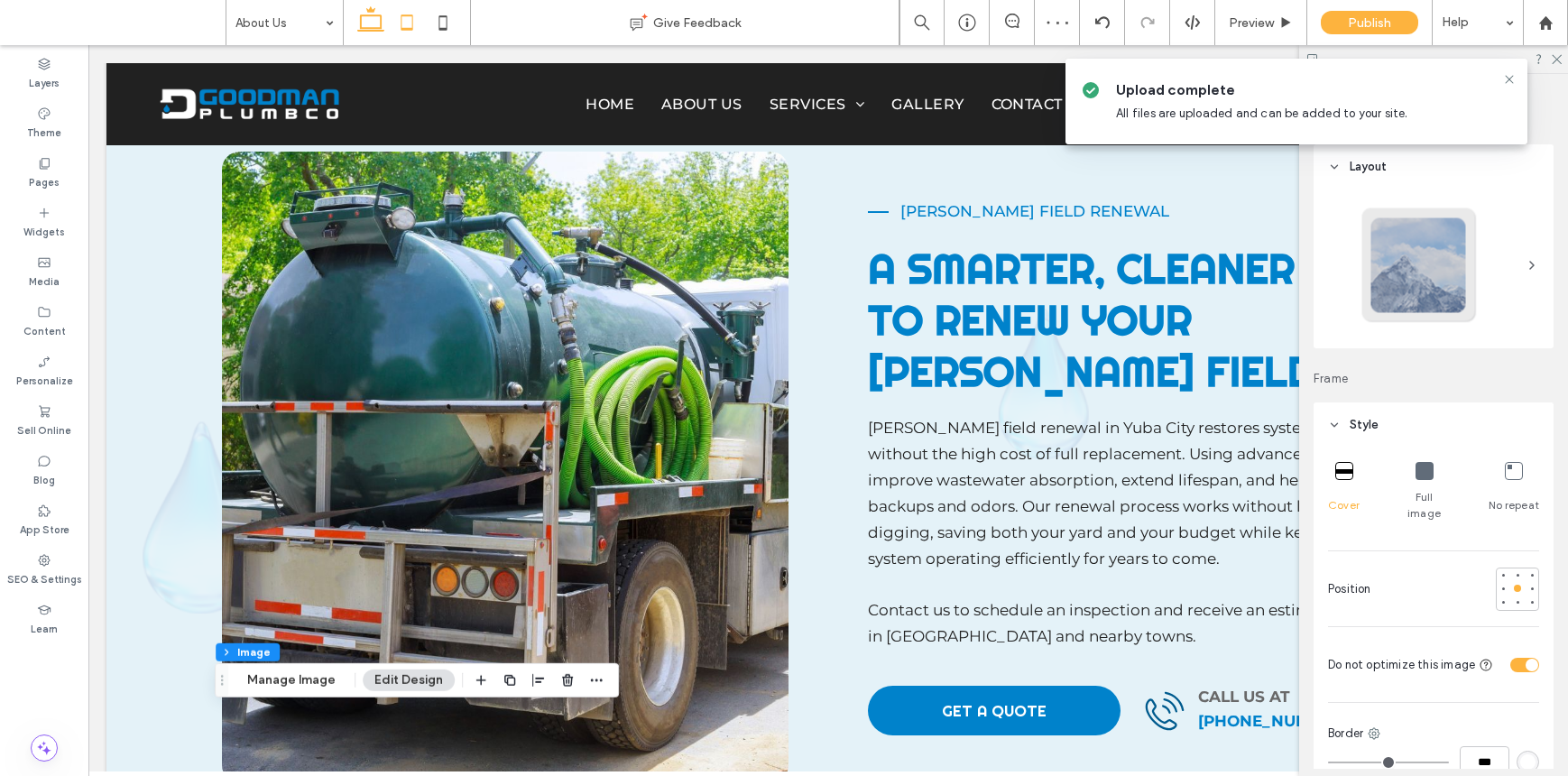
click at [403, 28] on use at bounding box center [407, 22] width 11 height 15
type input "***"
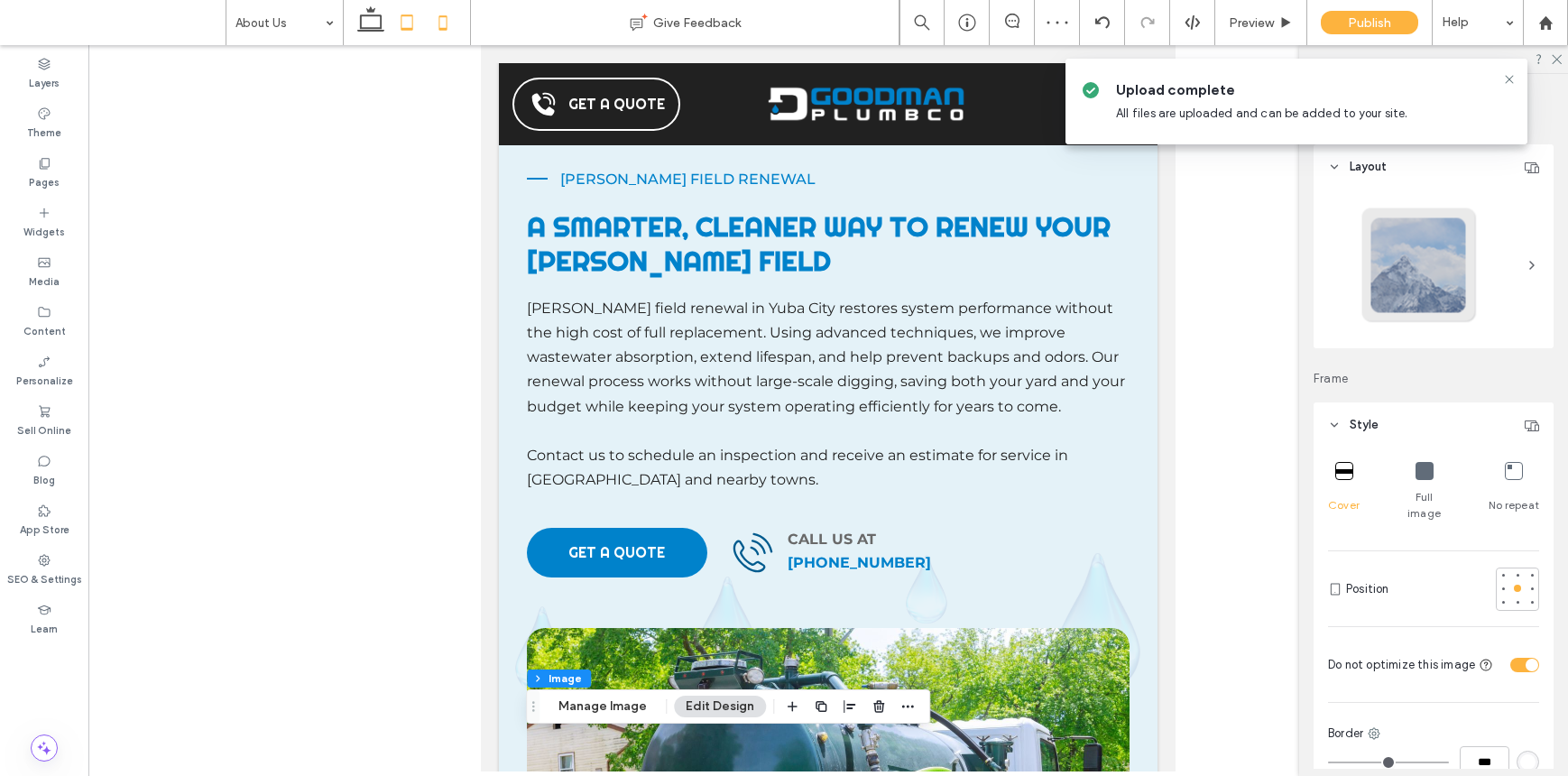
click at [430, 26] on icon at bounding box center [443, 23] width 36 height 36
type input "***"
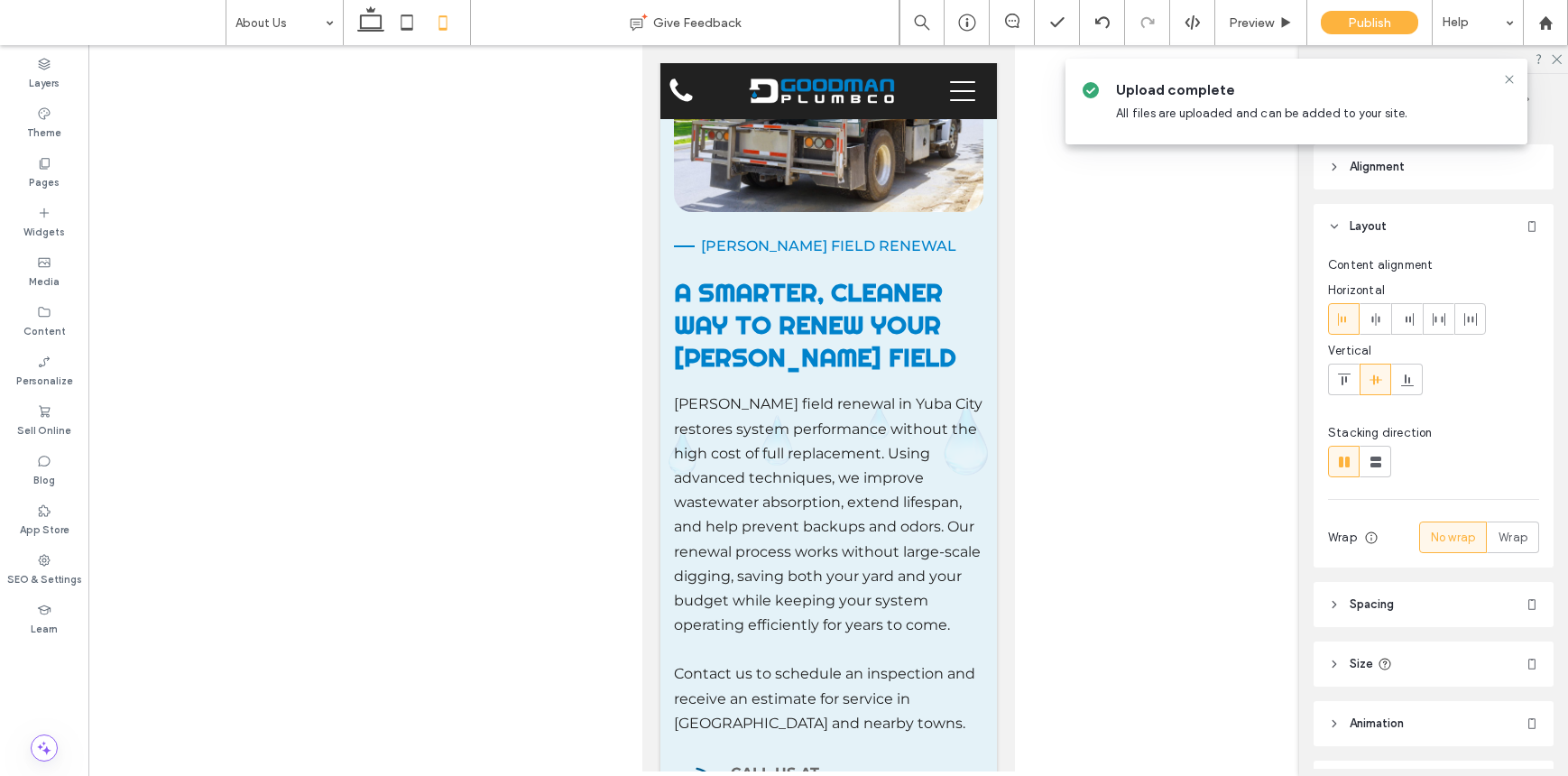
type input "***"
click at [411, 28] on icon at bounding box center [406, 23] width 36 height 36
type input "**"
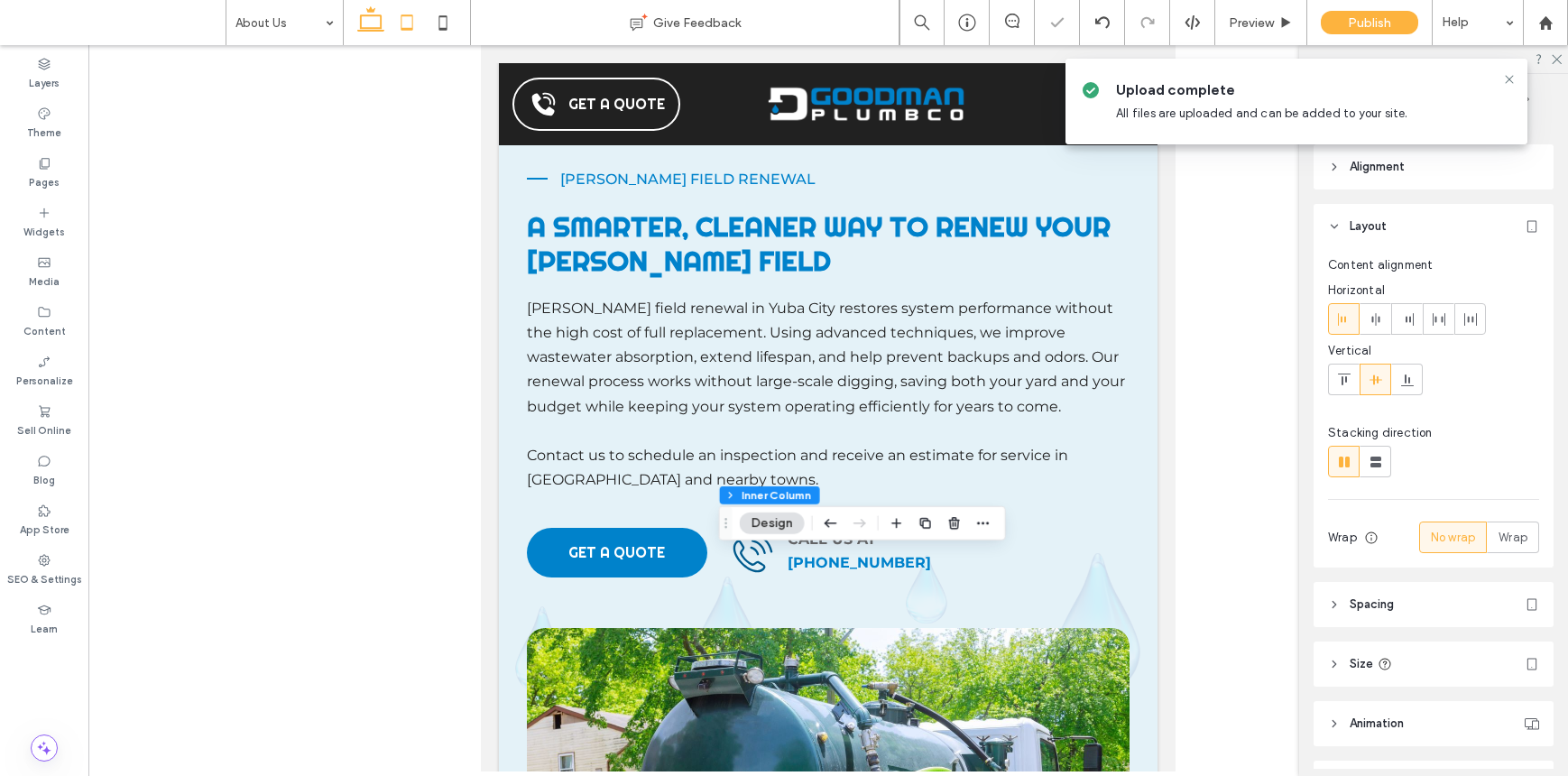
click at [367, 36] on icon at bounding box center [370, 23] width 36 height 36
